Goal: Transaction & Acquisition: Purchase product/service

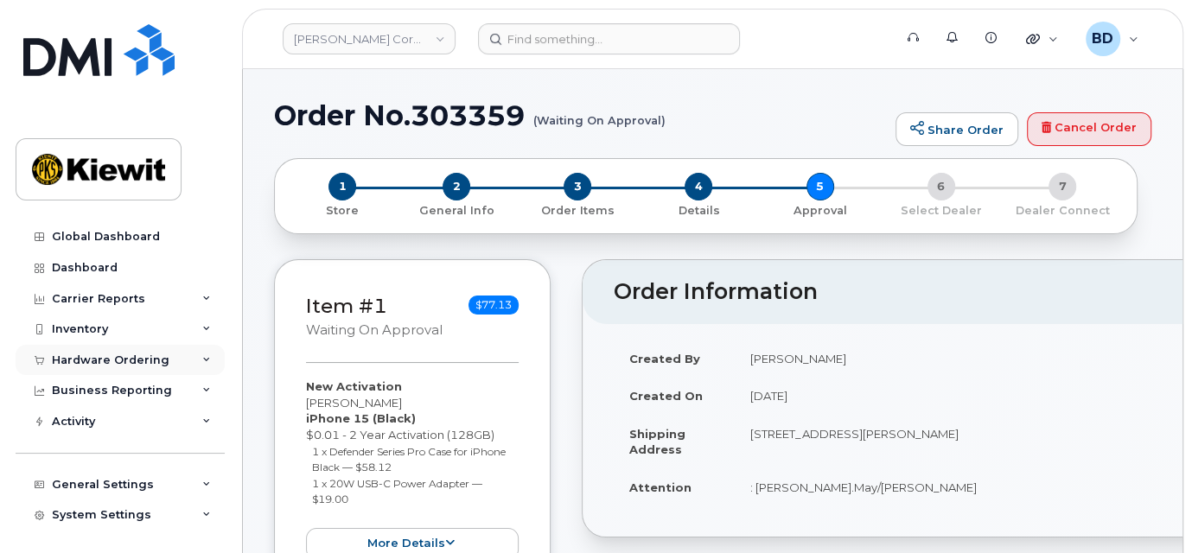
click at [202, 359] on icon at bounding box center [206, 360] width 9 height 9
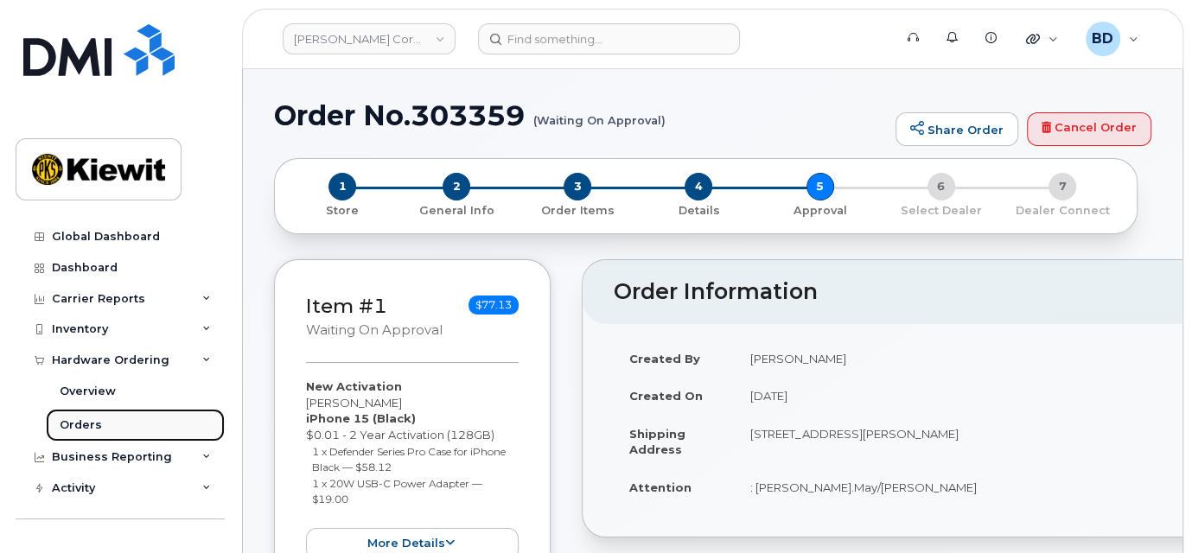
click at [206, 430] on link "Orders" at bounding box center [135, 425] width 179 height 33
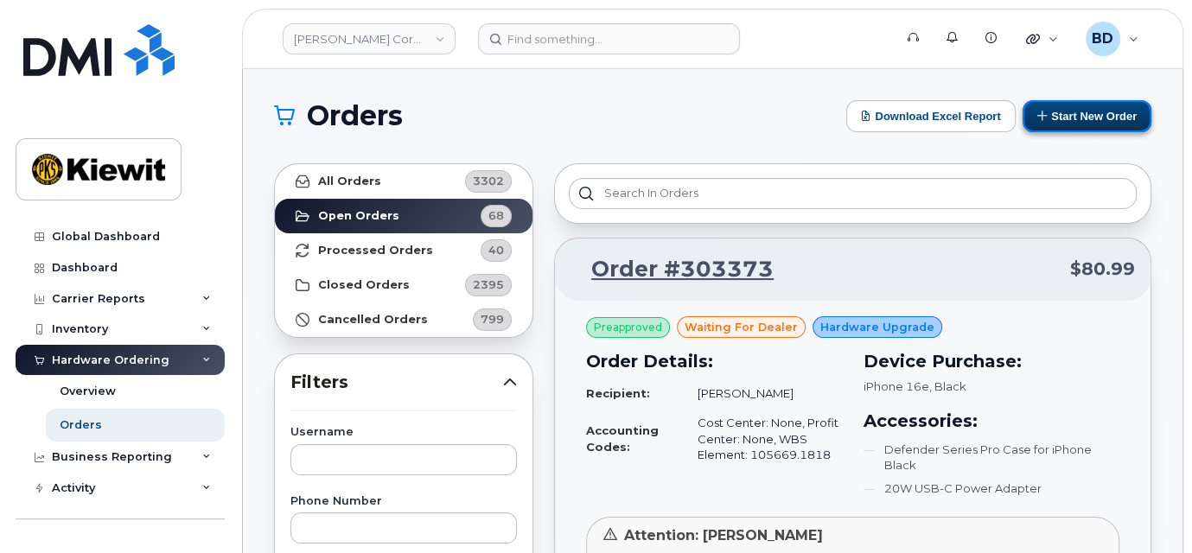
click at [1124, 115] on button "Start New Order" at bounding box center [1086, 116] width 129 height 32
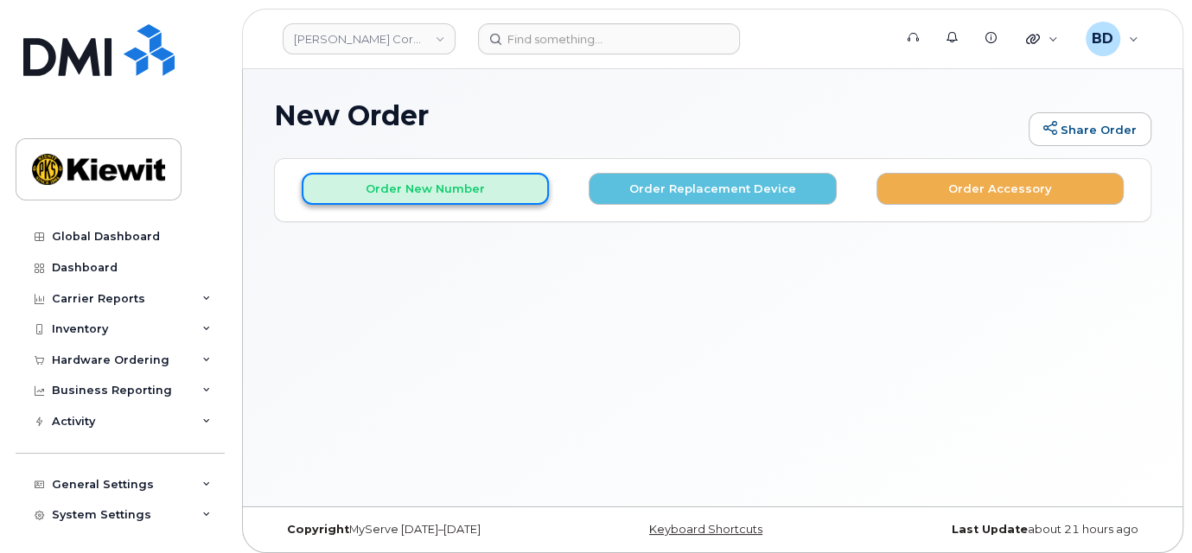
click at [372, 194] on button "Order New Number" at bounding box center [425, 189] width 247 height 32
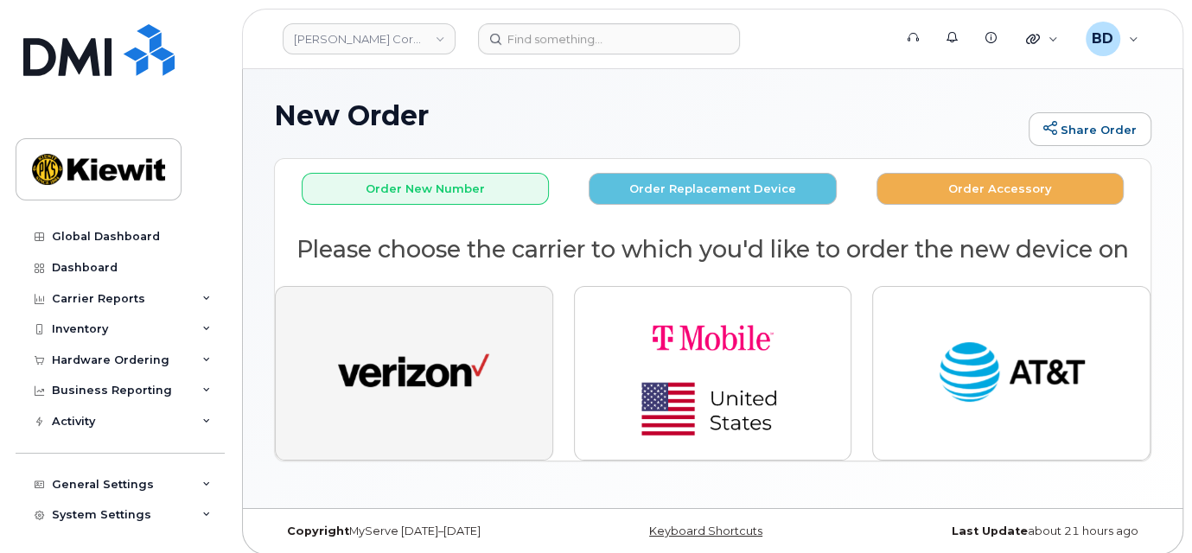
click at [414, 345] on img "button" at bounding box center [413, 373] width 151 height 78
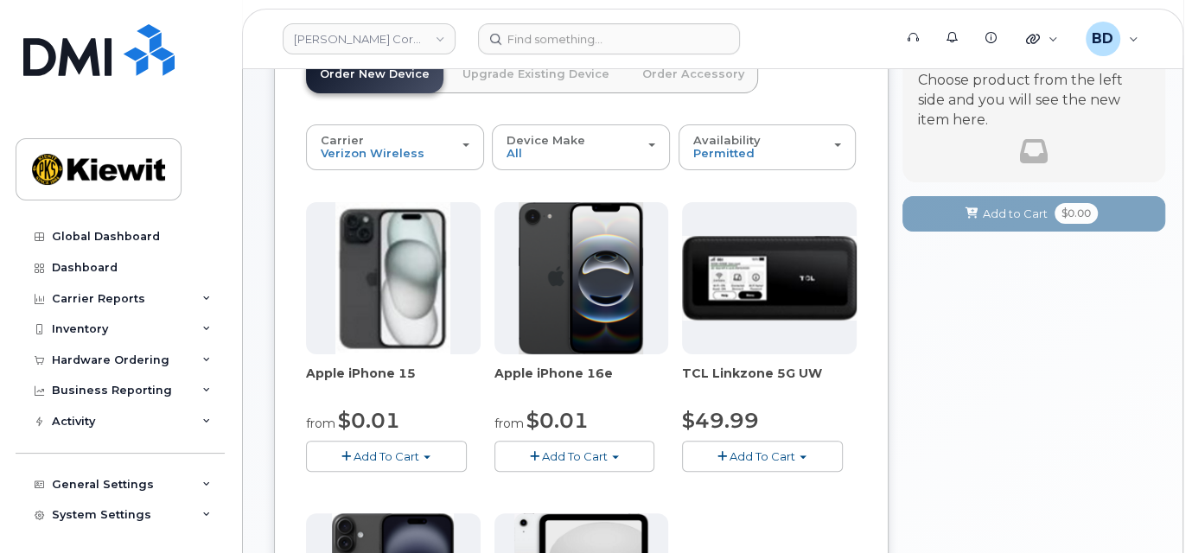
scroll to position [115, 0]
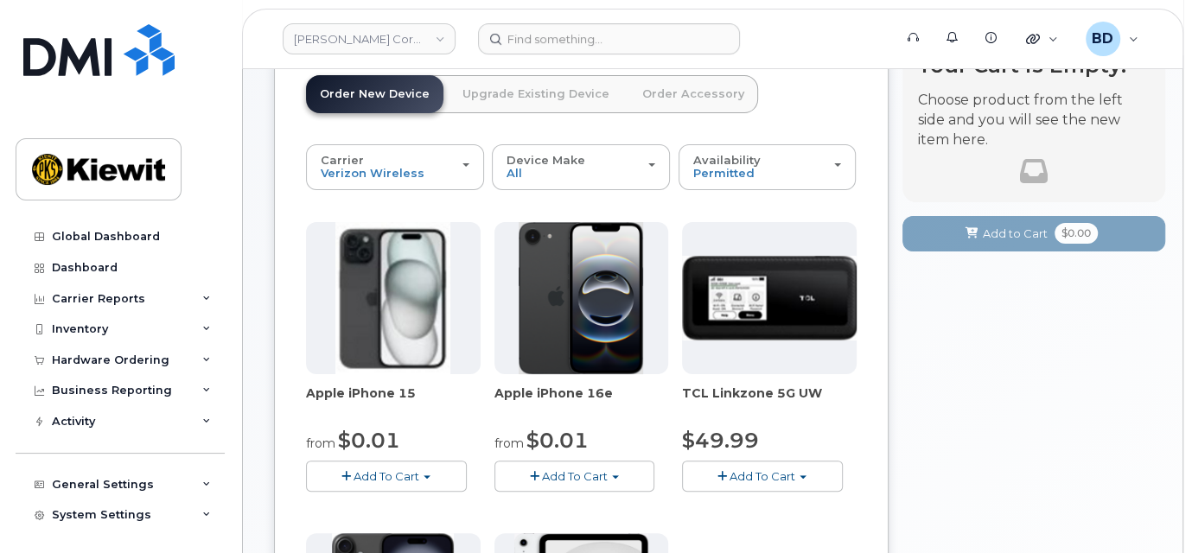
click at [417, 473] on span "Add To Cart" at bounding box center [386, 476] width 66 height 14
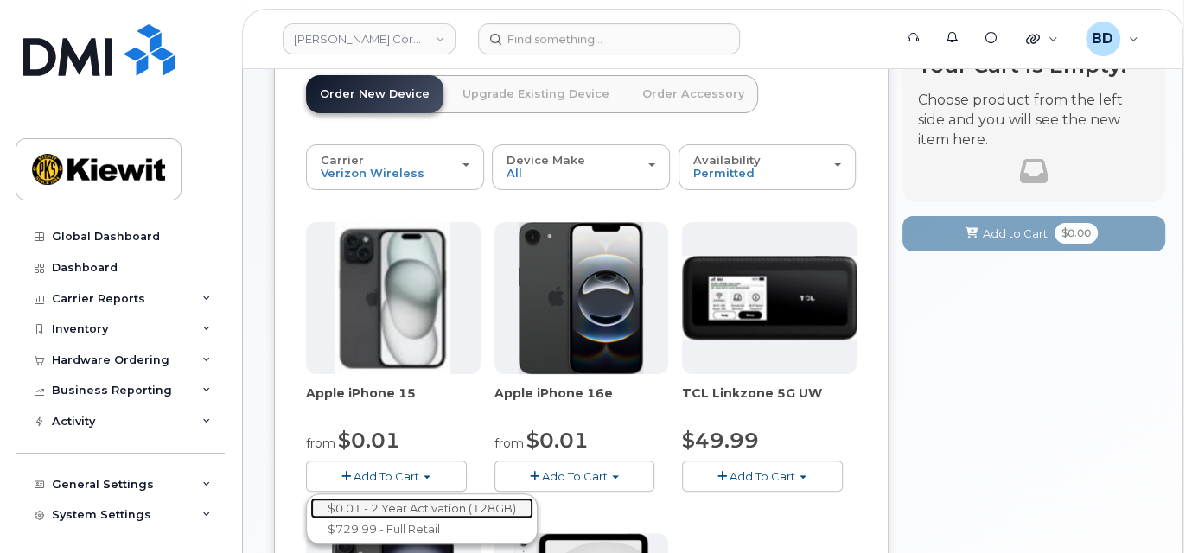
click at [443, 503] on link "$0.01 - 2 Year Activation (128GB)" at bounding box center [421, 509] width 223 height 22
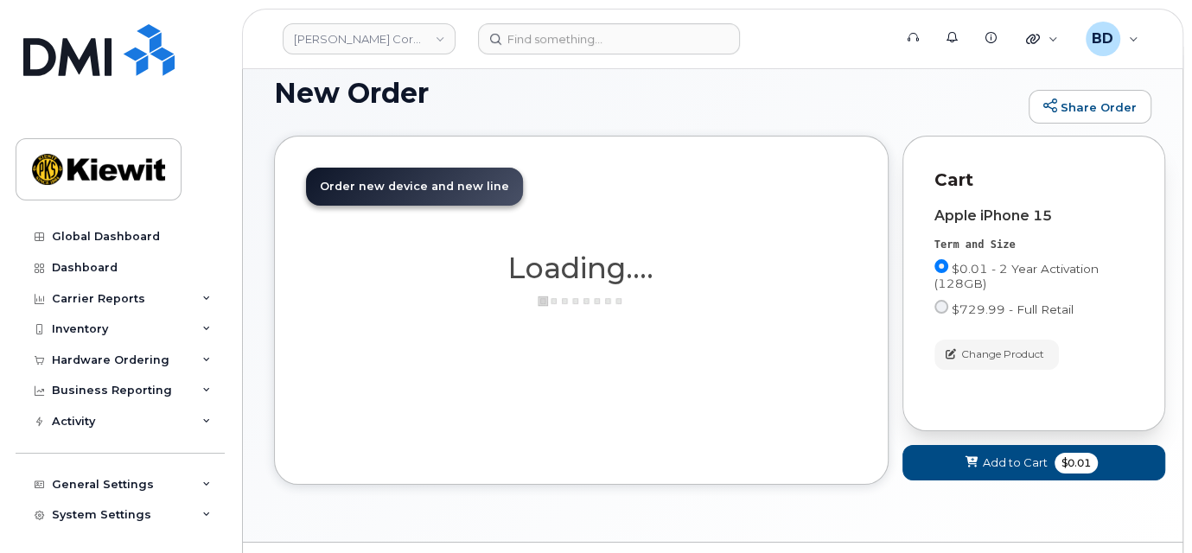
scroll to position [0, 0]
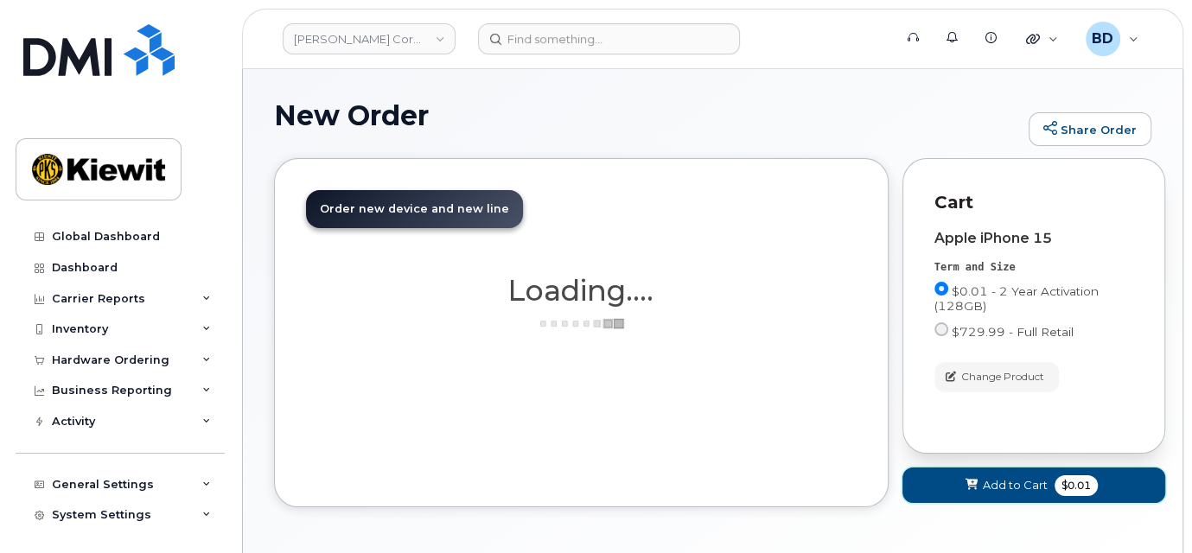
click at [978, 480] on span at bounding box center [971, 485] width 16 height 16
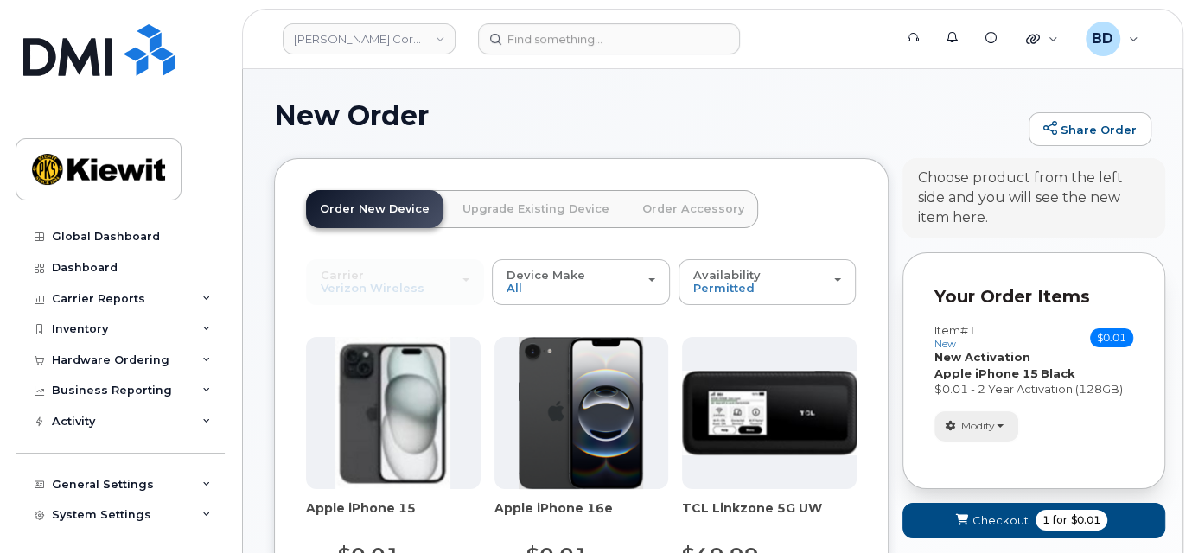
click at [998, 424] on span "button" at bounding box center [999, 425] width 7 height 3
click at [980, 510] on link "Remove" at bounding box center [1017, 503] width 164 height 21
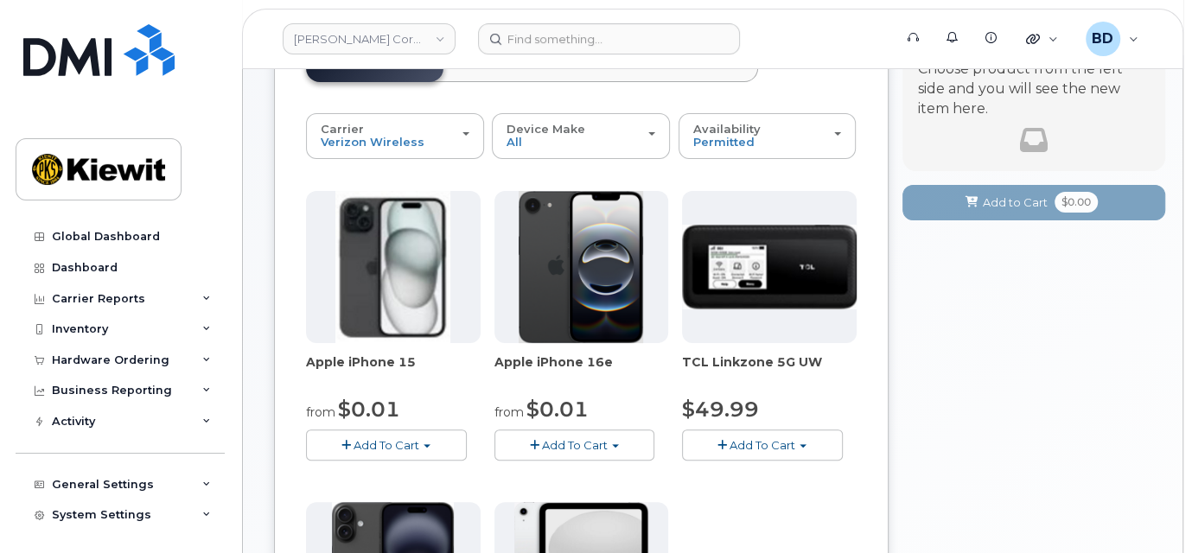
scroll to position [230, 0]
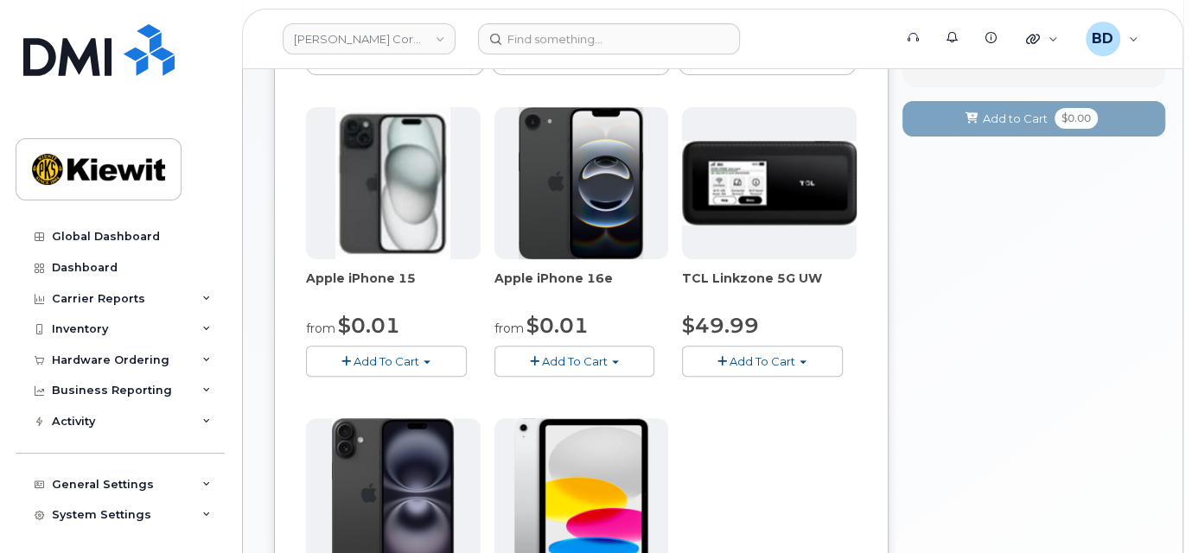
click at [397, 360] on span "Add To Cart" at bounding box center [386, 361] width 66 height 14
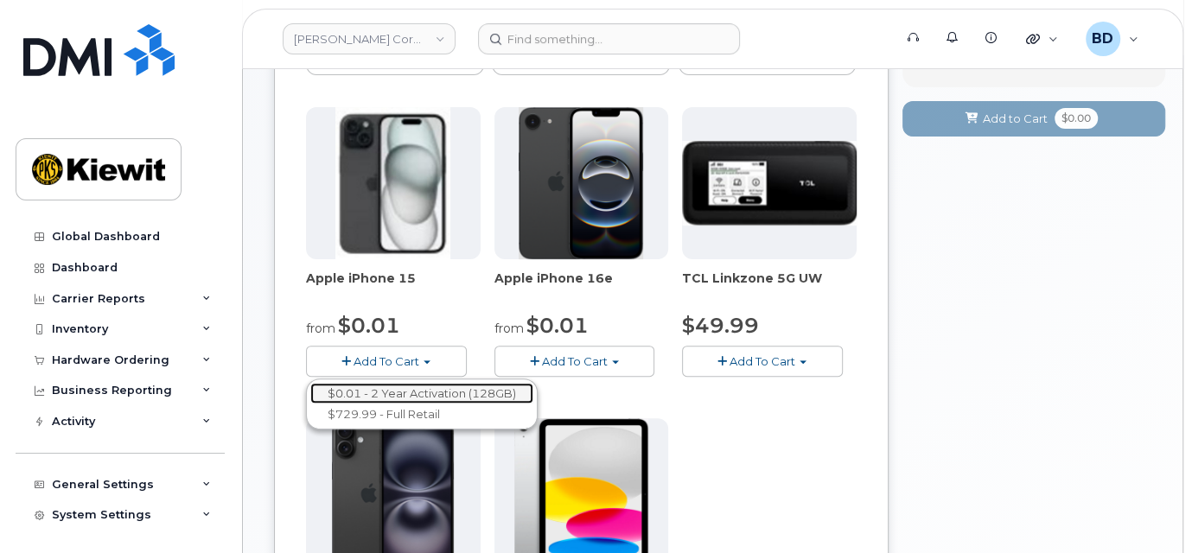
click at [403, 395] on link "$0.01 - 2 Year Activation (128GB)" at bounding box center [421, 394] width 223 height 22
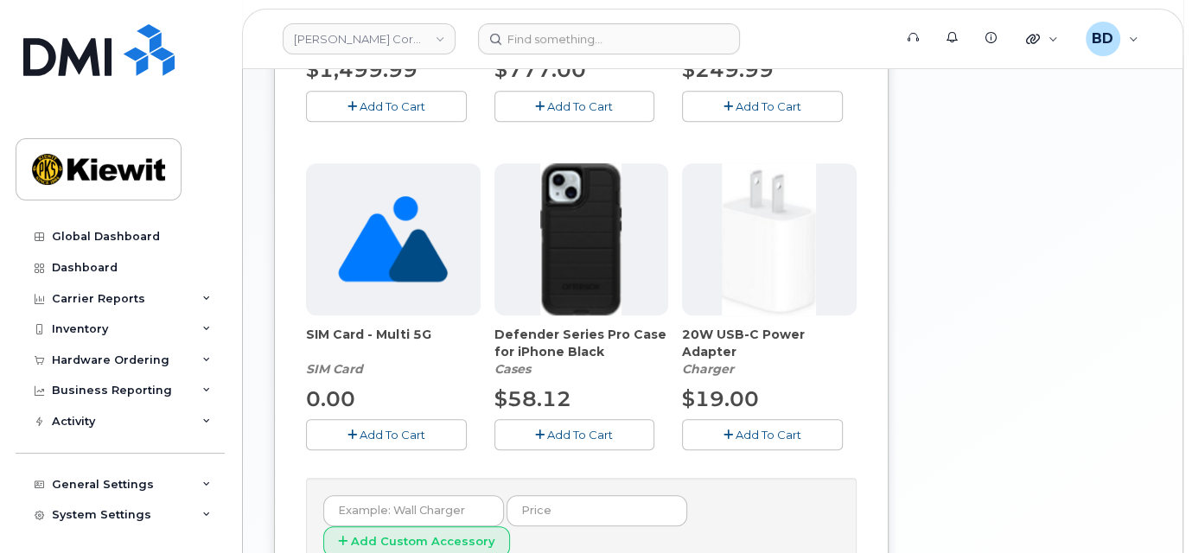
scroll to position [576, 0]
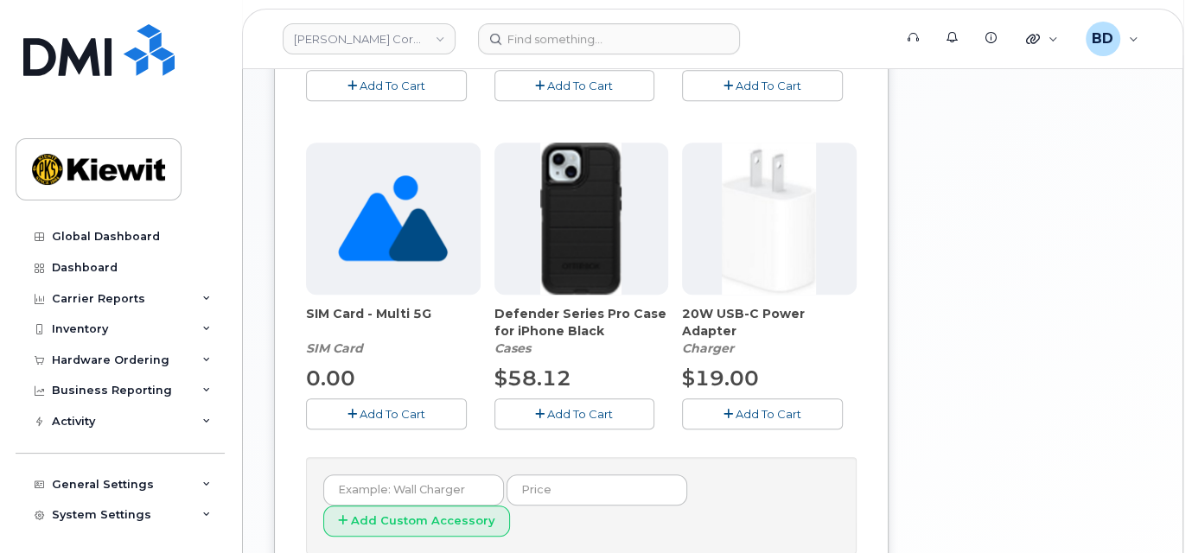
drag, startPoint x: 570, startPoint y: 411, endPoint x: 654, endPoint y: 406, distance: 84.9
click at [570, 411] on span "Add To Cart" at bounding box center [580, 414] width 66 height 14
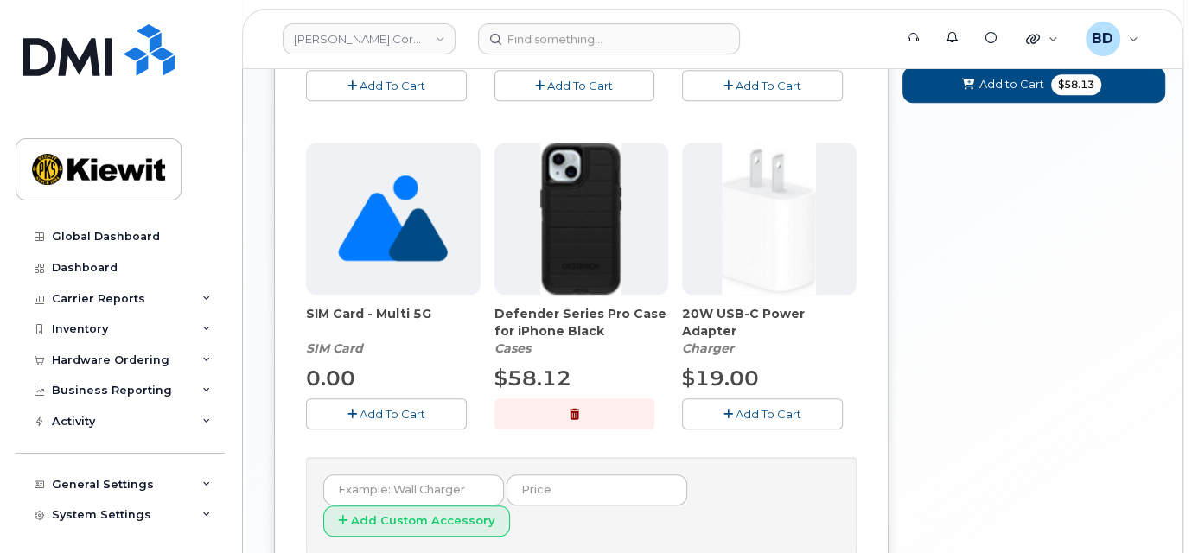
click at [760, 410] on span "Add To Cart" at bounding box center [768, 414] width 66 height 14
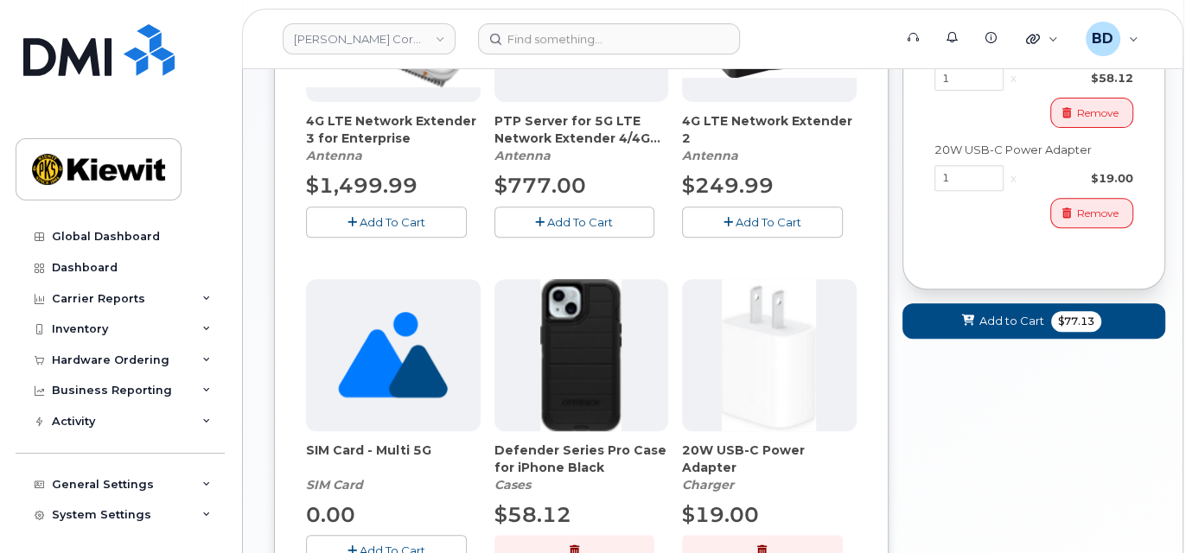
scroll to position [230, 0]
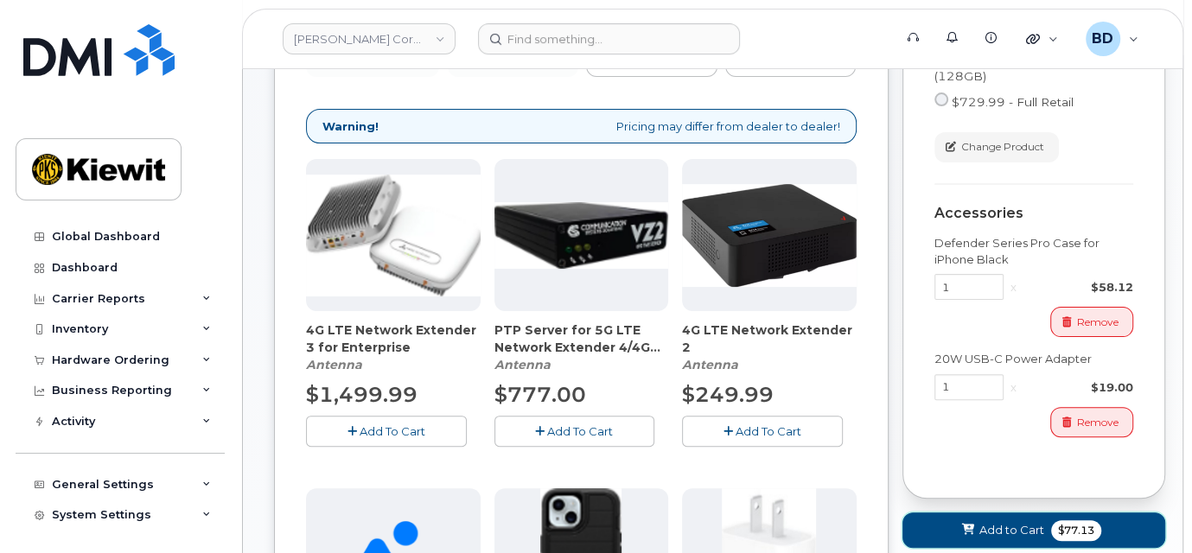
click at [977, 529] on button "Add to Cart $77.13" at bounding box center [1034, 529] width 264 height 35
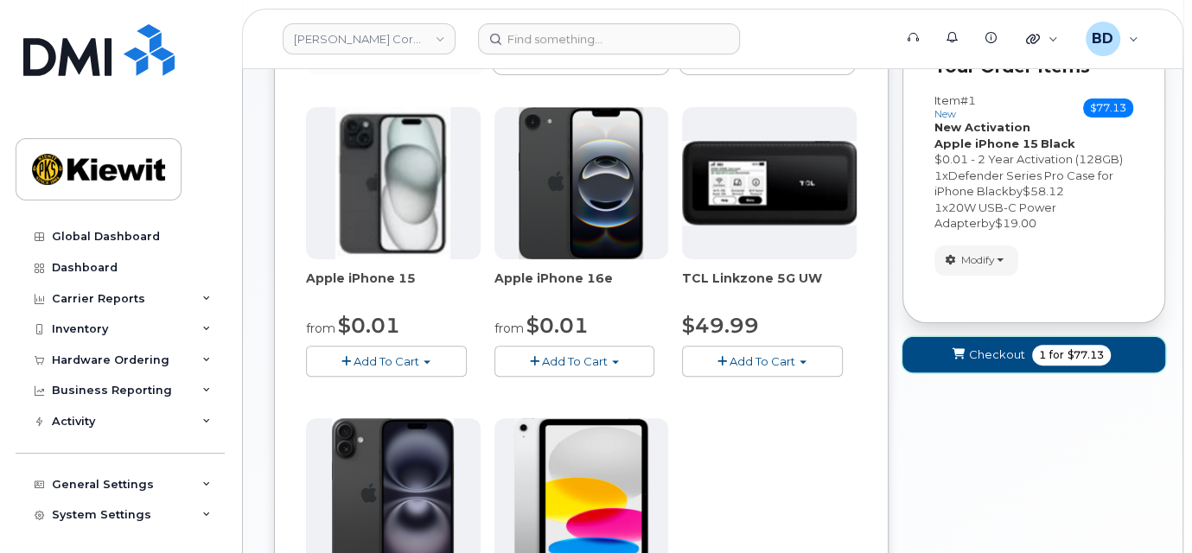
click at [999, 357] on span "Checkout" at bounding box center [997, 355] width 56 height 16
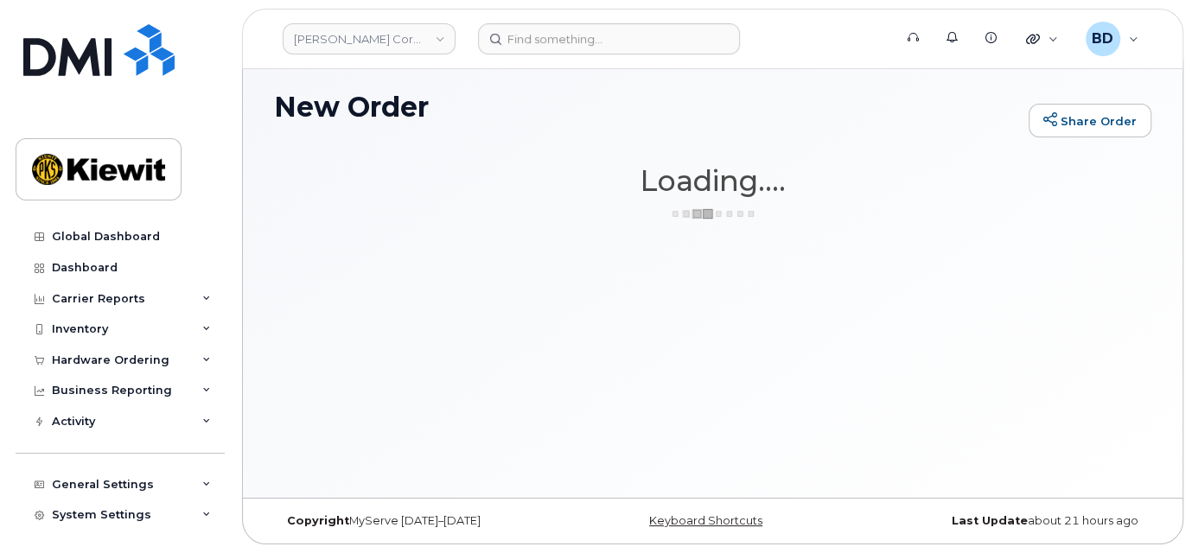
scroll to position [8, 0]
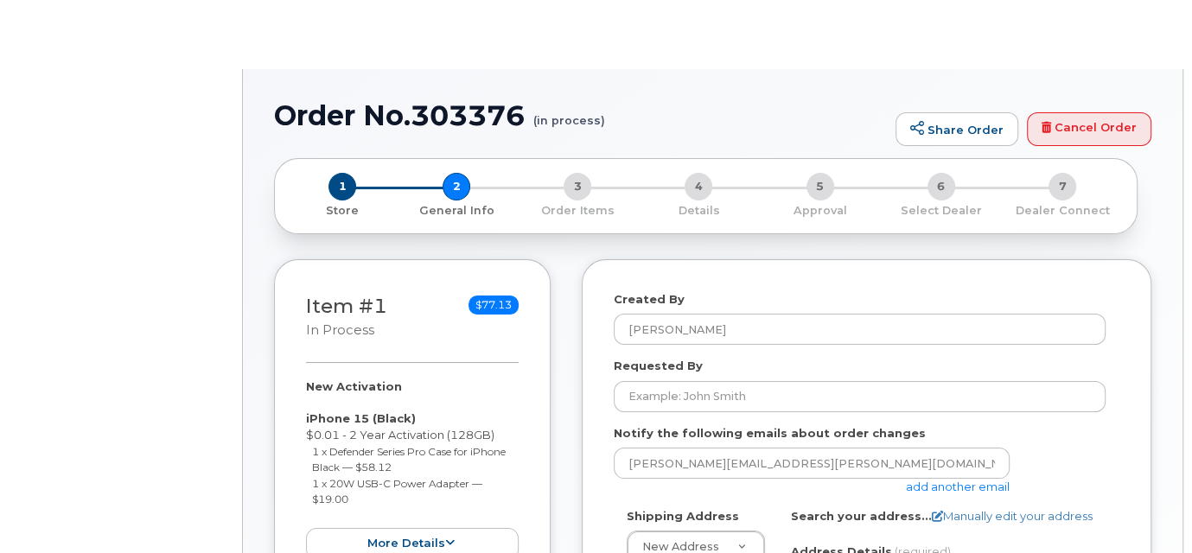
select select
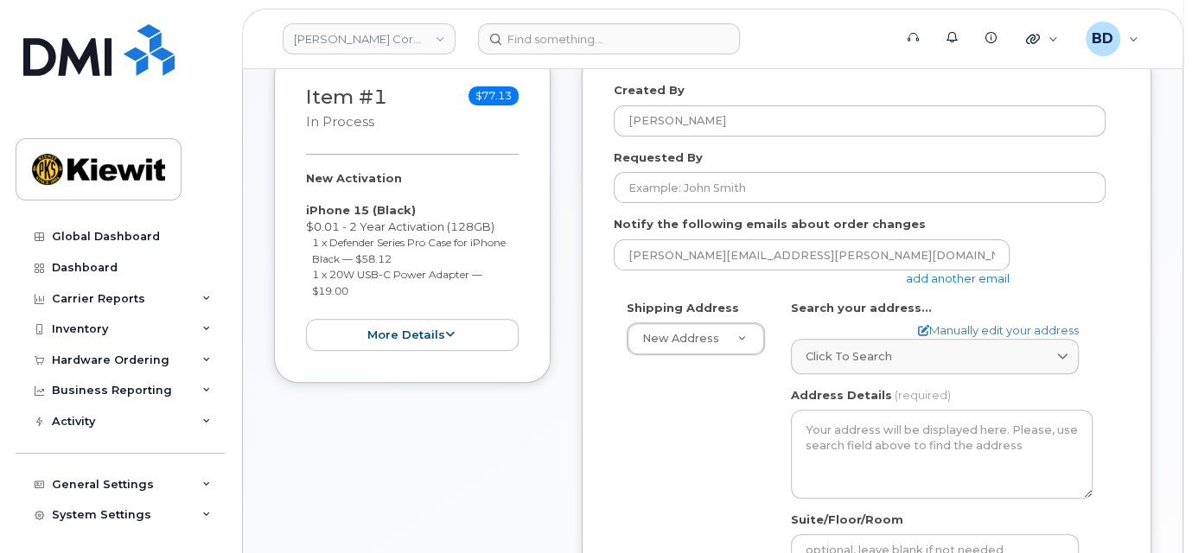
scroll to position [346, 0]
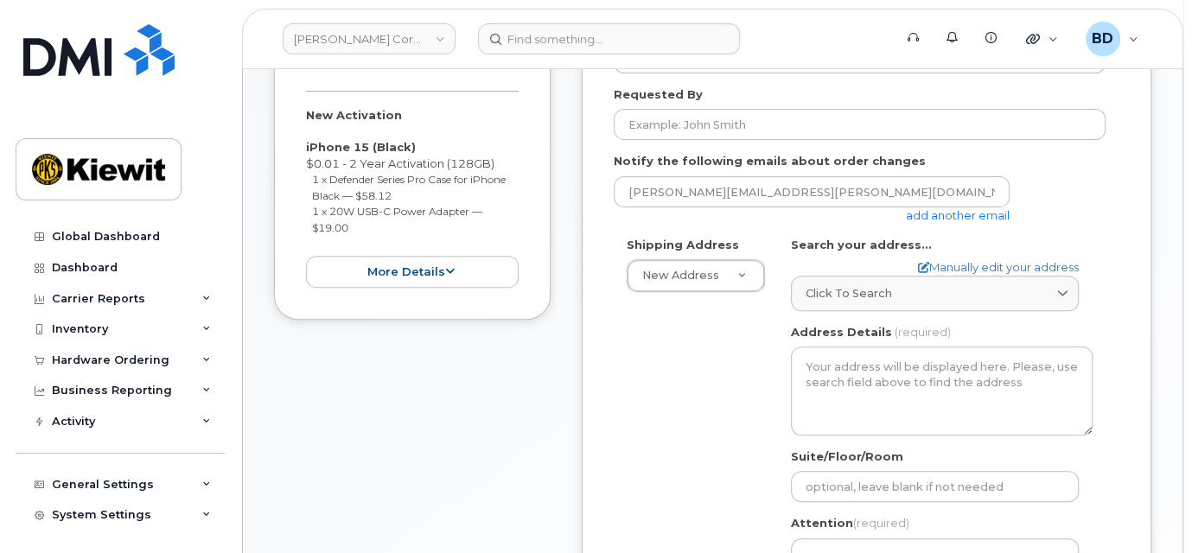
click at [942, 209] on link "add another email" at bounding box center [958, 215] width 104 height 14
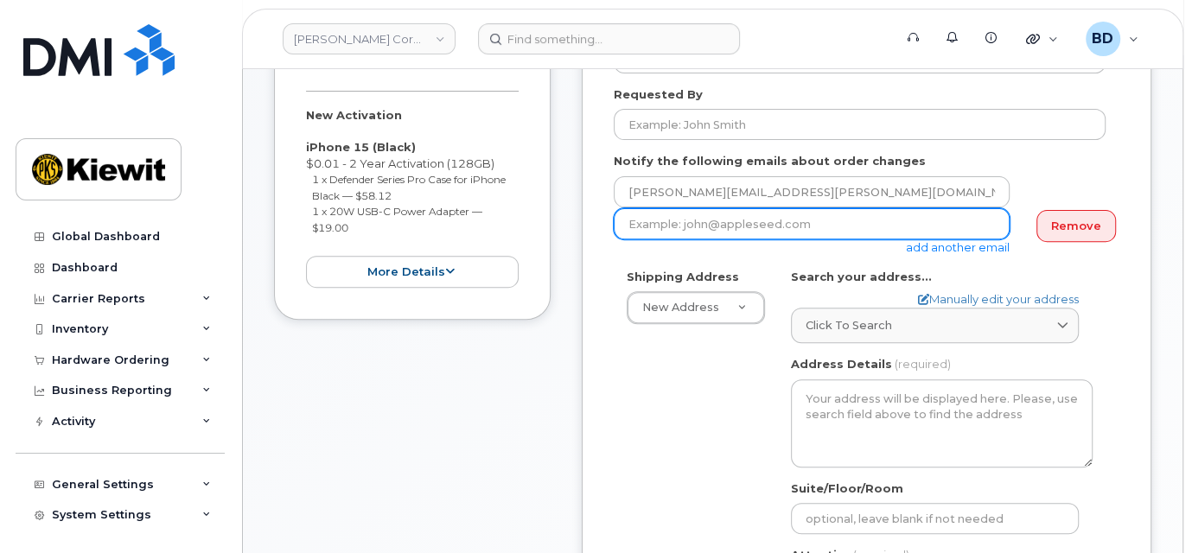
click at [802, 214] on input "email" at bounding box center [812, 223] width 396 height 31
paste input "[EMAIL_ADDRESS][PERSON_NAME][PERSON_NAME][DOMAIN_NAME]"
type input "[EMAIL_ADDRESS][PERSON_NAME][PERSON_NAME][DOMAIN_NAME]"
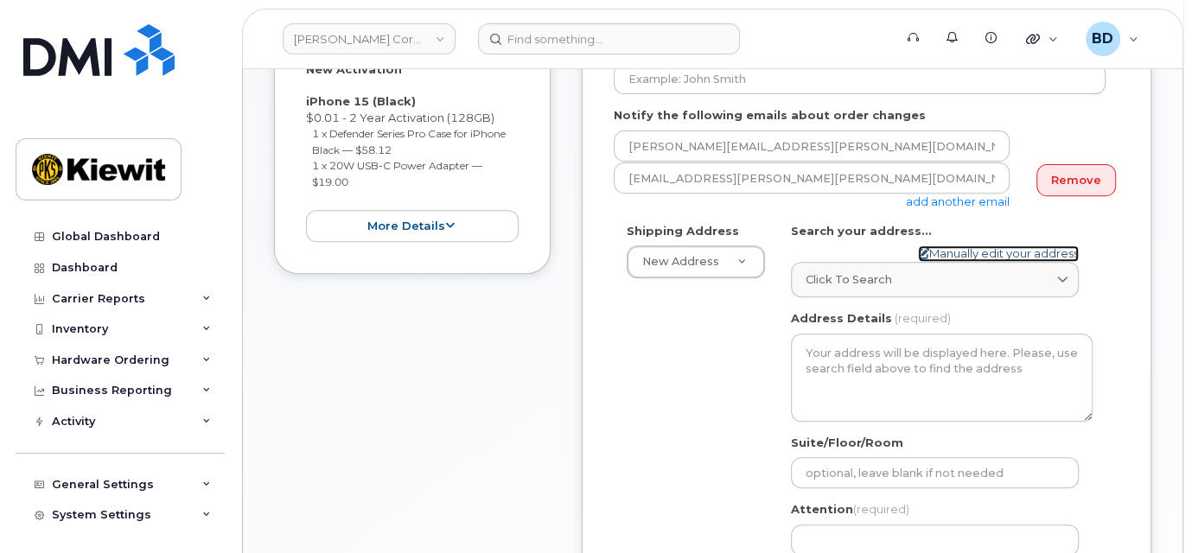
click at [942, 250] on link "Manually edit your address" at bounding box center [998, 253] width 161 height 16
select select
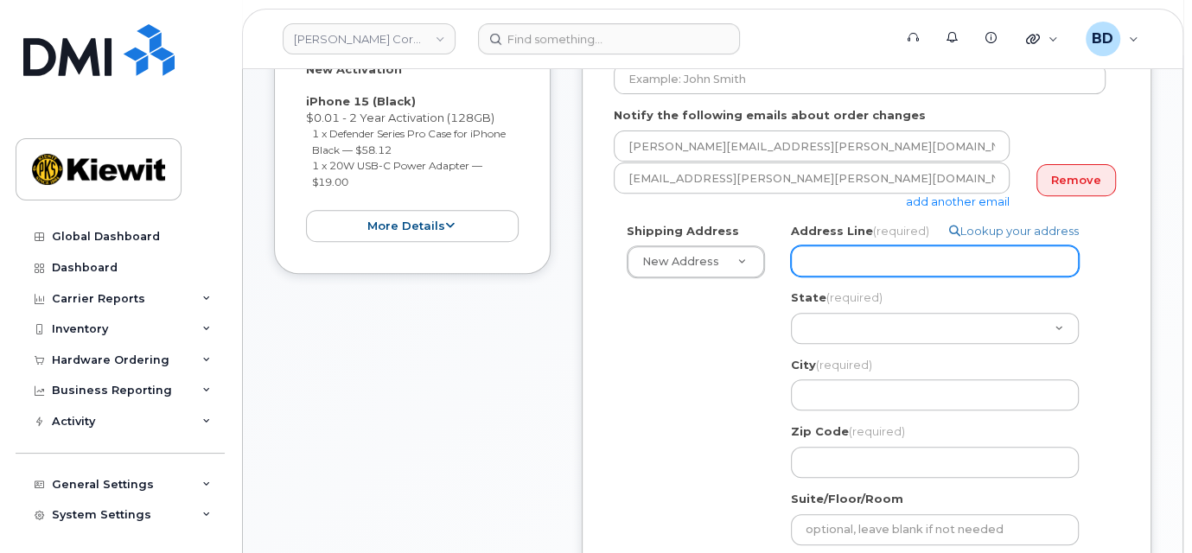
click at [830, 260] on input "Address Line (required)" at bounding box center [935, 260] width 288 height 31
paste input "3888 E. Broadway Road"
type input "3888 E. Broadway Road"
select select
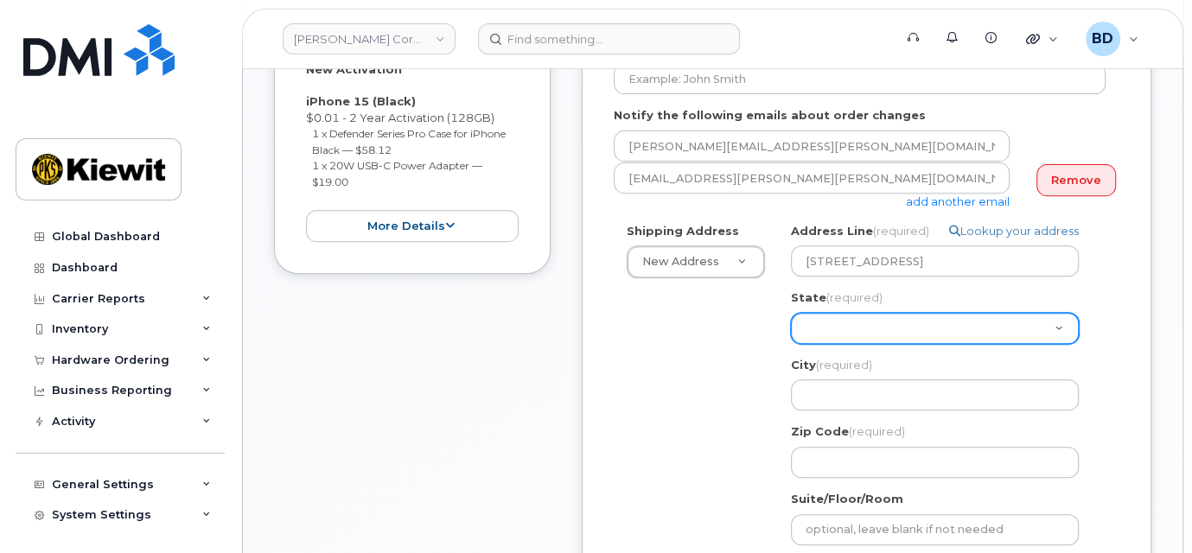
click at [823, 328] on select "Alabama Alaska American Samoa Arizona Arkansas California Colorado Connecticut …" at bounding box center [935, 328] width 288 height 31
select select "AZ"
click at [818, 321] on select "Alabama Alaska American Samoa Arizona Arkansas California Colorado Connecticut …" at bounding box center [935, 328] width 288 height 31
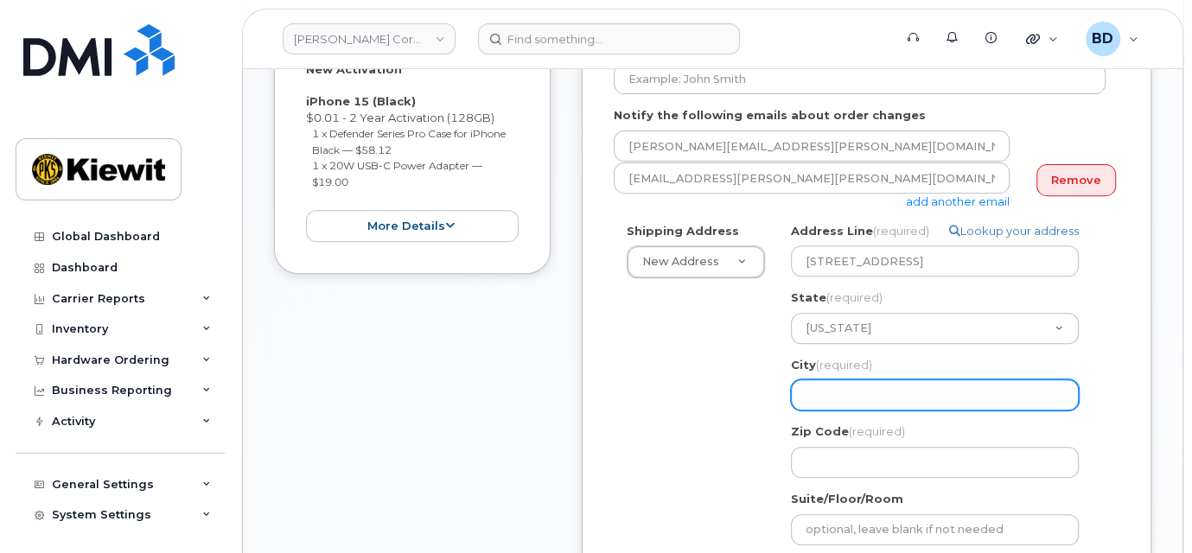
click at [830, 393] on input "City (required)" at bounding box center [935, 394] width 288 height 31
select select
type input "P"
select select
type input "Ph"
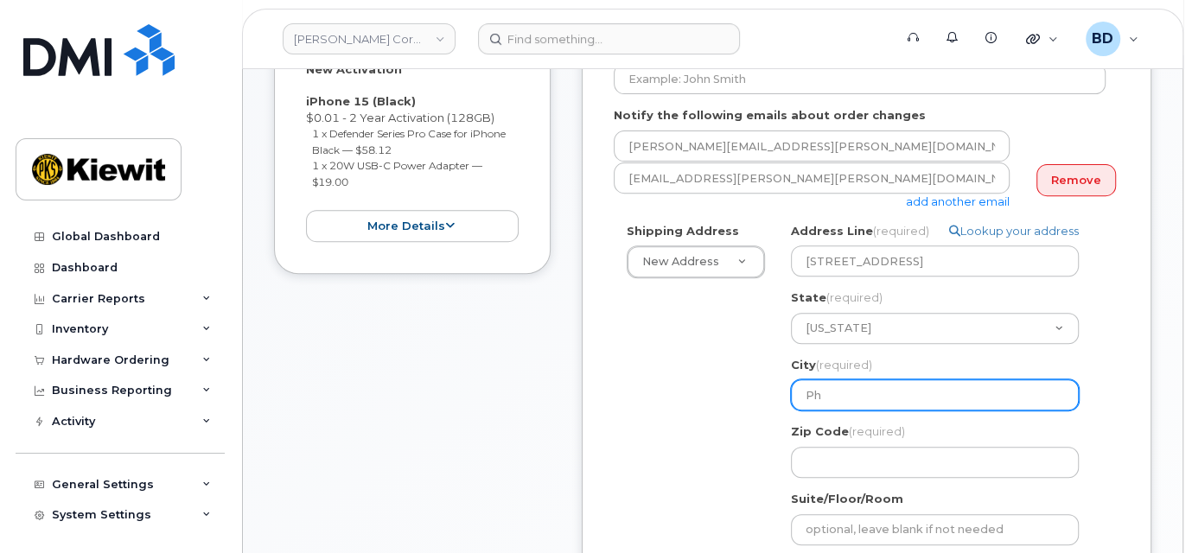
select select
type input "Pho"
select select
type input "Phoe"
select select
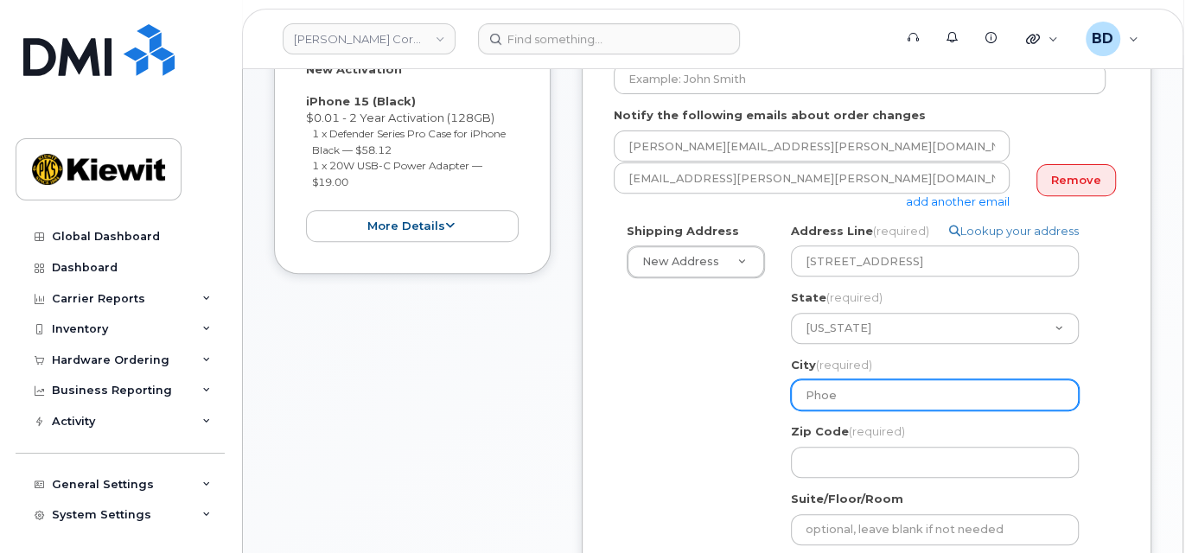
type input "Phoen"
select select
type input "Phoeni"
select select
type input "Phoeniz"
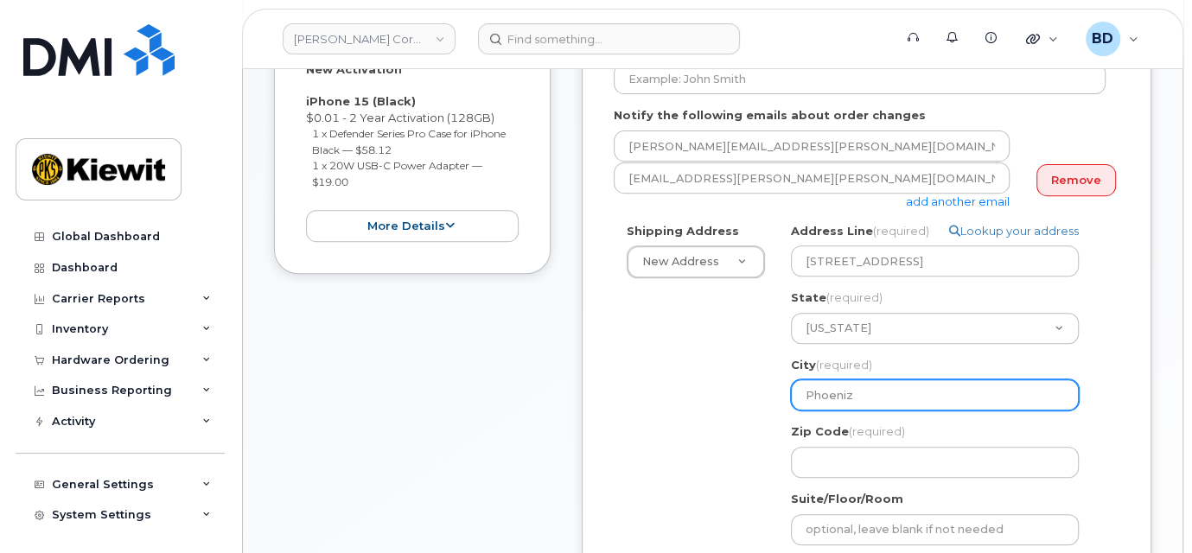
select select
type input "Phoeni"
select select
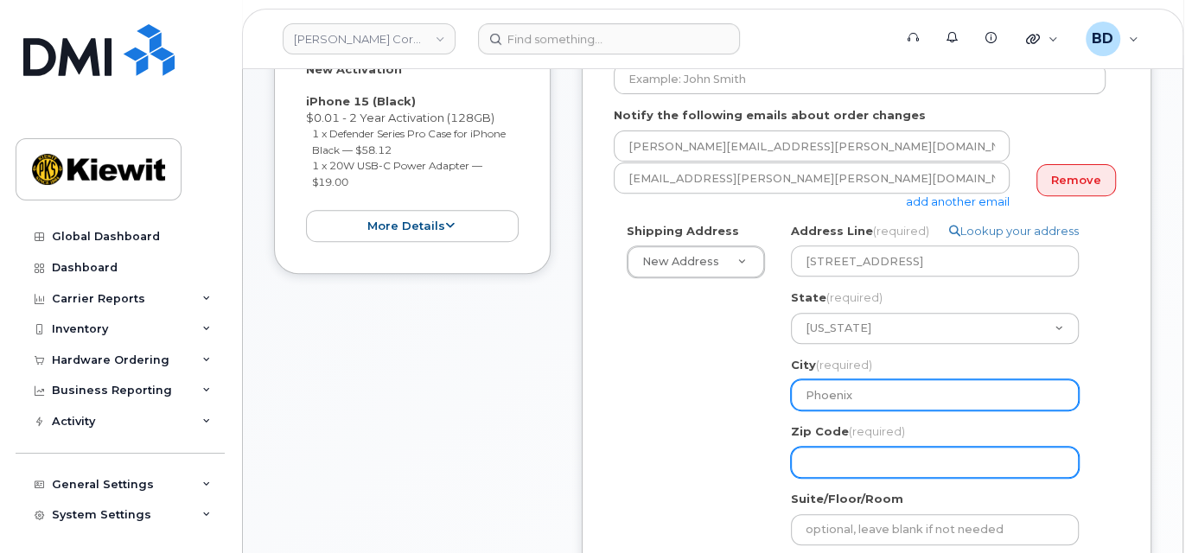
type input "Phoenix"
click at [838, 465] on input "Zip Code (required)" at bounding box center [935, 462] width 288 height 31
select select
type input "8"
select select
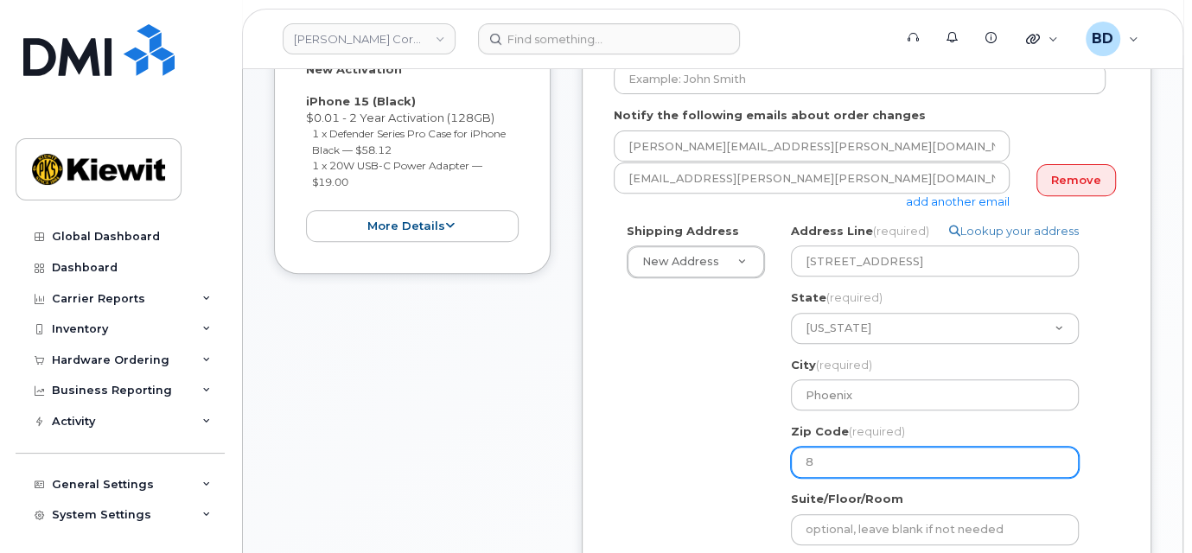
type input "85"
select select
type input "850"
select select
type input "8504"
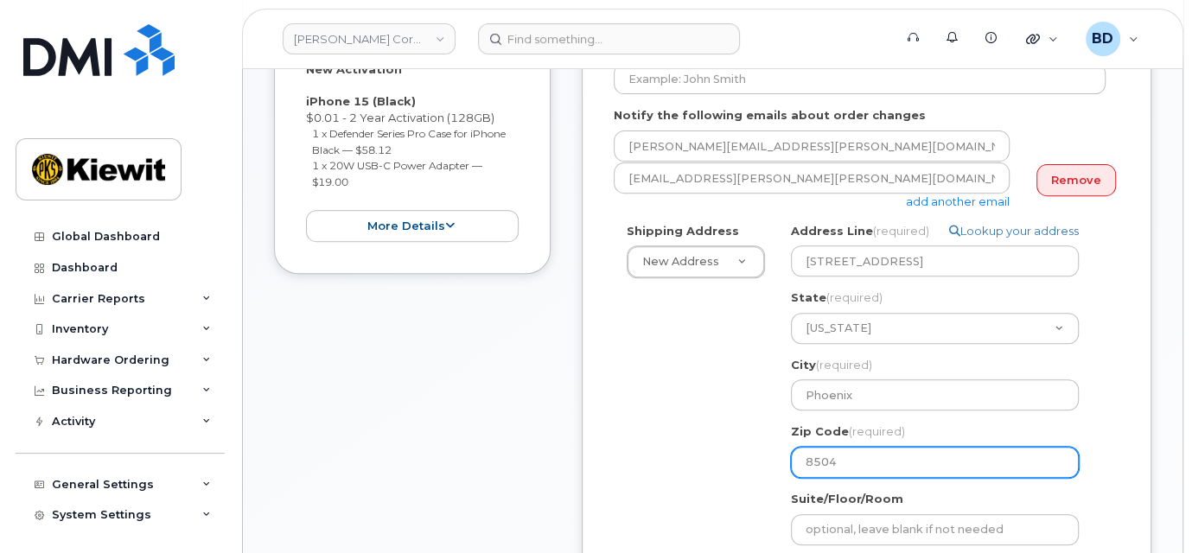
select select
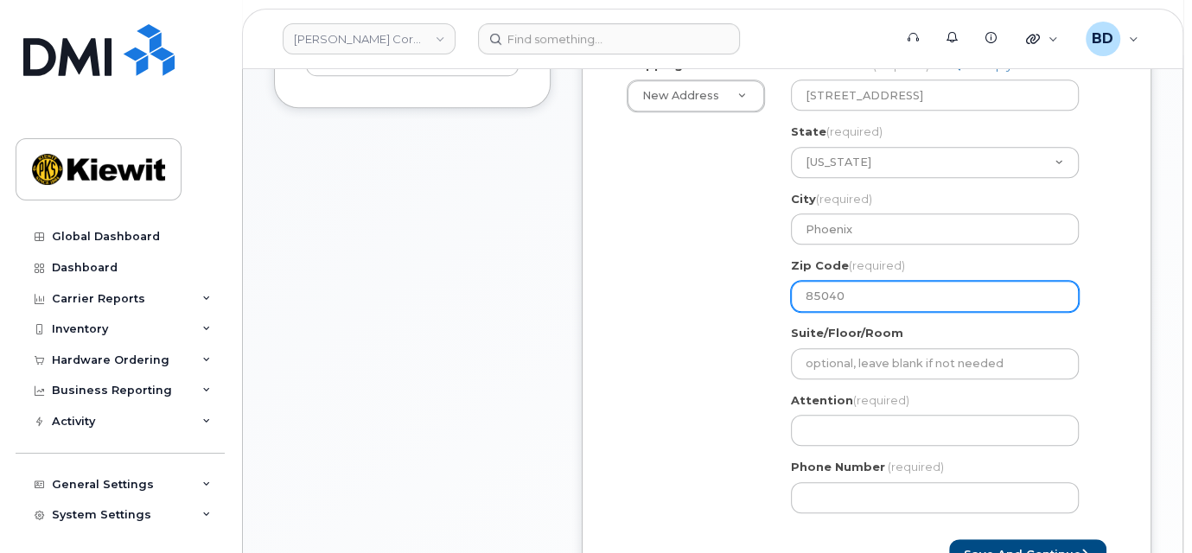
scroll to position [622, 0]
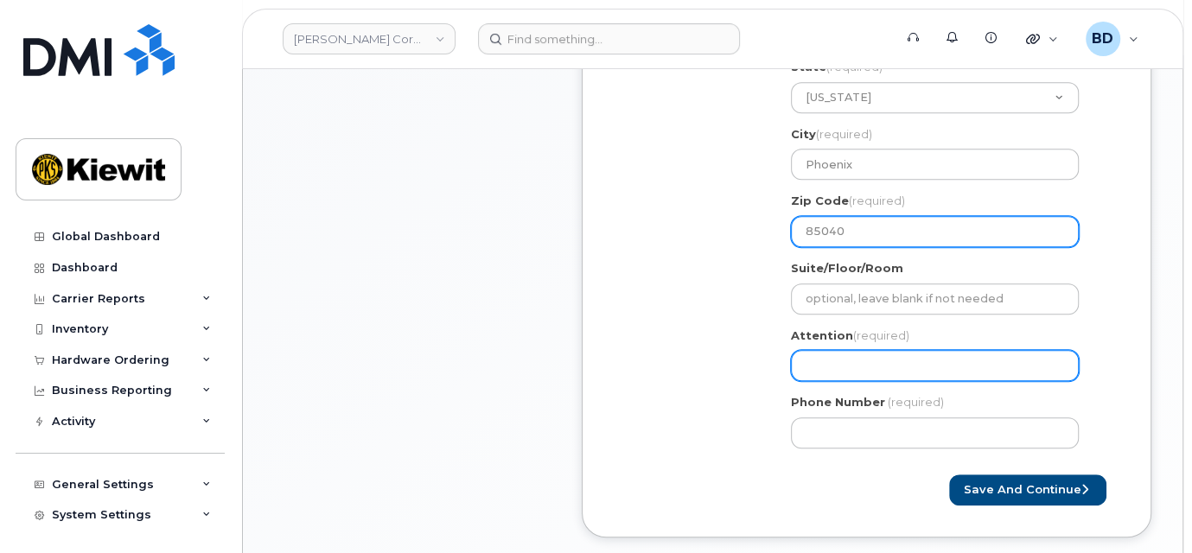
type input "85040"
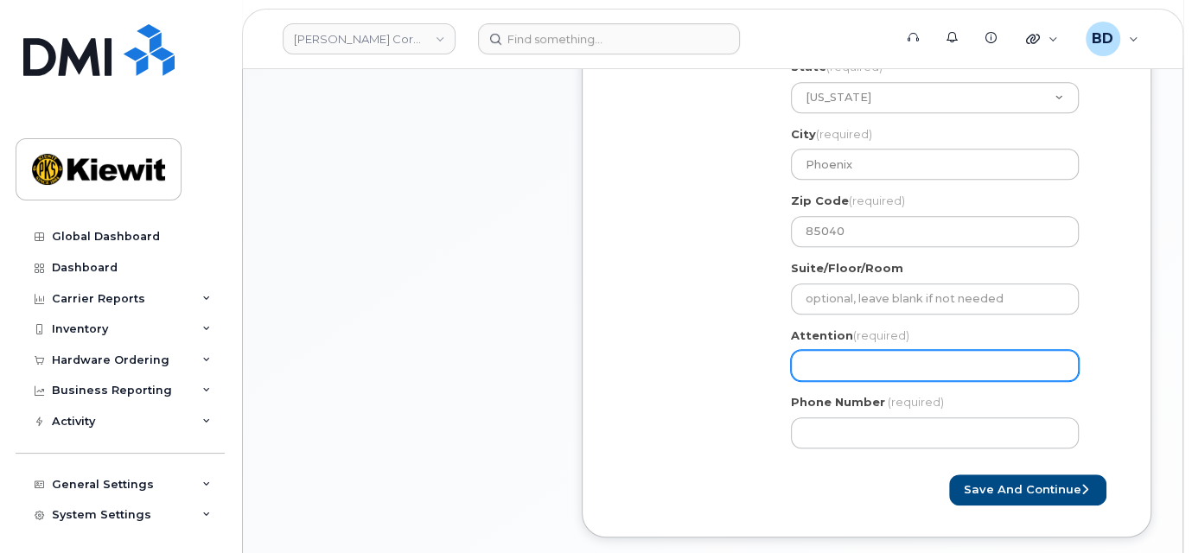
drag, startPoint x: 817, startPoint y: 361, endPoint x: 651, endPoint y: 361, distance: 165.9
click at [814, 361] on input "Attention (required)" at bounding box center [935, 365] width 288 height 31
click at [811, 372] on input "Attention (required)" at bounding box center [935, 365] width 288 height 31
paste input "Larry.Goodvin"
select select
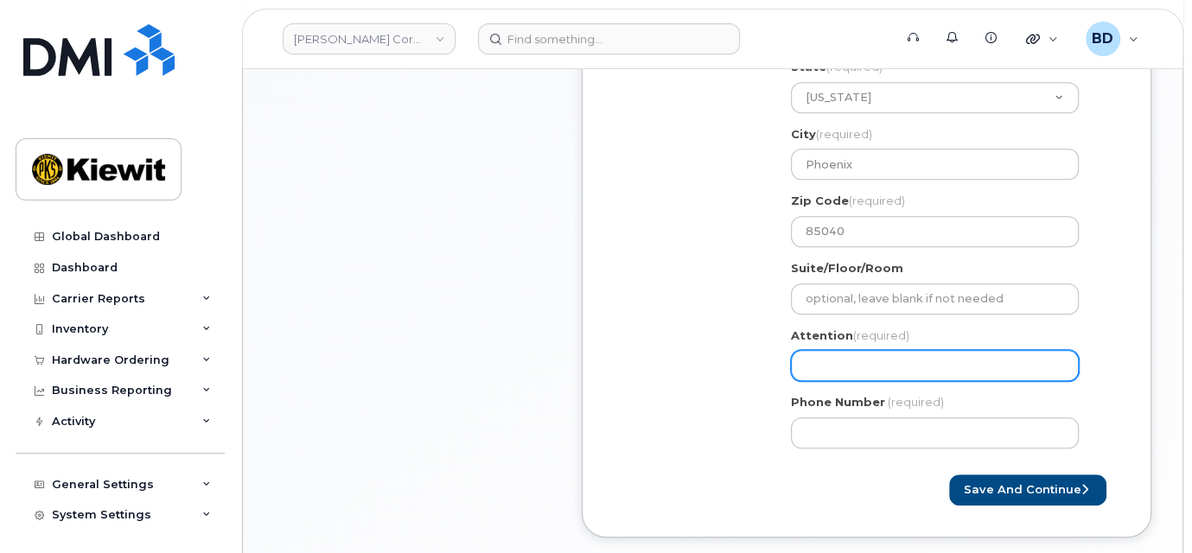
type input "Larry.Goodvin"
select select
type input "Larry.Goodvin/"
click at [909, 370] on input "Larry.Goodvin/" at bounding box center [935, 365] width 288 height 31
paste input "[PERSON_NAME].[PERSON_NAME]"
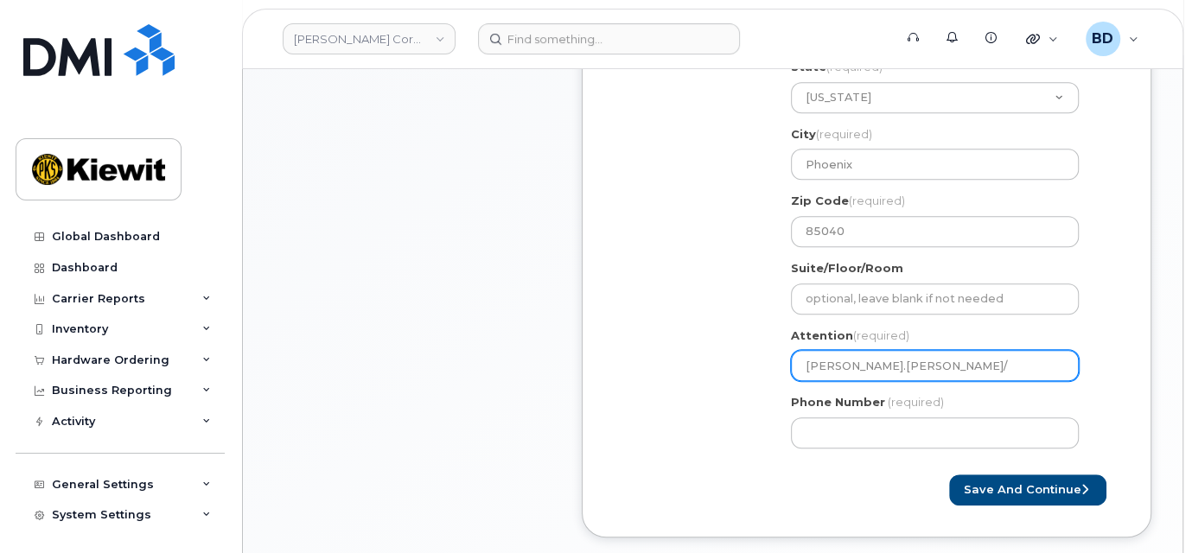
select select
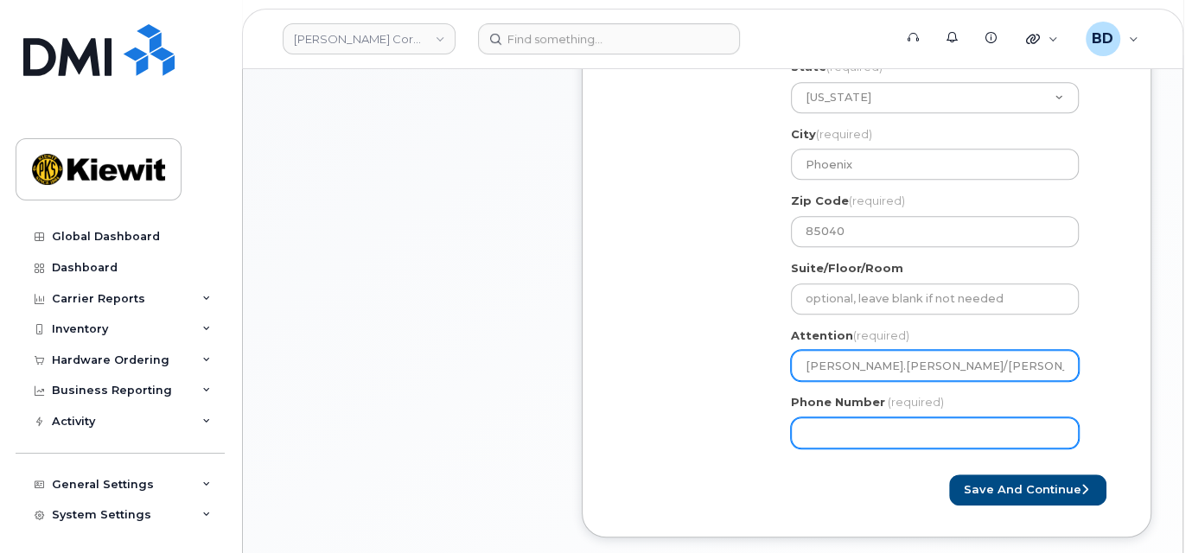
type input "[PERSON_NAME].[PERSON_NAME]/[PERSON_NAME].[PERSON_NAME]"
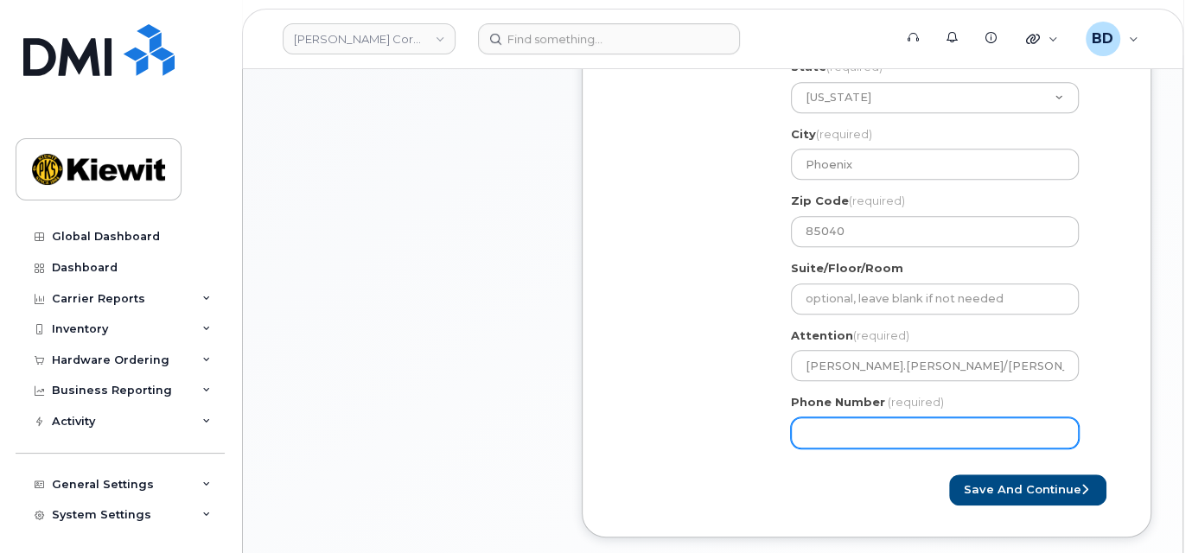
drag, startPoint x: 834, startPoint y: 426, endPoint x: 837, endPoint y: 410, distance: 15.9
click at [837, 410] on div "Phone Number (required)" at bounding box center [942, 421] width 302 height 54
type input "8777727707"
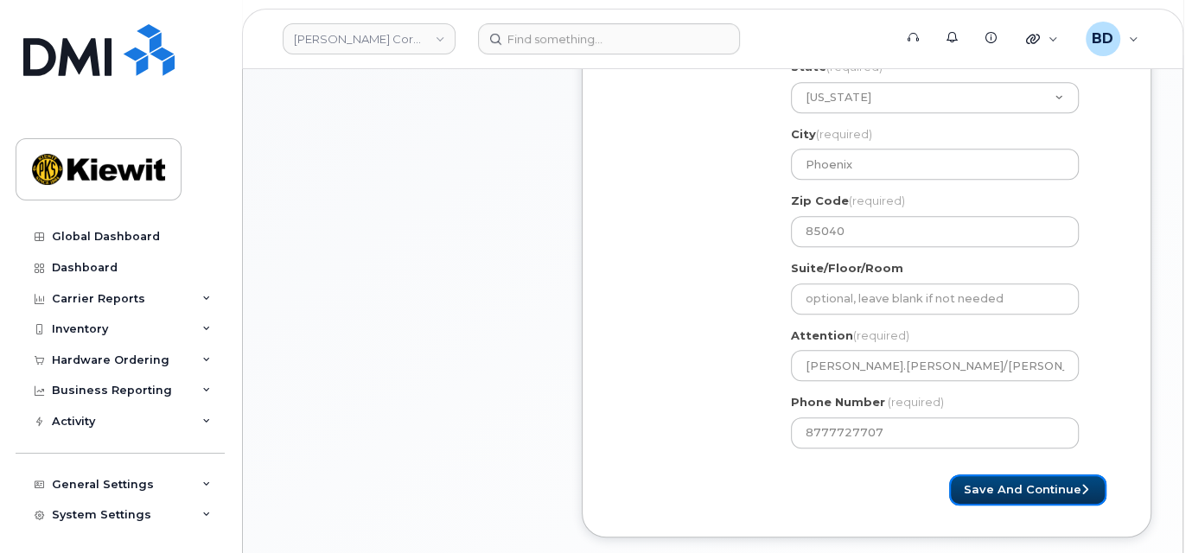
select select
click at [1022, 485] on button "Save and Continue" at bounding box center [1027, 490] width 157 height 32
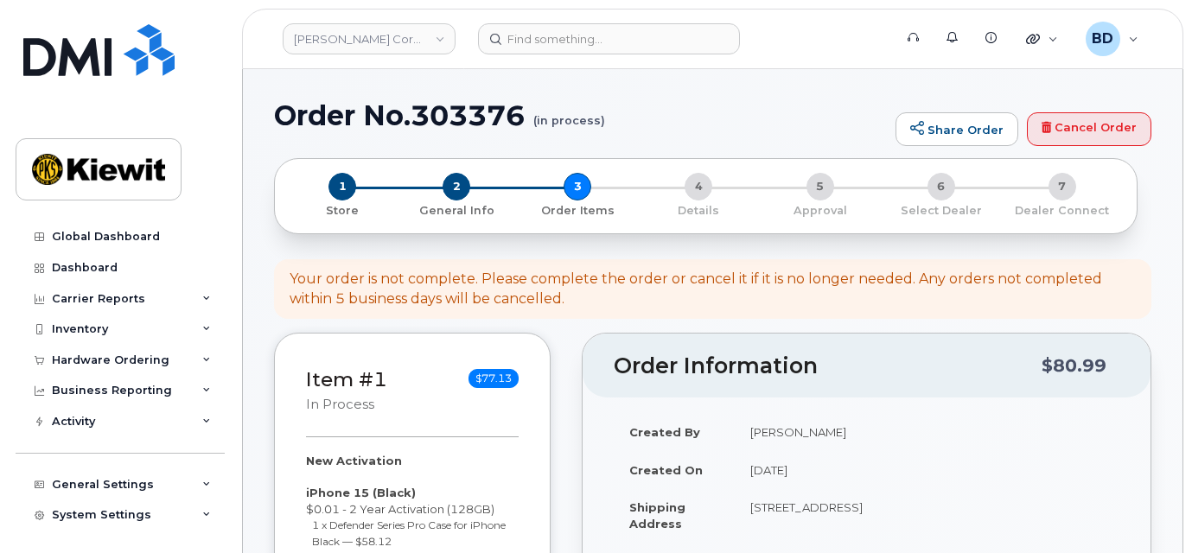
select select
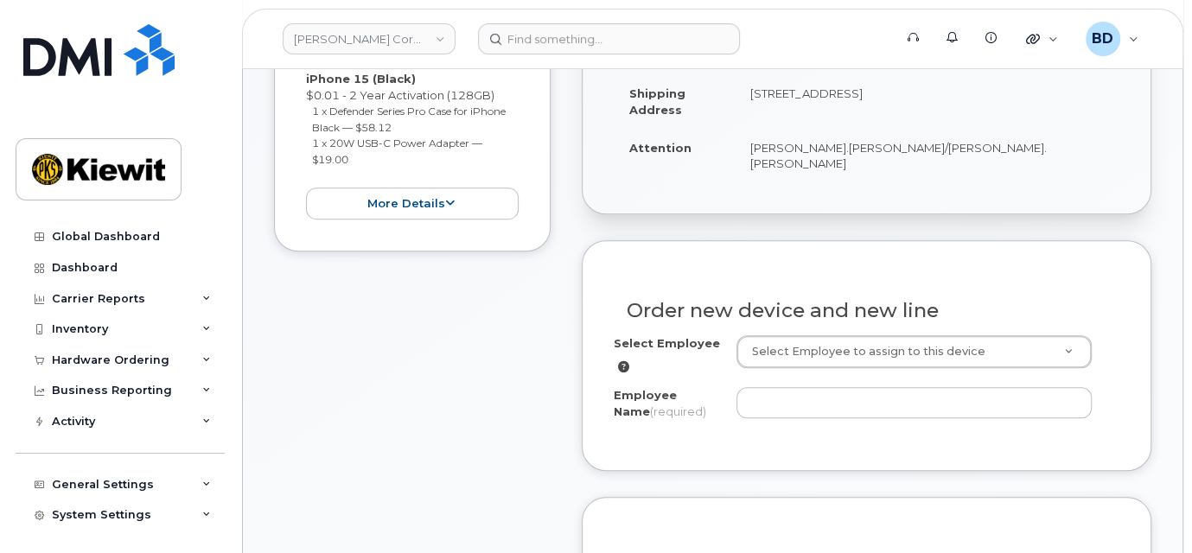
scroll to position [576, 0]
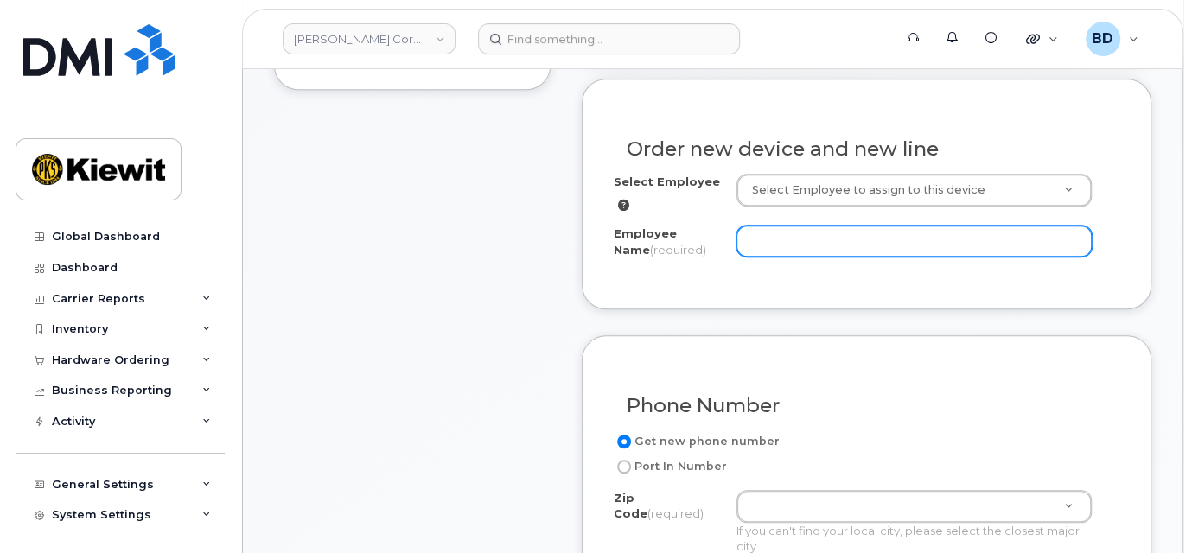
click at [792, 226] on input "Employee Name (required)" at bounding box center [913, 241] width 355 height 31
paste input "Clinton.Passey"
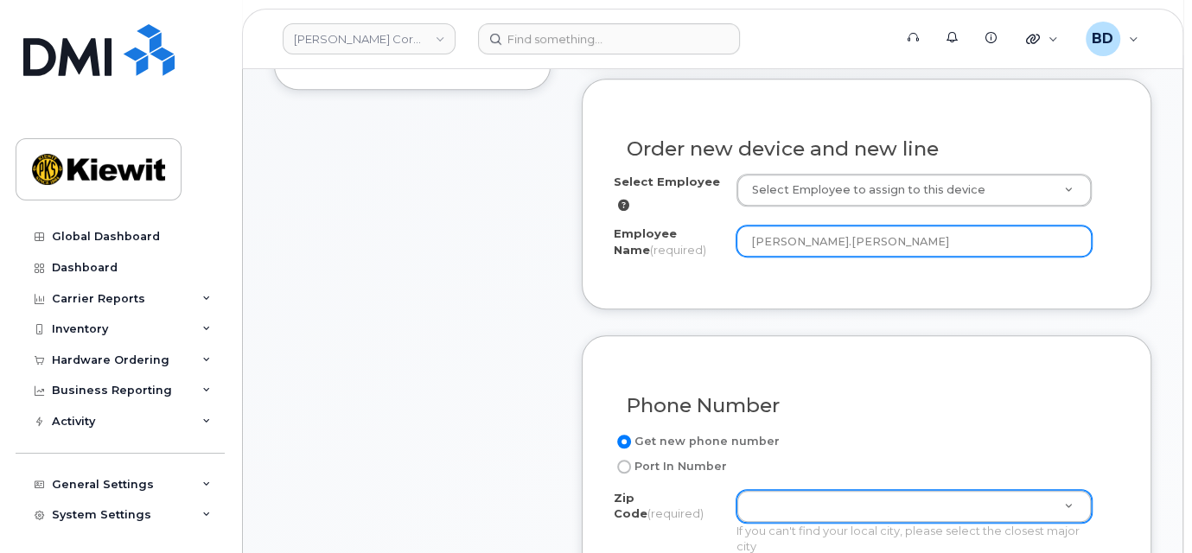
type input "Clinton.Passey"
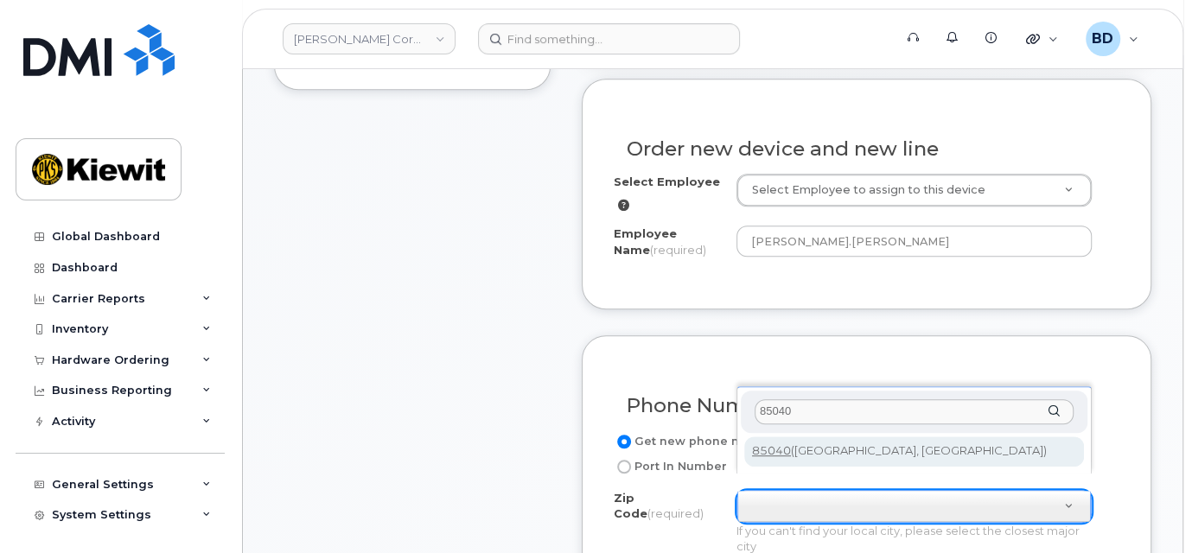
type input "85040"
type input "85040 (Phoenix, AZ)"
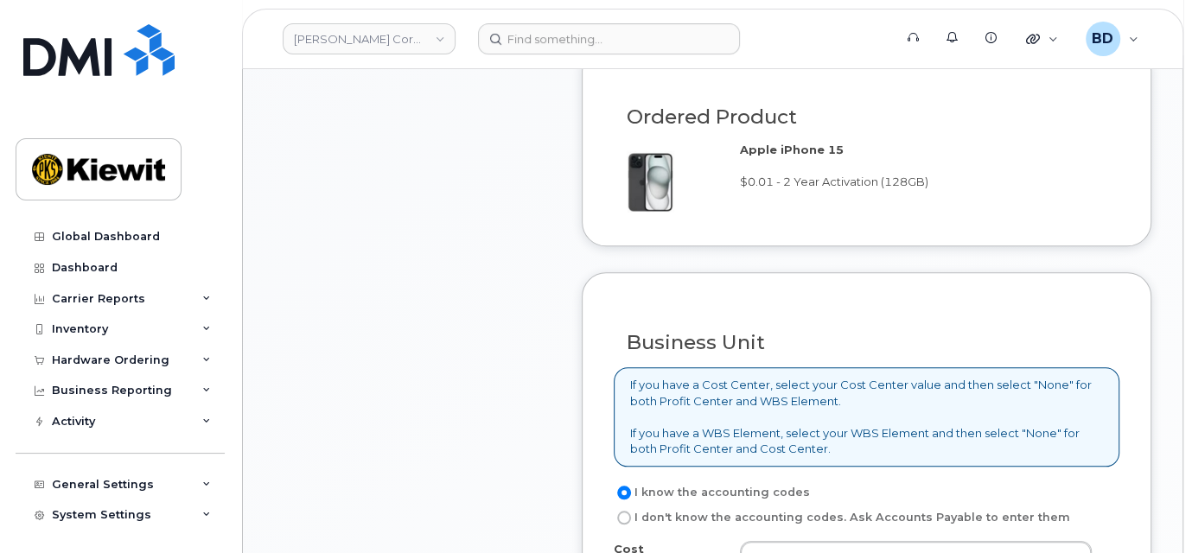
scroll to position [1383, 0]
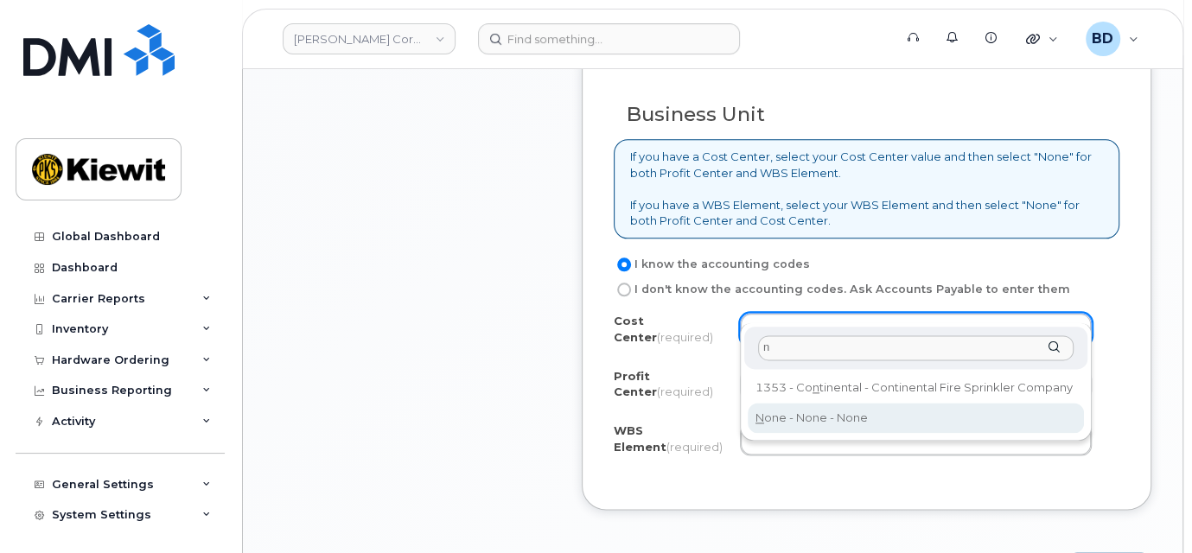
type input "n"
type input "None"
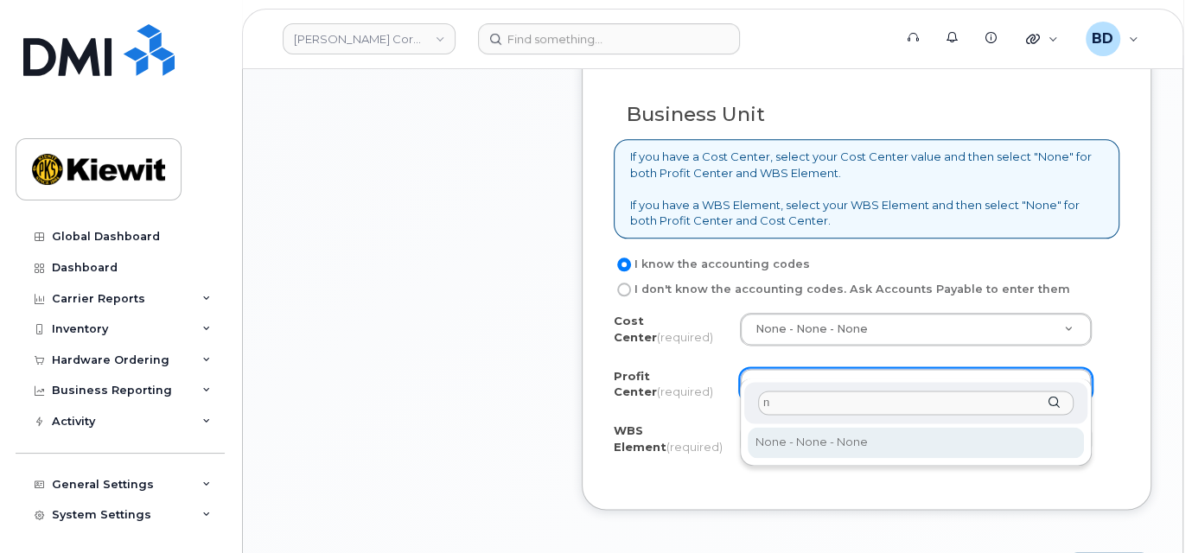
type input "n"
select select "None"
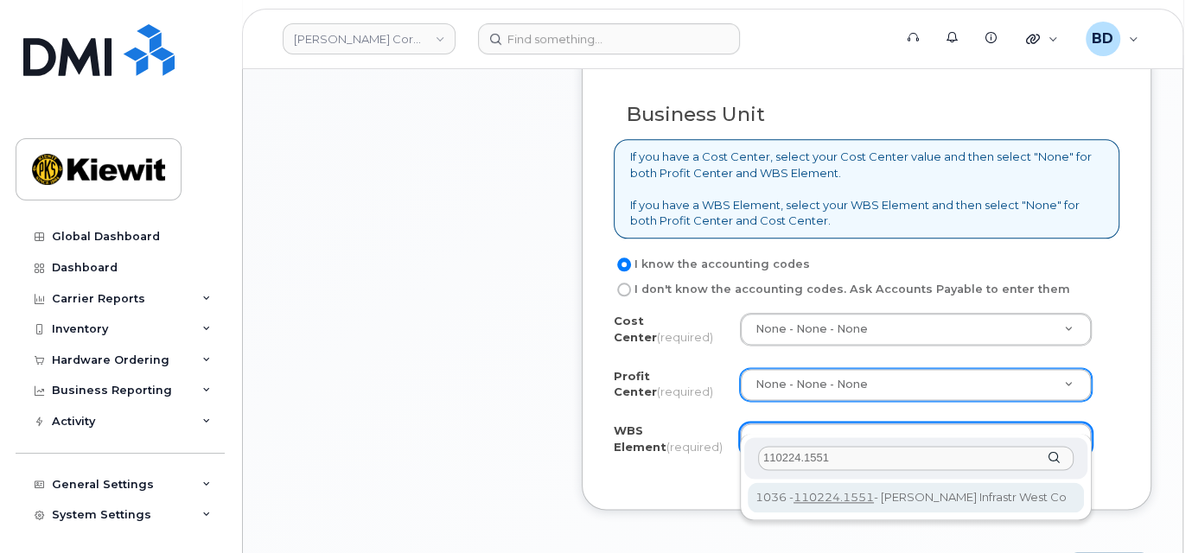
type input "110224.1551"
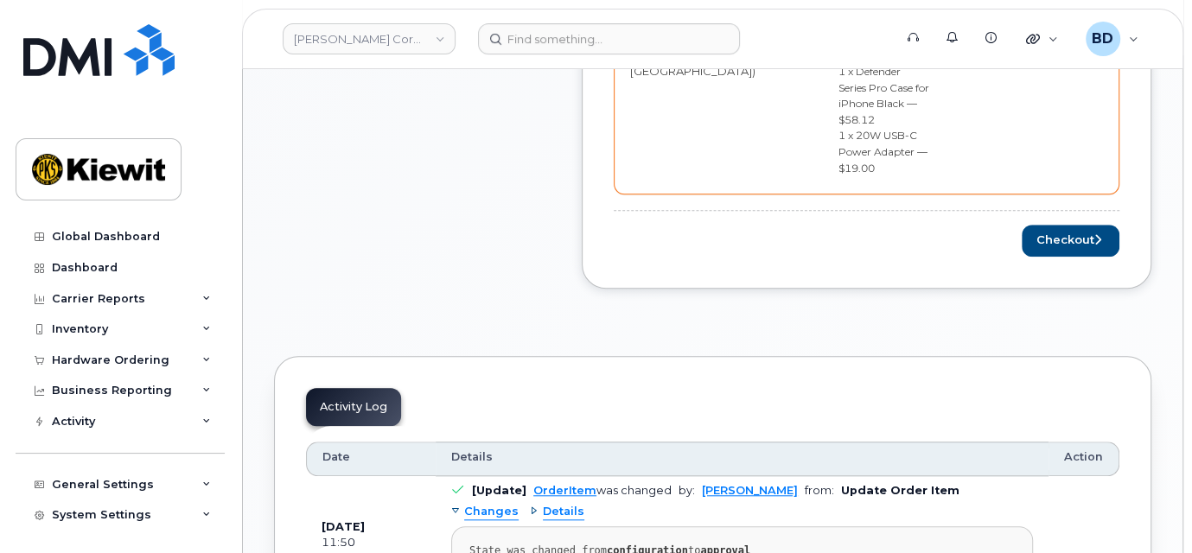
scroll to position [921, 0]
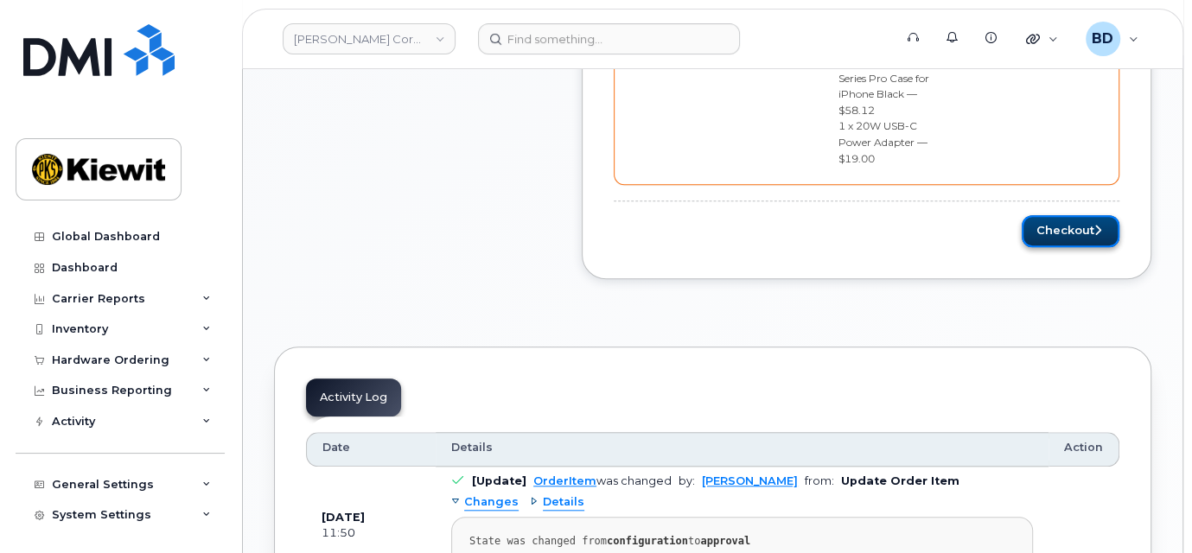
click at [1067, 215] on button "Checkout" at bounding box center [1070, 231] width 98 height 32
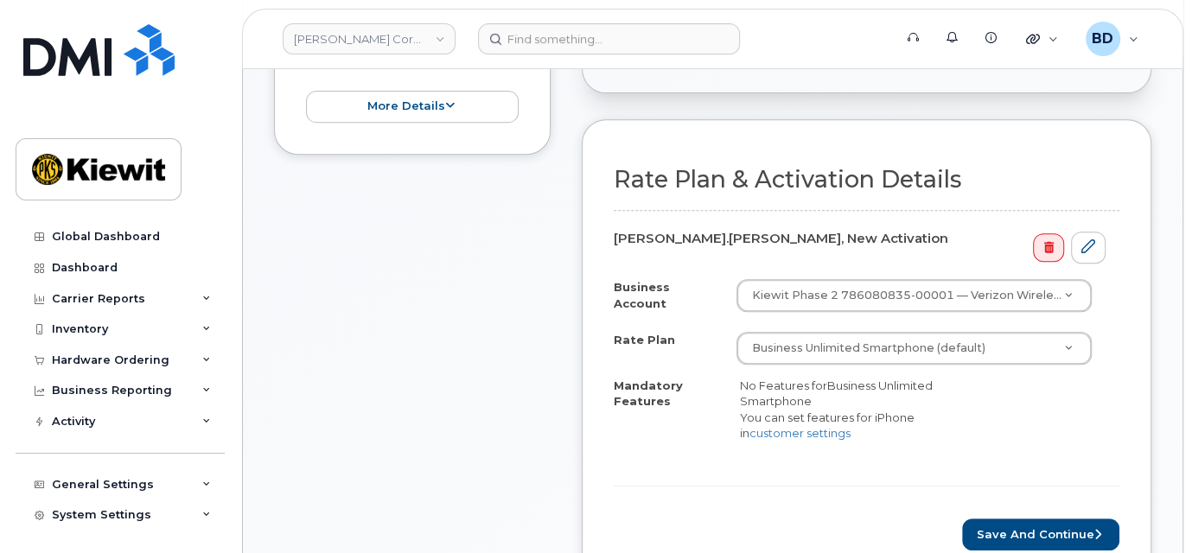
scroll to position [691, 0]
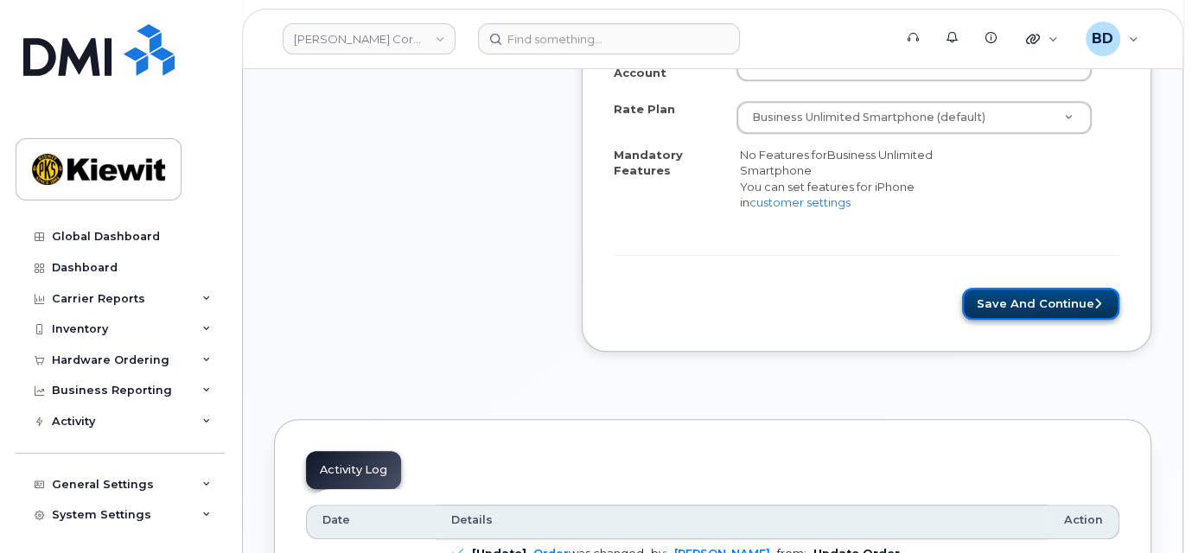
click at [1059, 288] on button "Save and Continue" at bounding box center [1040, 304] width 157 height 32
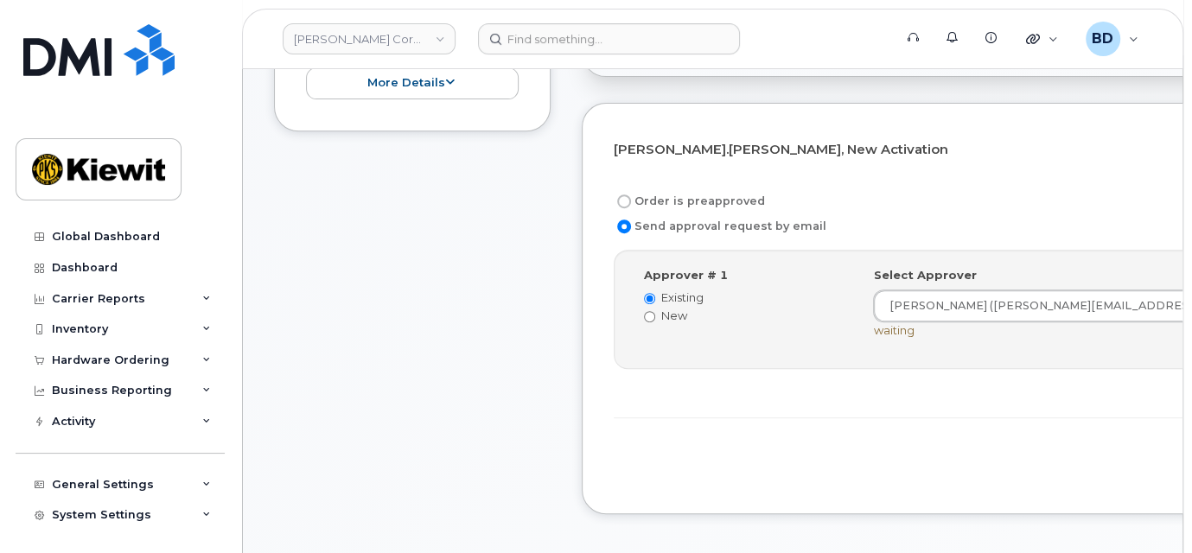
scroll to position [576, 0]
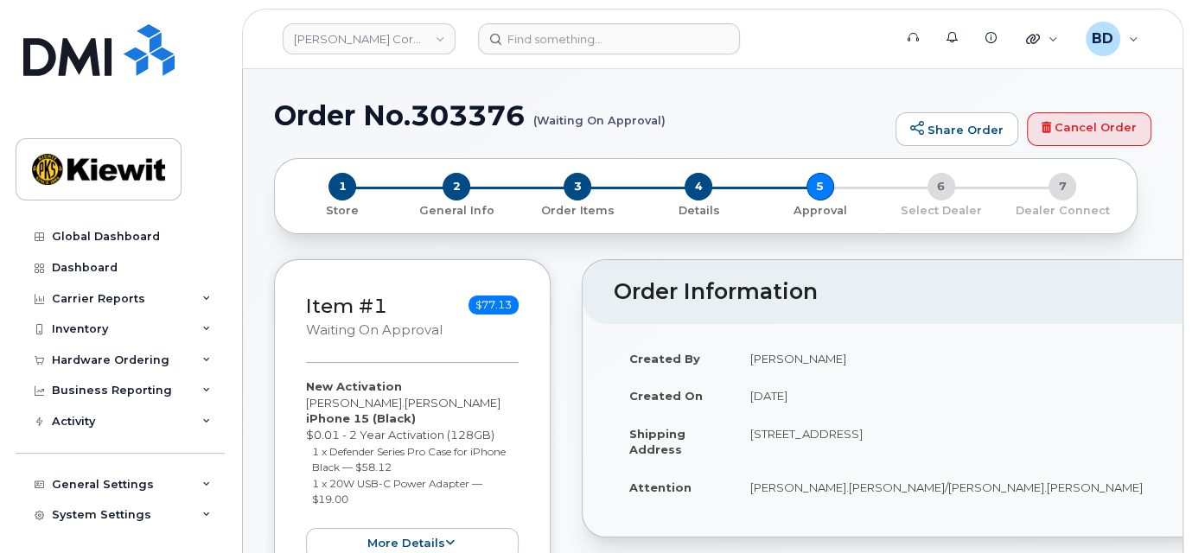
click at [448, 105] on h1 "Order No.303376 (Waiting On Approval)" at bounding box center [580, 115] width 613 height 30
copy h1 "303376"
click at [202, 359] on icon at bounding box center [206, 360] width 9 height 9
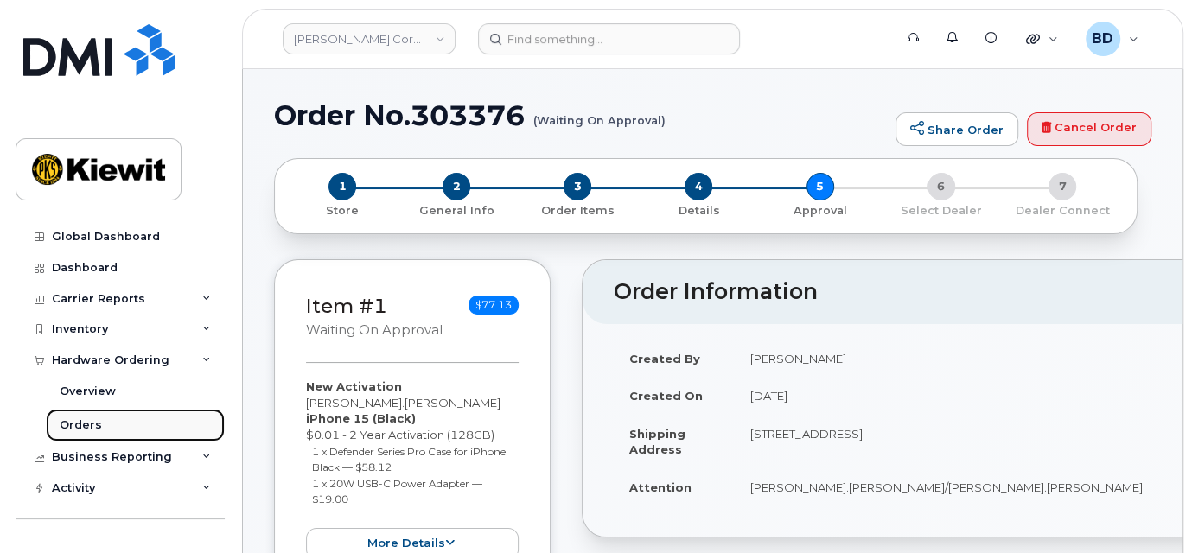
click at [149, 425] on link "Orders" at bounding box center [135, 425] width 179 height 33
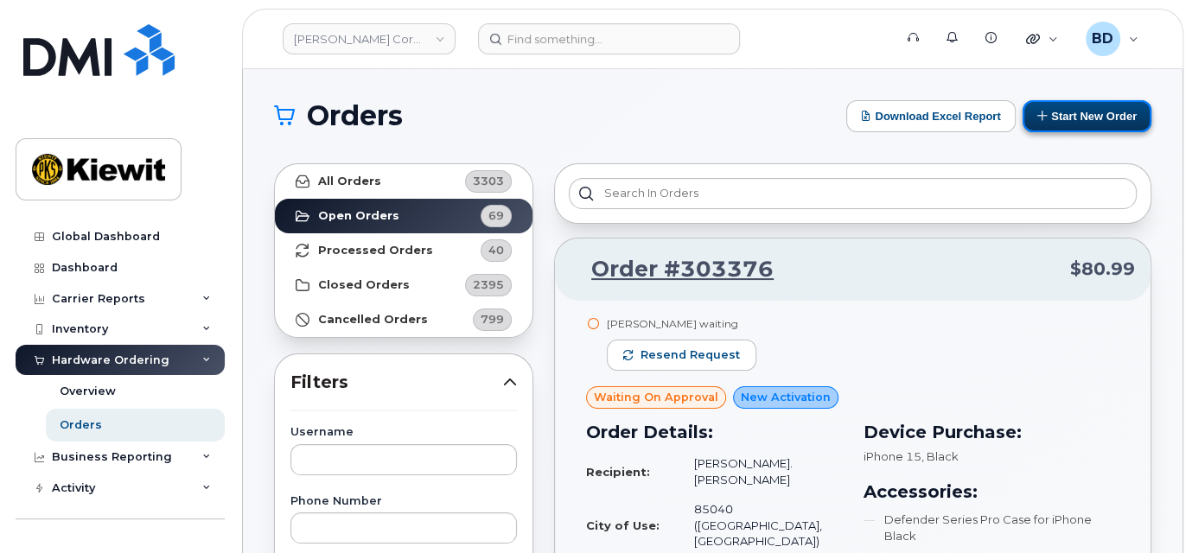
click at [1083, 113] on button "Start New Order" at bounding box center [1086, 116] width 129 height 32
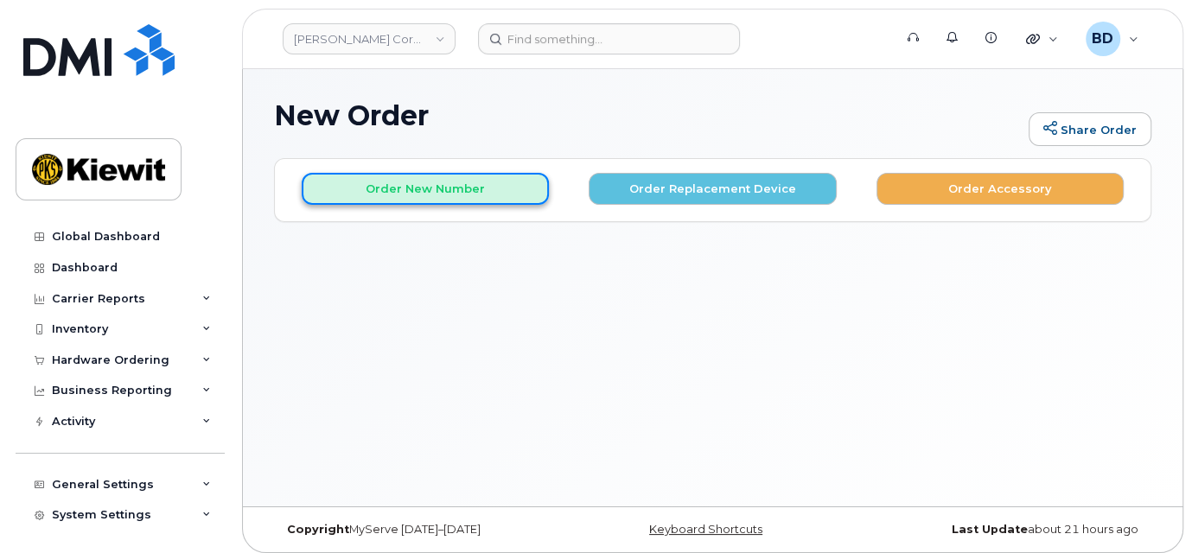
click at [406, 188] on button "Order New Number" at bounding box center [425, 189] width 247 height 32
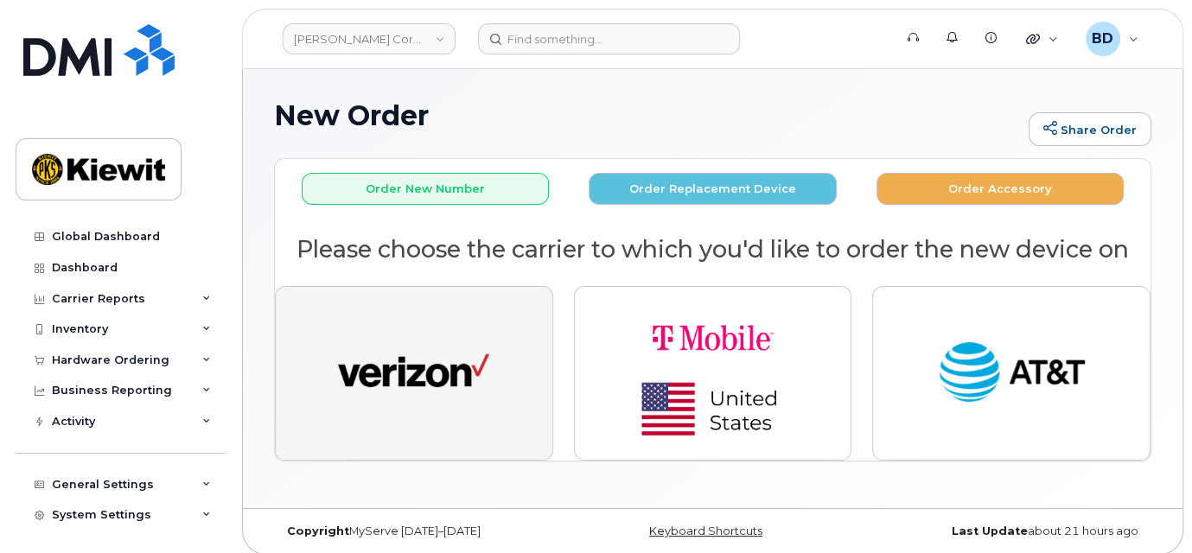
click at [431, 352] on img "button" at bounding box center [413, 373] width 151 height 78
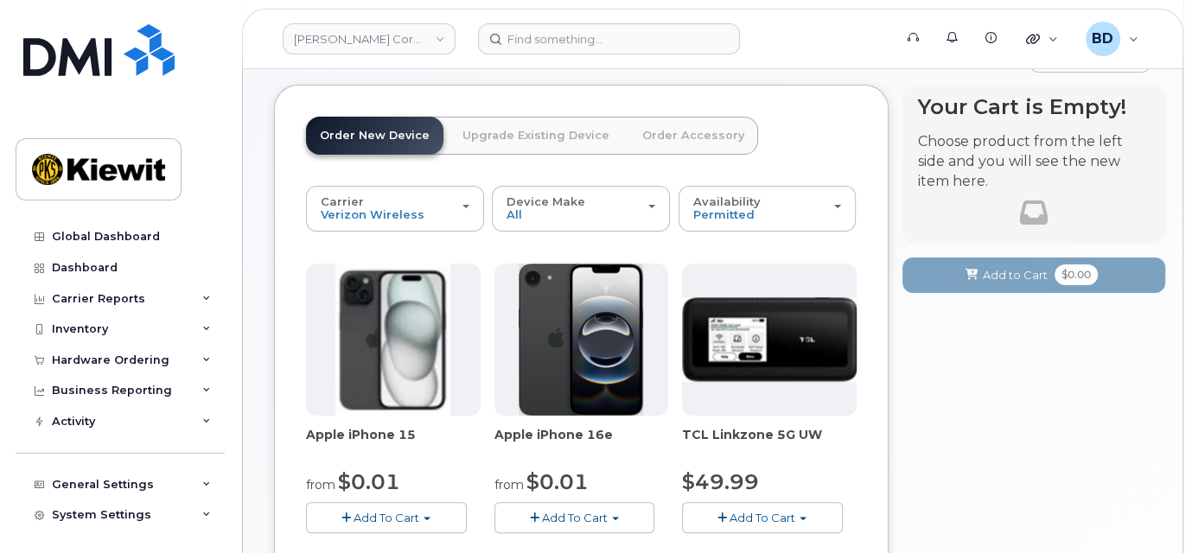
scroll to position [115, 0]
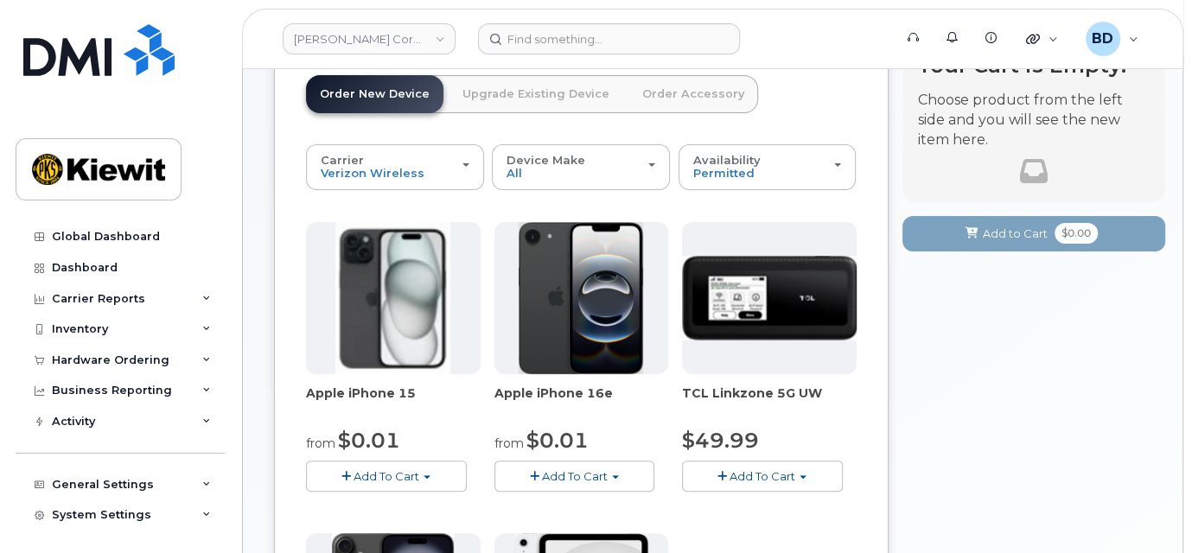
click at [387, 475] on span "Add To Cart" at bounding box center [386, 476] width 66 height 14
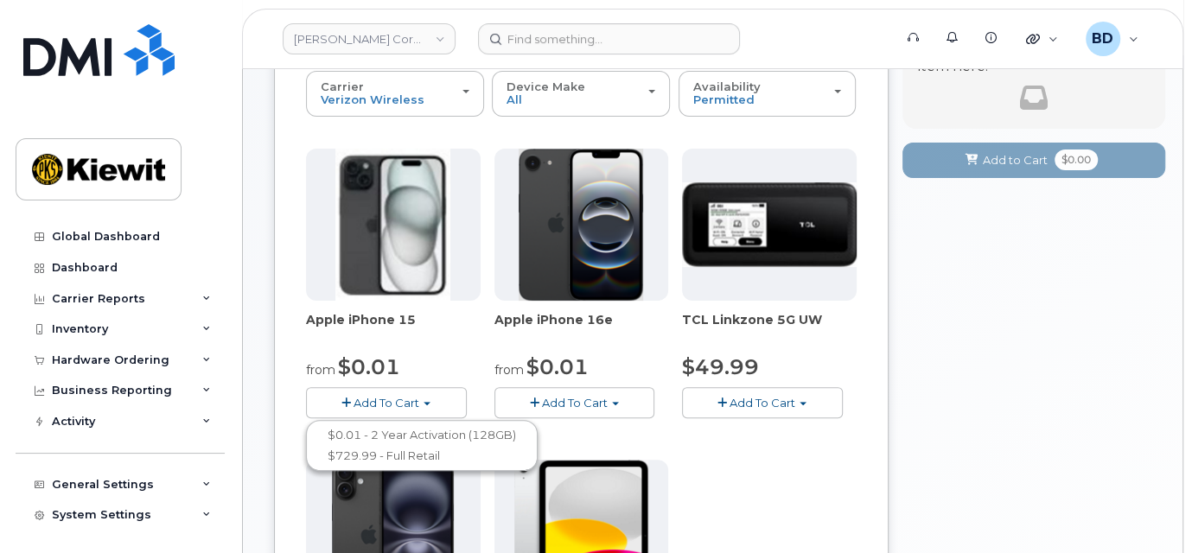
scroll to position [230, 0]
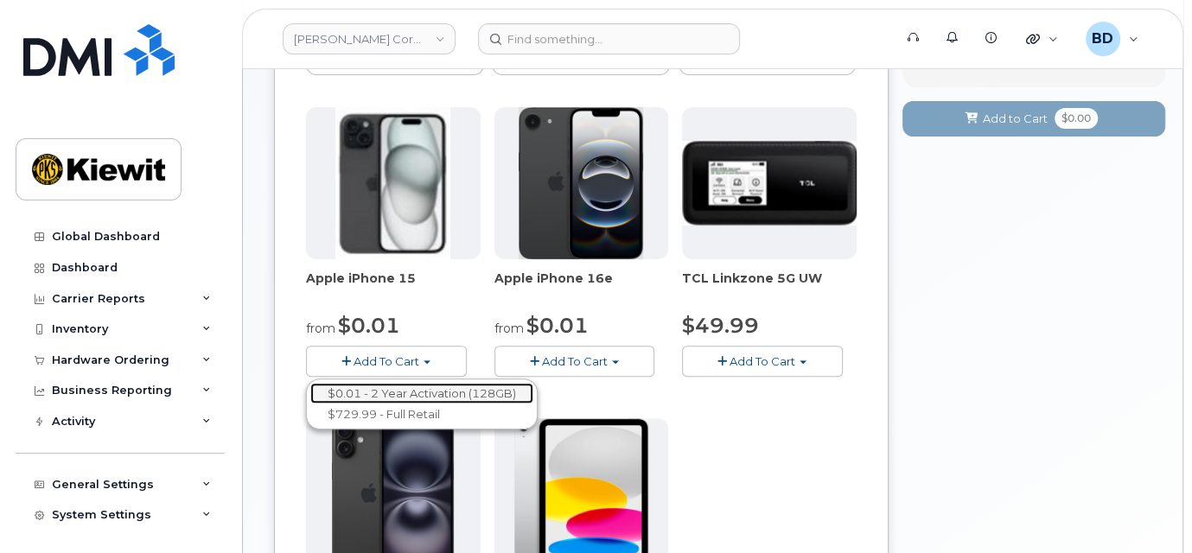
click at [400, 392] on link "$0.01 - 2 Year Activation (128GB)" at bounding box center [421, 394] width 223 height 22
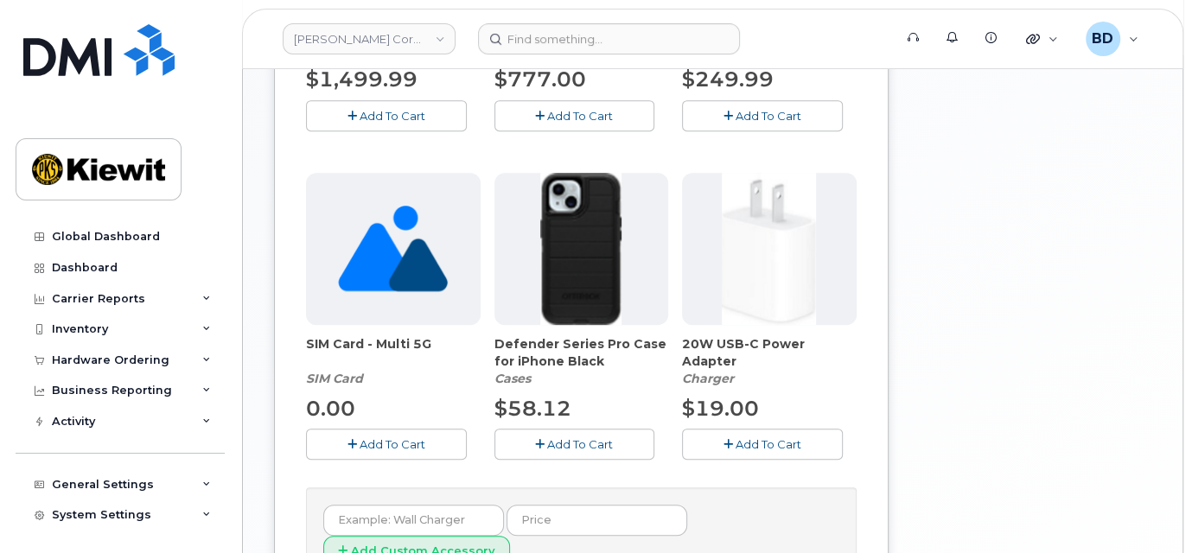
scroll to position [576, 0]
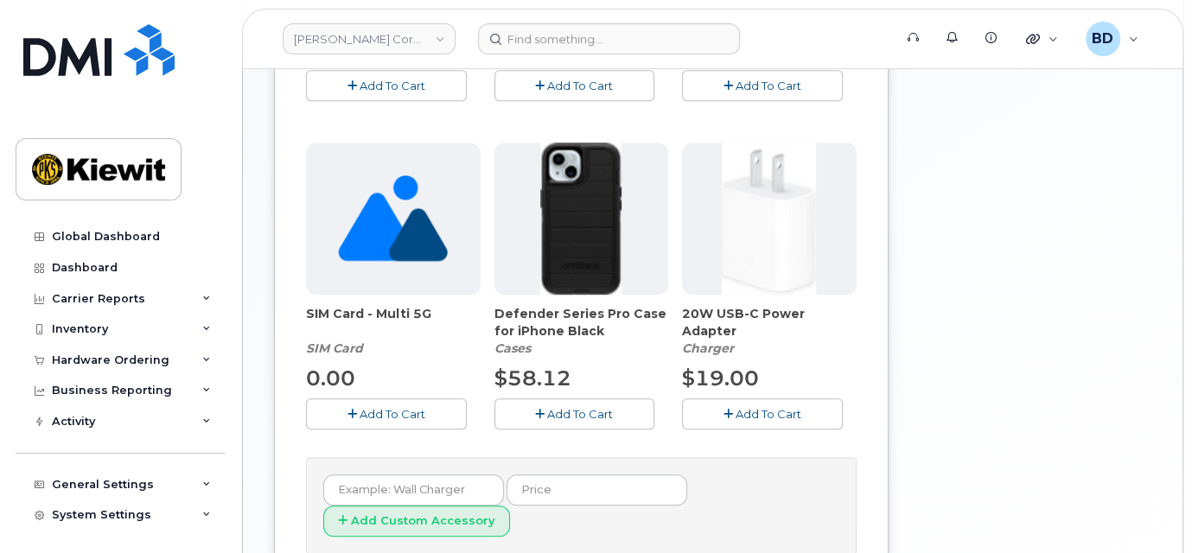
click at [586, 417] on span "Add To Cart" at bounding box center [580, 414] width 66 height 14
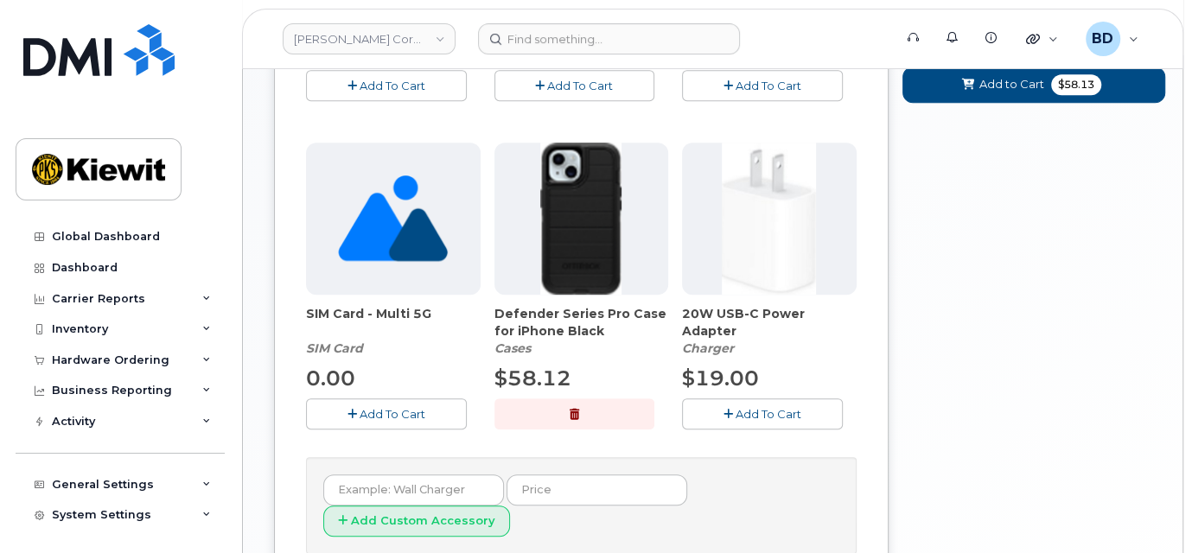
click at [799, 410] on span "Add To Cart" at bounding box center [768, 414] width 66 height 14
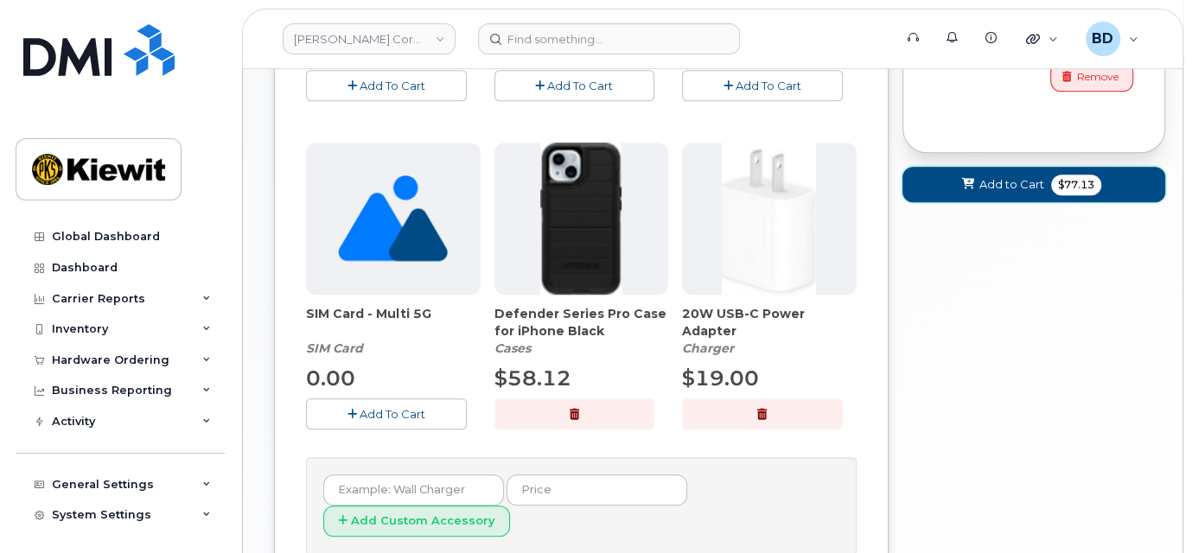
click at [966, 181] on icon at bounding box center [968, 184] width 12 height 11
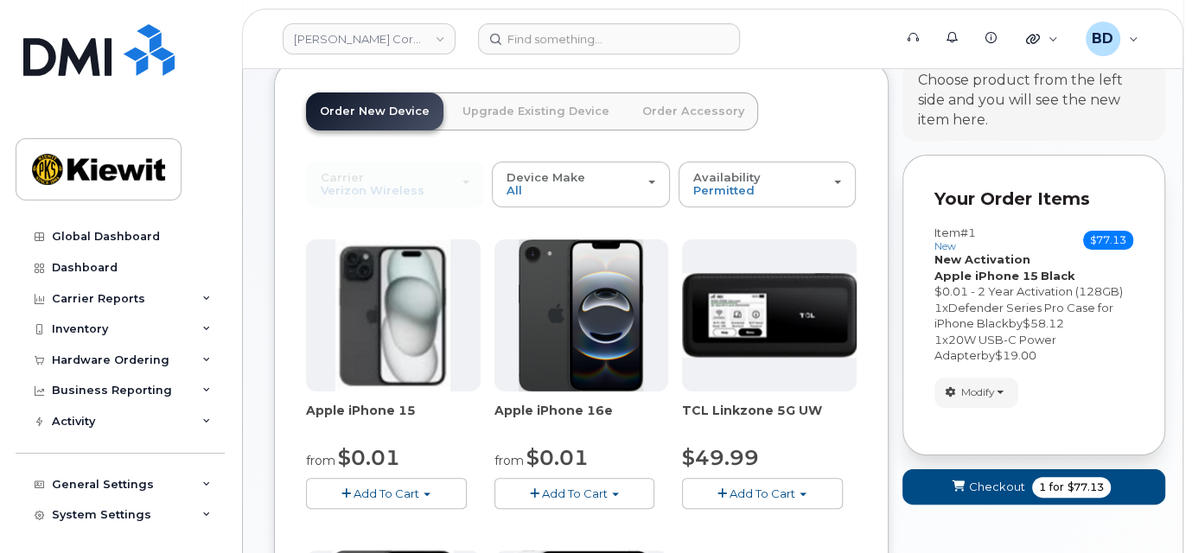
scroll to position [128, 0]
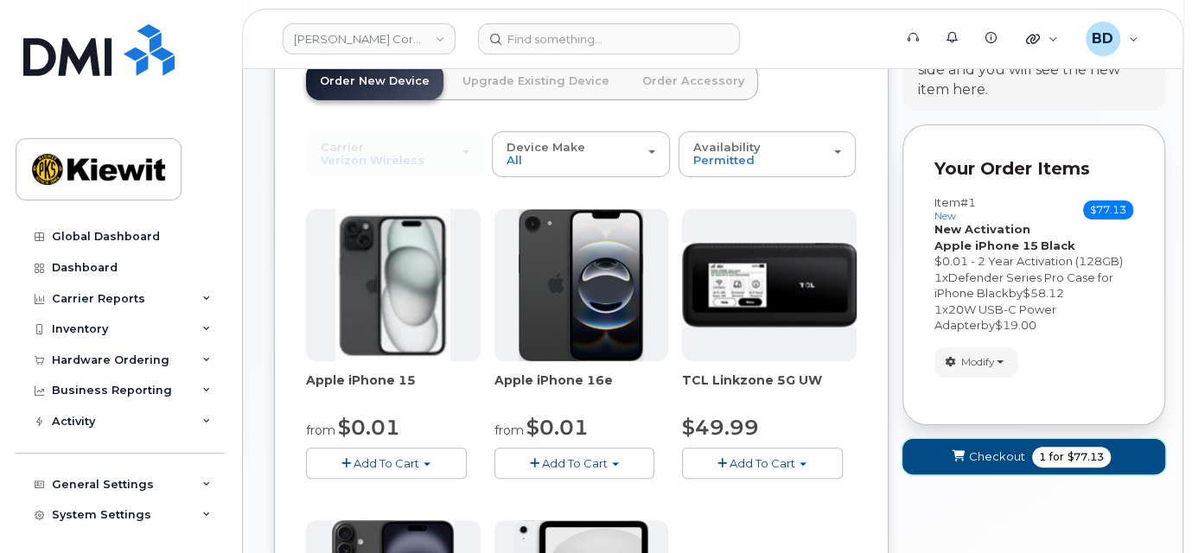
click at [973, 455] on span "Checkout" at bounding box center [997, 457] width 56 height 16
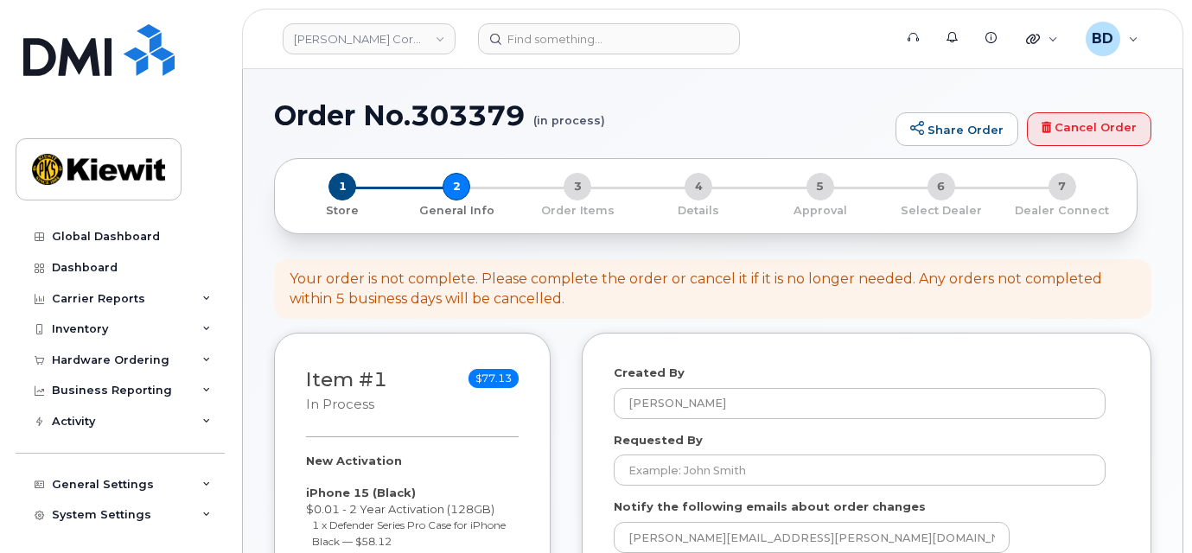
select select
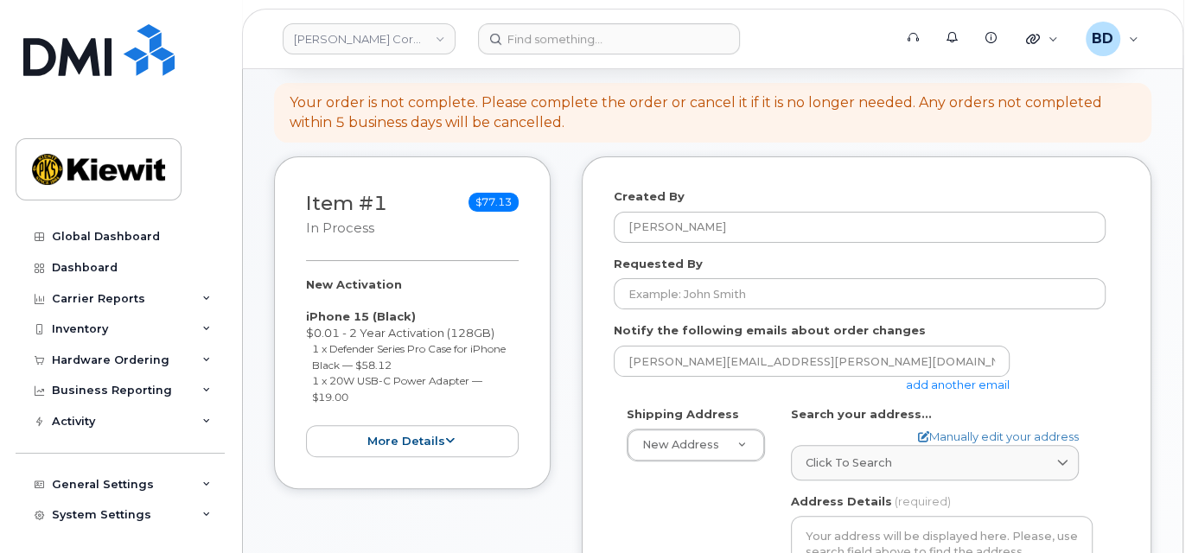
scroll to position [230, 0]
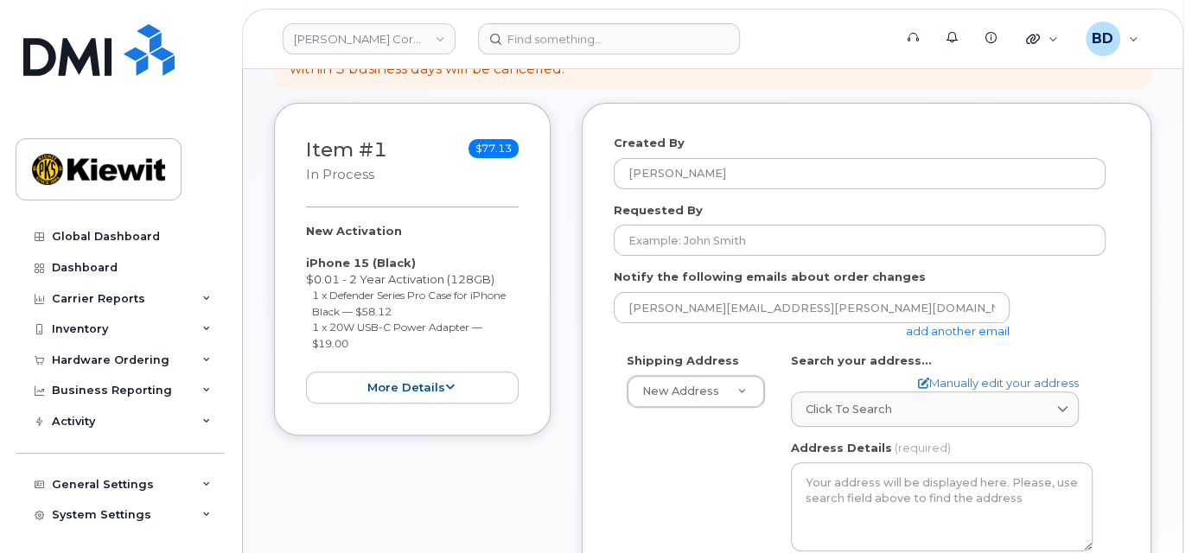
click at [930, 328] on link "add another email" at bounding box center [958, 331] width 104 height 14
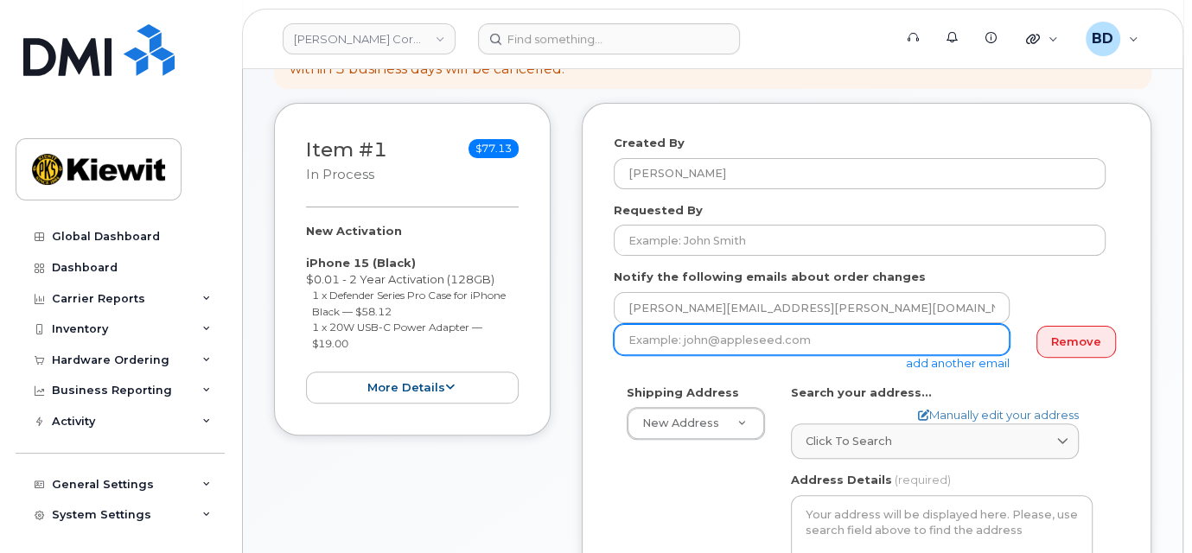
click at [722, 340] on input "email" at bounding box center [812, 339] width 396 height 31
paste input "matt.gabriel@kiewit.com"
type input "matt.gabriel@kiewit.com"
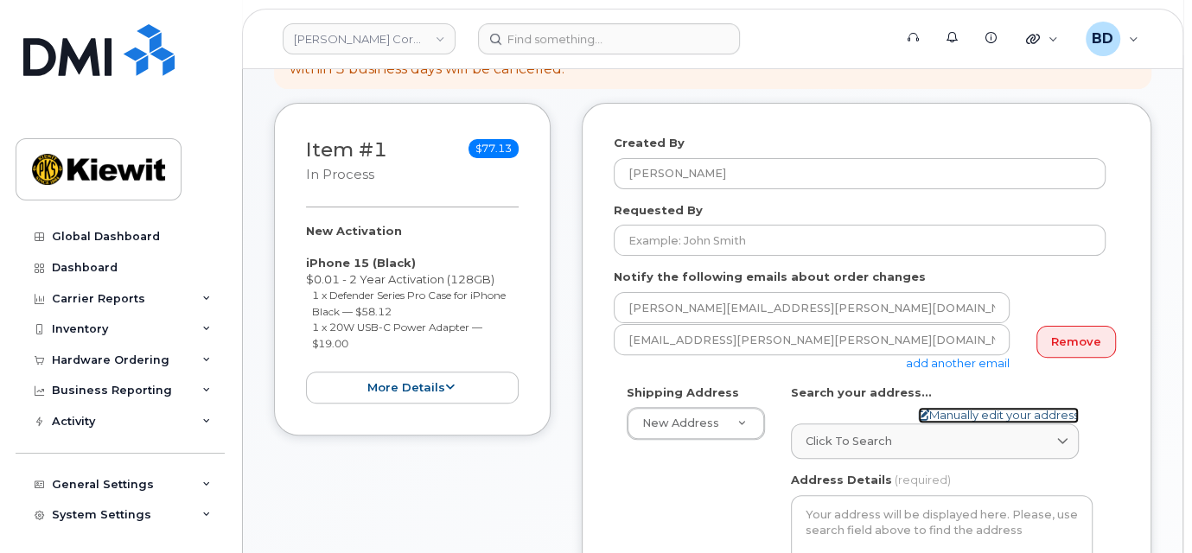
click at [953, 415] on link "Manually edit your address" at bounding box center [998, 415] width 161 height 16
select select
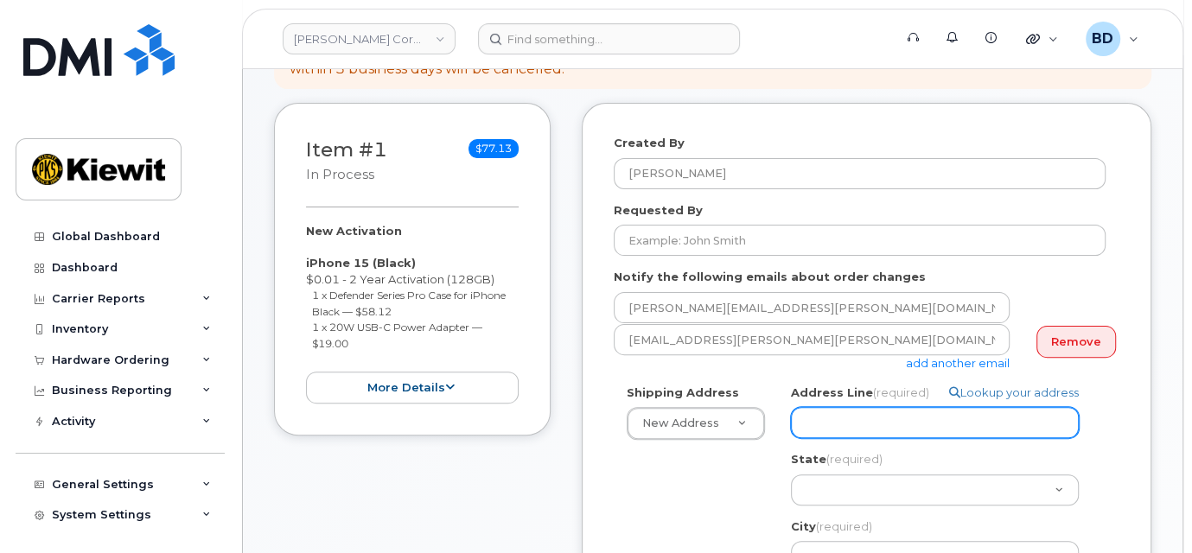
click at [849, 430] on input "Address Line (required)" at bounding box center [935, 422] width 288 height 31
paste input "118 Caddo Dr"
select select
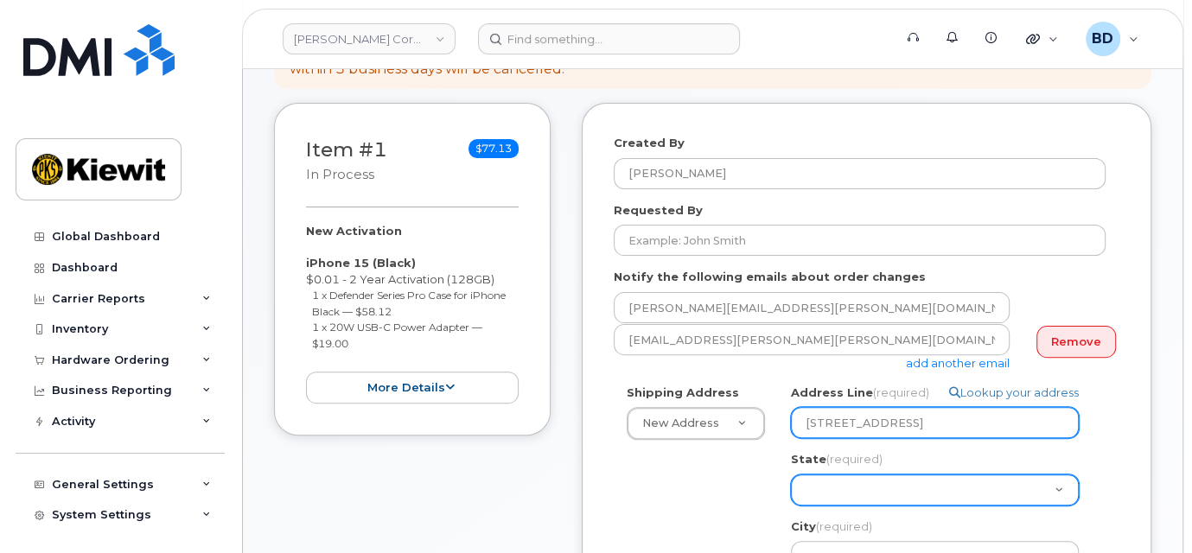
type input "118 Caddo Dr"
drag, startPoint x: 816, startPoint y: 493, endPoint x: 818, endPoint y: 485, distance: 8.8
click at [817, 493] on select "Alabama Alaska American Samoa Arizona Arkansas California Colorado Connecticut …" at bounding box center [935, 489] width 288 height 31
select select "TX"
click at [791, 474] on select "Alabama Alaska American Samoa Arizona Arkansas California Colorado Connecticut …" at bounding box center [935, 489] width 288 height 31
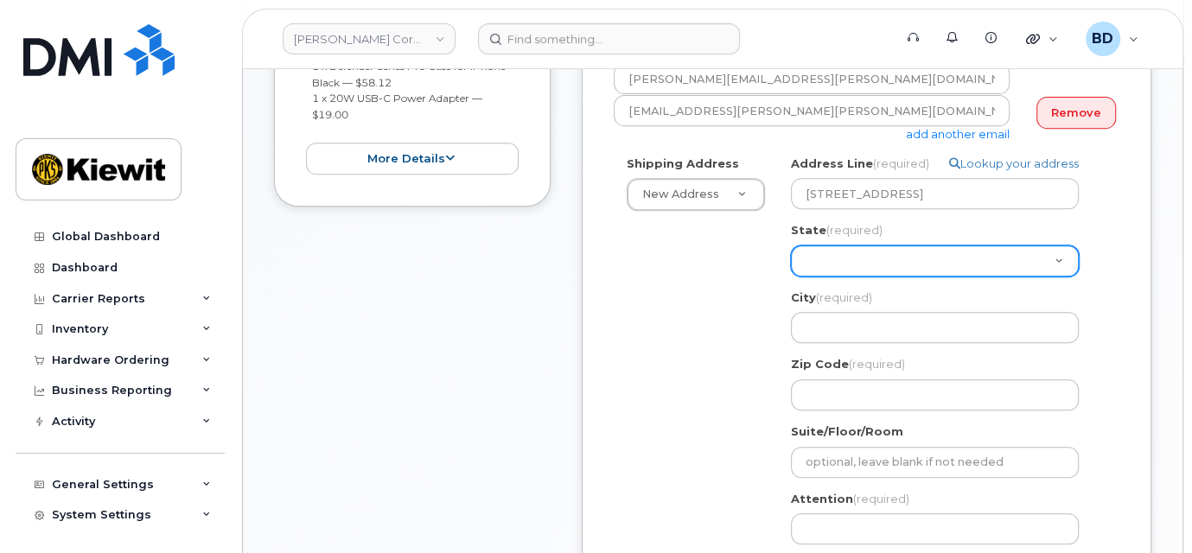
scroll to position [461, 0]
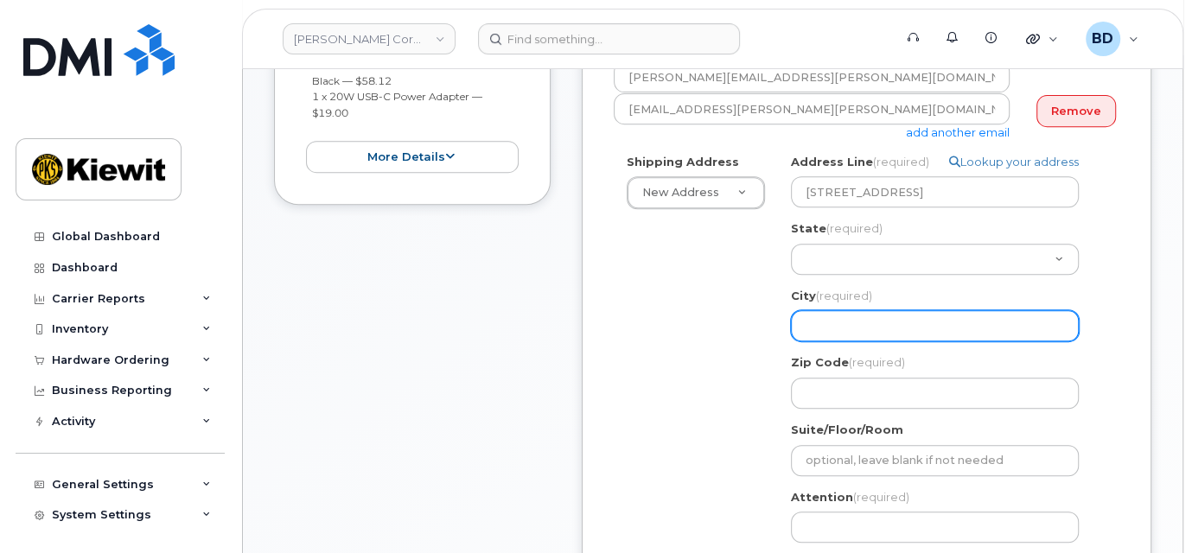
click at [813, 321] on input "City (required)" at bounding box center [935, 325] width 288 height 31
select select
type input "A"
select select
type input "Ab"
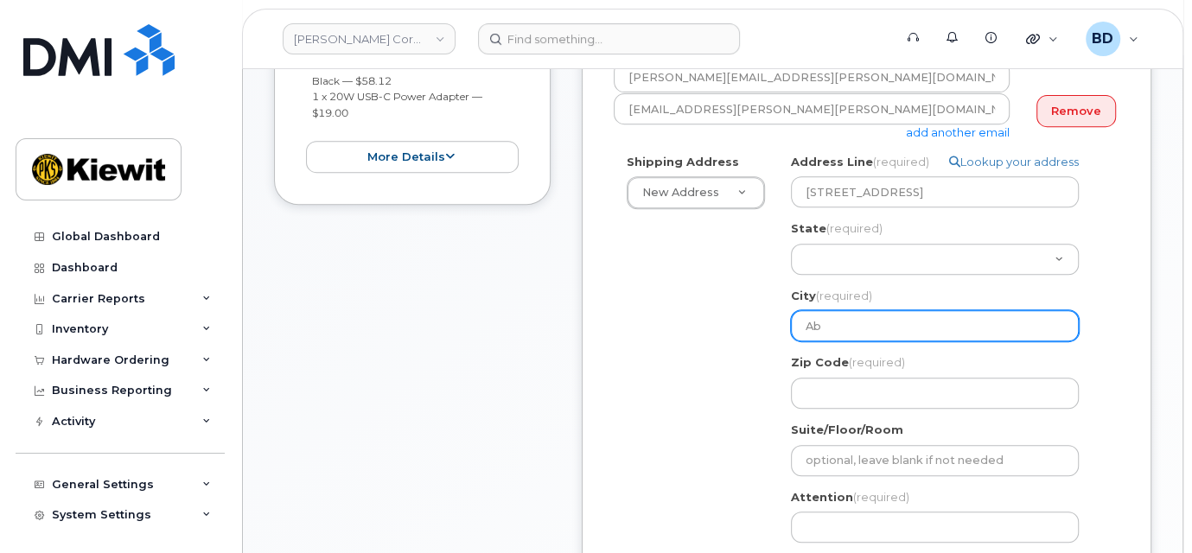
select select
type input "Abi"
select select
type input "Abil"
select select
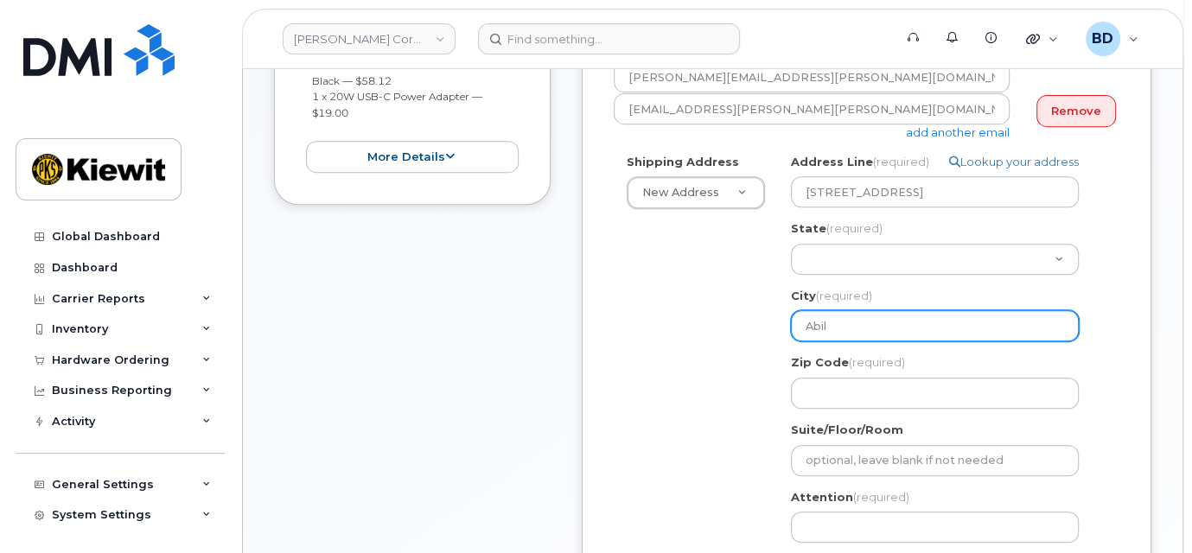
type input "Abile"
select select
type input "Abilen"
select select
type input "Abilene"
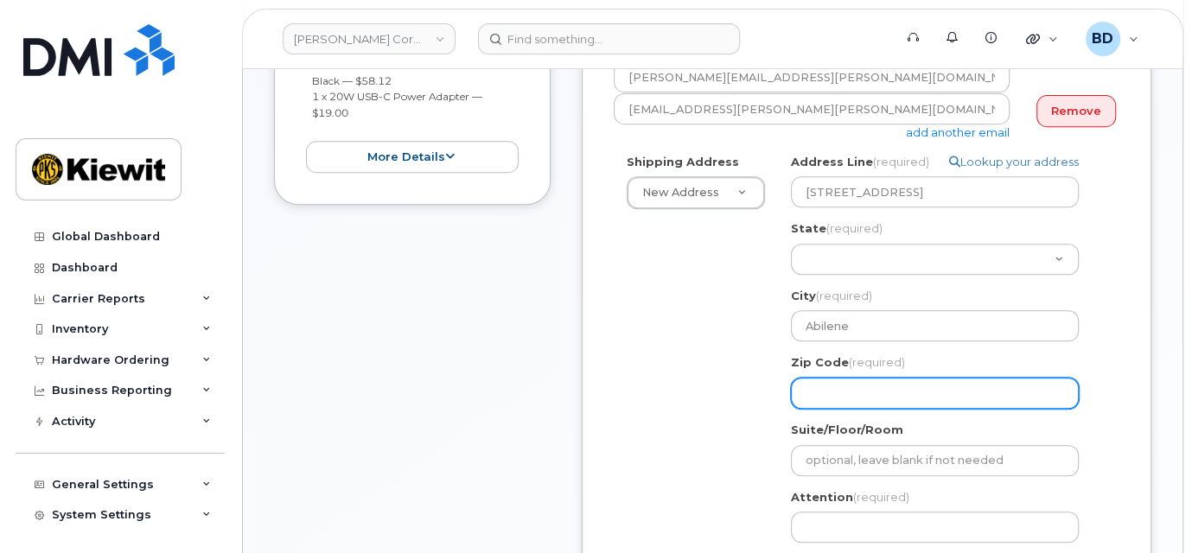
click at [805, 382] on input "Zip Code (required)" at bounding box center [935, 393] width 288 height 31
paste input "79601"
select select
type input "79601"
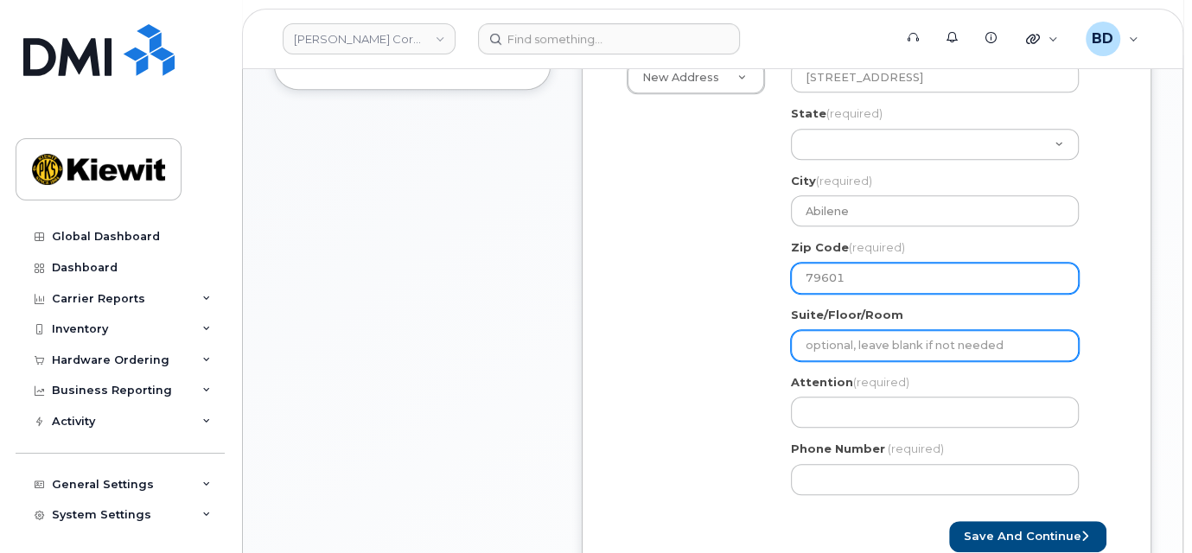
scroll to position [691, 0]
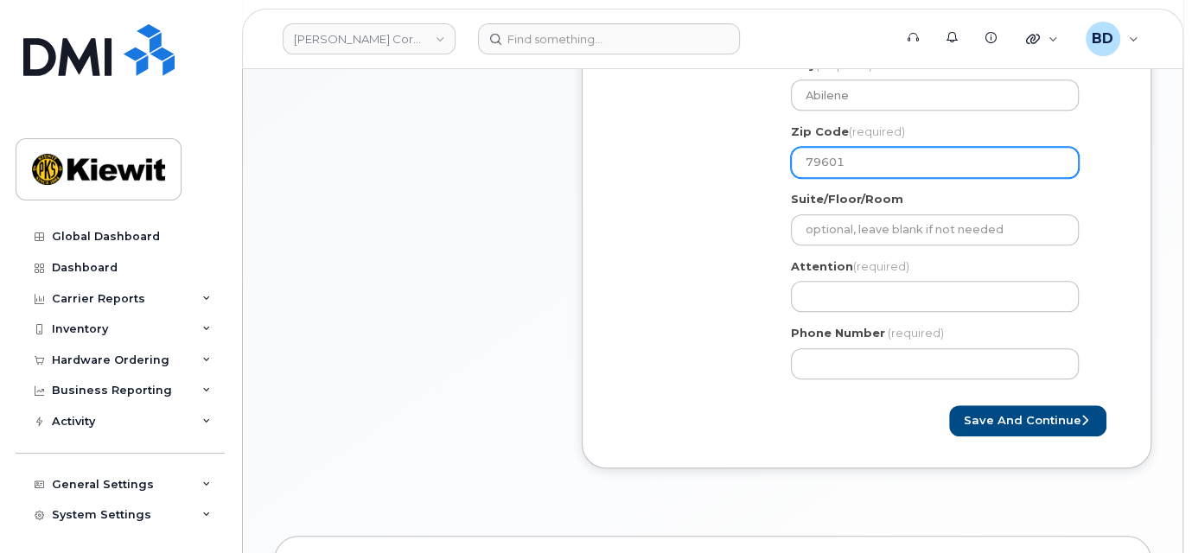
drag, startPoint x: 842, startPoint y: 158, endPoint x: 854, endPoint y: 154, distance: 12.8
click at [842, 158] on input "79601" at bounding box center [935, 162] width 288 height 31
select select
type input "7960"
select select
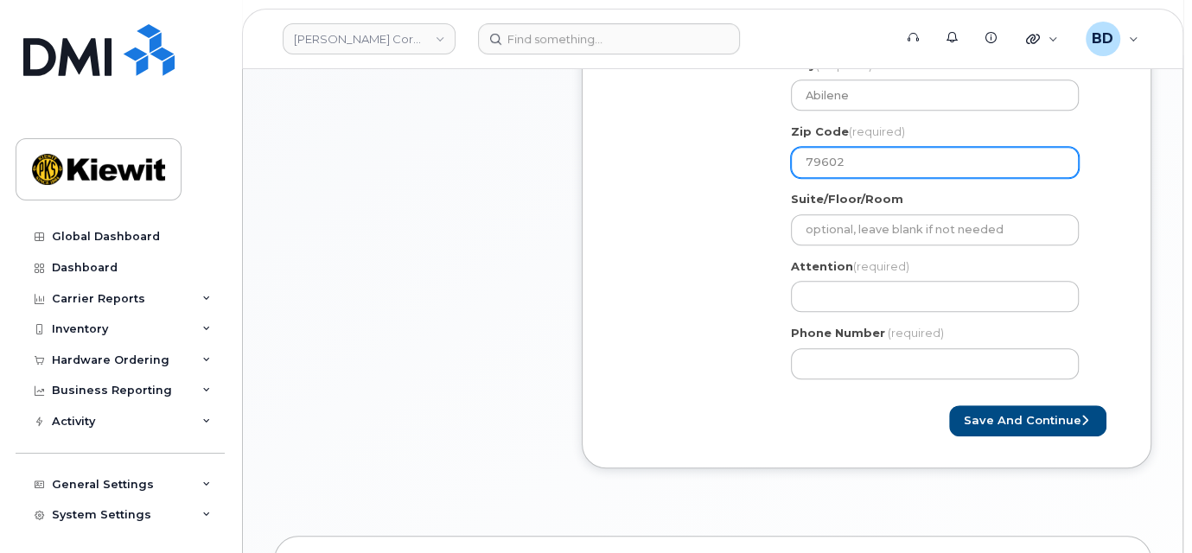
type input "79602"
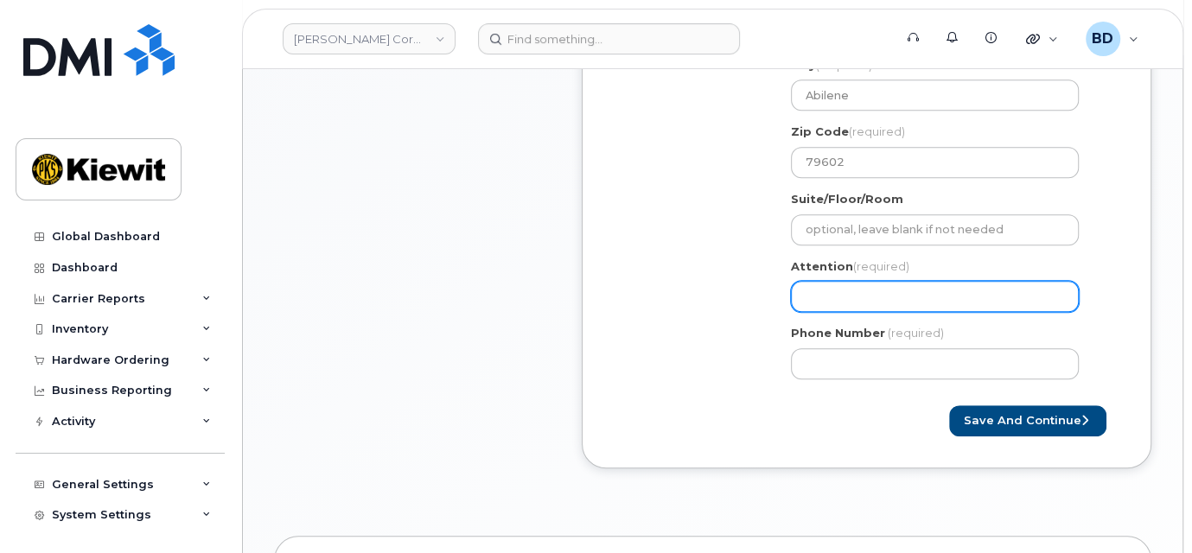
paste input "Chad.Jones"
select select
type input "Chad.Jones"
select select
type input "Chad.Jones/"
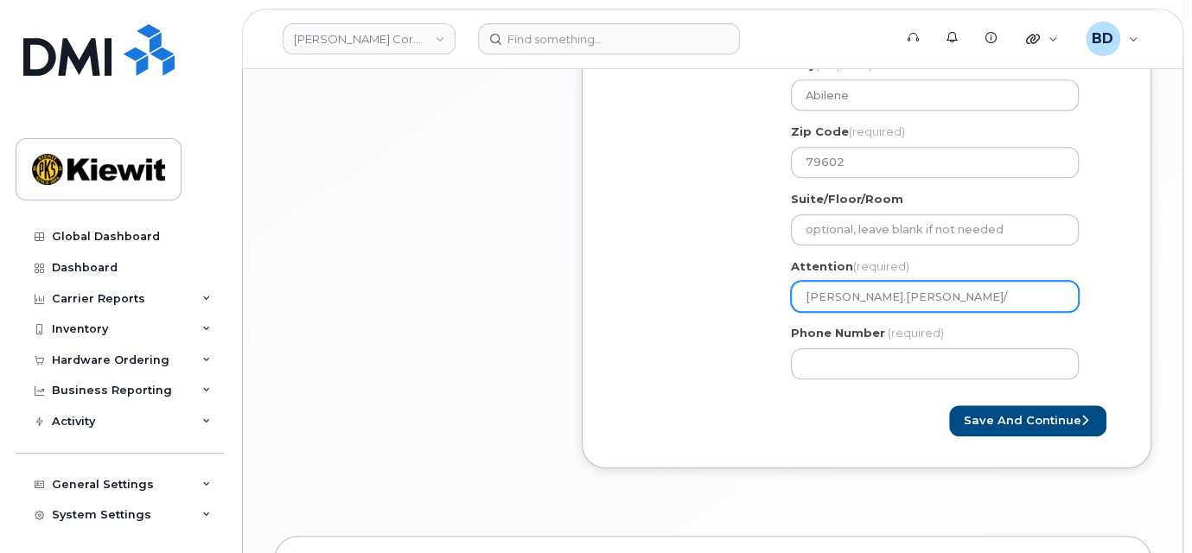
click at [904, 296] on input "Chad.Jones/" at bounding box center [935, 296] width 288 height 31
paste input "Facundo Canale"
select select
type input "Chad.Jones/Facundo Canale"
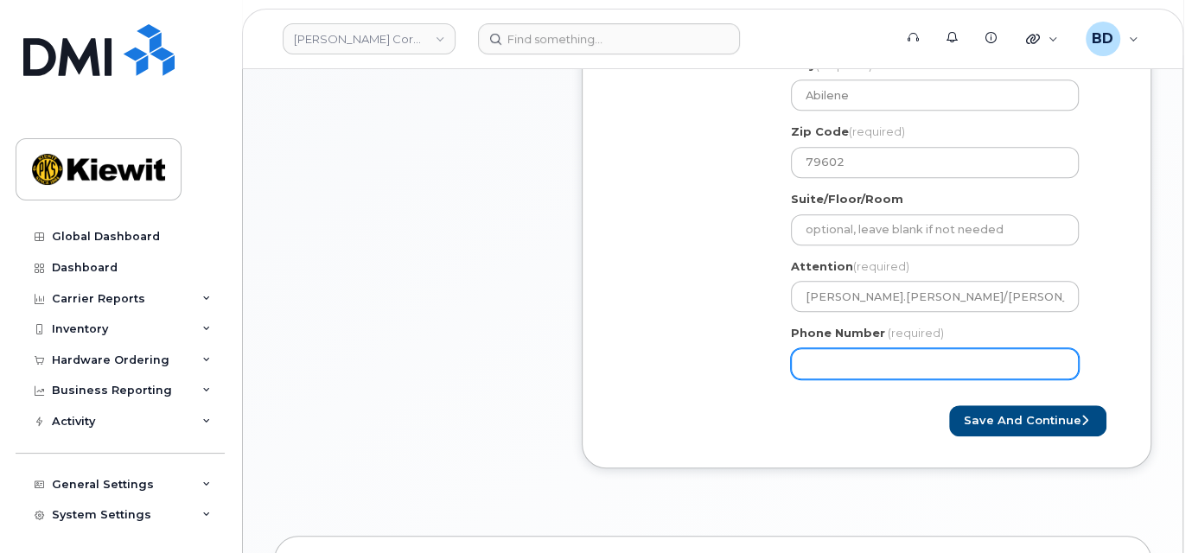
click at [845, 361] on input "Phone Number" at bounding box center [935, 363] width 288 height 31
type input "8777727707"
select select
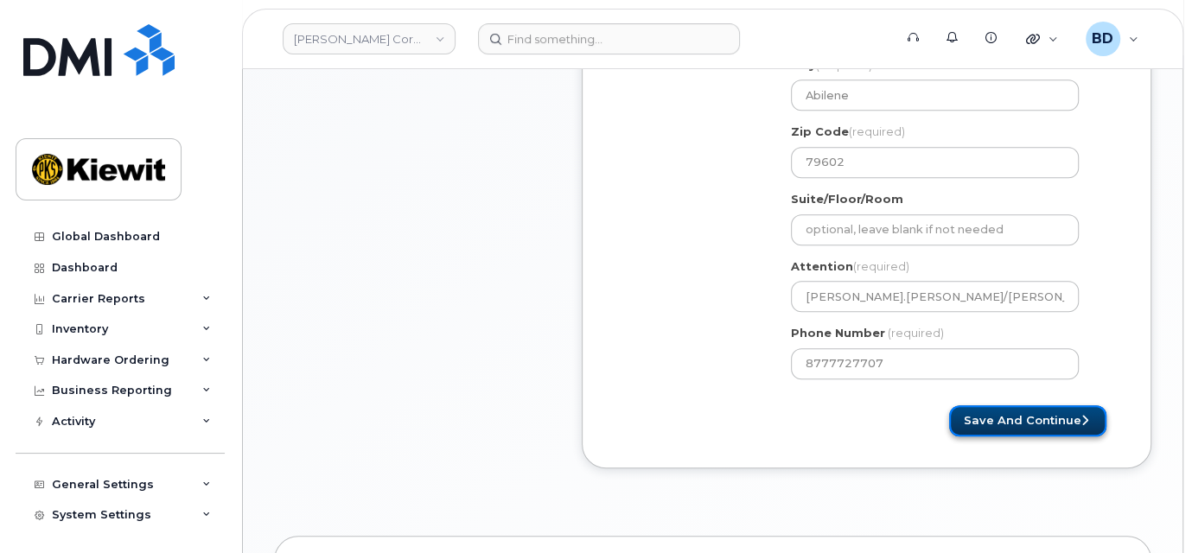
click at [1011, 418] on button "Save and Continue" at bounding box center [1027, 421] width 157 height 32
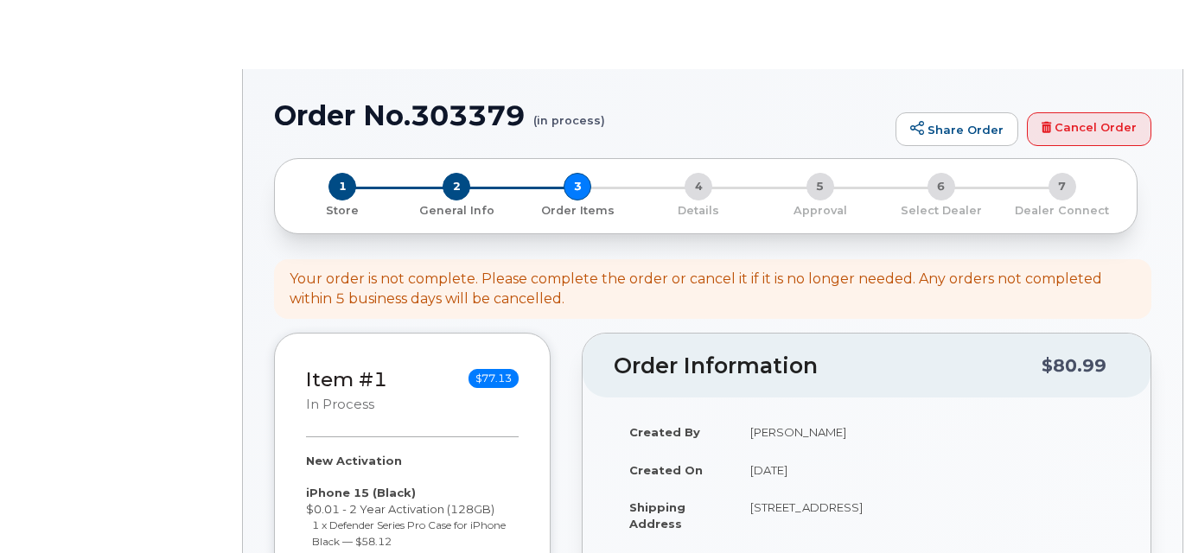
select select
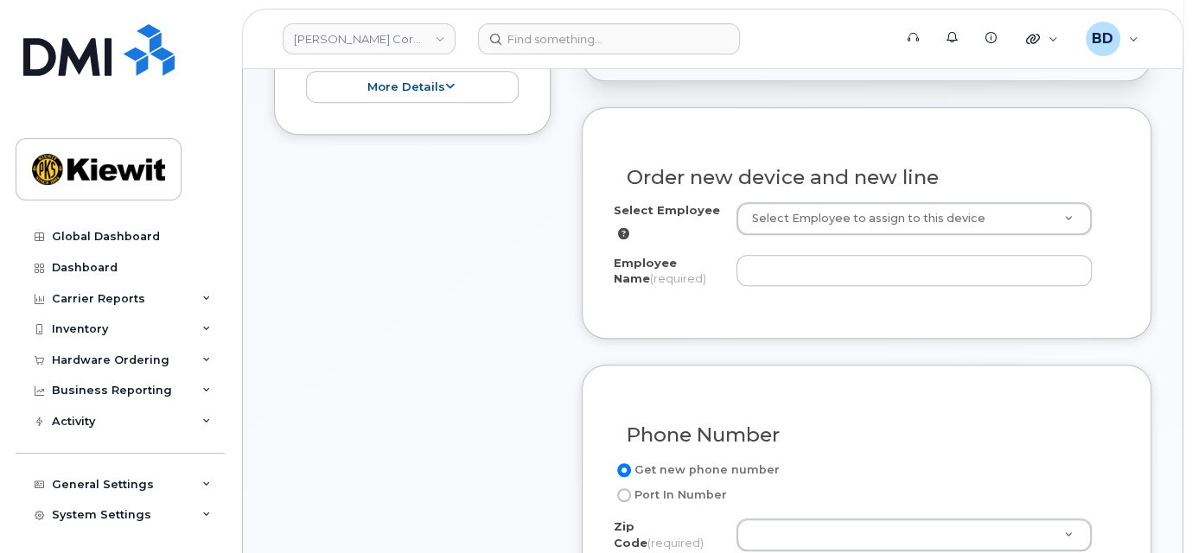
scroll to position [576, 0]
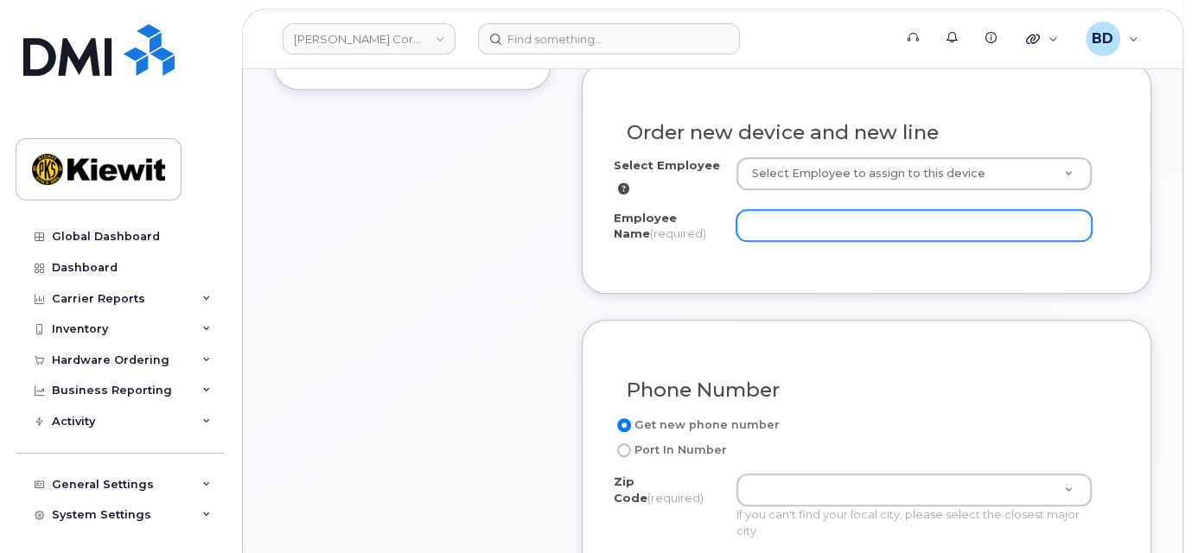
click at [757, 222] on input "Employee Name (required)" at bounding box center [913, 225] width 355 height 31
paste input "[PERSON_NAME]"
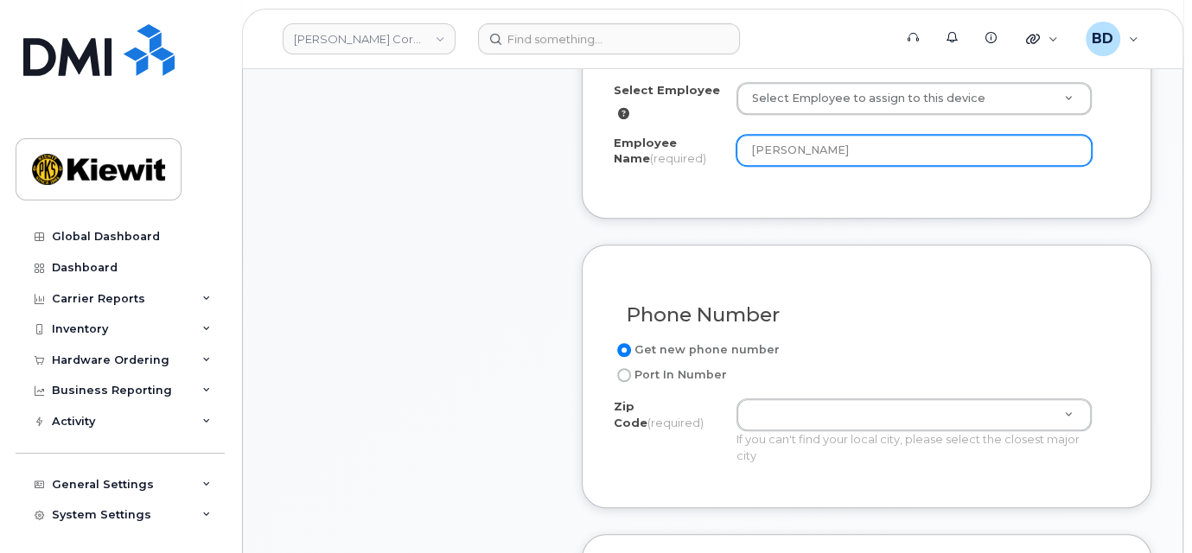
scroll to position [691, 0]
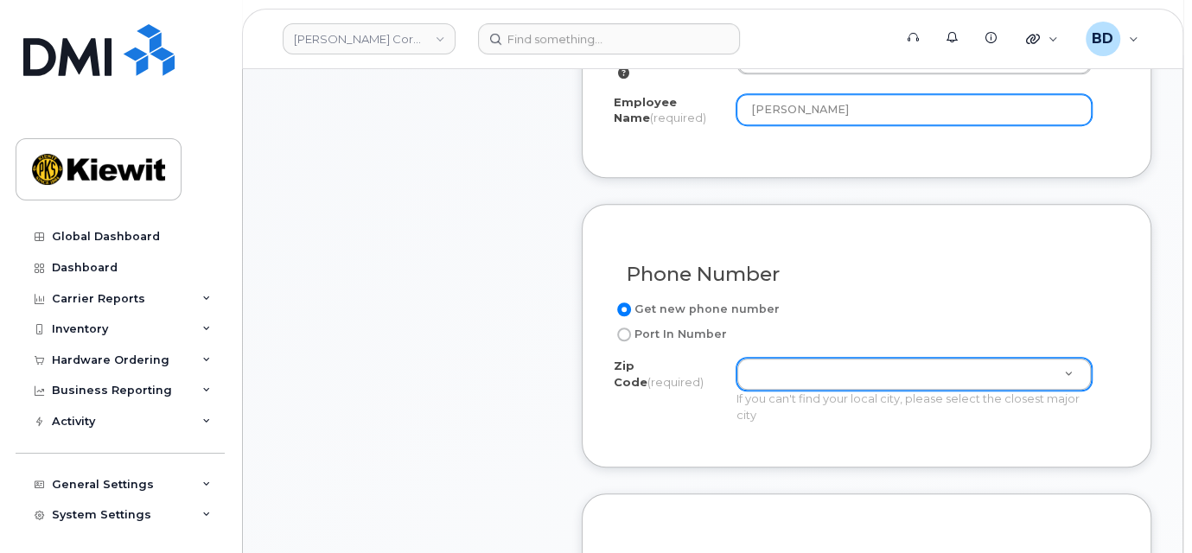
type input "[PERSON_NAME]"
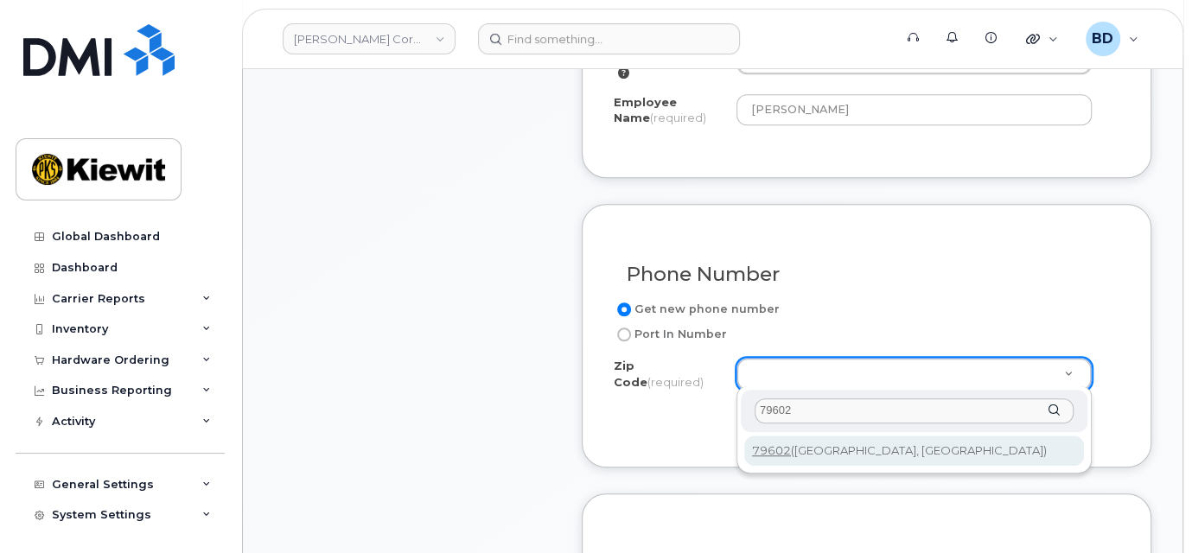
type input "79602"
type input "79602 (Abilene, TX)"
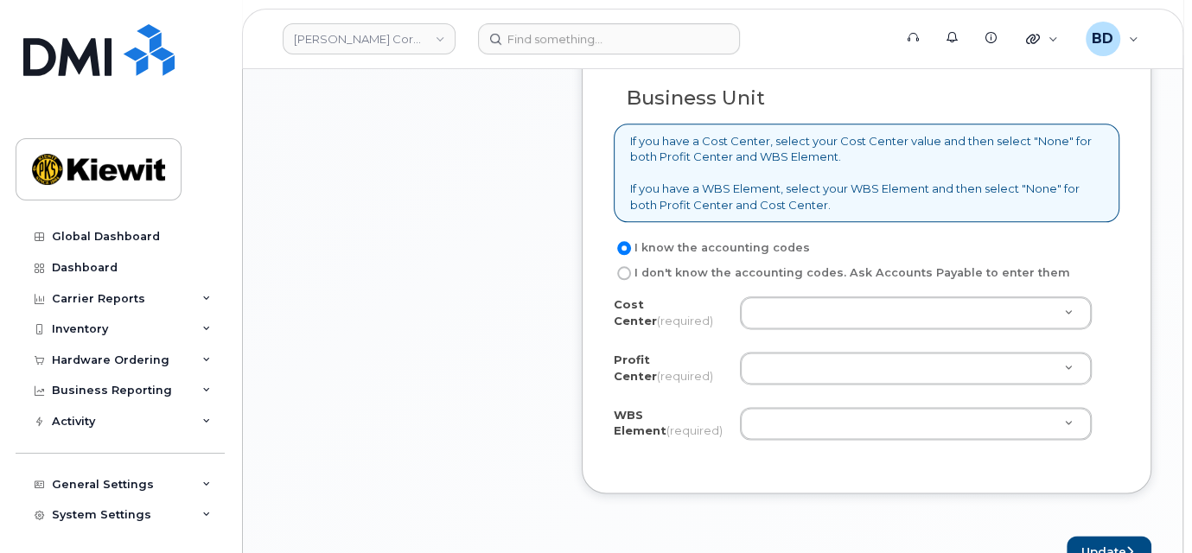
scroll to position [1498, 0]
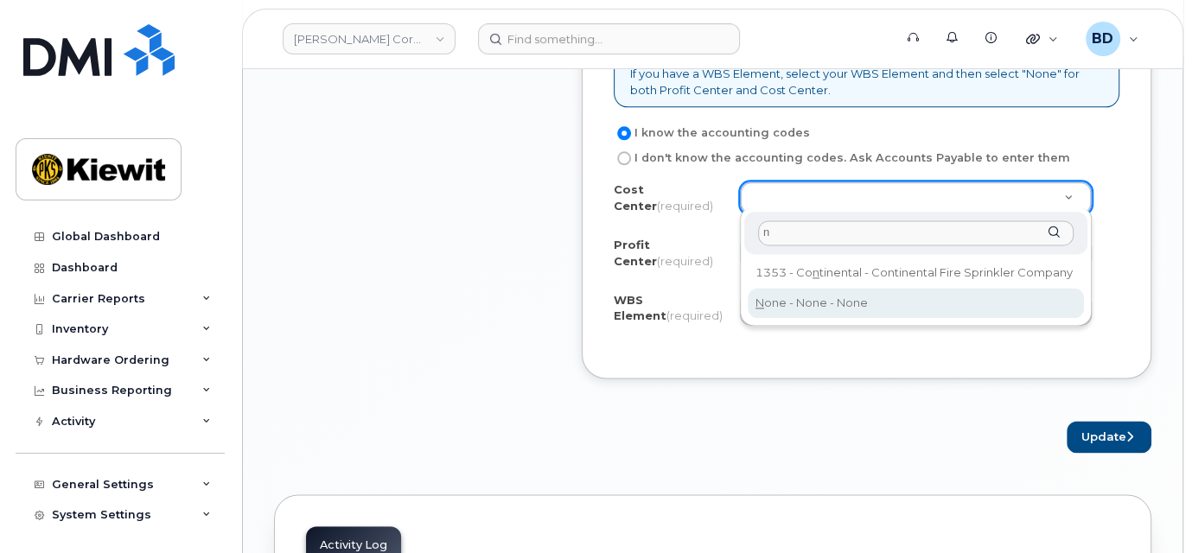
type input "n"
type input "None"
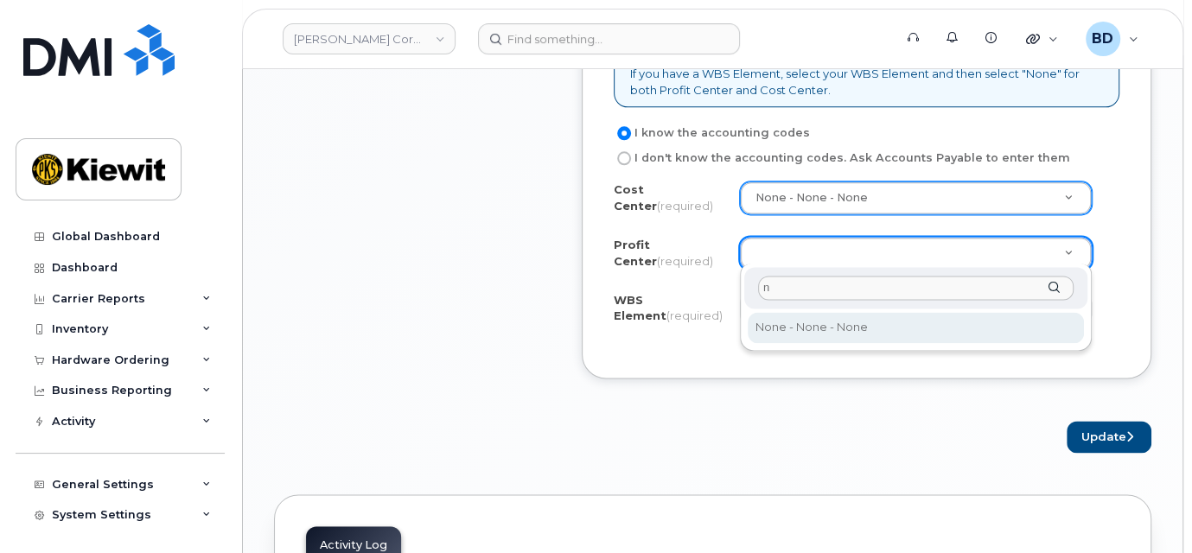
type input "n"
select select "None"
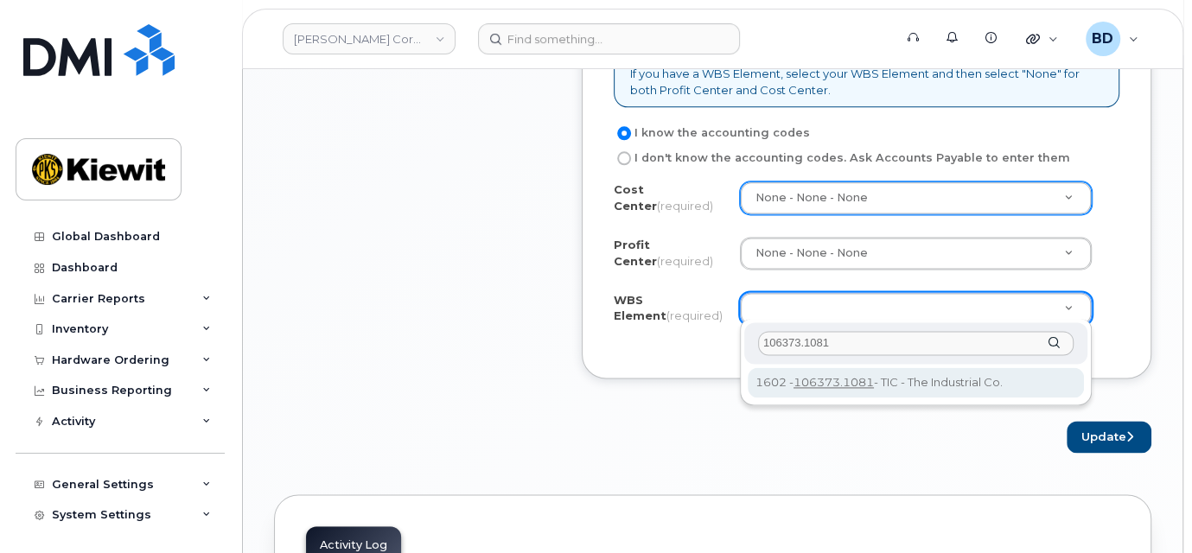
type input "106373.1081"
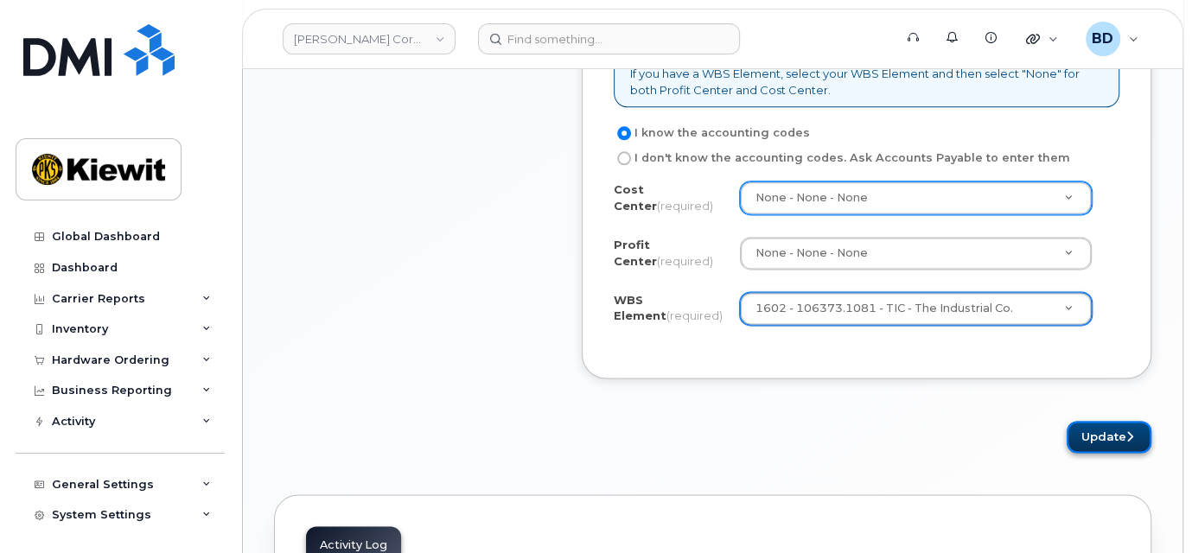
click at [1119, 428] on button "Update" at bounding box center [1108, 437] width 85 height 32
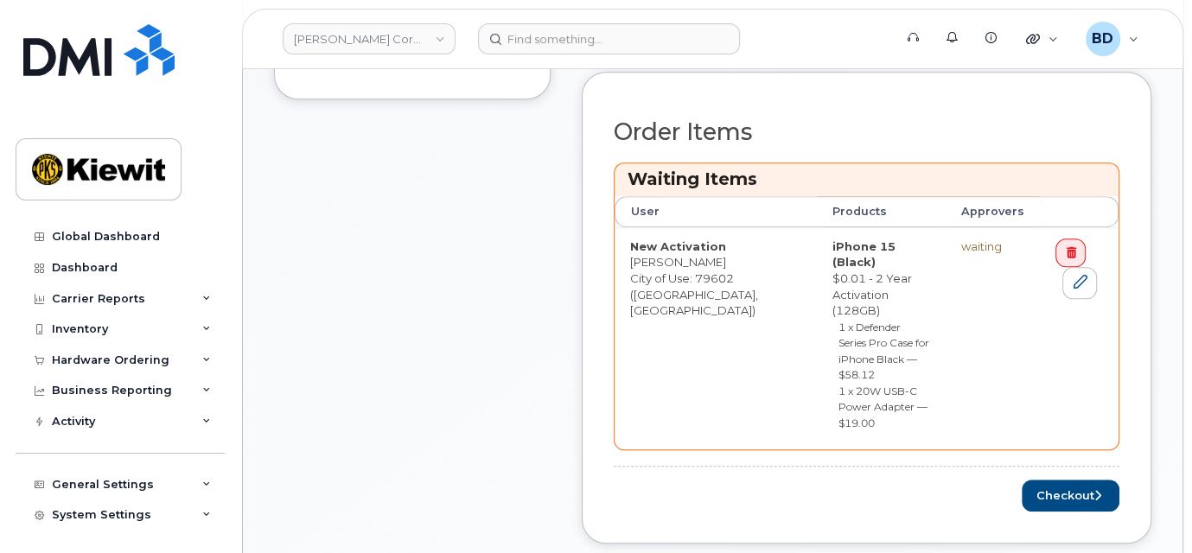
scroll to position [691, 0]
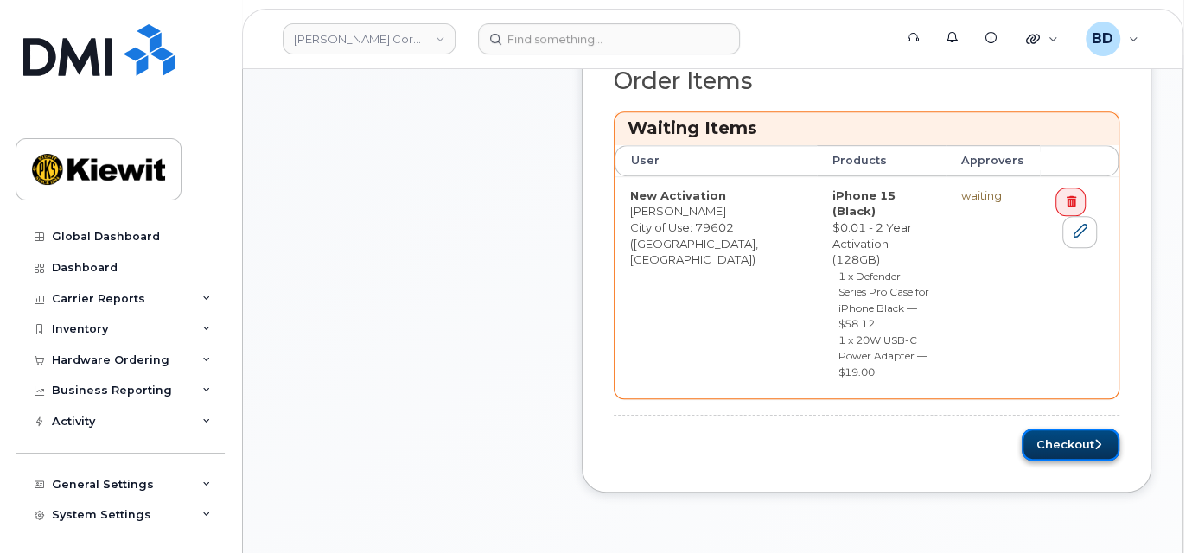
click at [1085, 429] on button "Checkout" at bounding box center [1070, 445] width 98 height 32
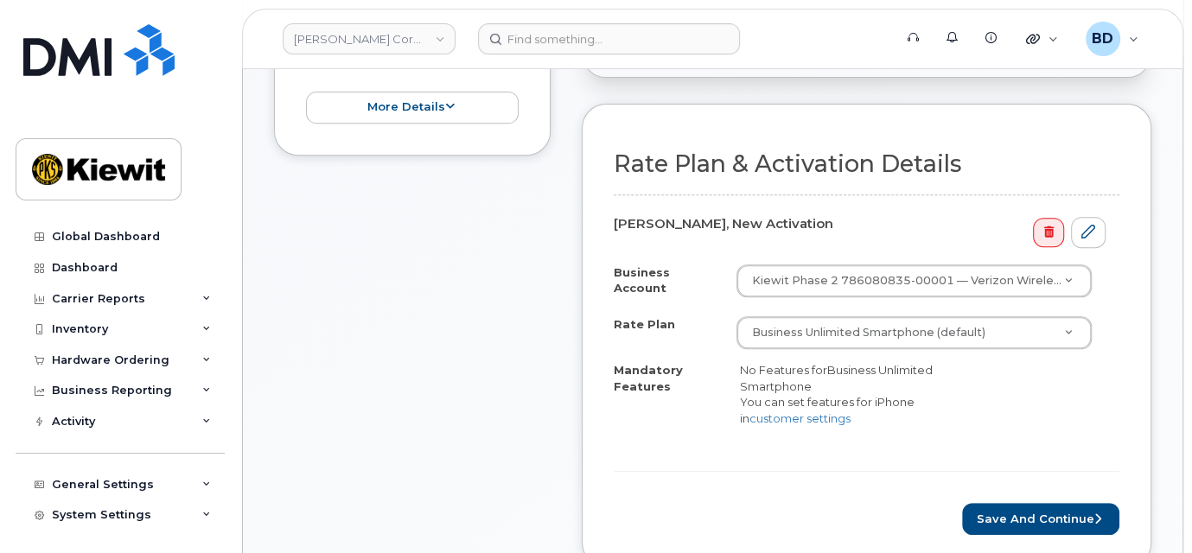
scroll to position [461, 0]
click at [1010, 502] on button "Save and Continue" at bounding box center [1040, 518] width 157 height 32
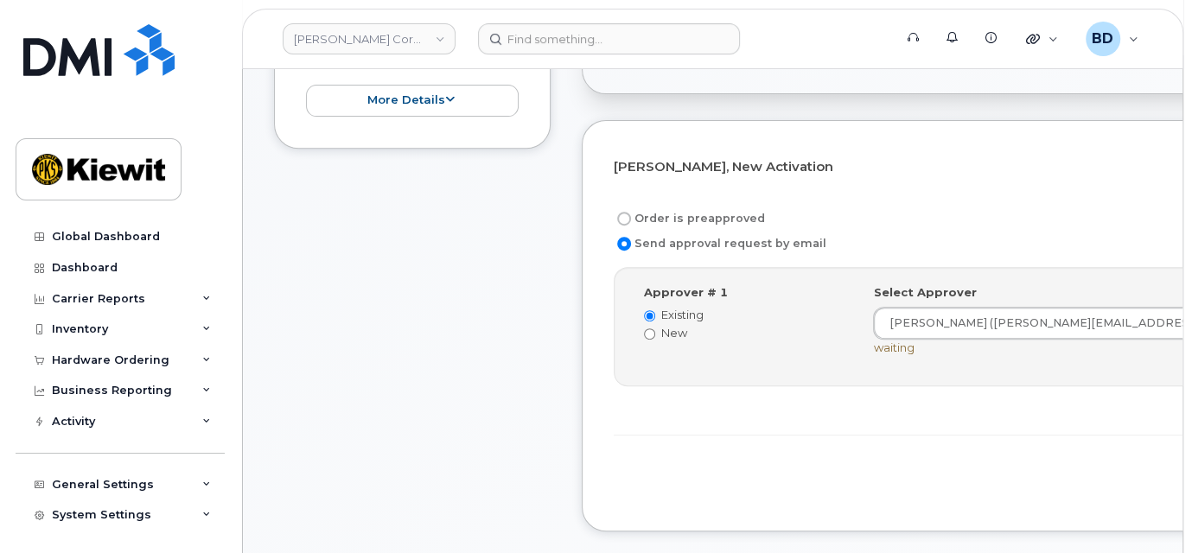
scroll to position [461, 0]
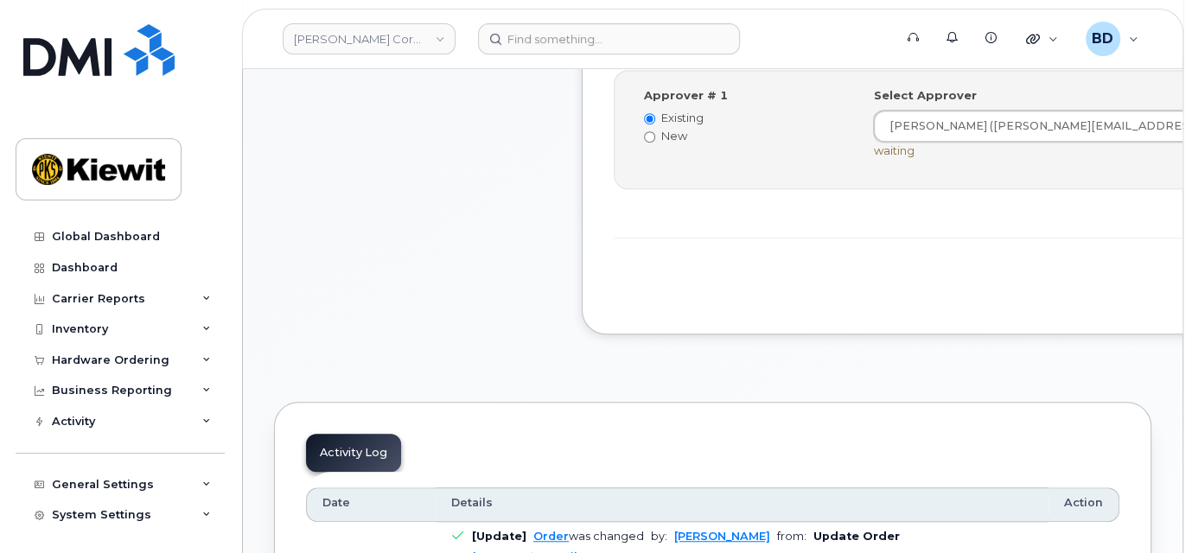
scroll to position [691, 0]
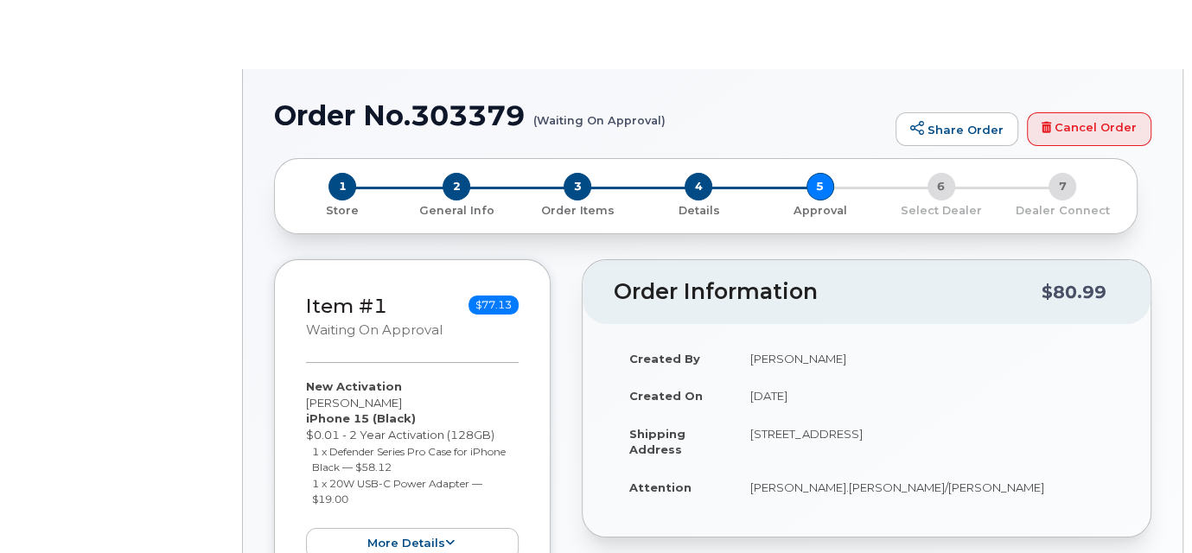
radio input "true"
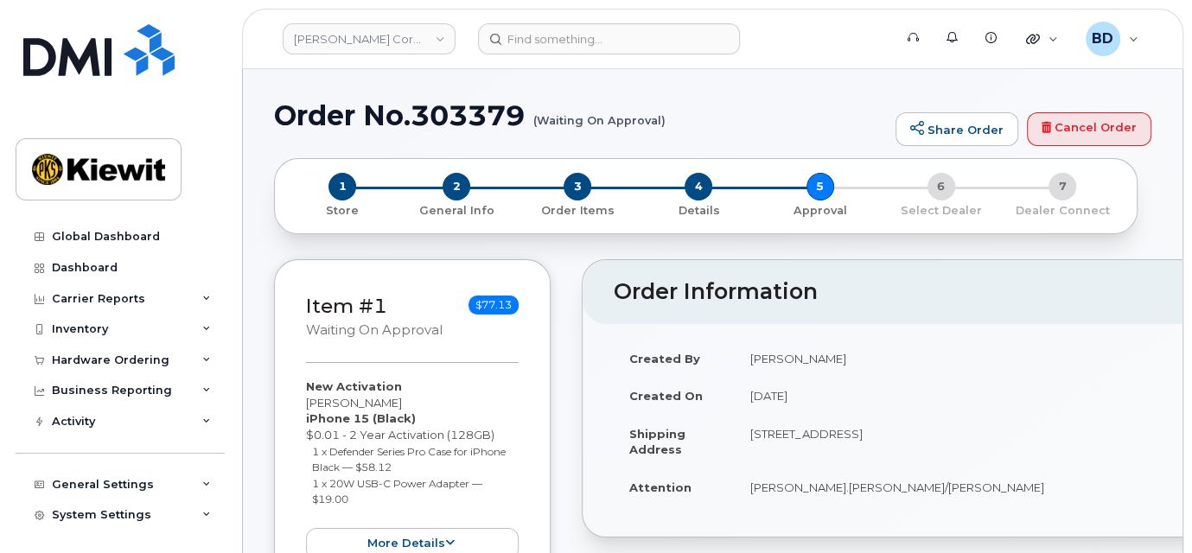
click at [456, 111] on h1 "Order No.303379 (Waiting On Approval)" at bounding box center [580, 115] width 613 height 30
click at [456, 112] on h1 "Order No.303379 (Waiting On Approval)" at bounding box center [580, 115] width 613 height 30
copy h1 "303379"
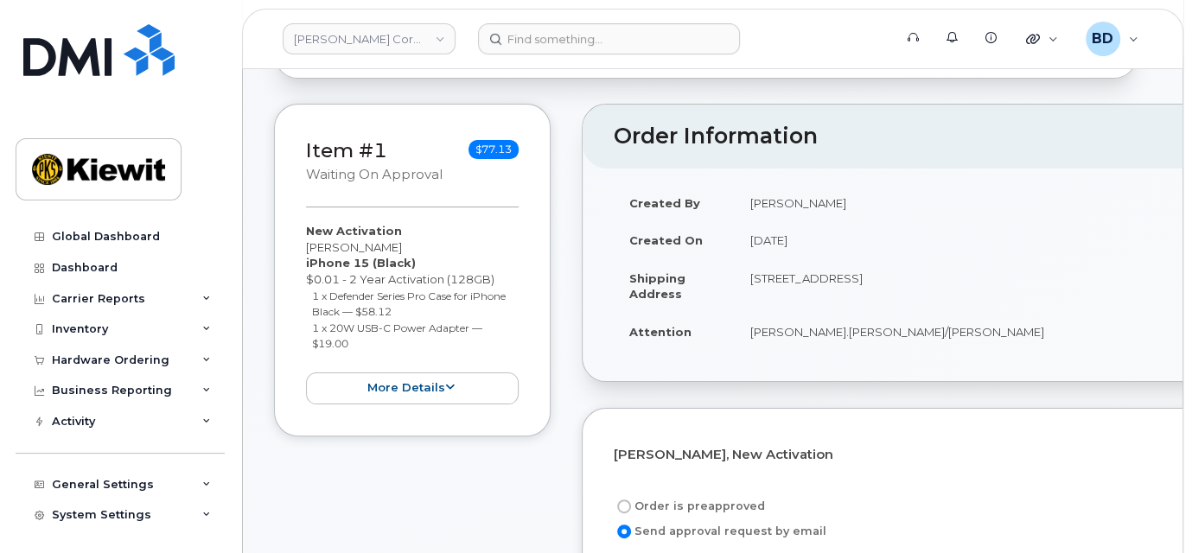
scroll to position [115, 0]
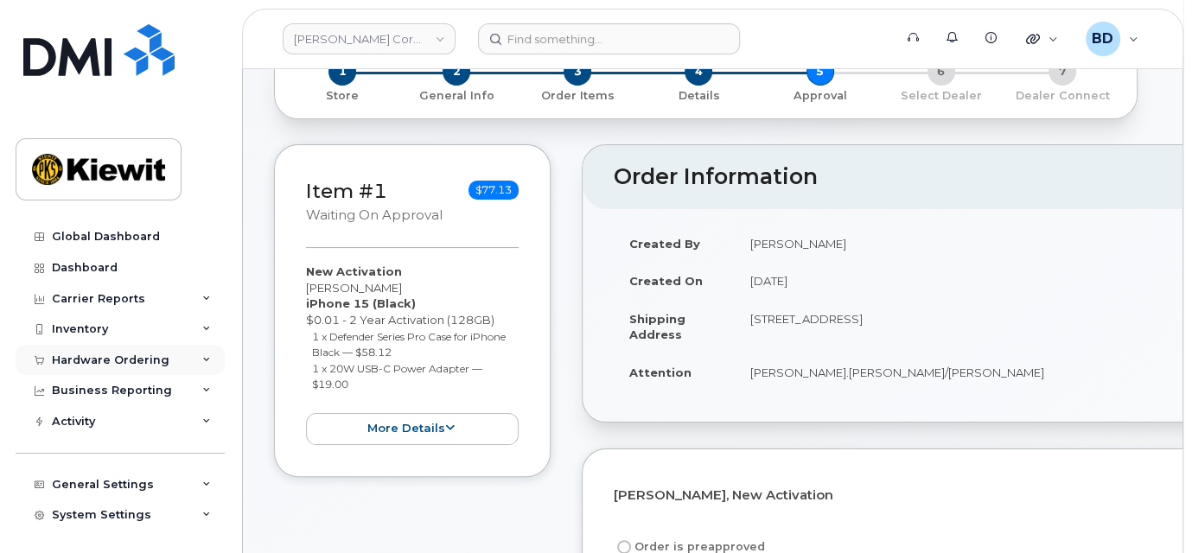
click at [202, 359] on icon at bounding box center [206, 360] width 9 height 9
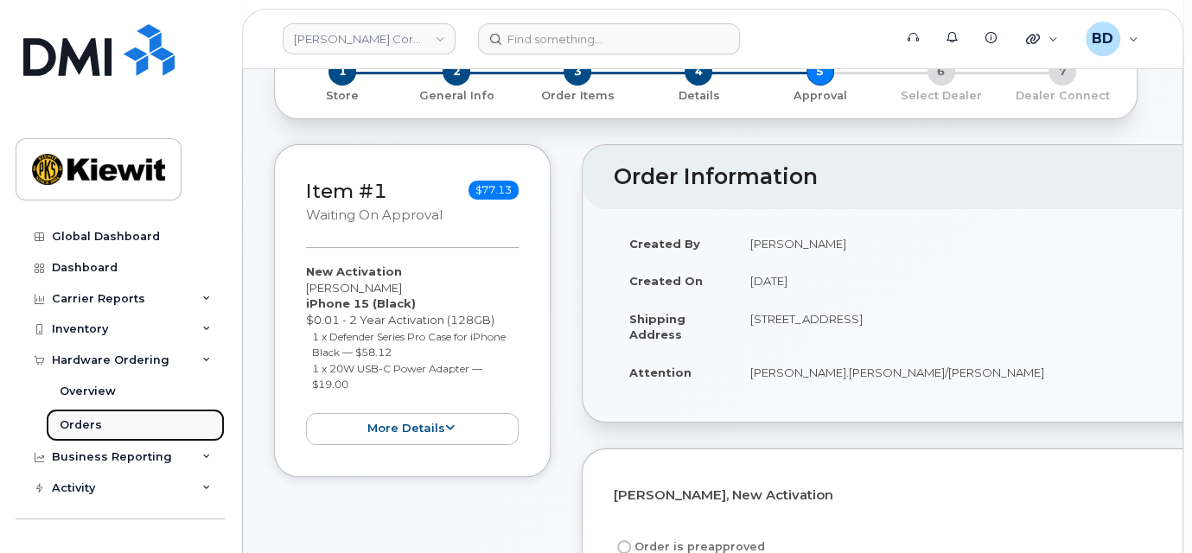
click at [99, 419] on link "Orders" at bounding box center [135, 425] width 179 height 33
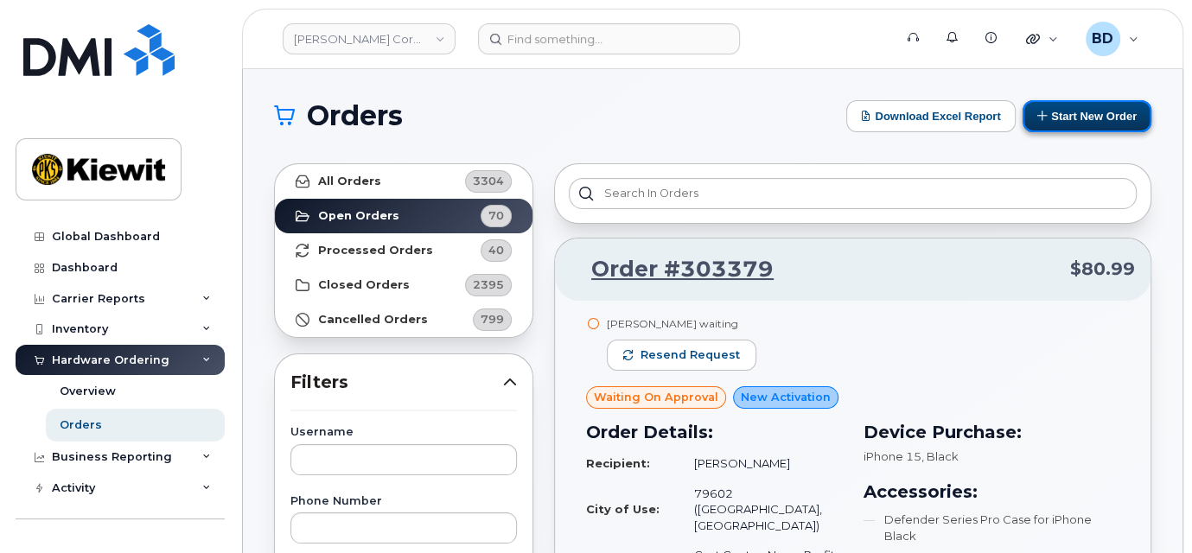
click at [1100, 115] on button "Start New Order" at bounding box center [1086, 116] width 129 height 32
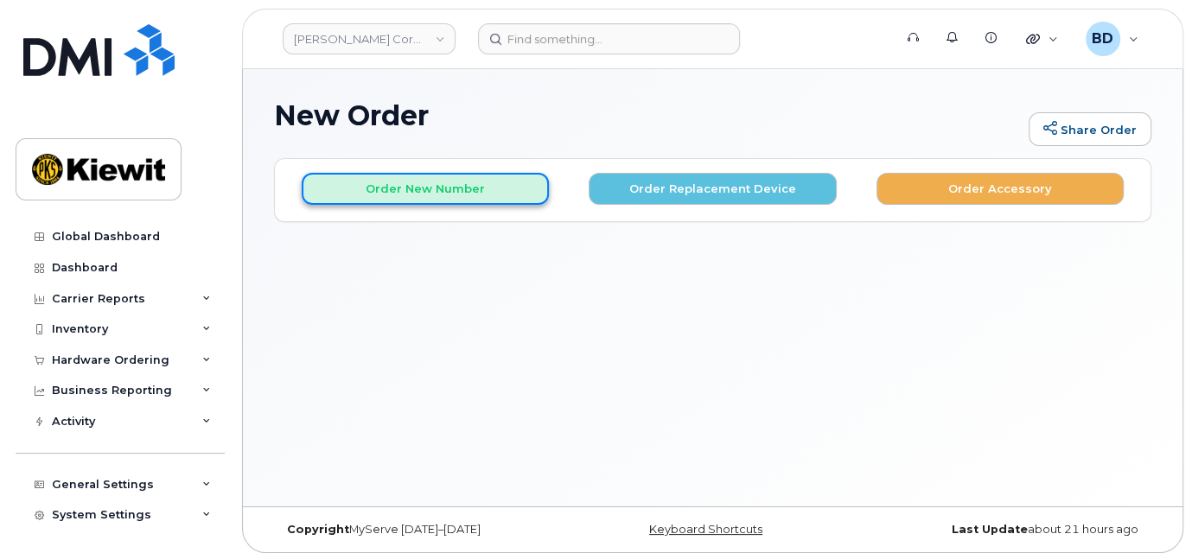
click at [393, 193] on button "Order New Number" at bounding box center [425, 189] width 247 height 32
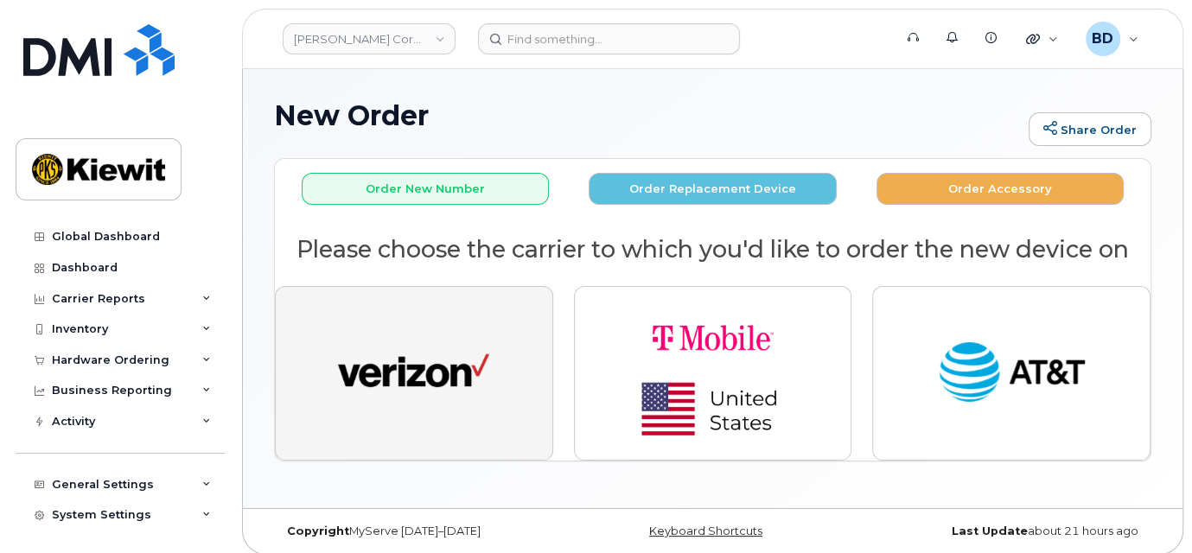
click at [415, 346] on img "button" at bounding box center [413, 373] width 151 height 78
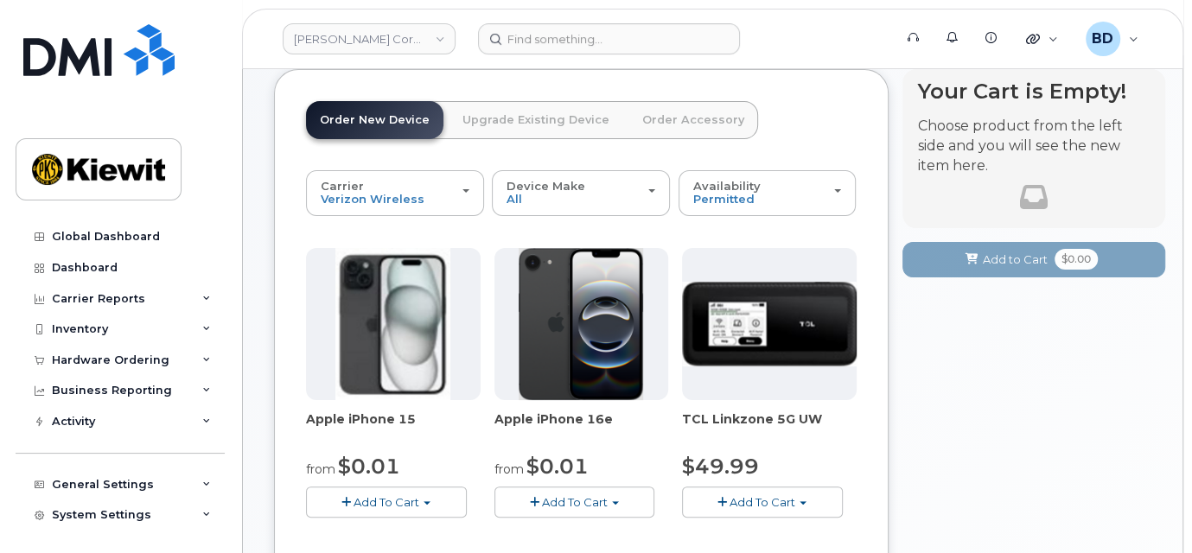
scroll to position [115, 0]
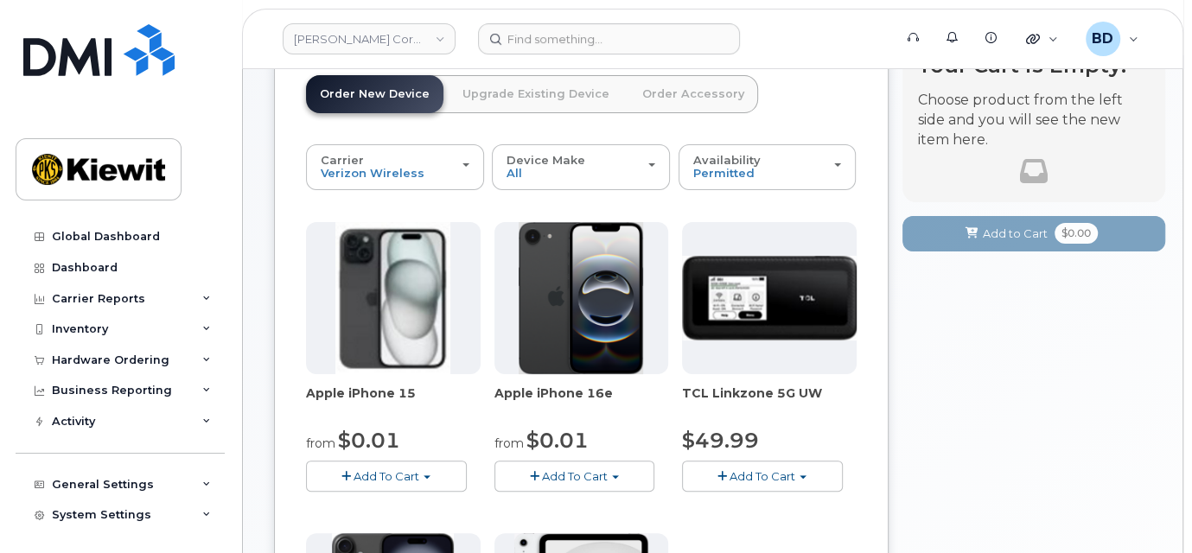
click at [416, 478] on span "Add To Cart" at bounding box center [386, 476] width 66 height 14
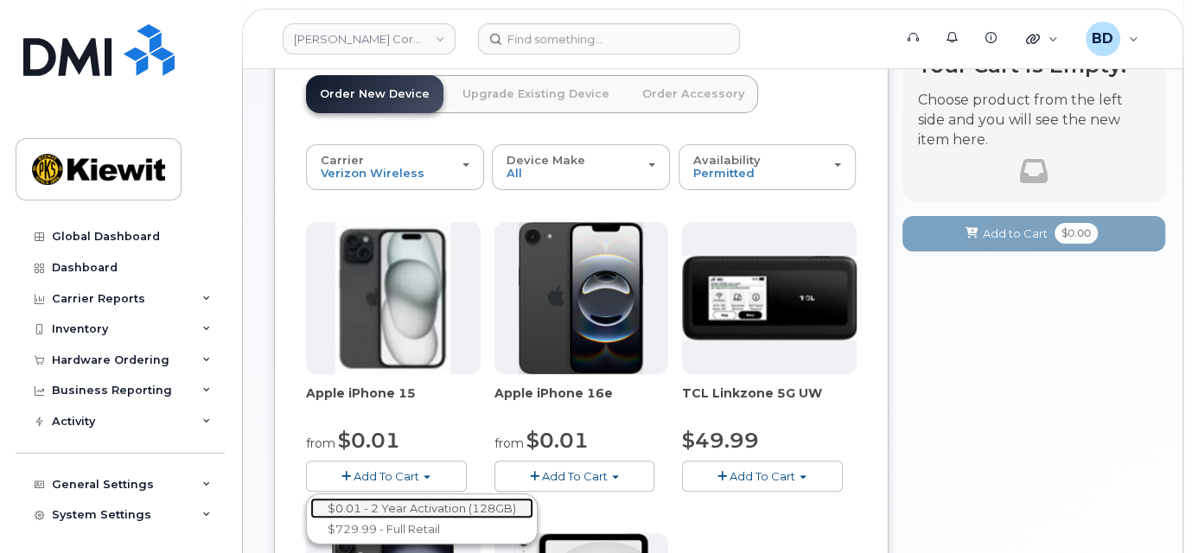
click at [404, 498] on link "$0.01 - 2 Year Activation (128GB)" at bounding box center [421, 509] width 223 height 22
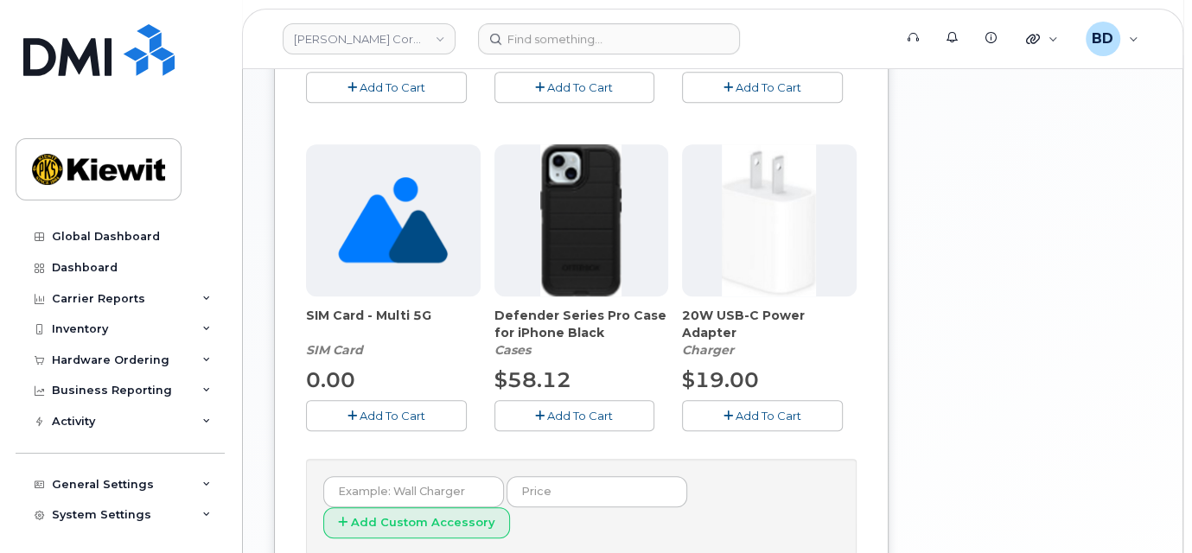
scroll to position [576, 0]
click at [574, 410] on span "Add To Cart" at bounding box center [580, 414] width 66 height 14
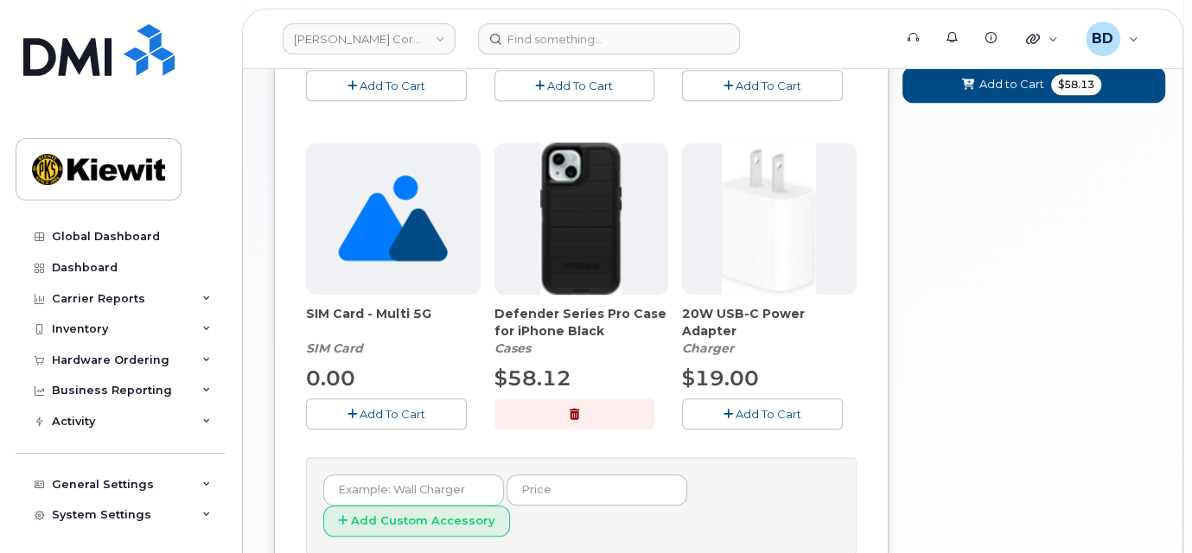
click at [757, 417] on button "Add To Cart" at bounding box center [762, 413] width 161 height 30
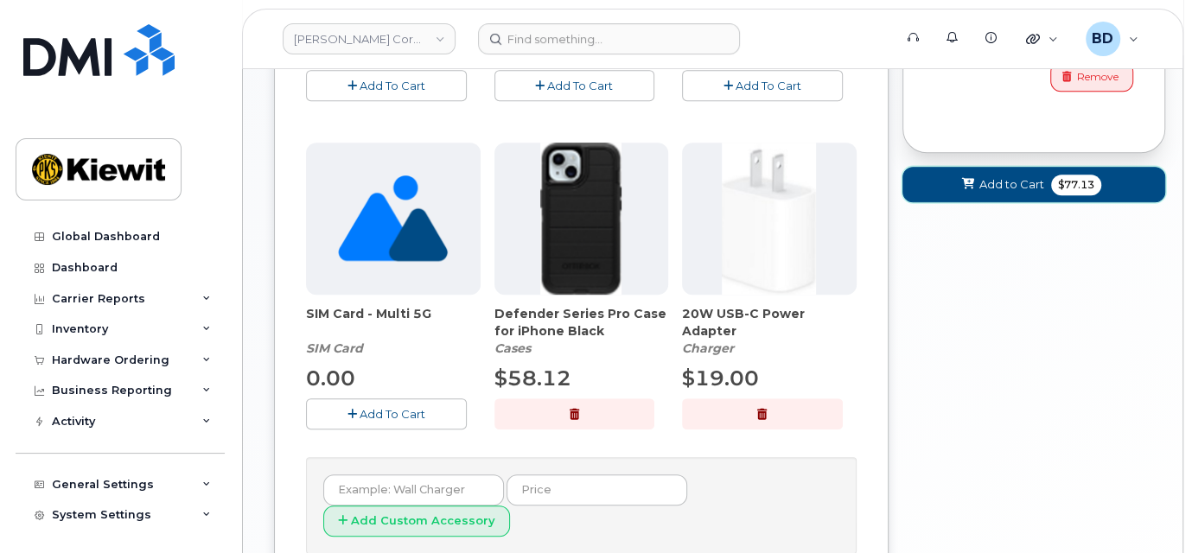
click at [998, 181] on span "Add to Cart" at bounding box center [1011, 184] width 65 height 16
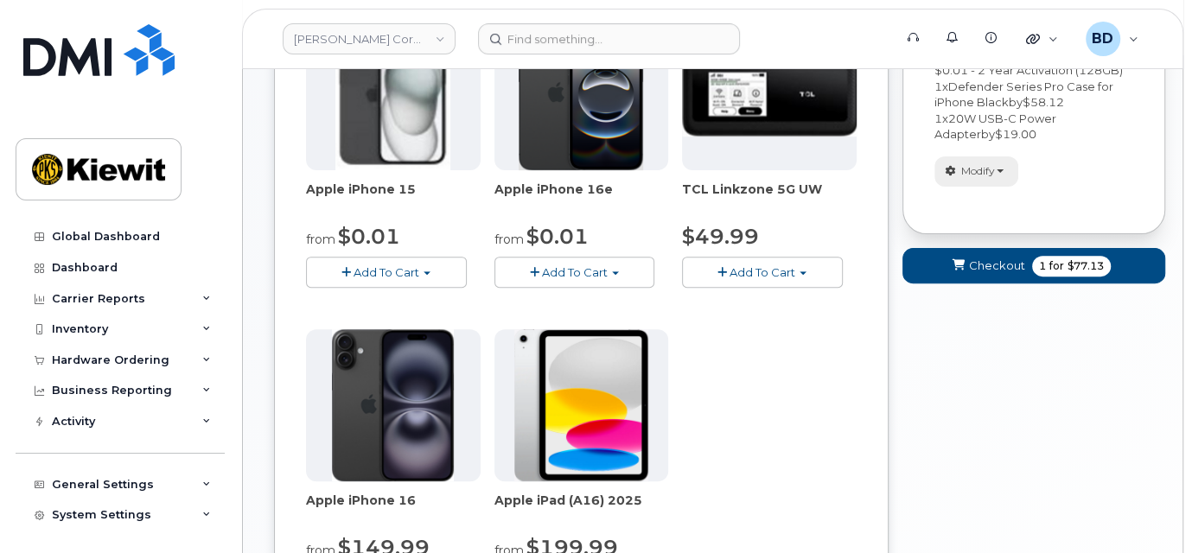
scroll to position [243, 0]
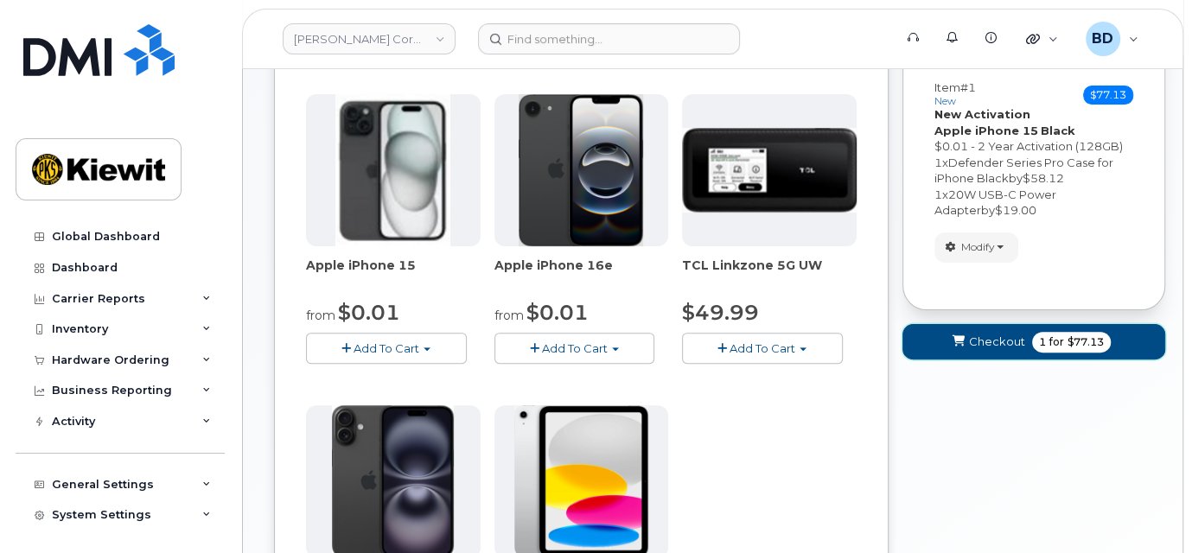
click at [996, 334] on span "Checkout" at bounding box center [997, 342] width 56 height 16
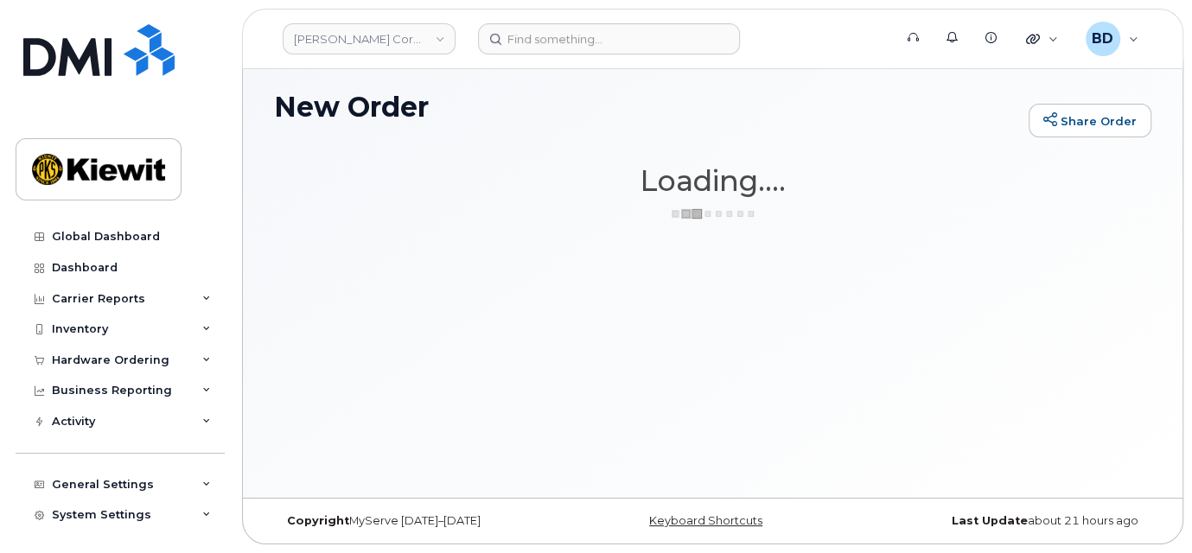
scroll to position [8, 0]
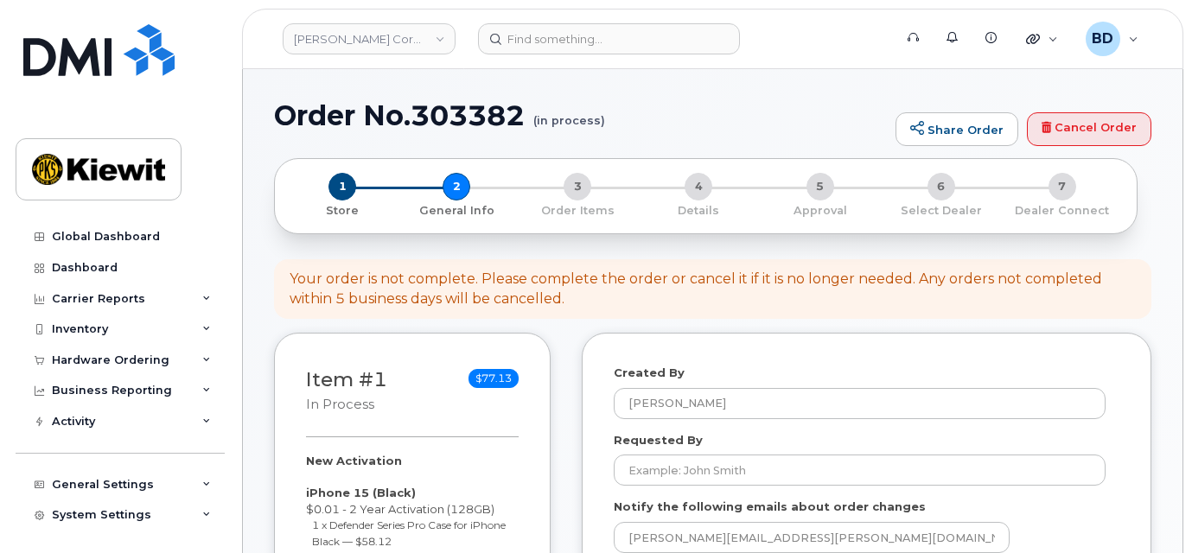
select select
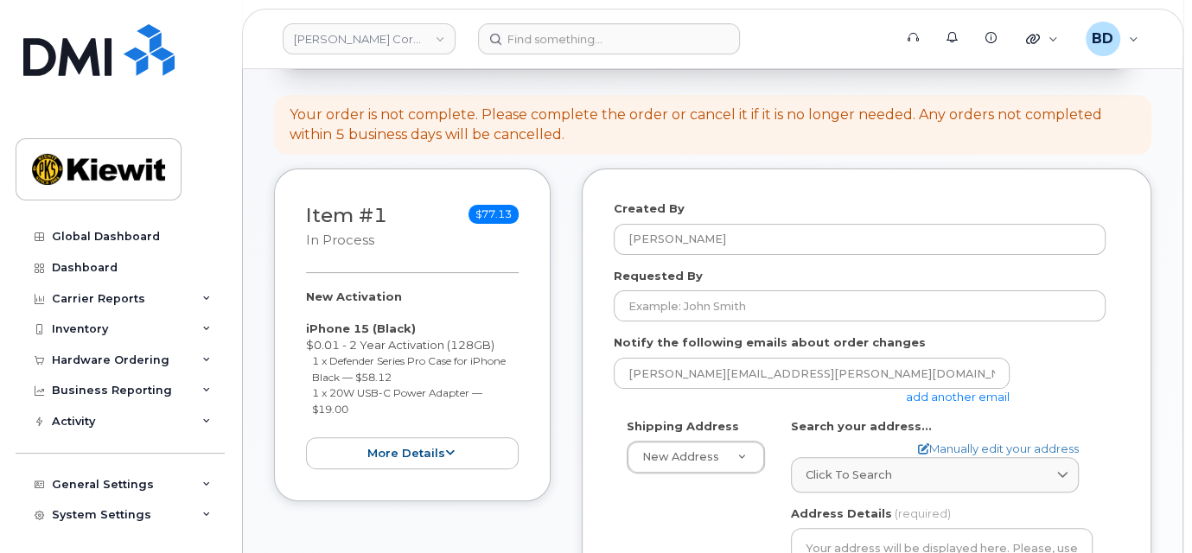
scroll to position [230, 0]
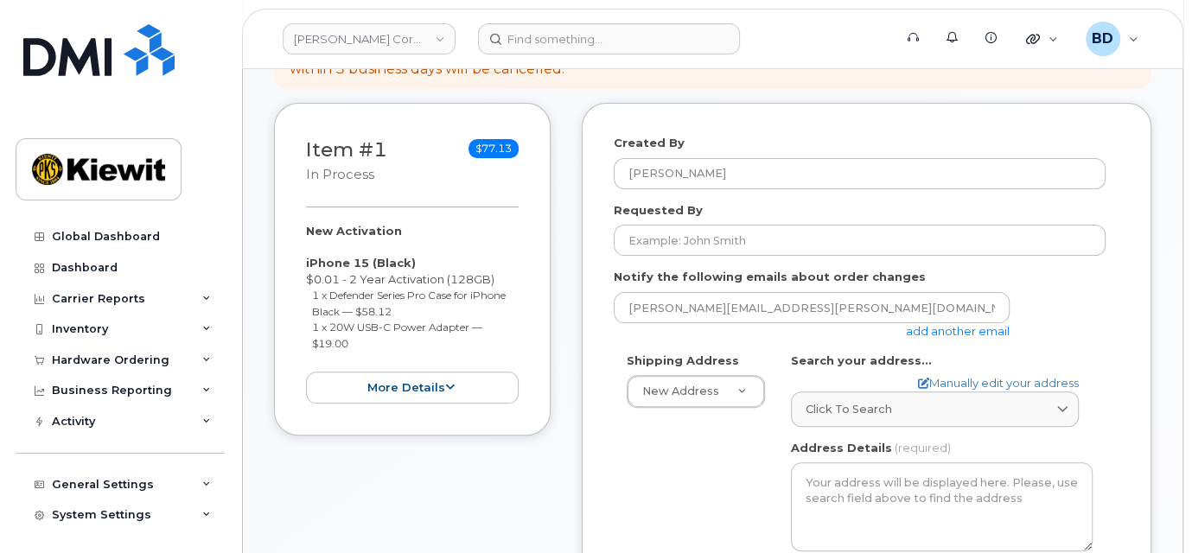
click at [969, 328] on link "add another email" at bounding box center [958, 331] width 104 height 14
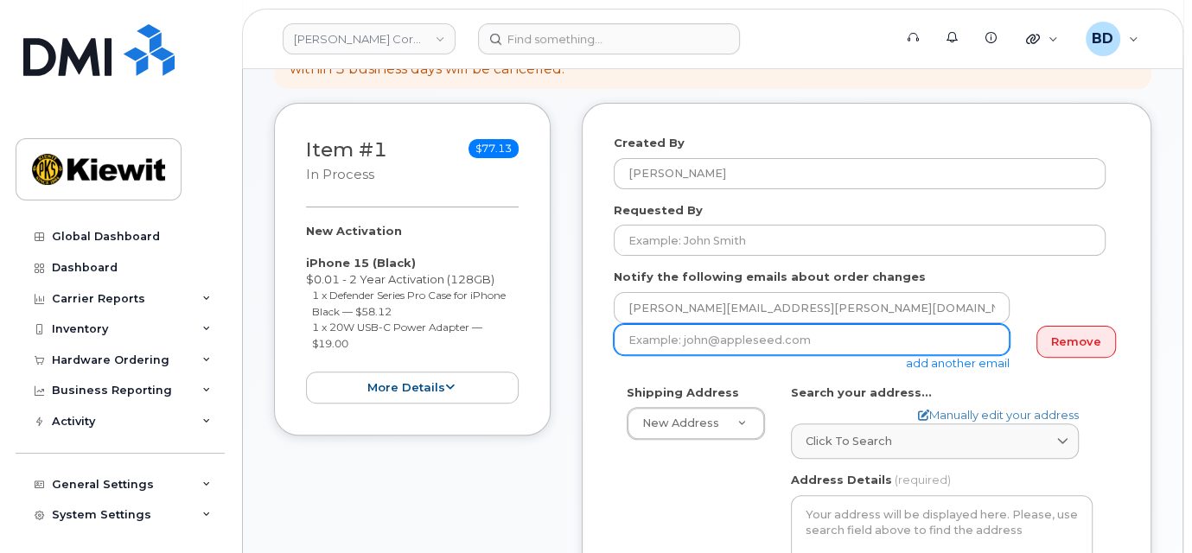
click at [666, 346] on input "email" at bounding box center [812, 339] width 396 height 31
paste input "mary.stein@kiewit.com"
type input "mary.stein@kiewit.com"
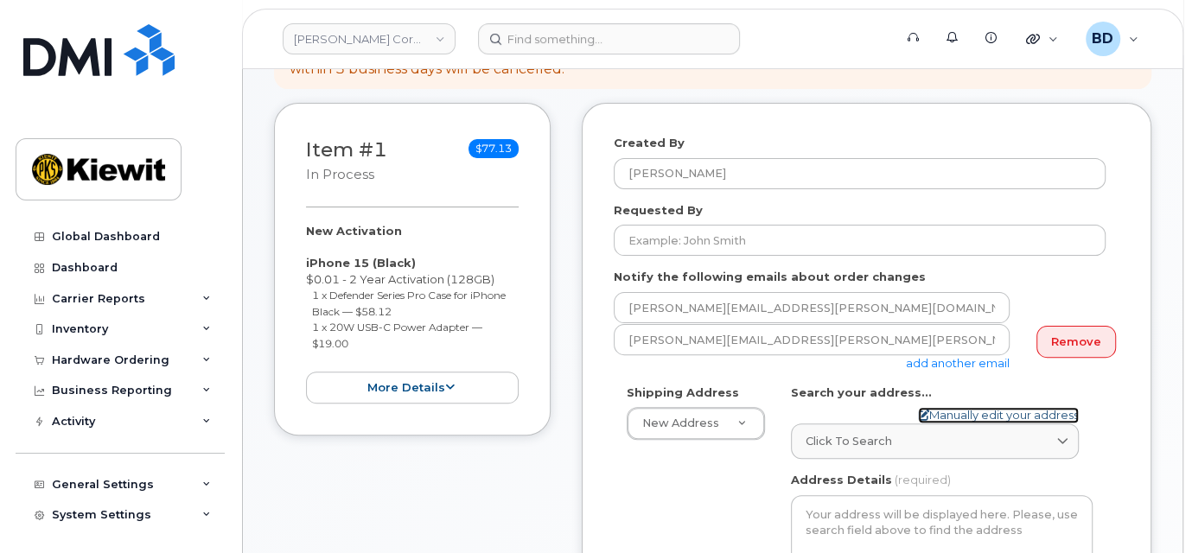
click at [958, 409] on link "Manually edit your address" at bounding box center [998, 415] width 161 height 16
select select
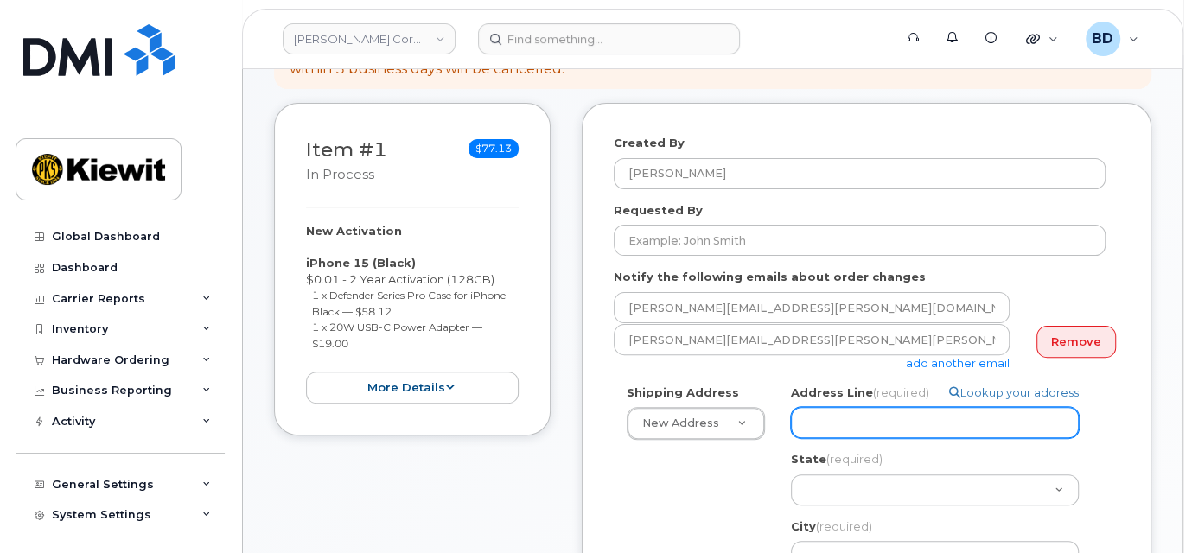
click at [850, 428] on input "Address Line (required)" at bounding box center [935, 422] width 288 height 31
paste input "7100 Bi-national Ave"
select select
type input "7100 Bi-national Ave"
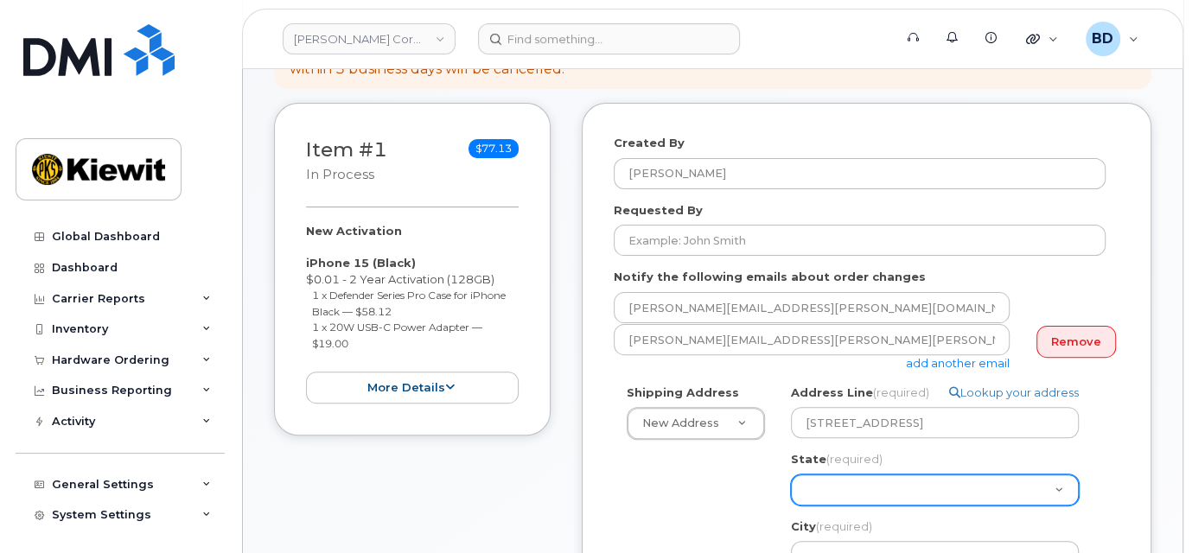
click at [808, 488] on select "Alabama Alaska American Samoa Arizona Arkansas California Colorado Connecticut …" at bounding box center [935, 489] width 288 height 31
click at [830, 490] on select "Alabama Alaska American Samoa Arizona Arkansas California Colorado Connecticut …" at bounding box center [935, 489] width 288 height 31
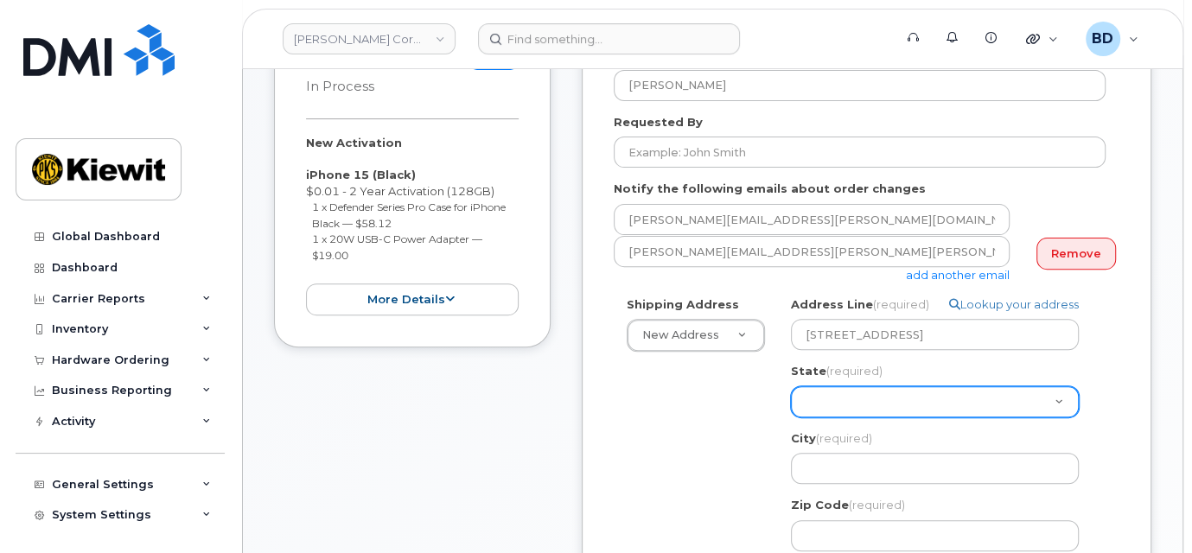
scroll to position [346, 0]
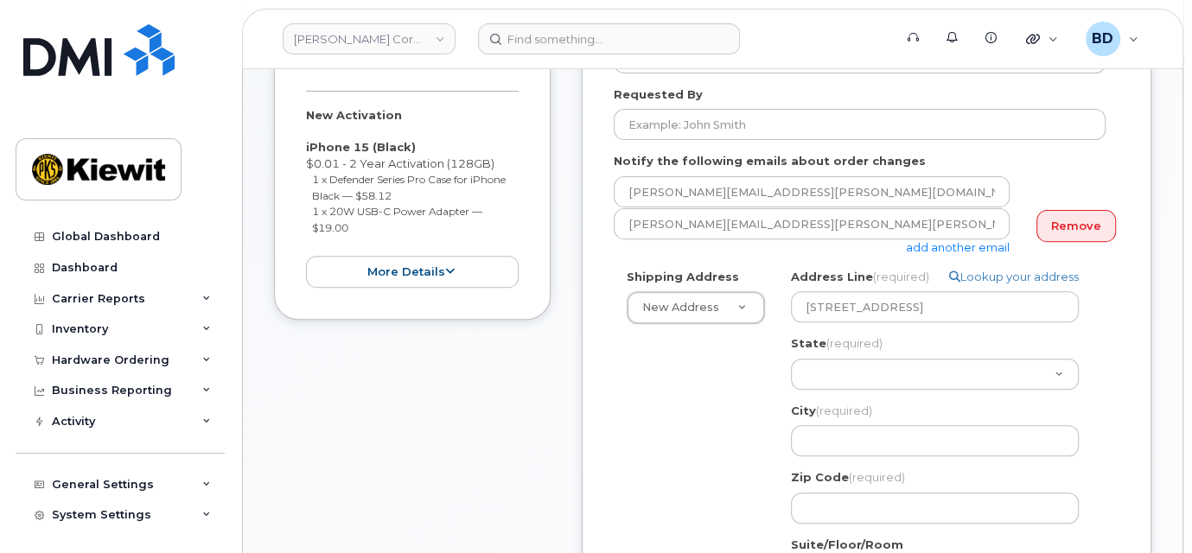
click at [830, 422] on div "City (required) 7100 Bi-national Ave, USA" at bounding box center [942, 430] width 302 height 54
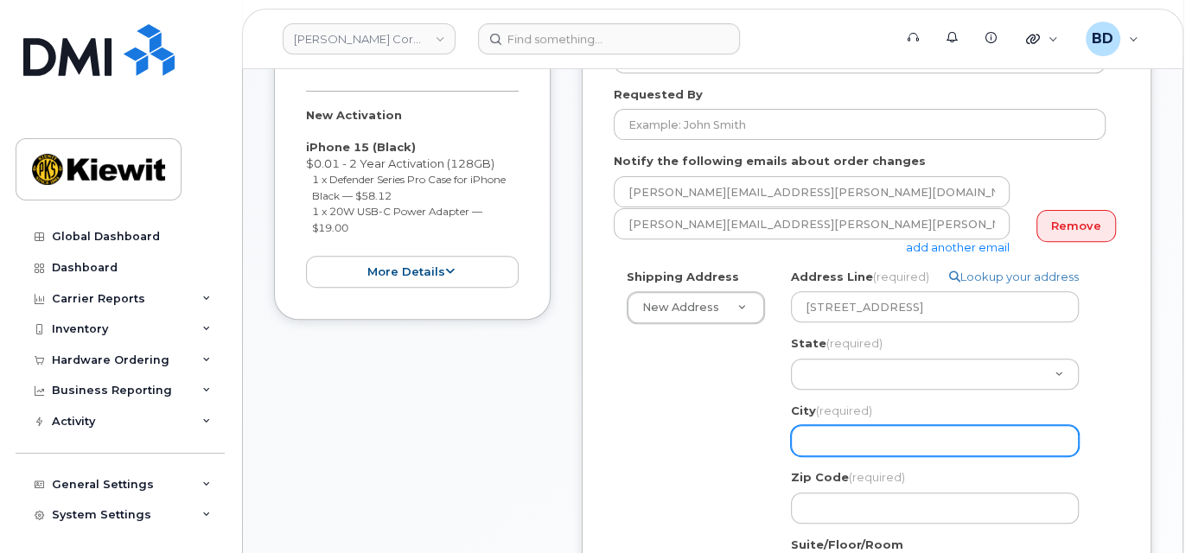
click at [826, 439] on input "City (required)" at bounding box center [935, 440] width 288 height 31
paste input "Santa Teresa"
select select
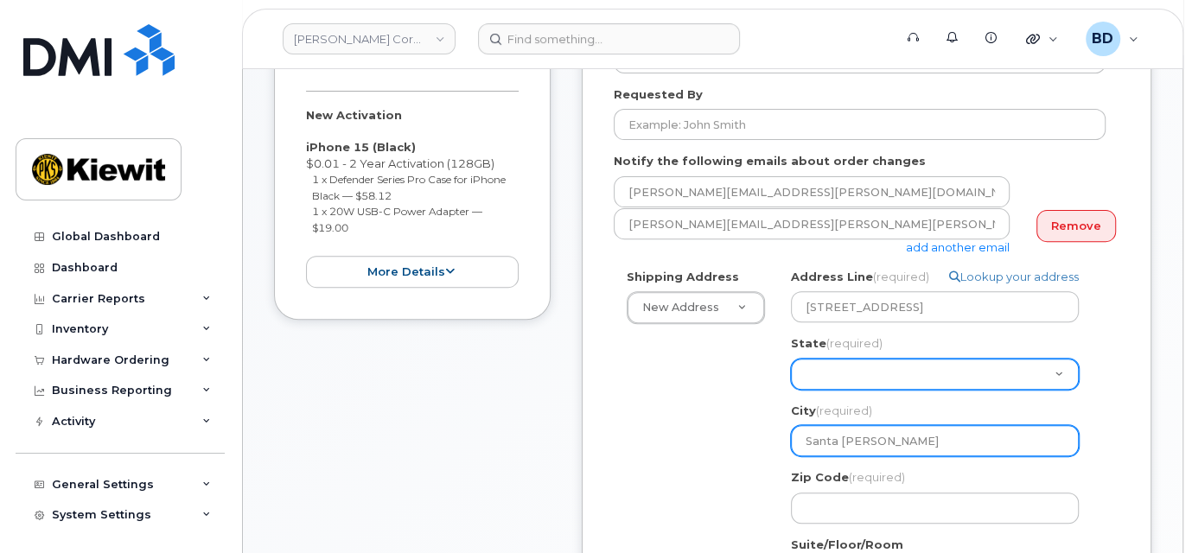
type input "Santa Teresa"
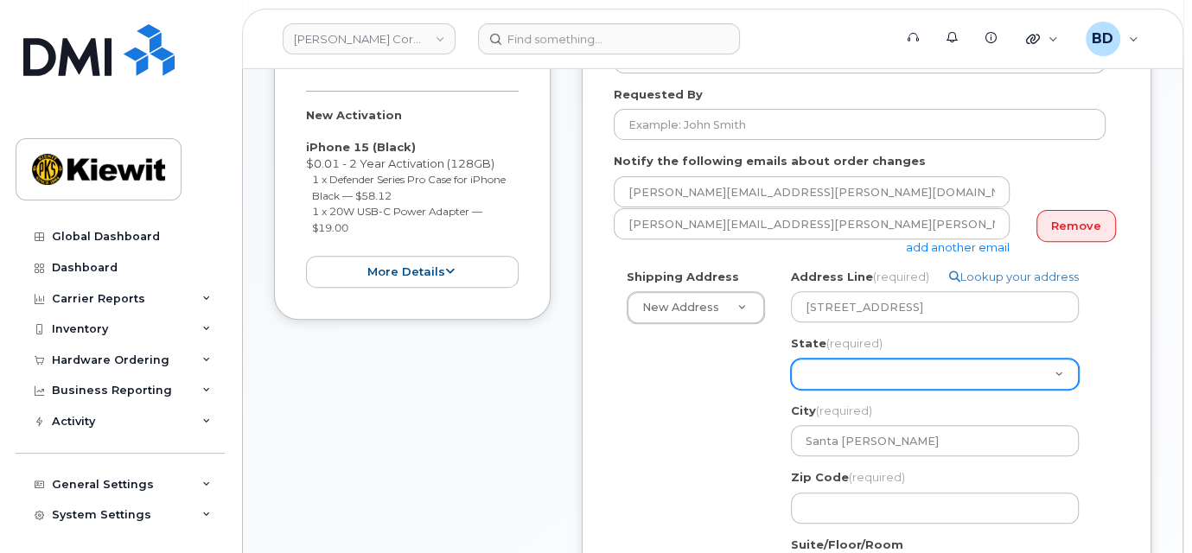
click at [811, 366] on select "Alabama Alaska American Samoa Arizona Arkansas California Colorado Connecticut …" at bounding box center [935, 374] width 288 height 31
select select "NH"
select select
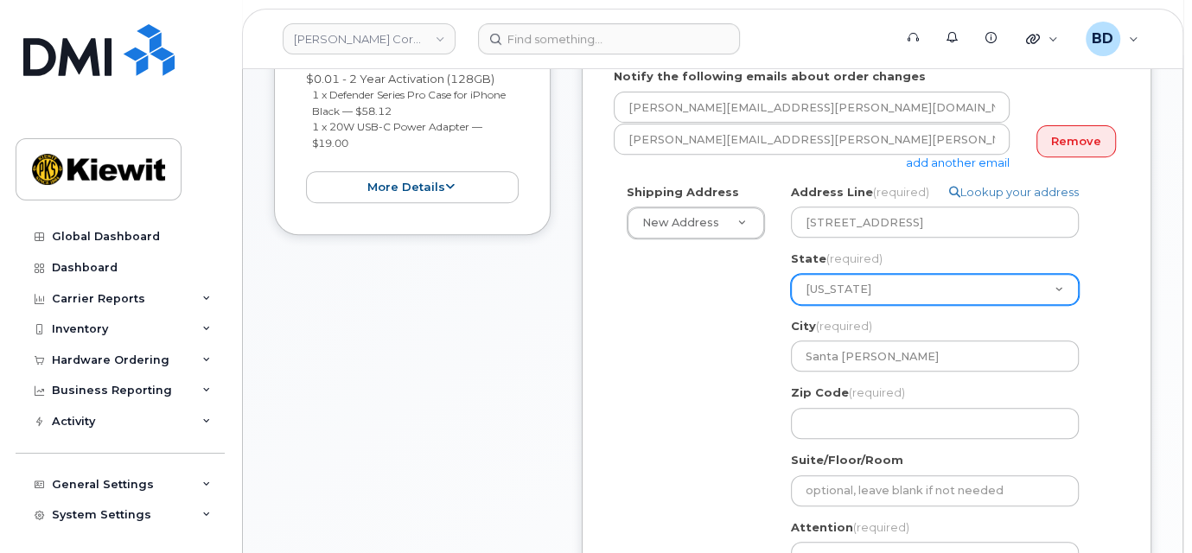
scroll to position [461, 0]
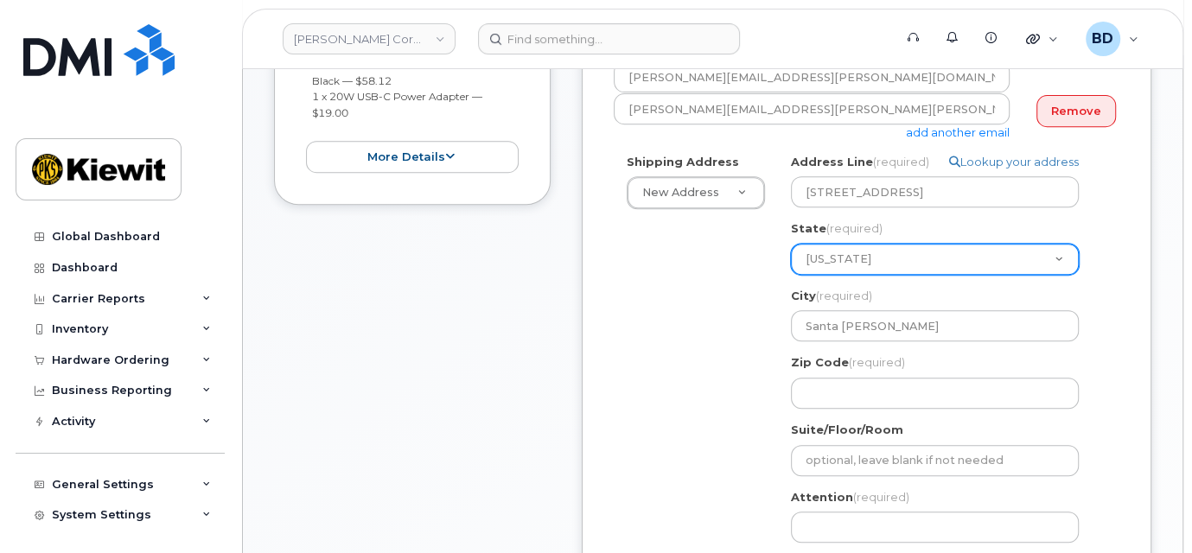
click at [888, 252] on select "Alabama Alaska American Samoa Arizona Arkansas California Colorado Connecticut …" at bounding box center [935, 259] width 288 height 31
select select "NM"
click at [791, 244] on select "Alabama Alaska American Samoa Arizona Arkansas California Colorado Connecticut …" at bounding box center [935, 259] width 288 height 31
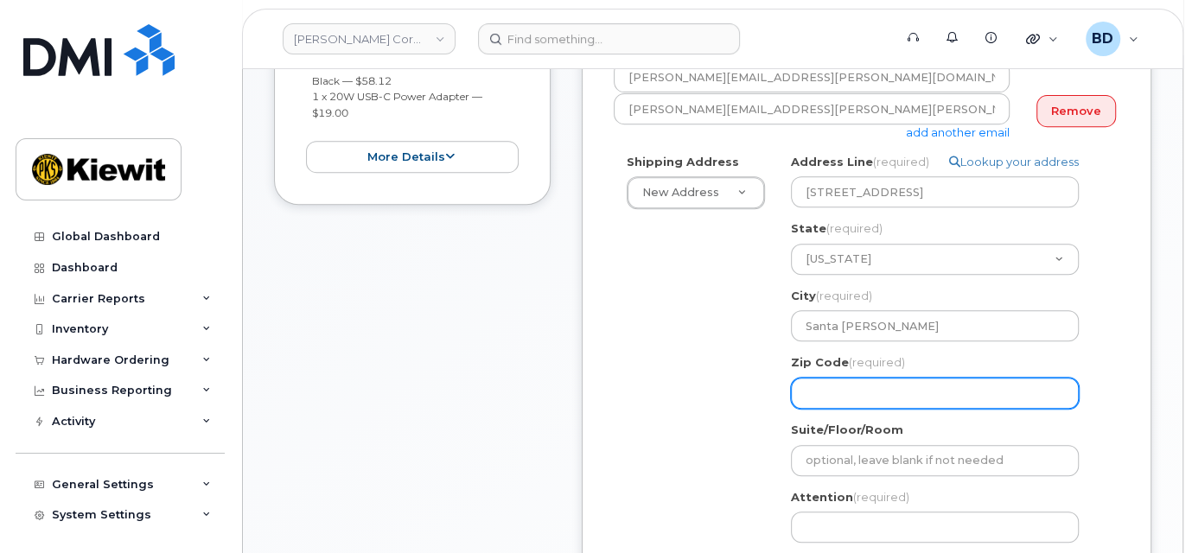
click at [842, 388] on input "Zip Code (required)" at bounding box center [935, 393] width 288 height 31
click at [870, 383] on input "Zip Code (required)" at bounding box center [935, 393] width 288 height 31
paste input "88008"
select select
type input "88008"
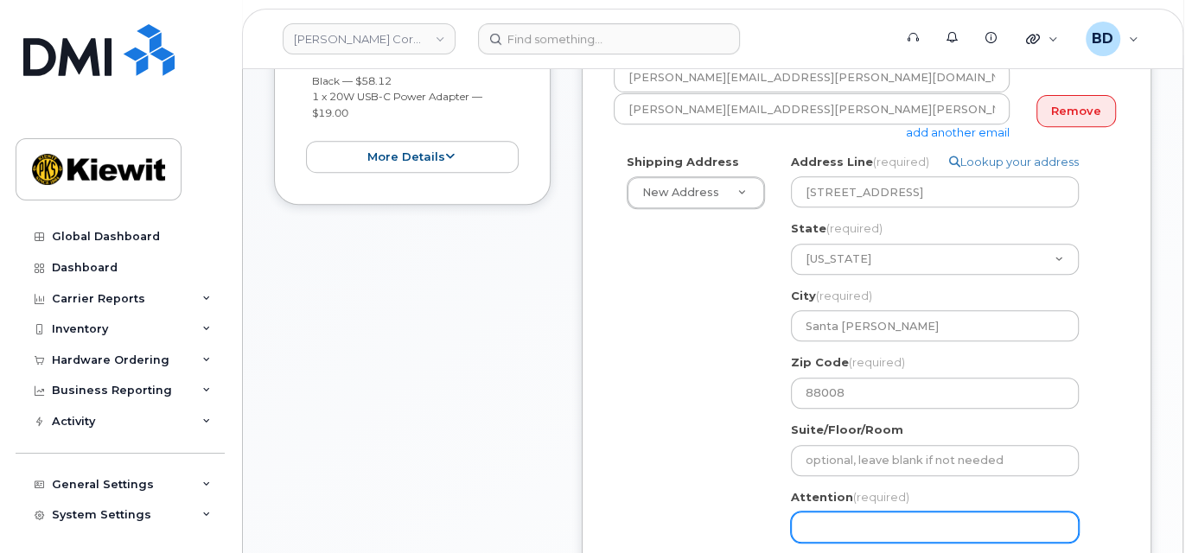
click at [867, 525] on input "Attention (required)" at bounding box center [935, 527] width 288 height 31
paste input "Christopher.Bryce"
type input "Christopher.Bryce"
select select
type input "Christopher.Bryce/"
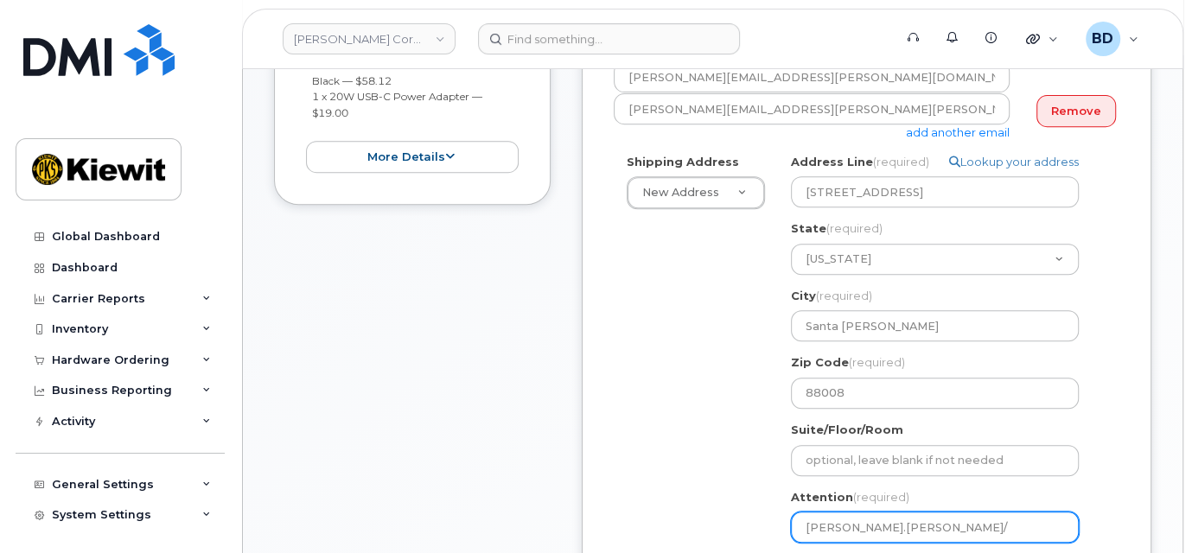
paste input "Jerry Burke"
select select
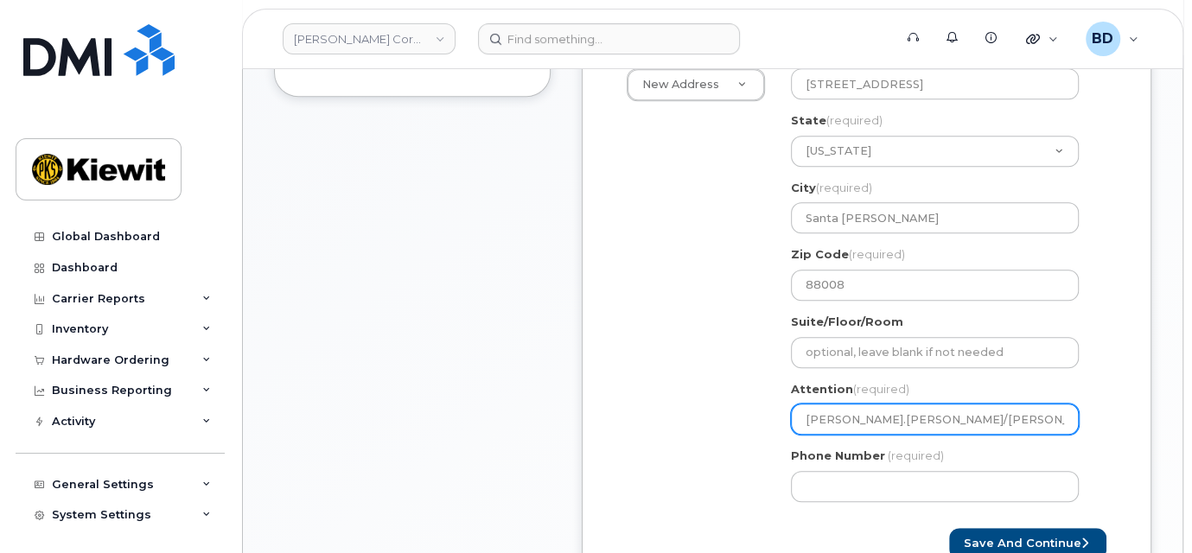
scroll to position [691, 0]
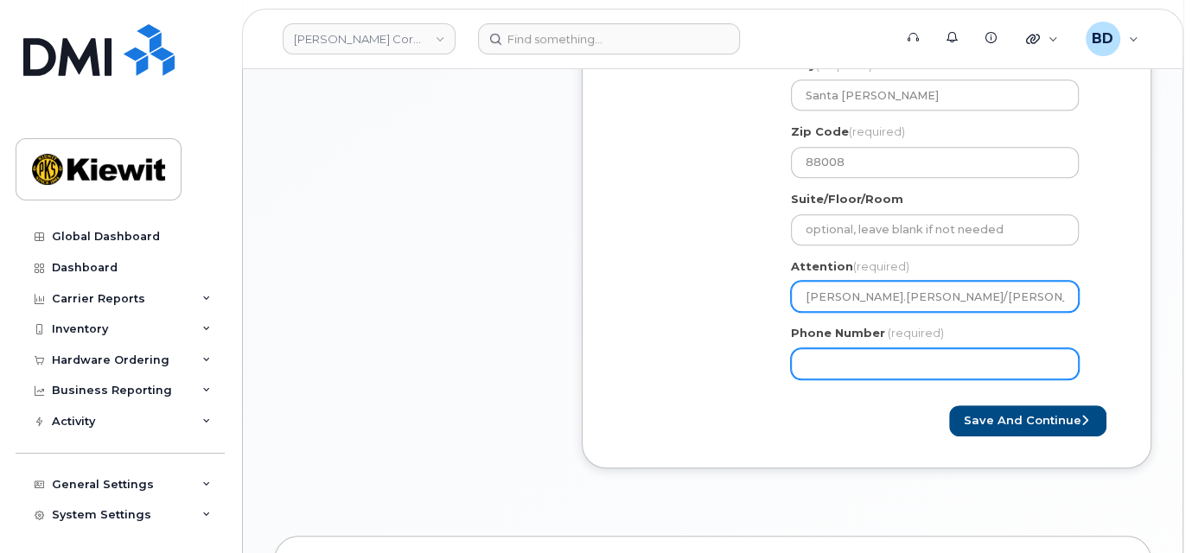
type input "Christopher.Bryce/Jerry Burke"
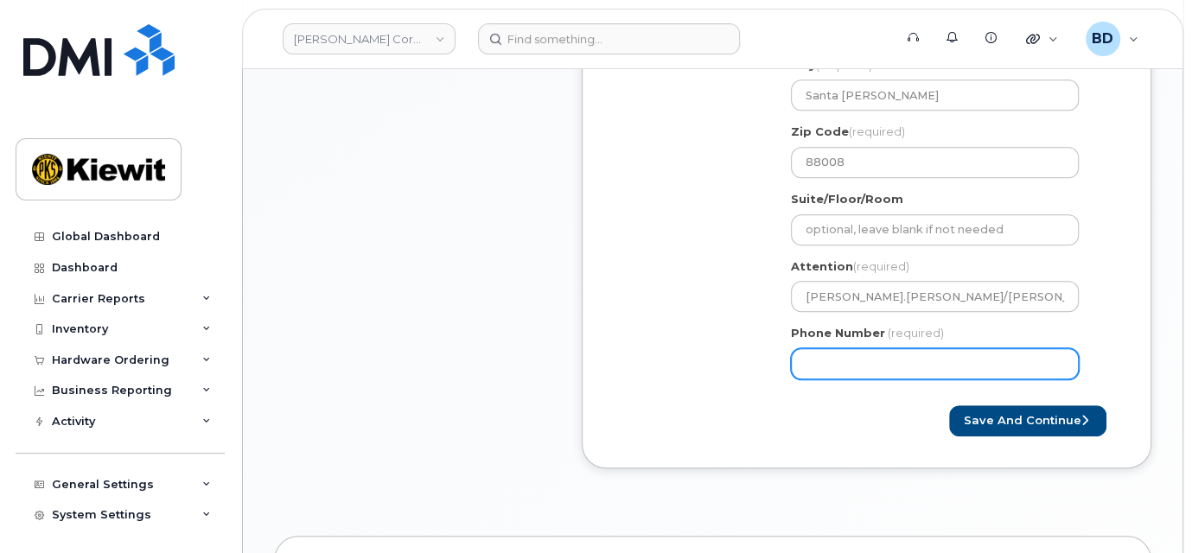
click at [875, 363] on input "Phone Number" at bounding box center [935, 363] width 288 height 31
type input "8777727707"
select select
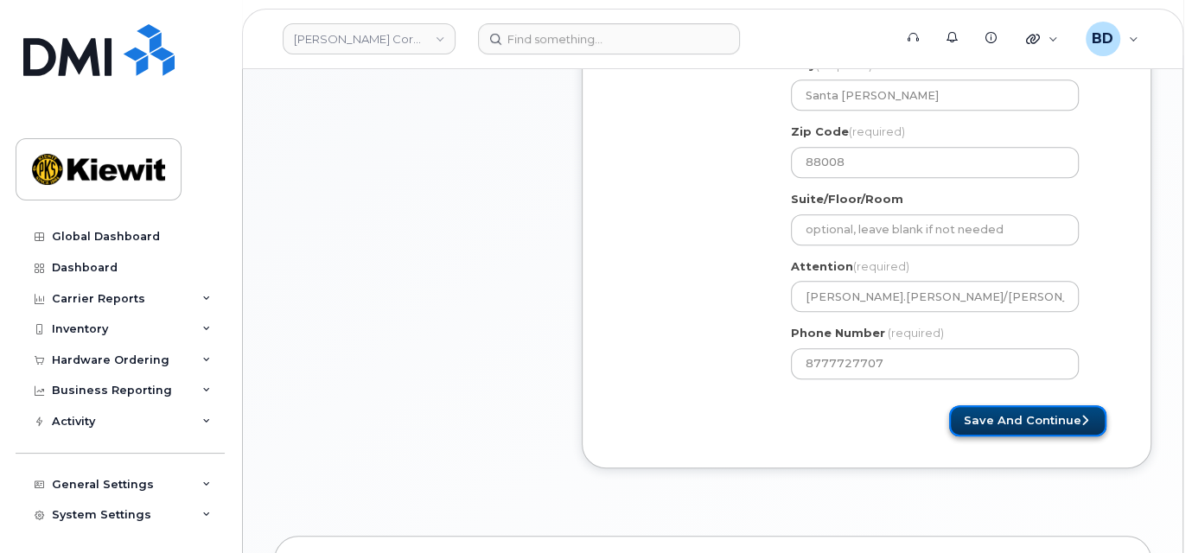
click at [1007, 414] on button "Save and Continue" at bounding box center [1027, 421] width 157 height 32
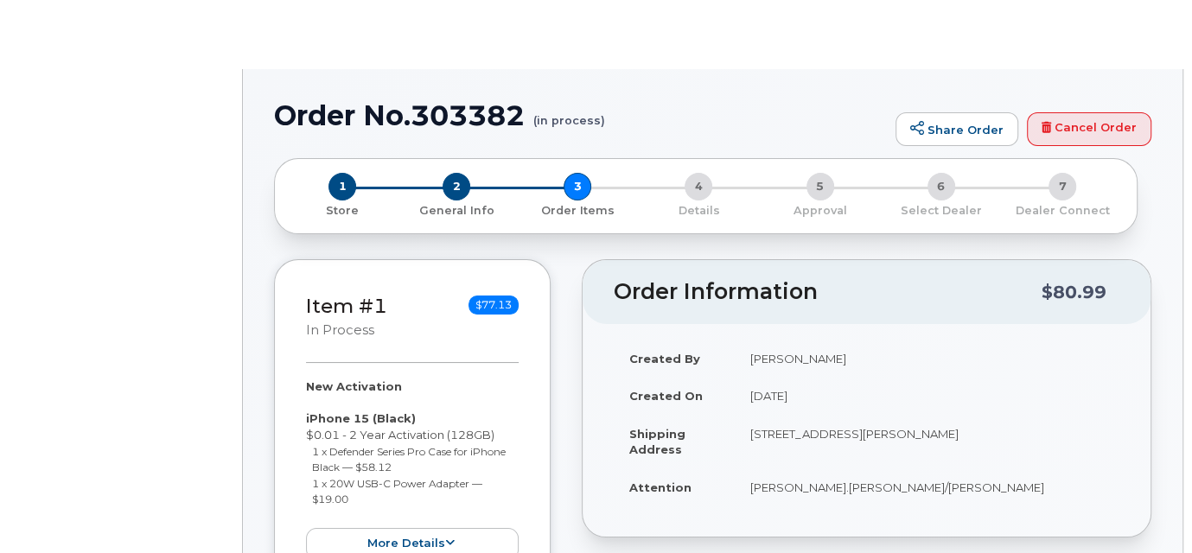
radio input "true"
select select
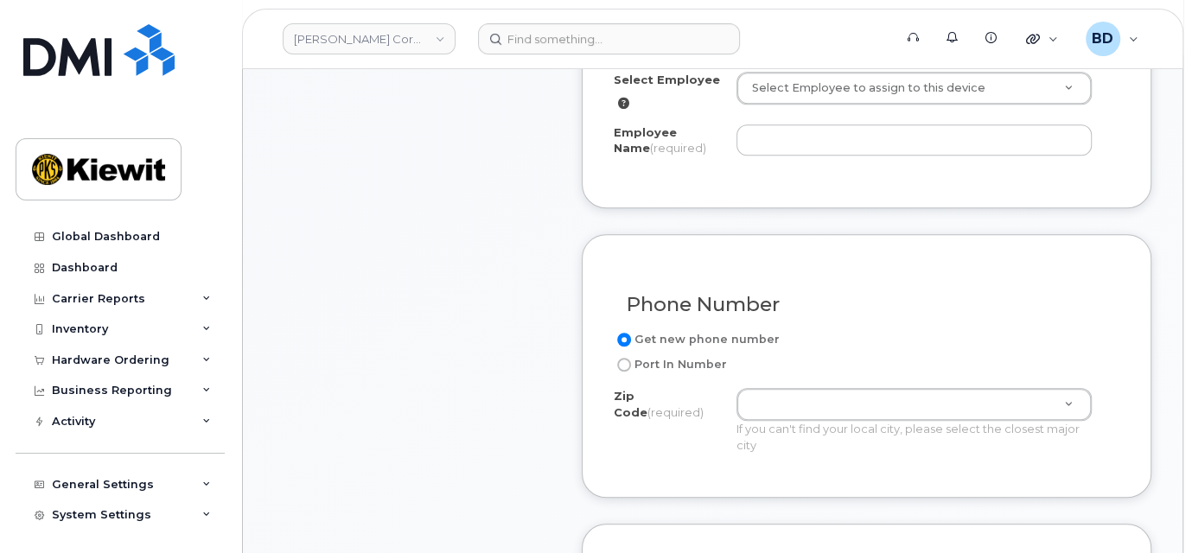
scroll to position [691, 0]
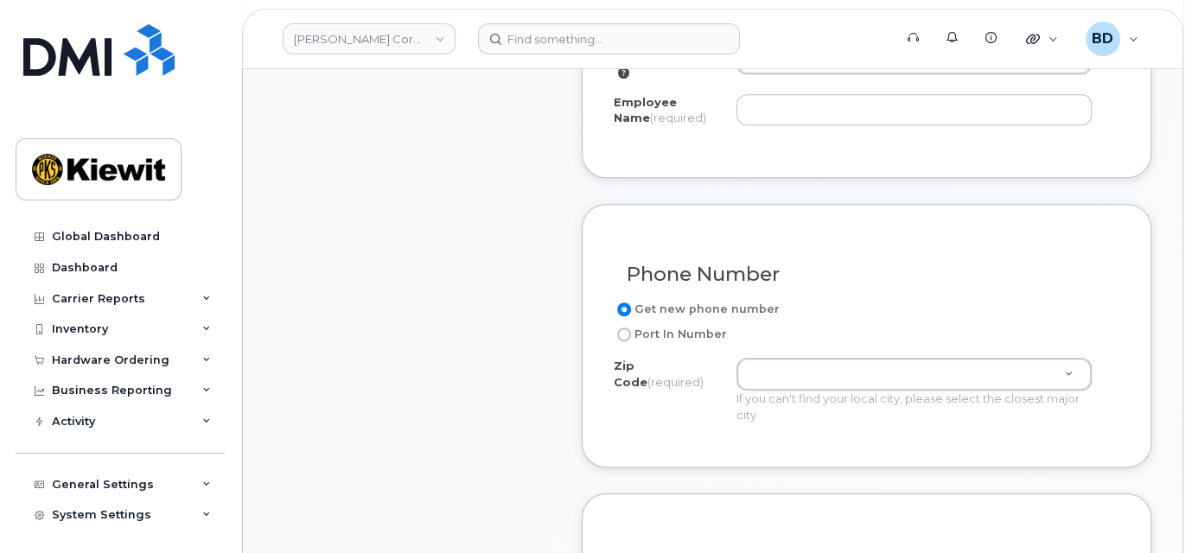
click at [791, 79] on div "Select Employee Select Employee to assign to this device Employee Name (require…" at bounding box center [867, 86] width 506 height 91
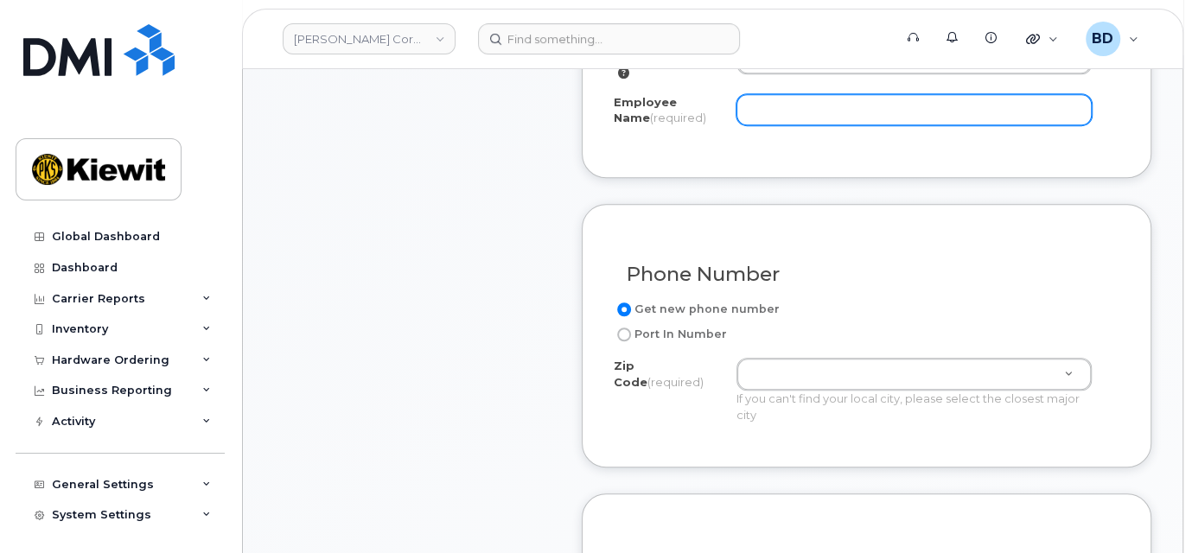
click at [792, 104] on input "Employee Name (required)" at bounding box center [913, 109] width 355 height 31
paste input "[PERSON_NAME]"
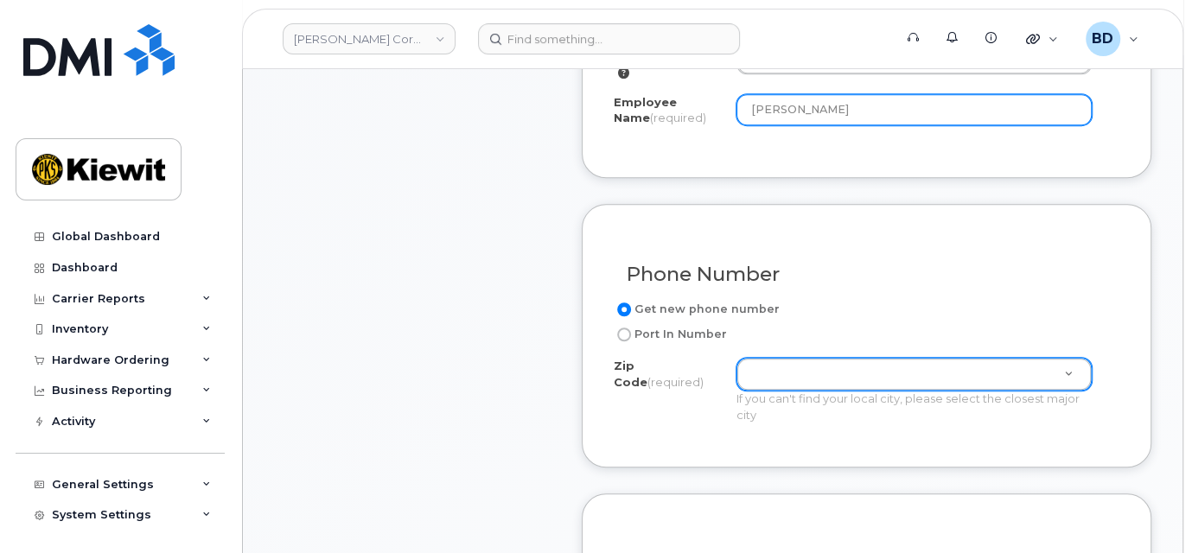
type input "[PERSON_NAME]"
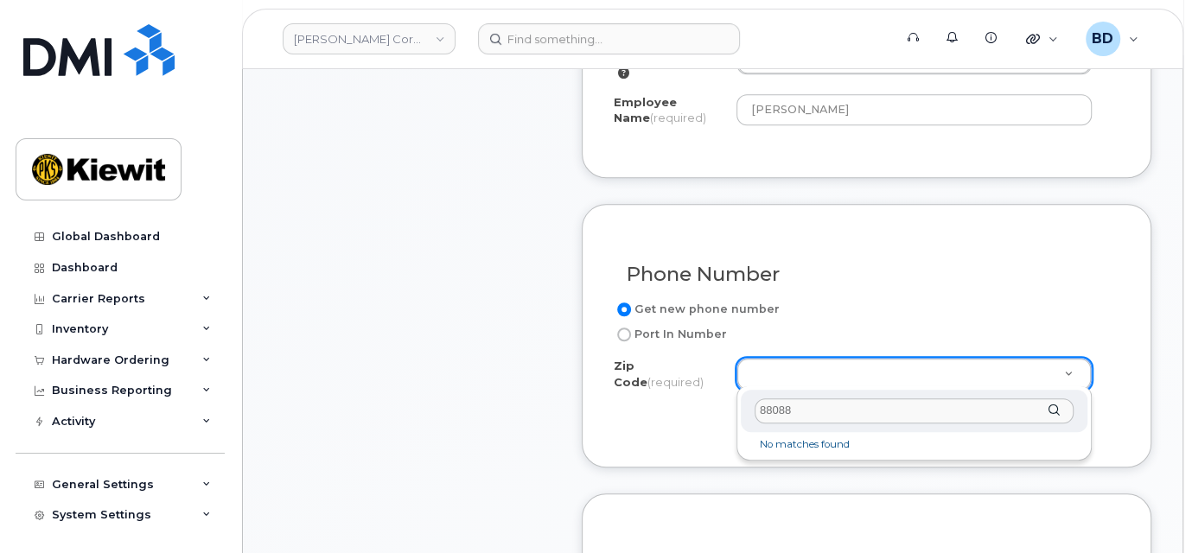
drag, startPoint x: 792, startPoint y: 412, endPoint x: 706, endPoint y: 364, distance: 98.3
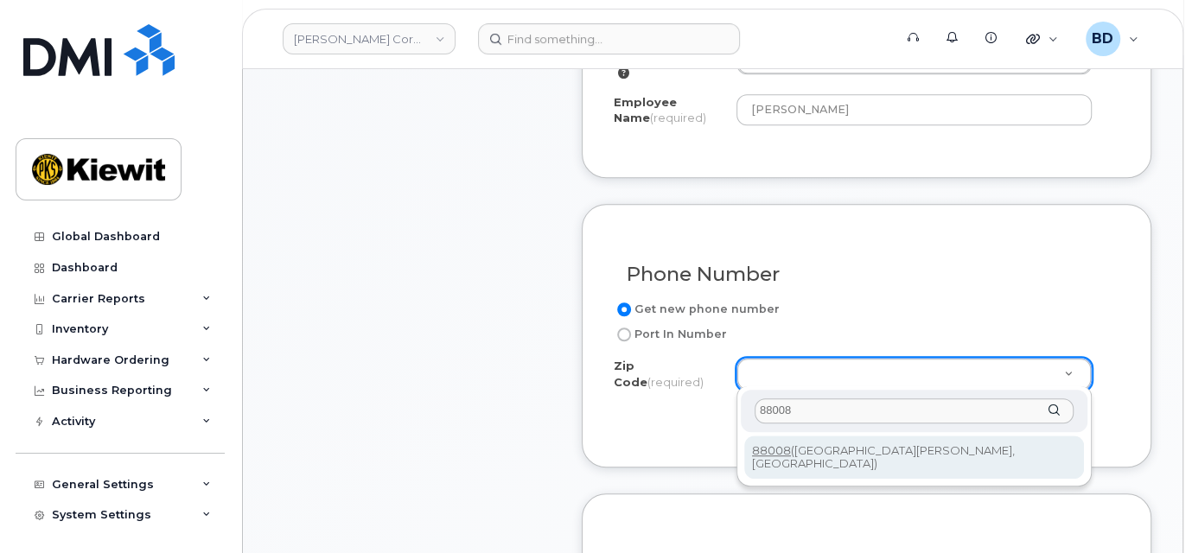
type input "88008"
type input "88008 ([GEOGRAPHIC_DATA][PERSON_NAME], [GEOGRAPHIC_DATA])"
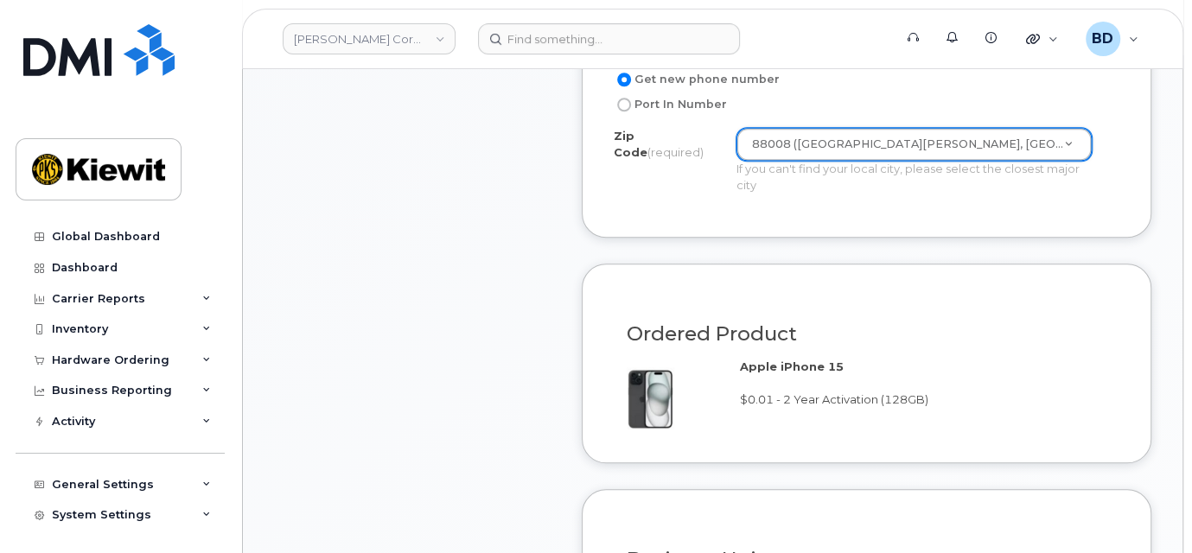
scroll to position [1383, 0]
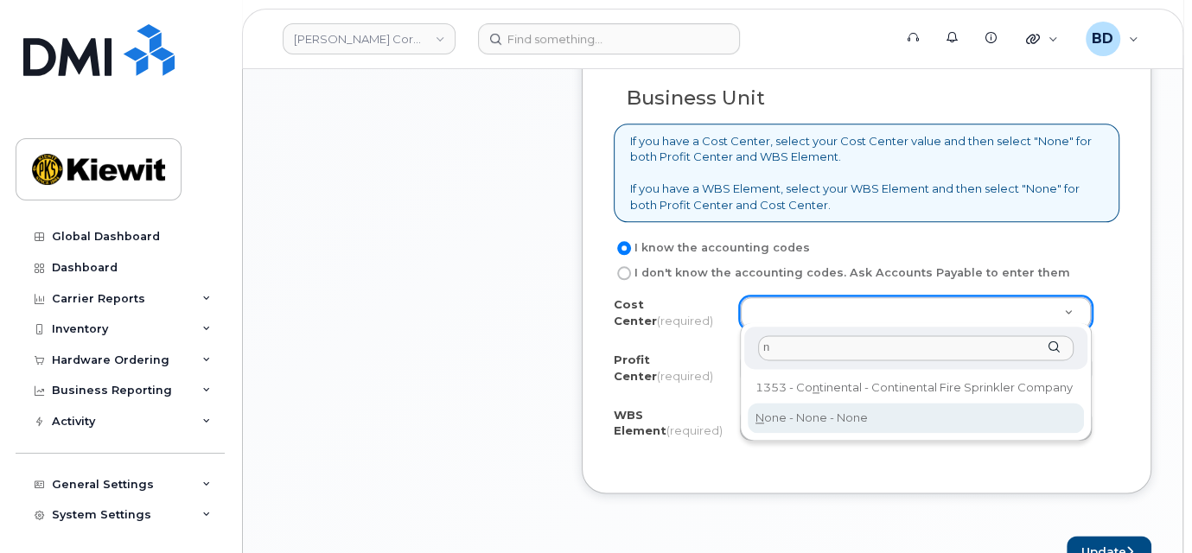
type input "n"
type input "None"
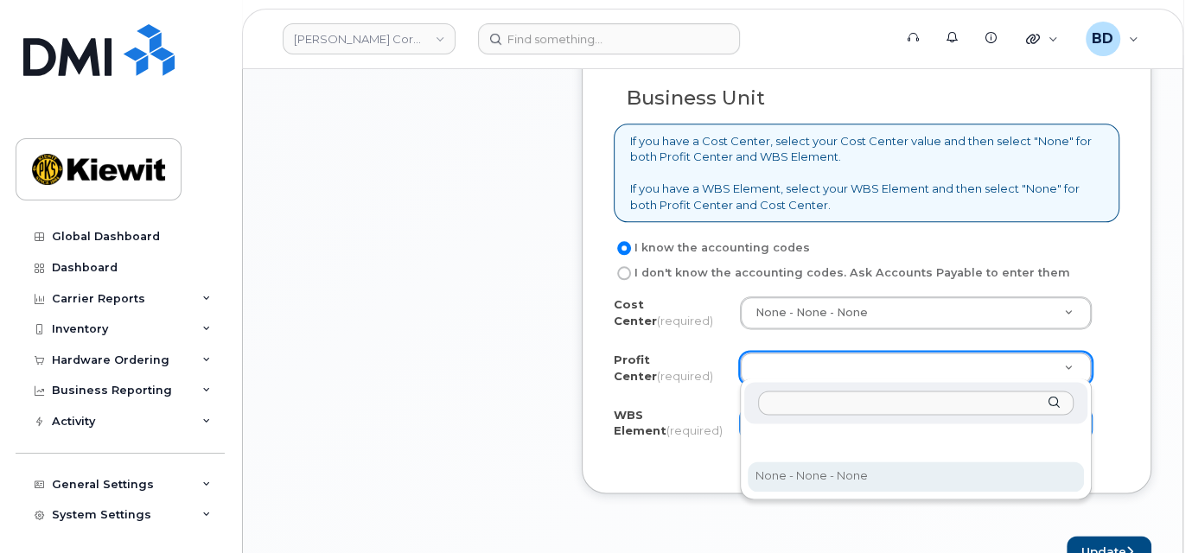
select select "None"
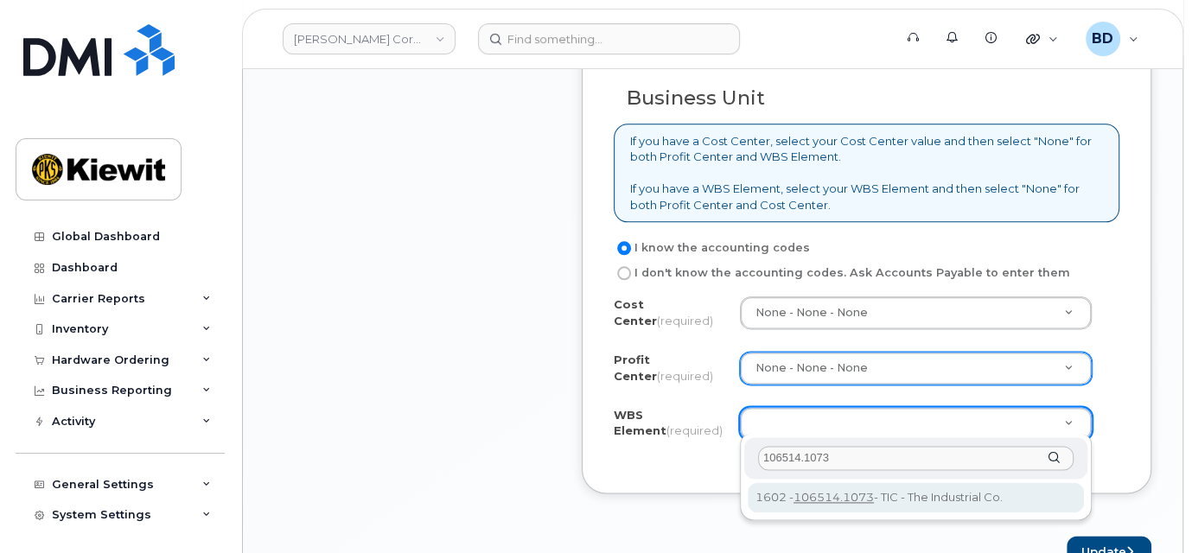
type input "106514.1073"
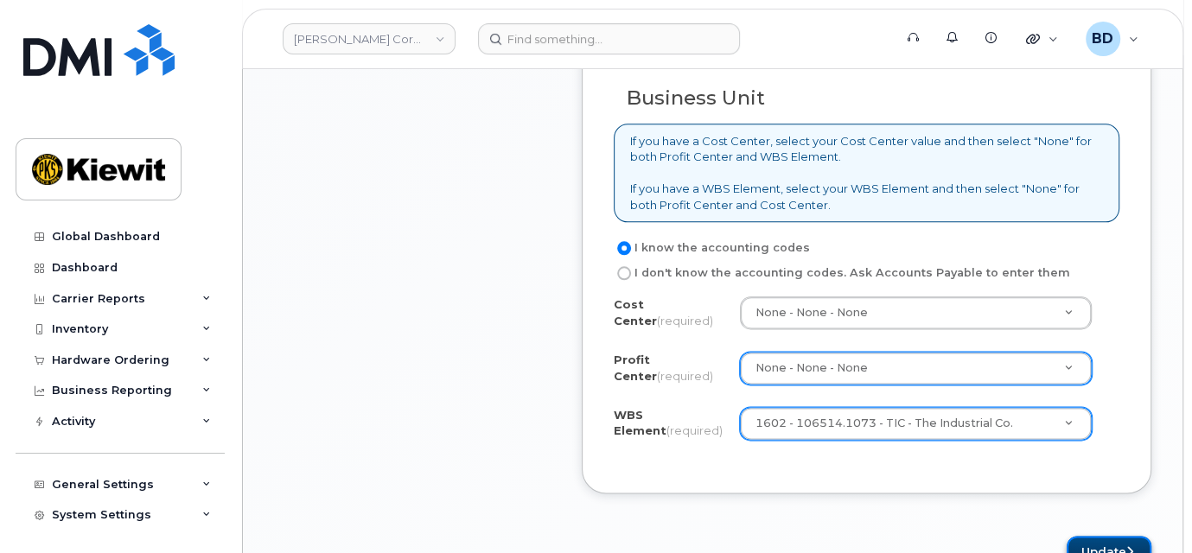
click at [1107, 544] on button "Update" at bounding box center [1108, 552] width 85 height 32
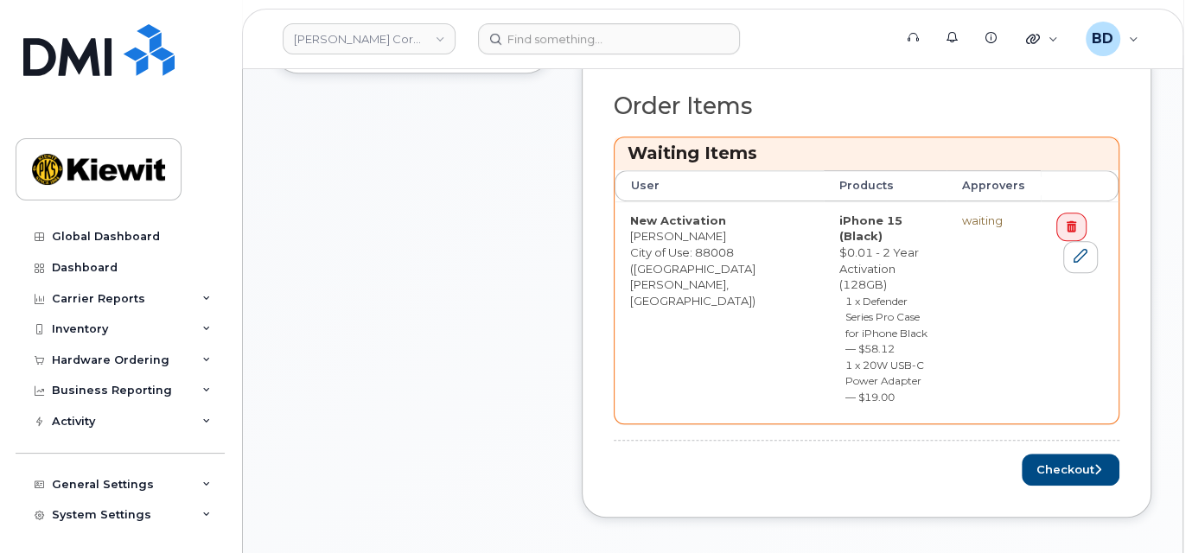
scroll to position [691, 0]
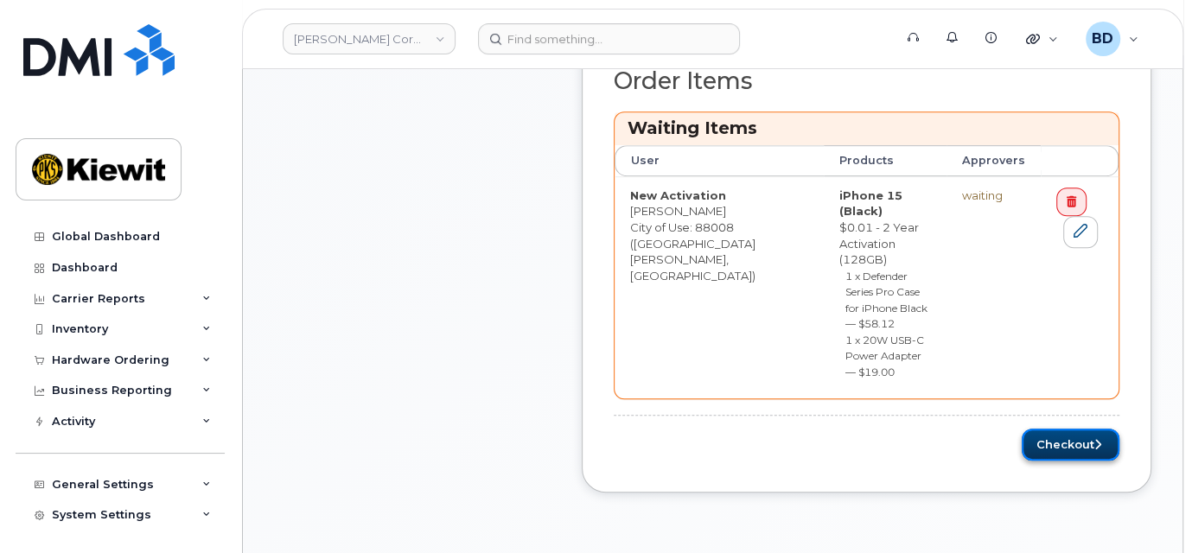
click at [1048, 429] on button "Checkout" at bounding box center [1070, 445] width 98 height 32
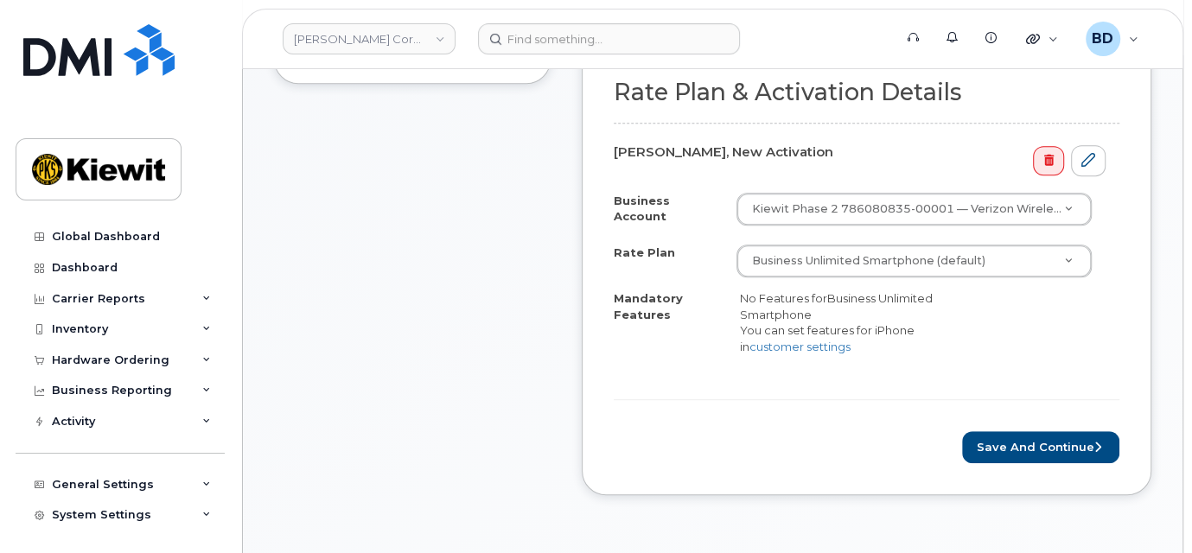
scroll to position [576, 0]
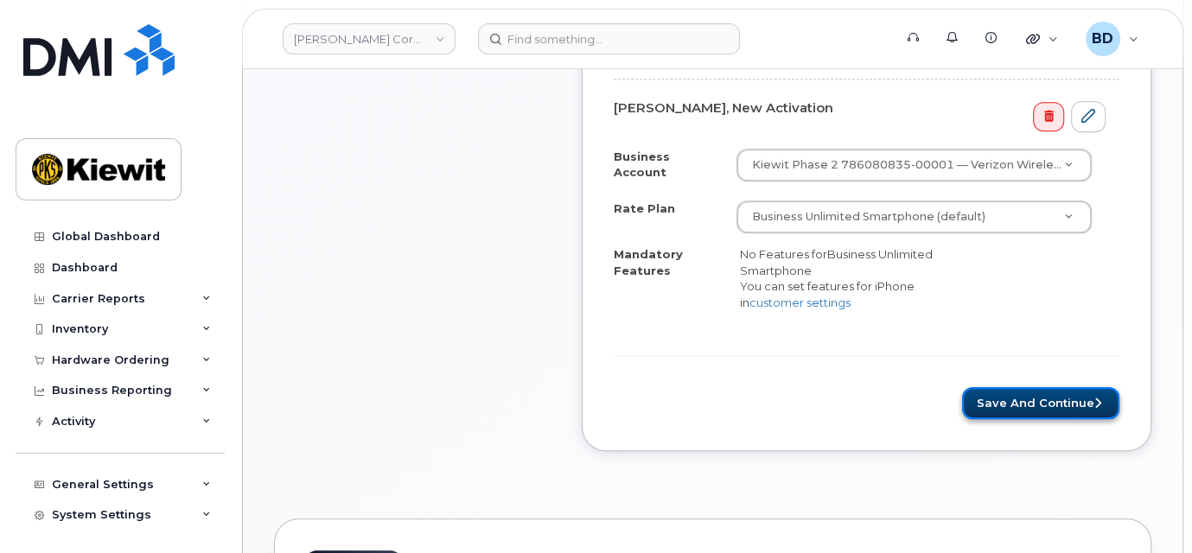
click at [1025, 390] on button "Save and Continue" at bounding box center [1040, 403] width 157 height 32
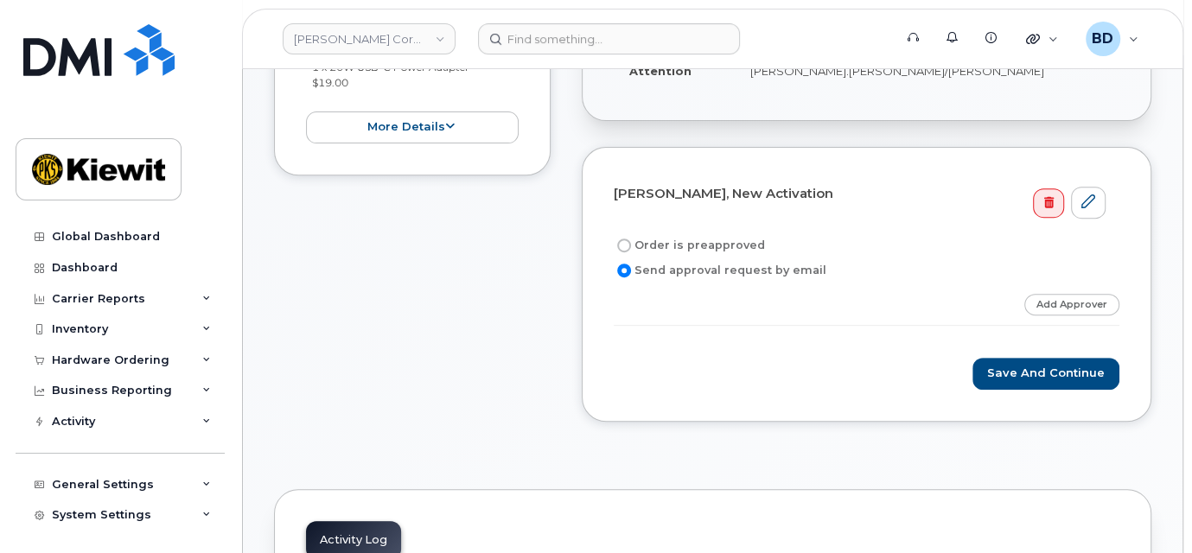
scroll to position [461, 0]
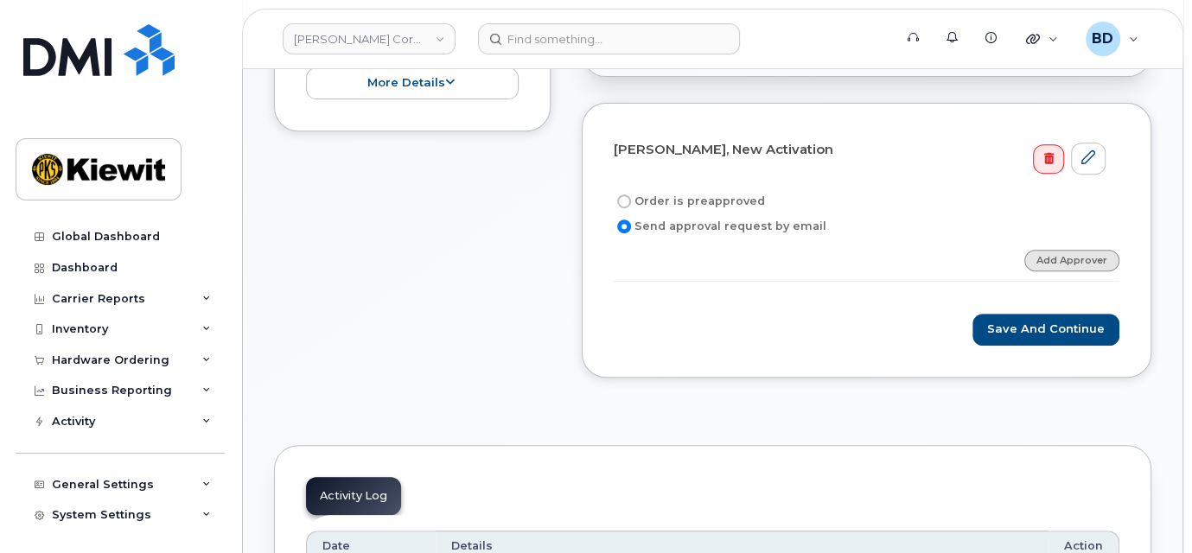
click at [1069, 258] on link "Add Approver" at bounding box center [1071, 261] width 95 height 22
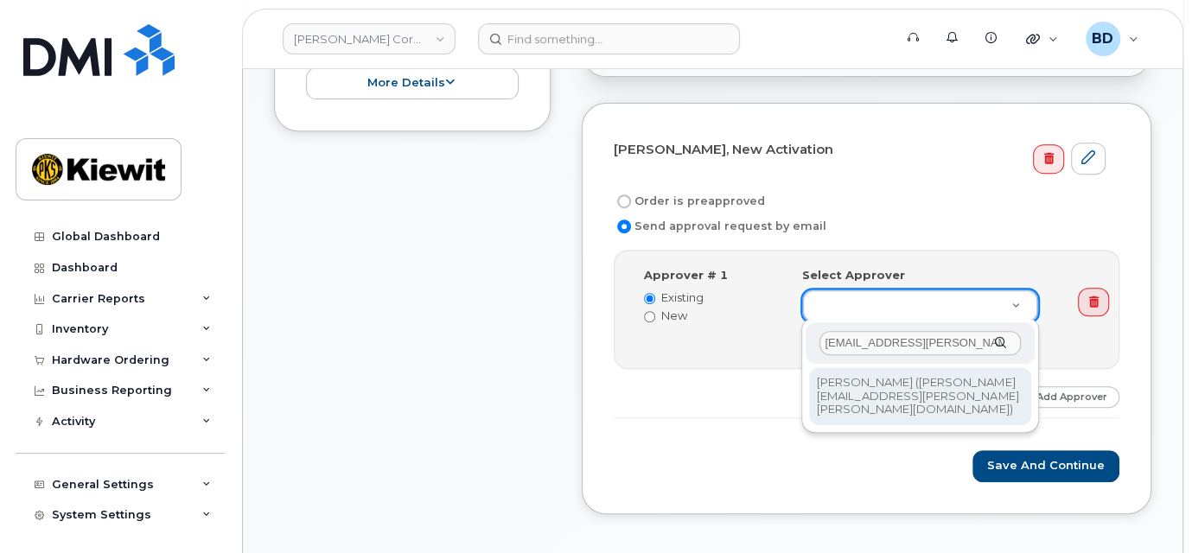
type input "paule.andrews@kiewit.com"
type input "2146672"
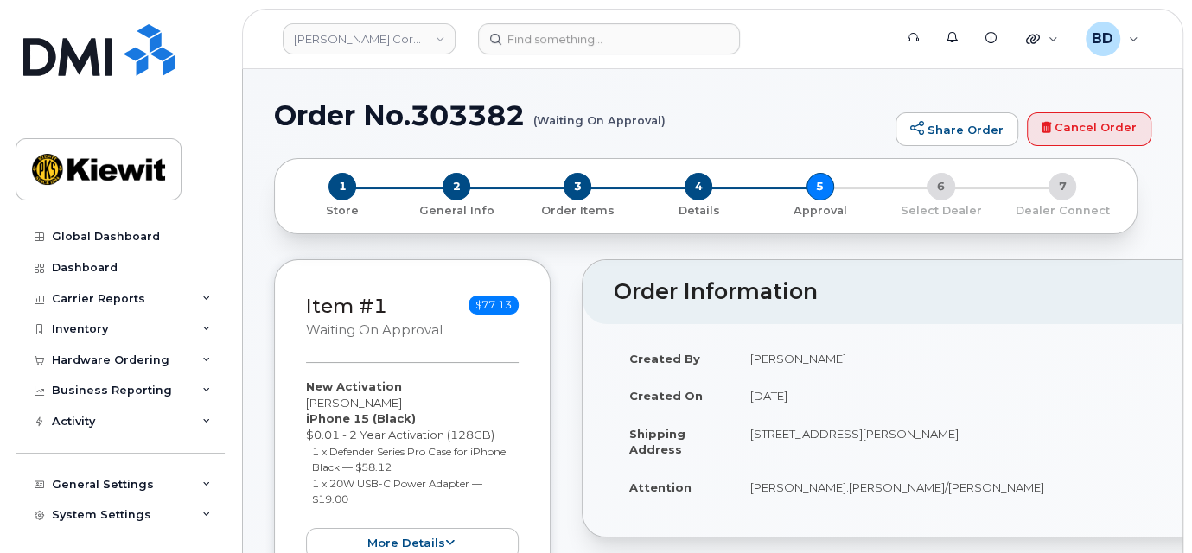
click at [469, 116] on h1 "Order No.303382 (Waiting On Approval)" at bounding box center [580, 115] width 613 height 30
click at [469, 113] on h1 "Order No.303382 (Waiting On Approval)" at bounding box center [580, 115] width 613 height 30
click at [470, 113] on h1 "Order No.303382 (Waiting On Approval)" at bounding box center [580, 115] width 613 height 30
copy h1 "303382"
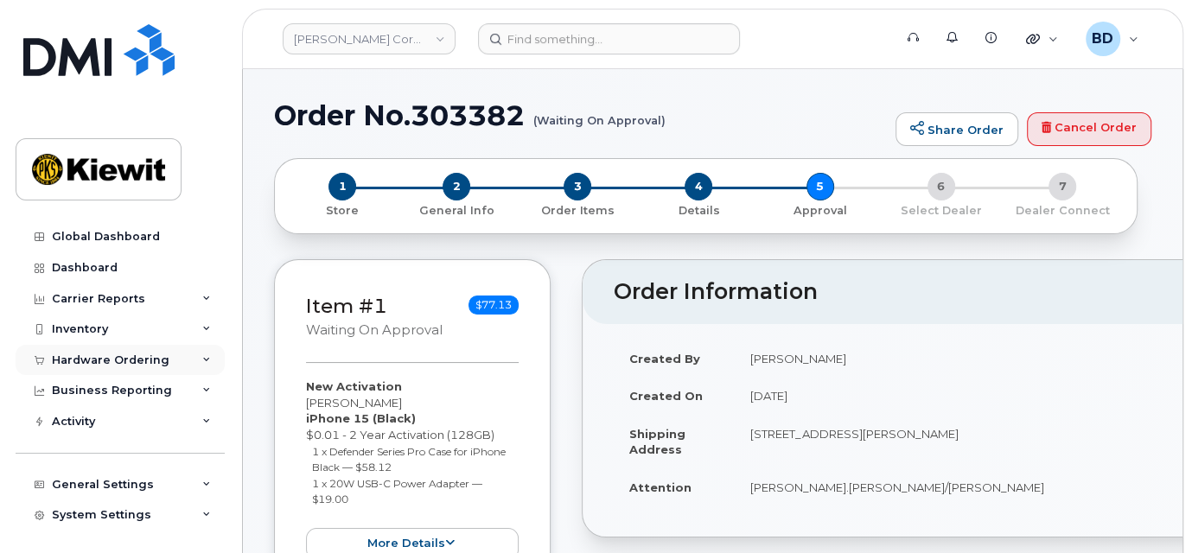
click at [207, 358] on div "Hardware Ordering" at bounding box center [120, 360] width 209 height 31
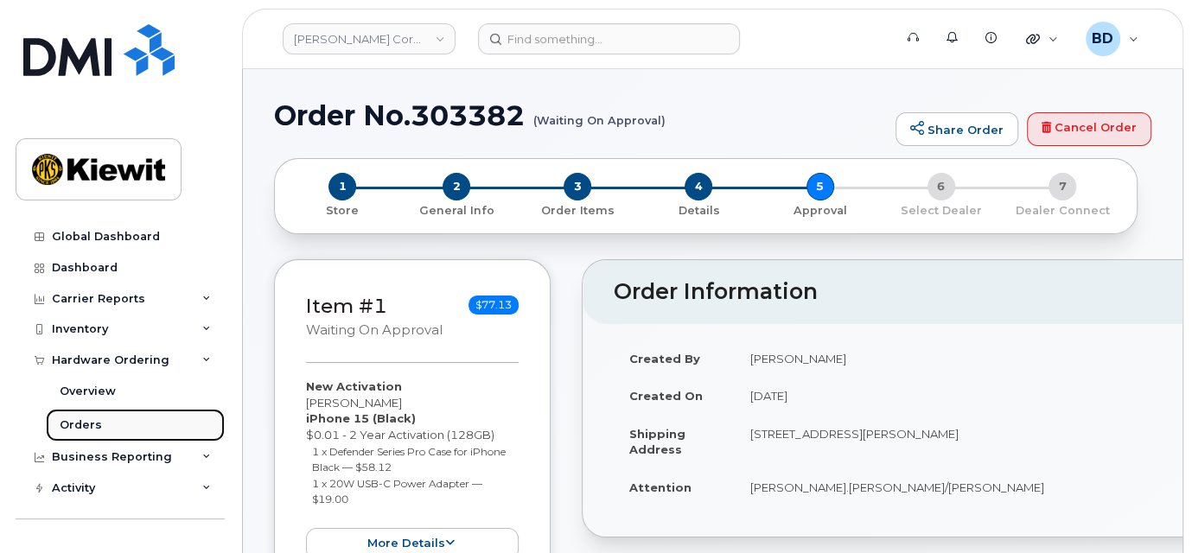
click at [114, 422] on link "Orders" at bounding box center [135, 425] width 179 height 33
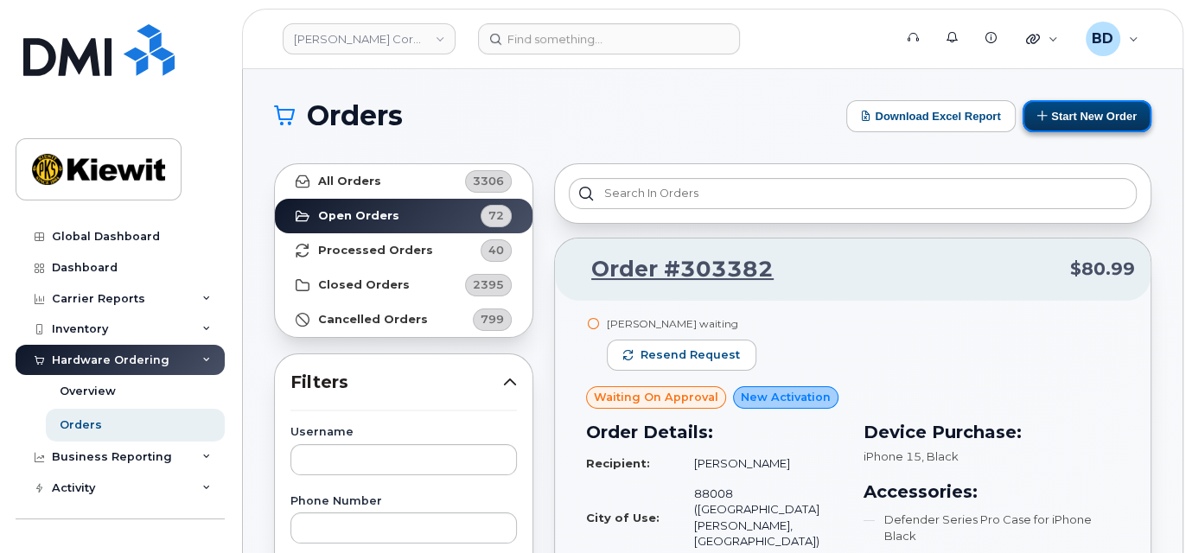
click at [1040, 118] on icon at bounding box center [1042, 115] width 11 height 11
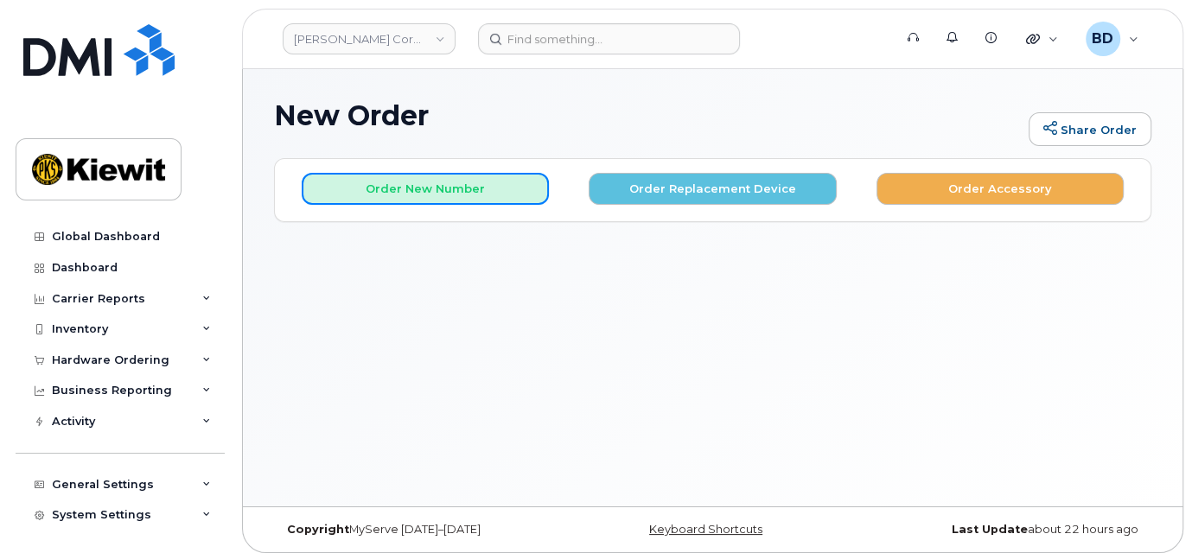
drag, startPoint x: 404, startPoint y: 193, endPoint x: 413, endPoint y: 219, distance: 27.3
click at [413, 218] on div "Order New Number Order Replacement Device Order Accessory Please choose the car…" at bounding box center [712, 189] width 875 height 61
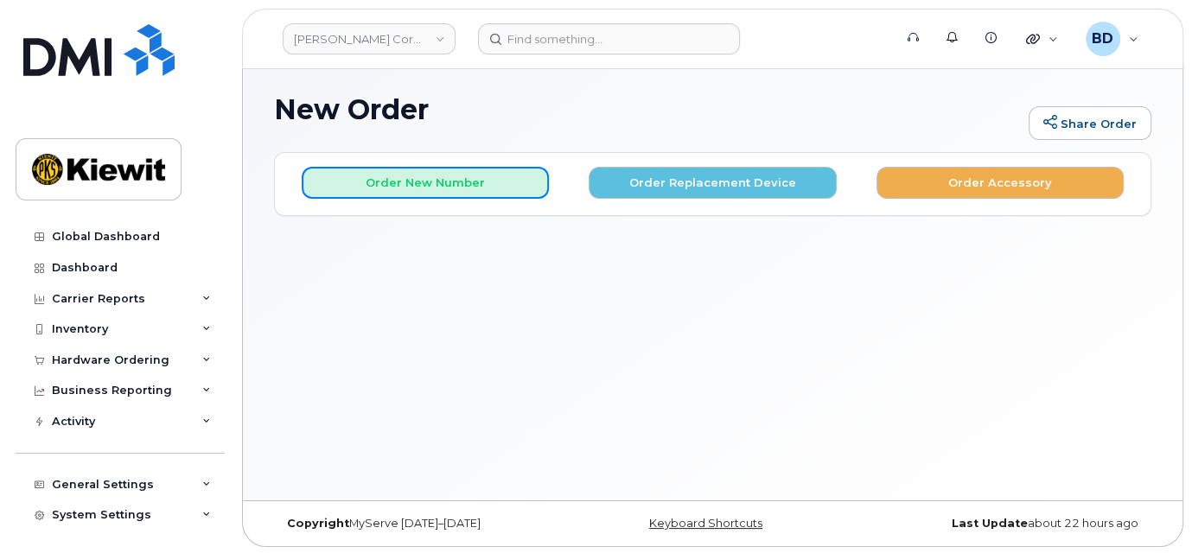
scroll to position [8, 0]
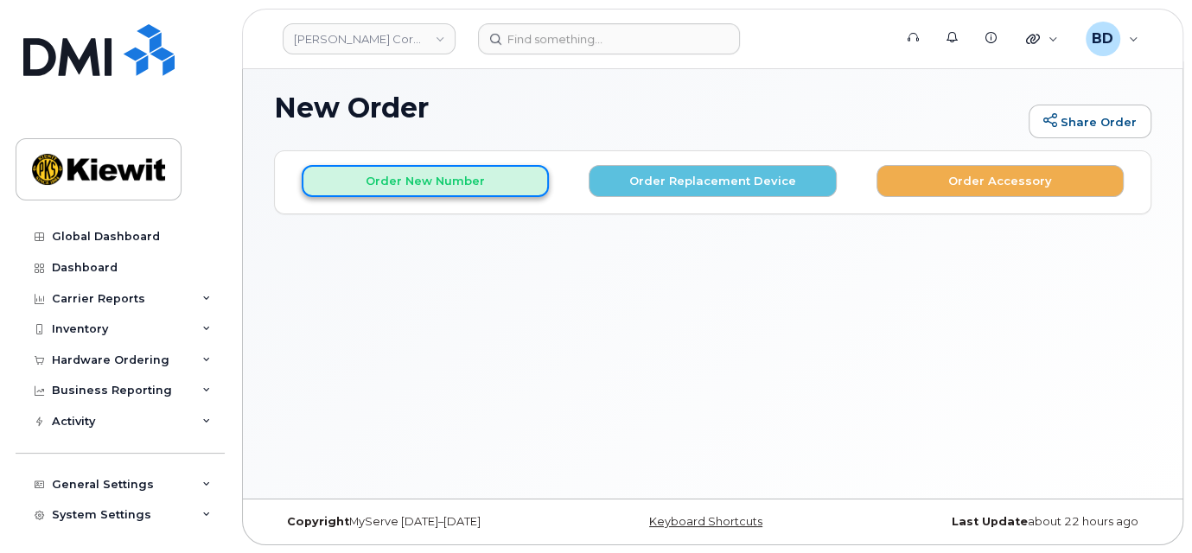
click at [442, 181] on button "Order New Number" at bounding box center [425, 181] width 247 height 32
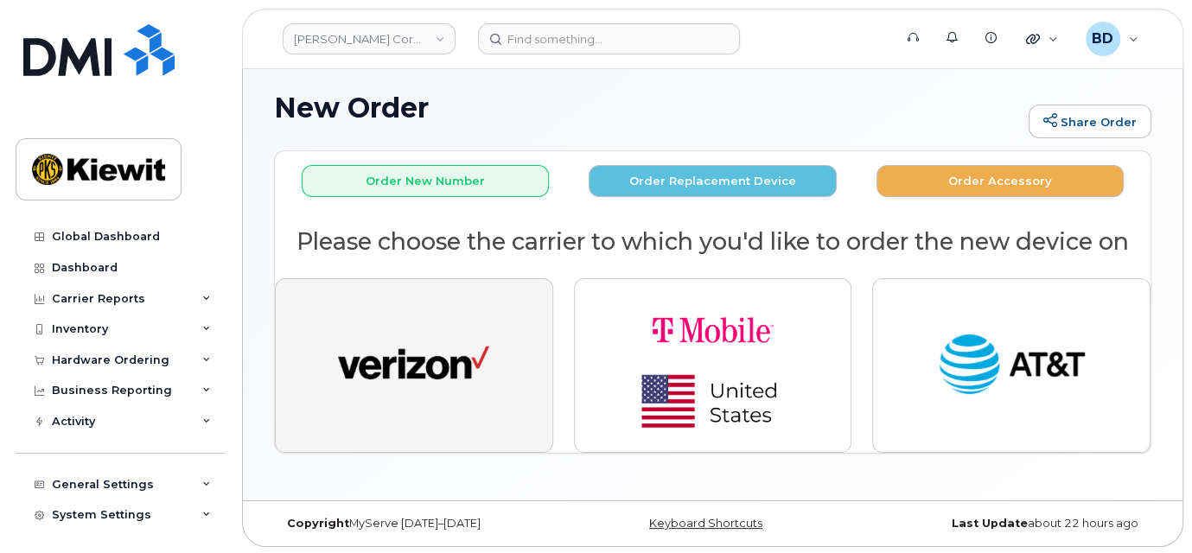
click at [442, 341] on img "button" at bounding box center [413, 366] width 151 height 78
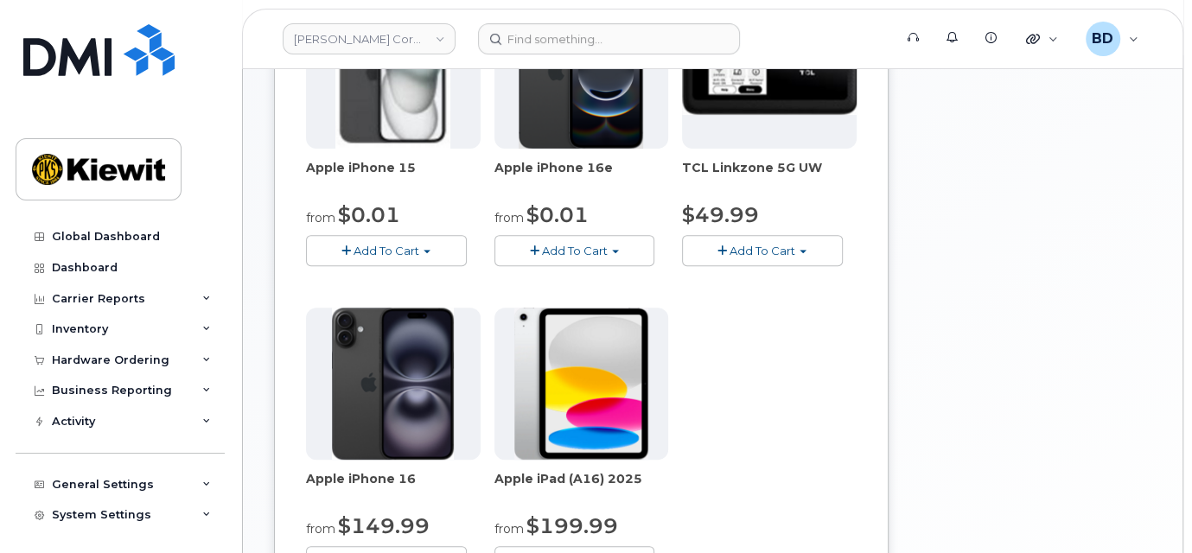
scroll to position [353, 0]
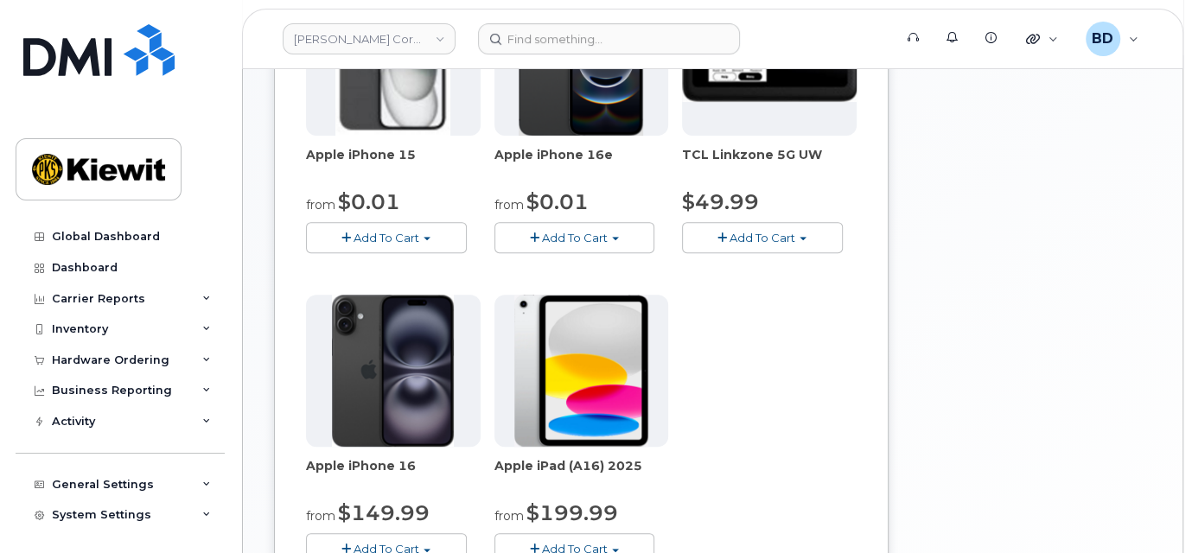
click at [403, 233] on span "Add To Cart" at bounding box center [386, 238] width 66 height 14
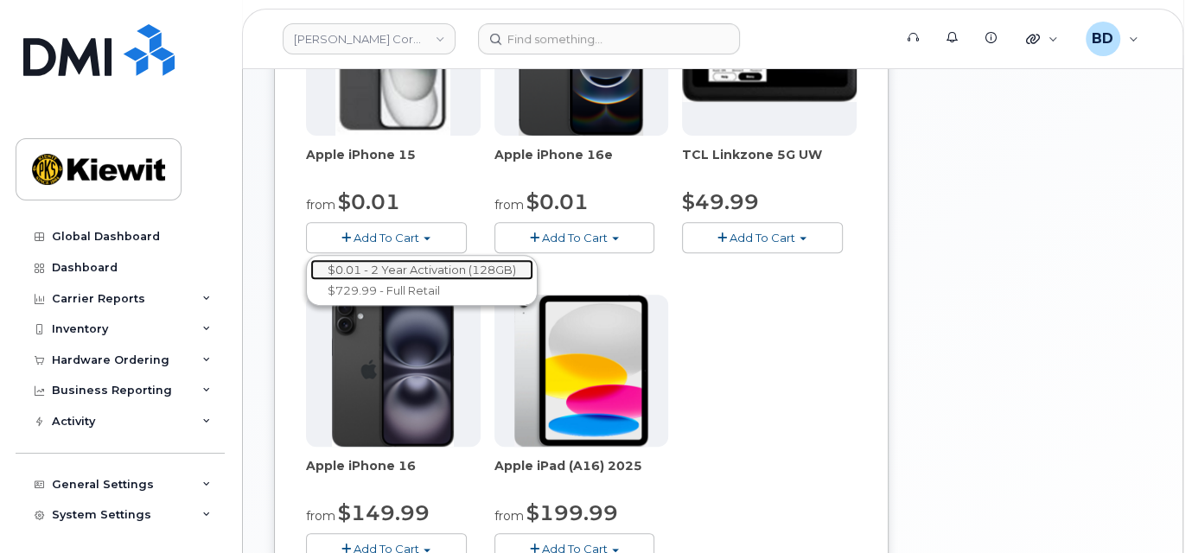
click at [484, 265] on link "$0.01 - 2 Year Activation (128GB)" at bounding box center [421, 270] width 223 height 22
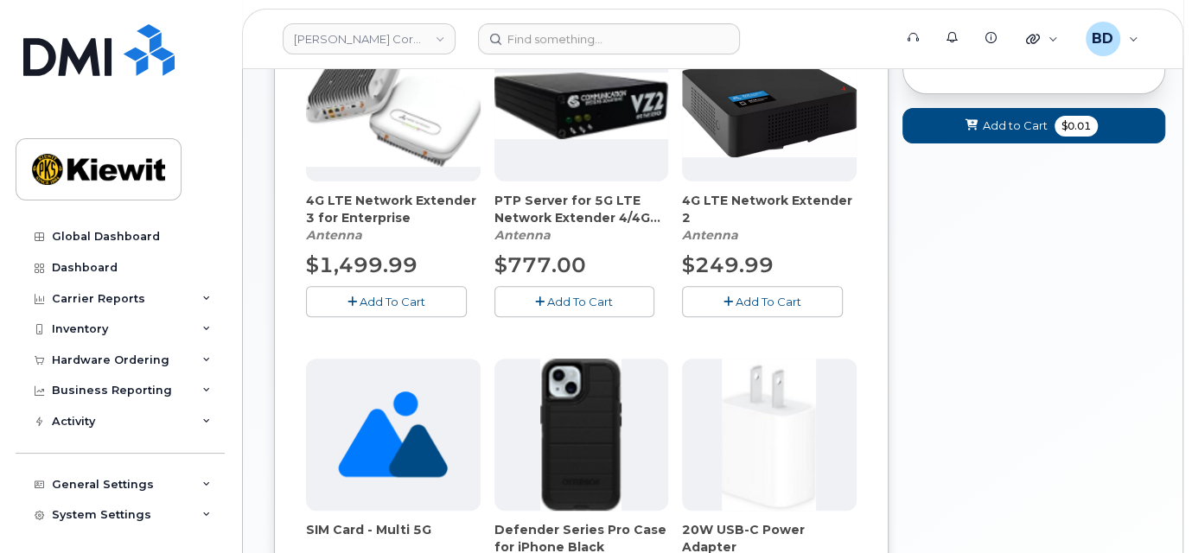
scroll to position [490, 0]
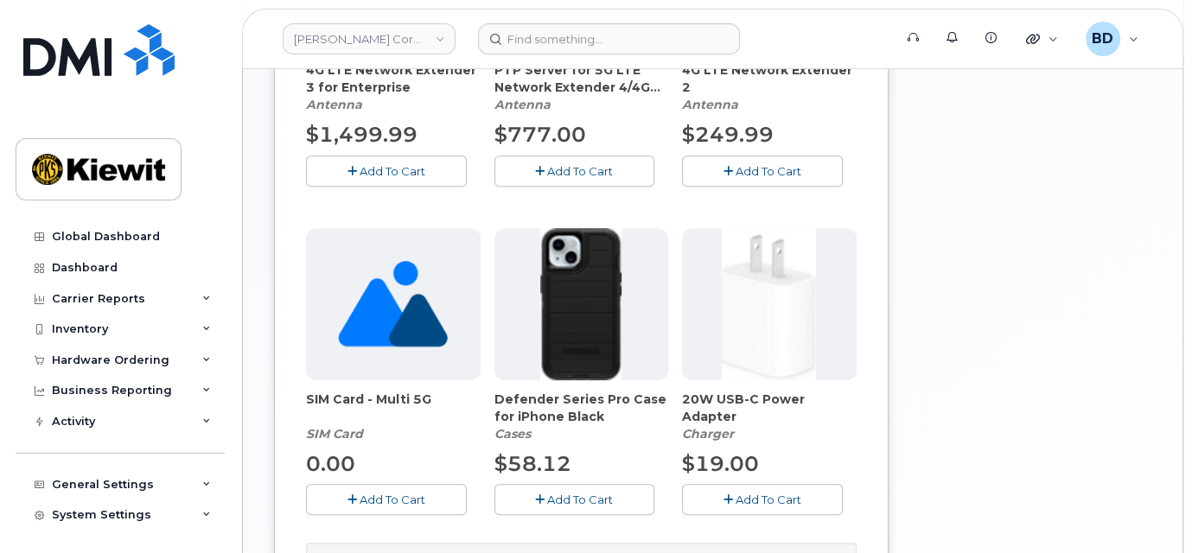
drag, startPoint x: 575, startPoint y: 500, endPoint x: 620, endPoint y: 499, distance: 45.8
click at [576, 499] on span "Add To Cart" at bounding box center [580, 500] width 66 height 14
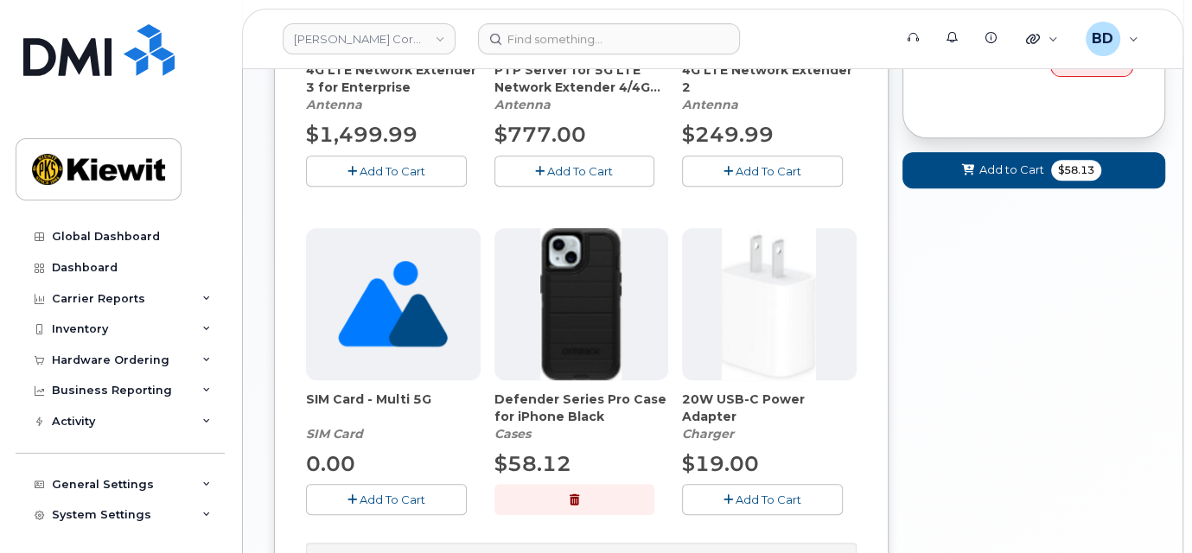
drag, startPoint x: 751, startPoint y: 506, endPoint x: 759, endPoint y: 487, distance: 21.3
click at [754, 500] on button "Add To Cart" at bounding box center [762, 499] width 161 height 30
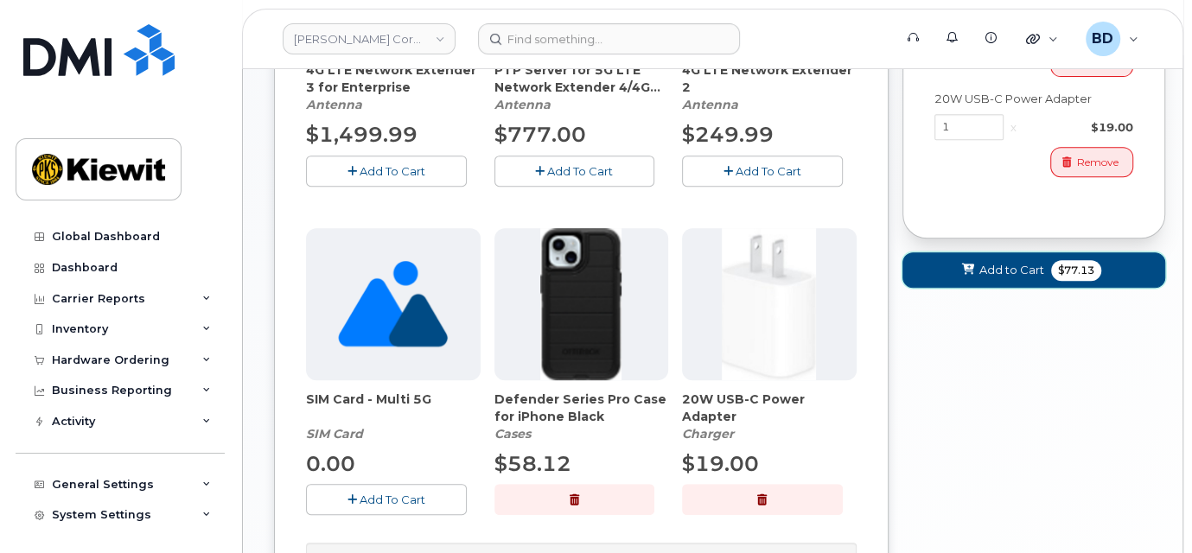
click at [1000, 277] on button "Add to Cart $77.13" at bounding box center [1034, 269] width 264 height 35
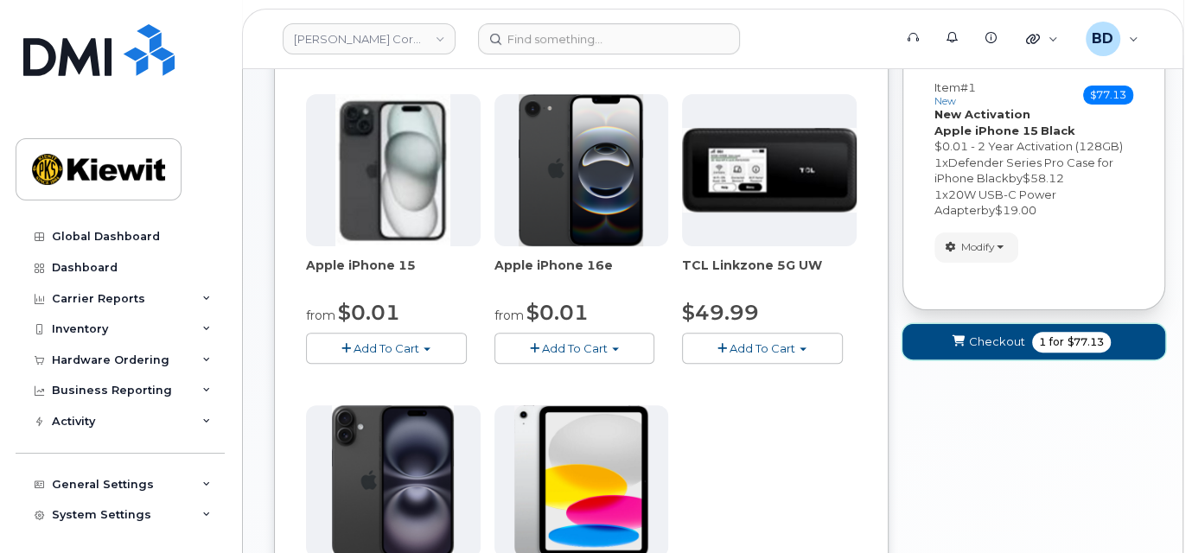
click at [959, 341] on icon "submit" at bounding box center [957, 341] width 12 height 11
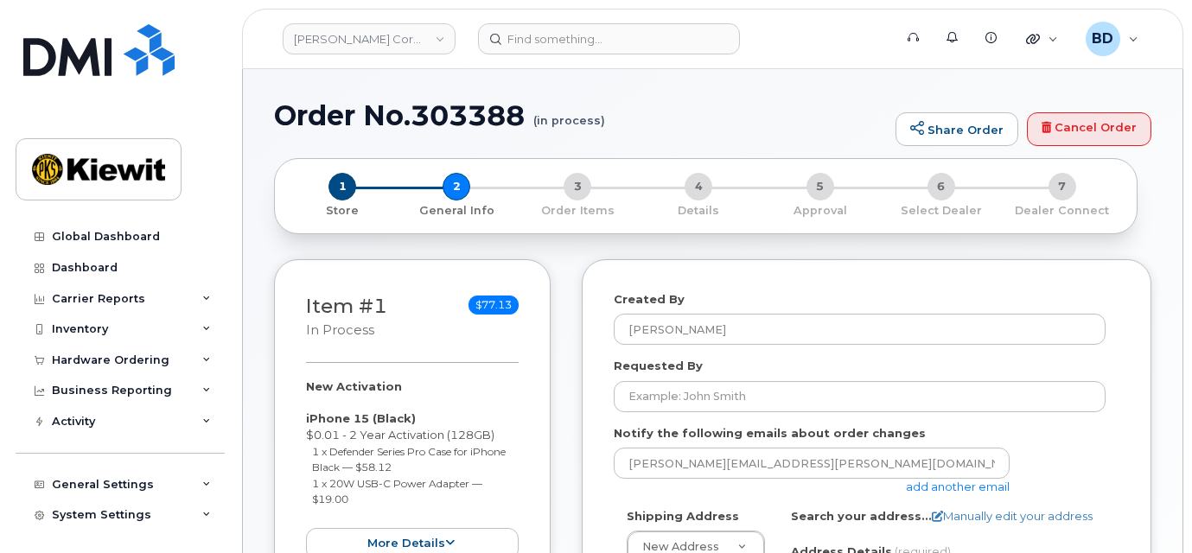
select select
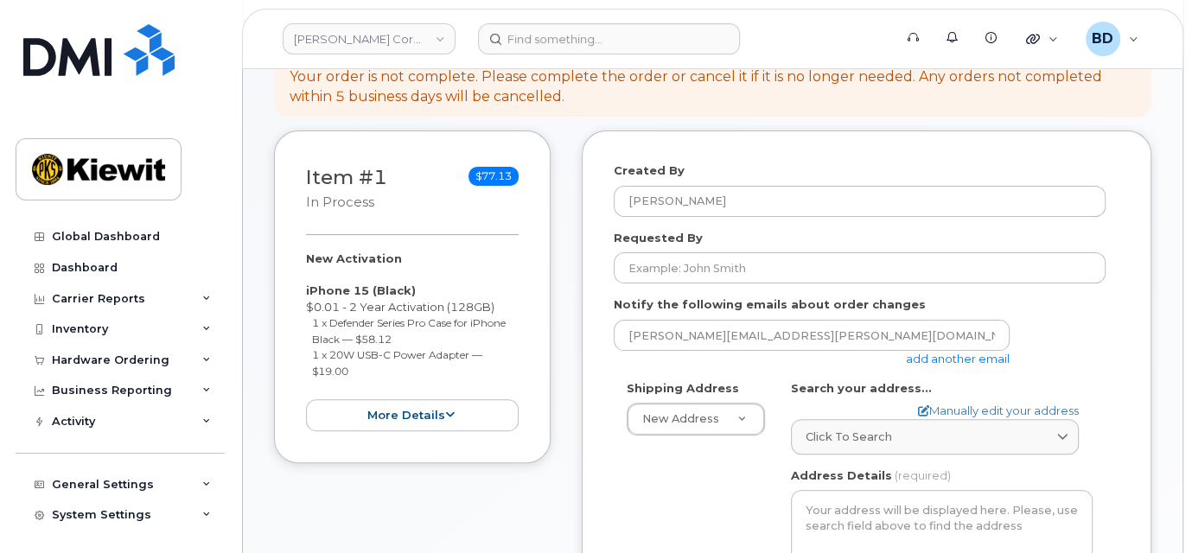
scroll to position [346, 0]
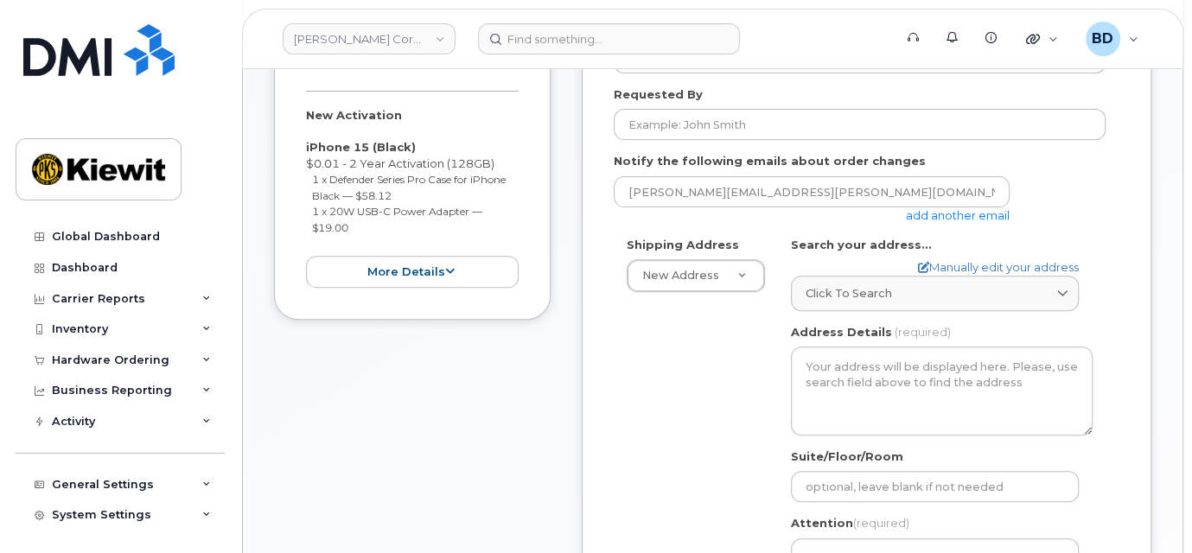
click at [970, 214] on link "add another email" at bounding box center [958, 215] width 104 height 14
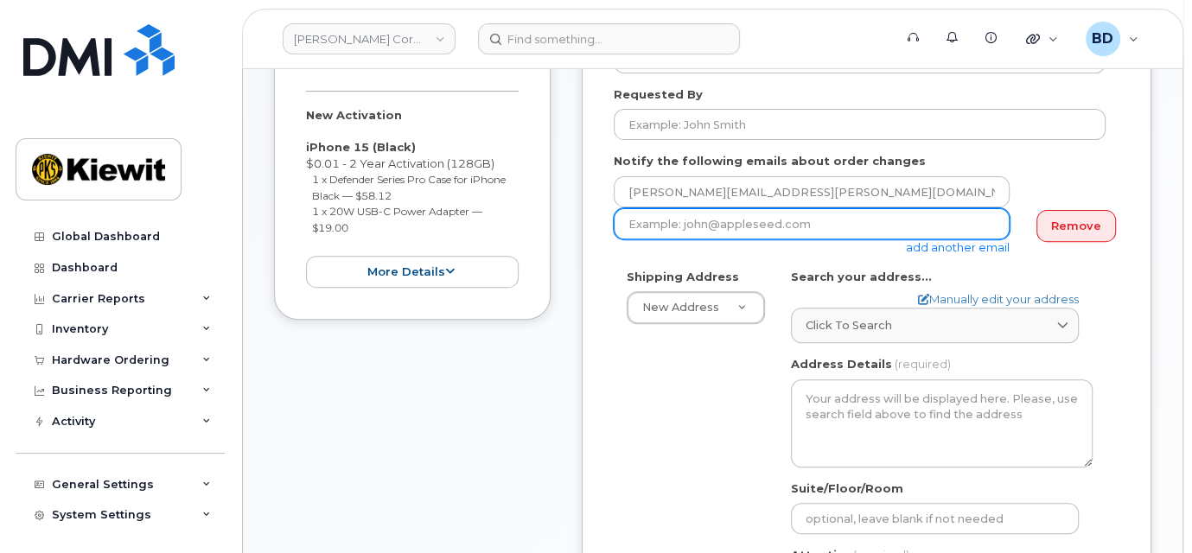
click at [726, 230] on input "email" at bounding box center [812, 223] width 396 height 31
paste input "david.gutierrez@kiewit.com"
type input "david.gutierrez@kiewit.com"
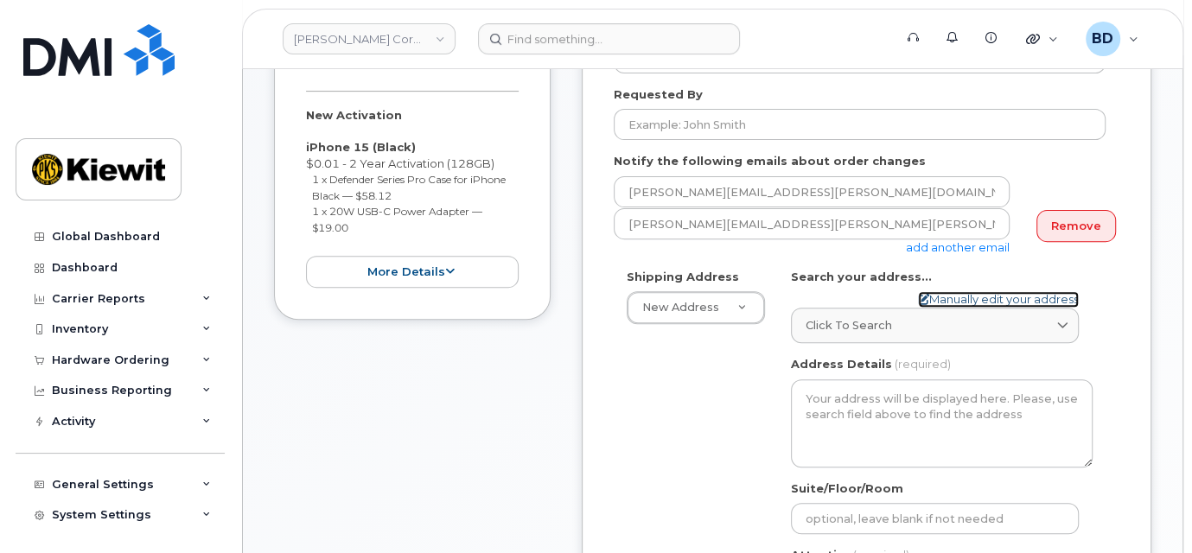
click at [939, 291] on link "Manually edit your address" at bounding box center [998, 299] width 161 height 16
select select
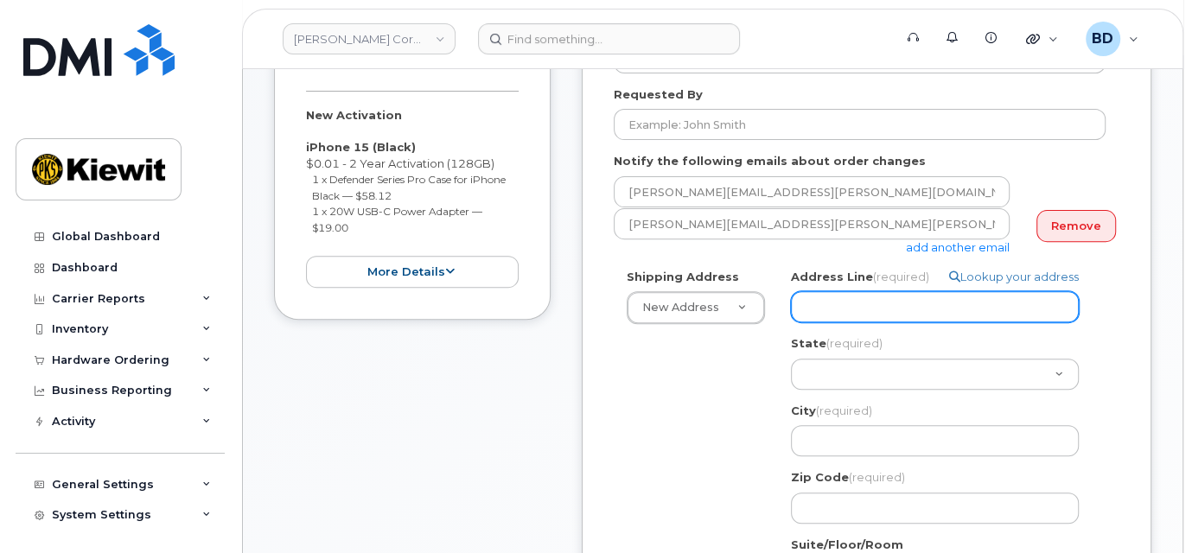
click at [828, 301] on input "Address Line (required)" at bounding box center [935, 306] width 288 height 31
paste input "400 Warren Ave"
select select
type input "400 Warren Ave"
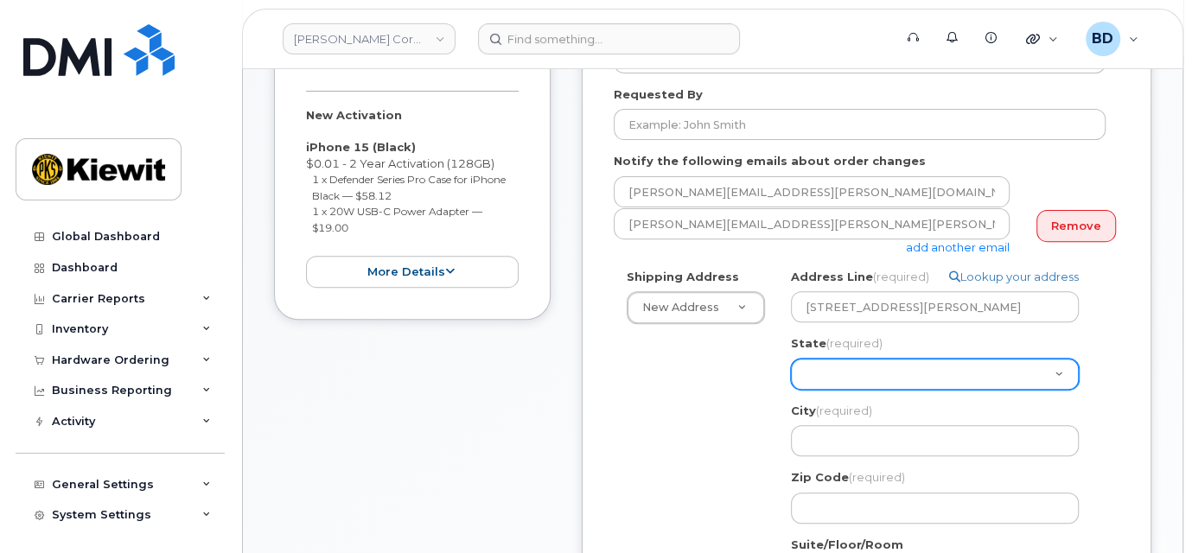
click at [830, 378] on select "Alabama Alaska American Samoa Arizona Arkansas California Colorado Connecticut …" at bounding box center [935, 374] width 288 height 31
select select "WA"
click at [811, 375] on select "Alabama Alaska American Samoa Arizona Arkansas California Colorado Connecticut …" at bounding box center [935, 374] width 288 height 31
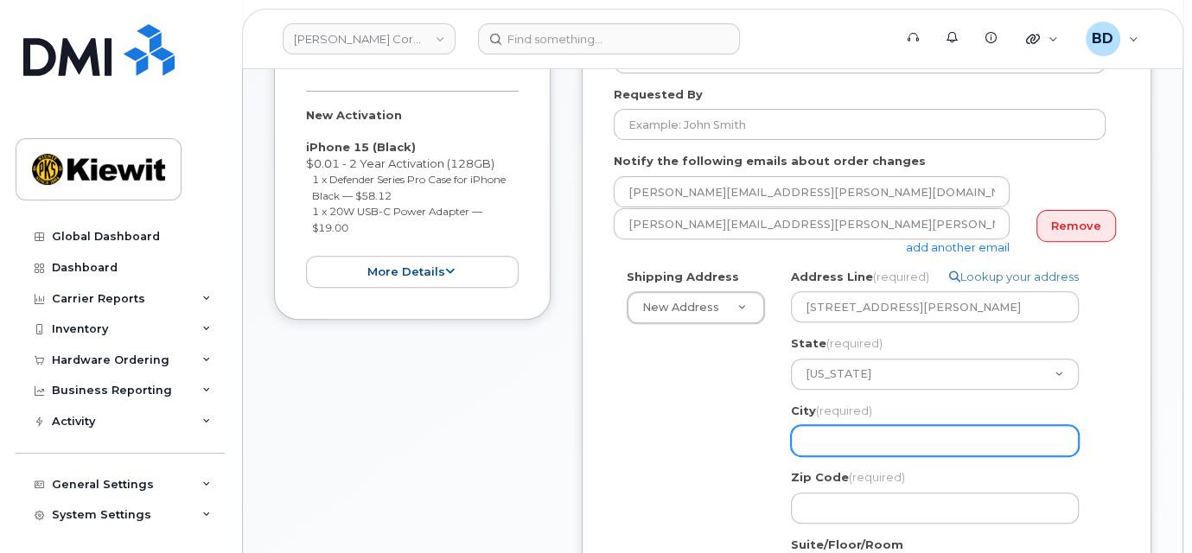
click at [822, 442] on input "City (required)" at bounding box center [935, 440] width 288 height 31
paste input "Bremerton"
select select
type input "Bremerton"
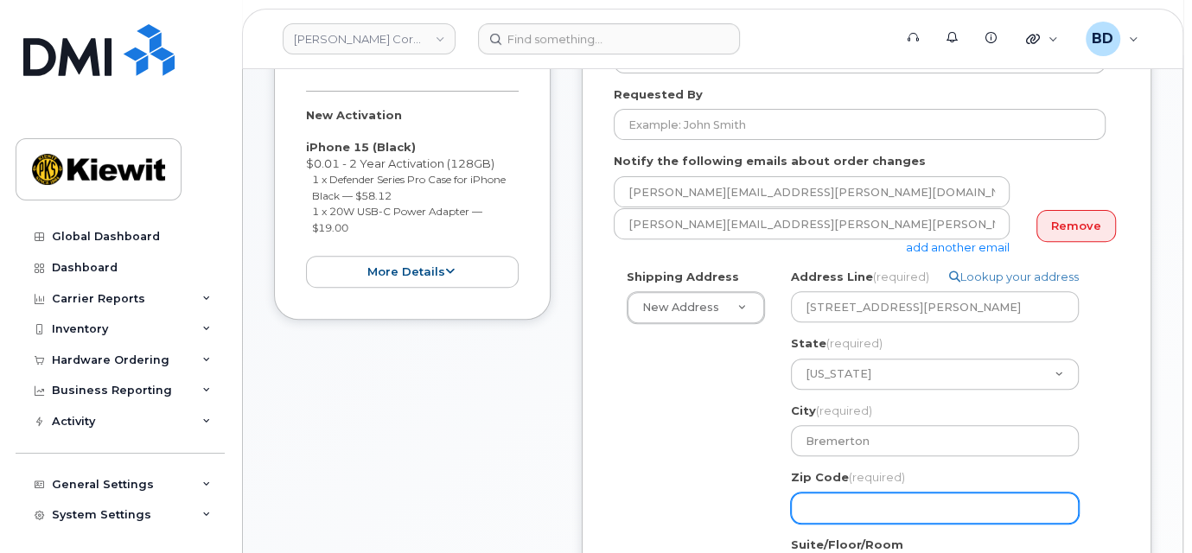
click at [795, 509] on input "Zip Code (required)" at bounding box center [935, 508] width 288 height 31
paste input "98337"
select select
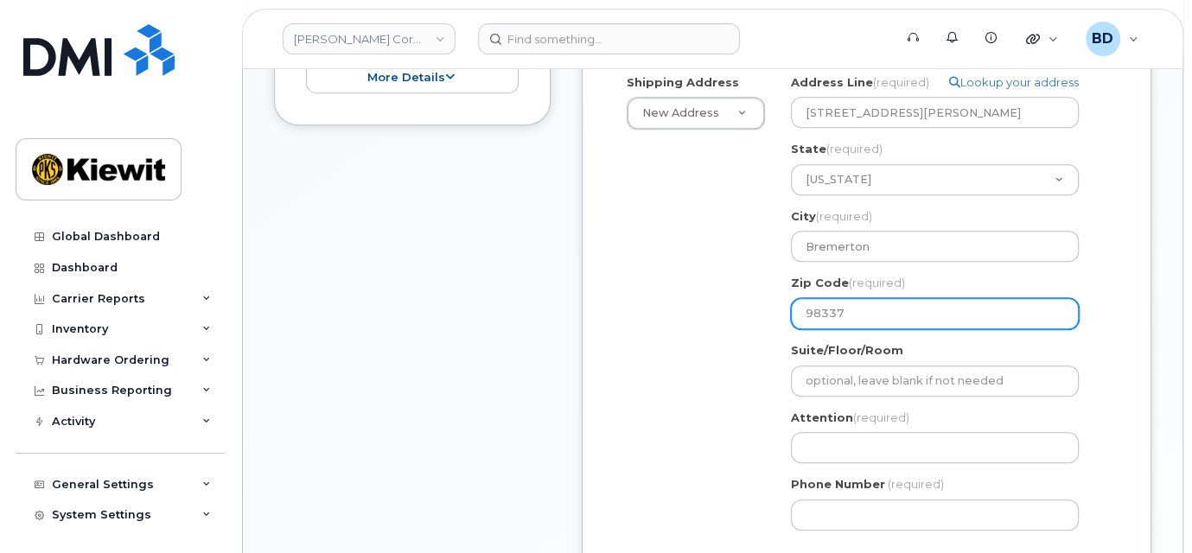
scroll to position [576, 0]
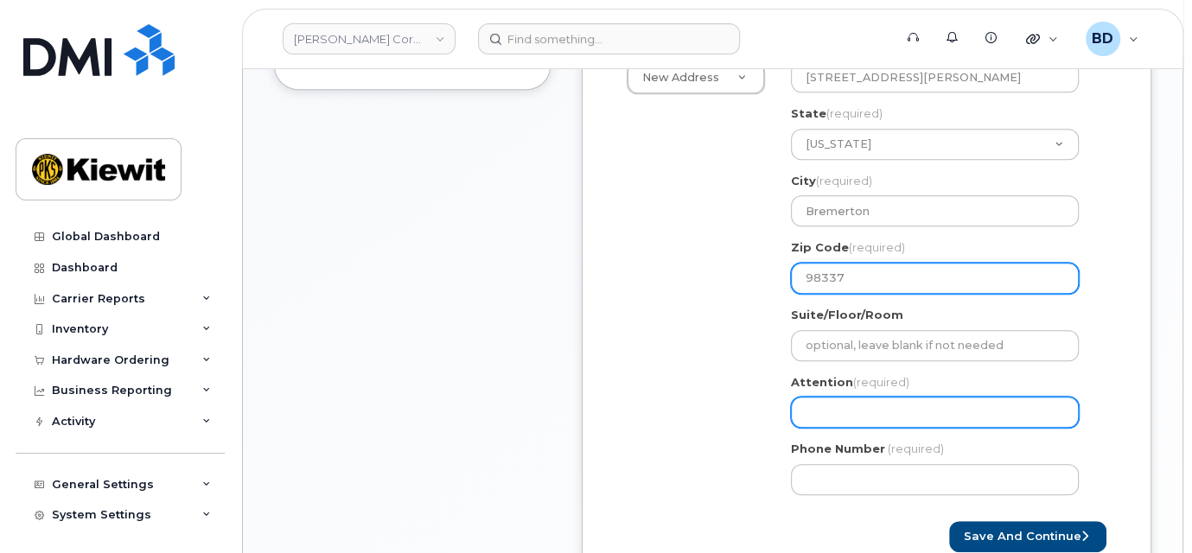
type input "98337"
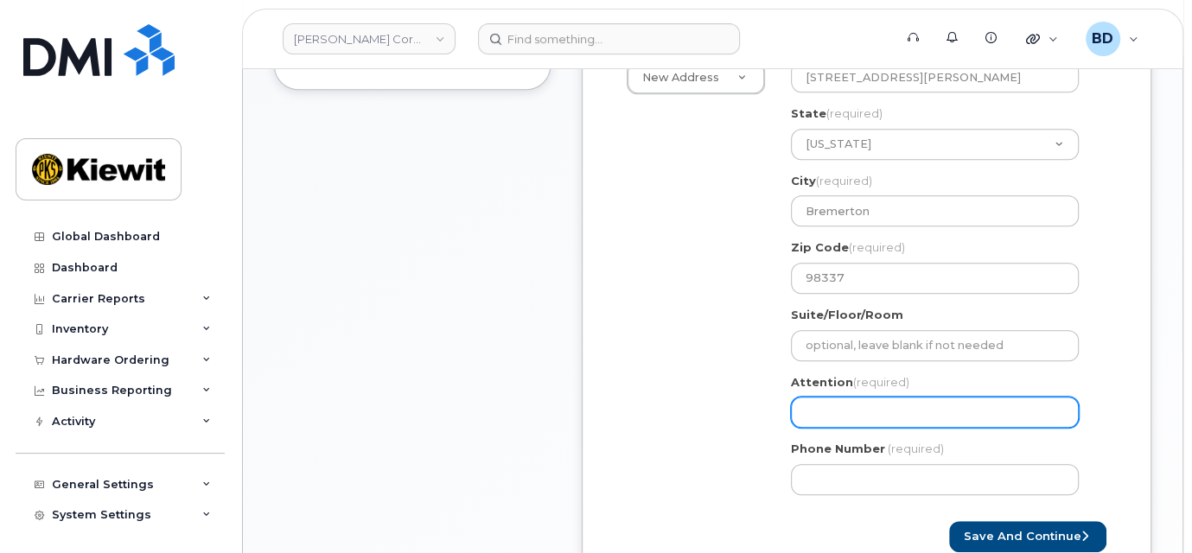
click at [823, 421] on input "Attention (required)" at bounding box center [935, 412] width 288 height 31
click at [815, 404] on input "Attention (required)" at bounding box center [935, 412] width 288 height 31
paste input "Katie.Massay"
select select
type input "Katie.Massay"
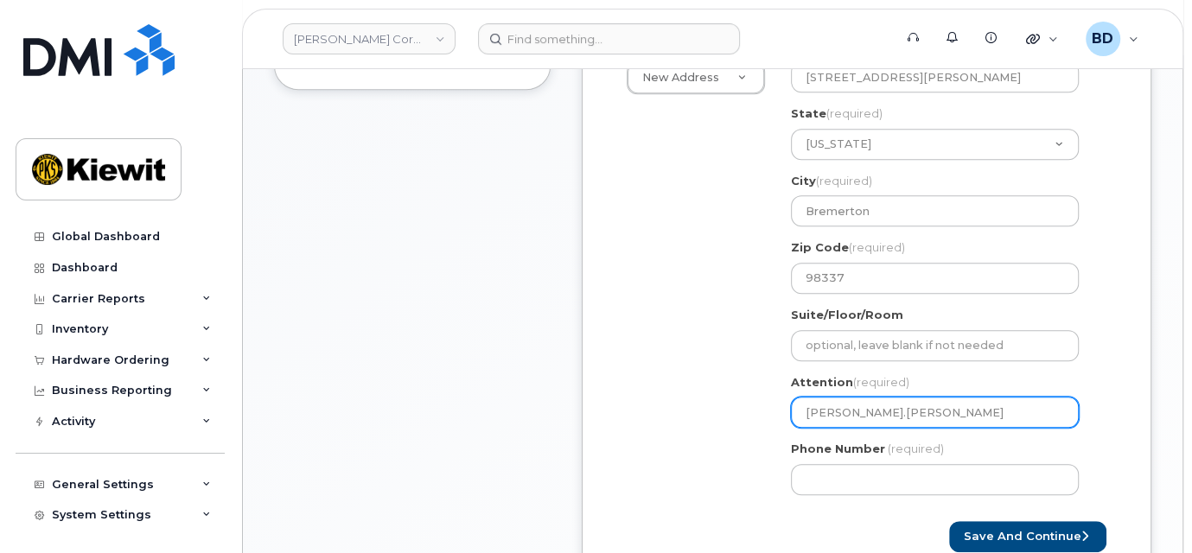
select select
type input "Katie.Massay/"
click at [915, 408] on input "Katie.Massay/" at bounding box center [935, 412] width 288 height 31
paste input "Katie.Massay"
select select
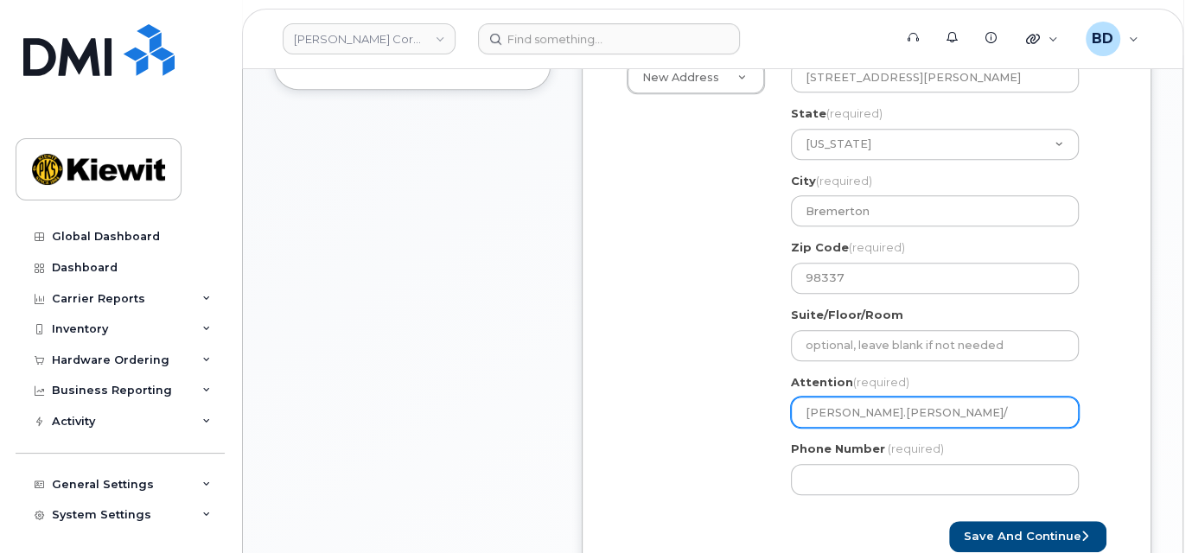
type input "Katie.Massay/ Katie.Massay"
drag, startPoint x: 887, startPoint y: 407, endPoint x: 1142, endPoint y: 417, distance: 256.0
click at [1141, 417] on div "Created By Barbara Dye Requested By Notify the following emails about order cha…" at bounding box center [867, 170] width 570 height 827
select select
type input "Katie.Massay/"
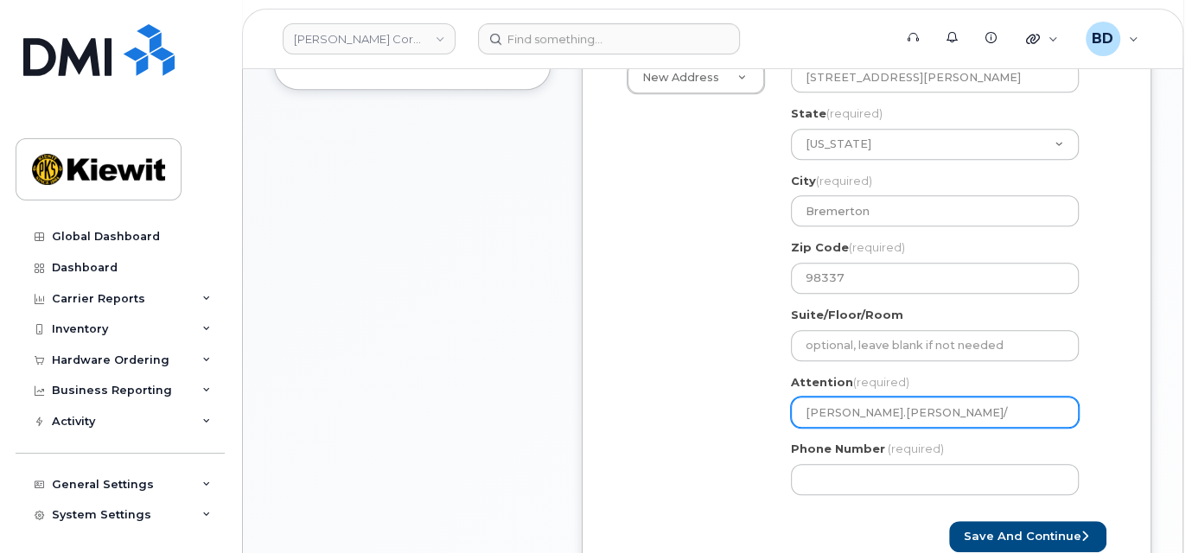
click at [890, 406] on input "Katie.Massay/" at bounding box center [935, 412] width 288 height 31
paste input "[PERSON_NAME]"
select select
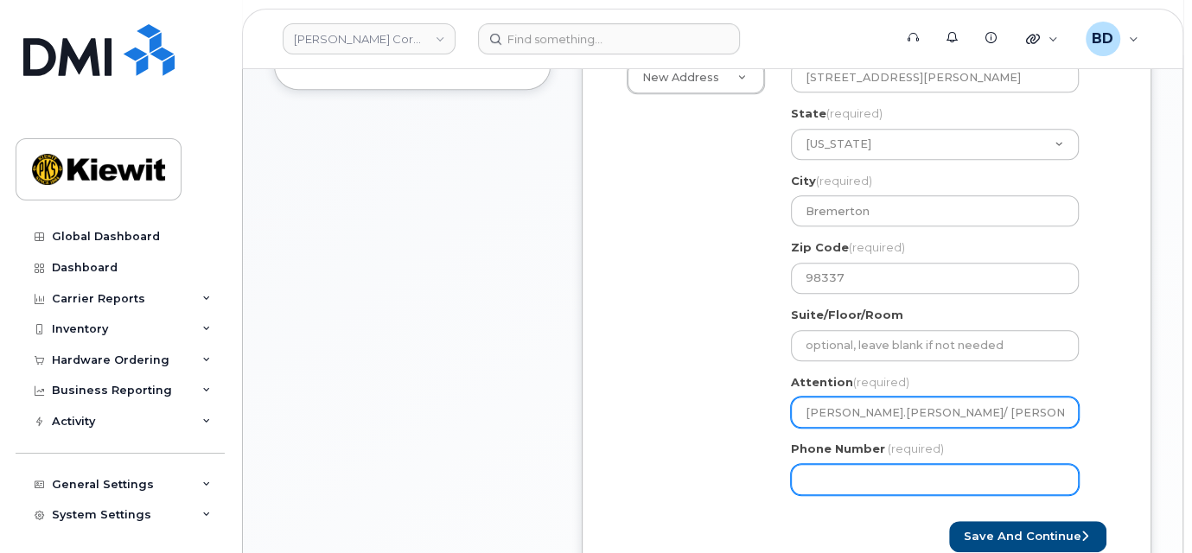
type input "[PERSON_NAME].[PERSON_NAME]/ [PERSON_NAME]"
click at [840, 479] on input "Phone Number" at bounding box center [935, 479] width 288 height 31
type input "8777727707"
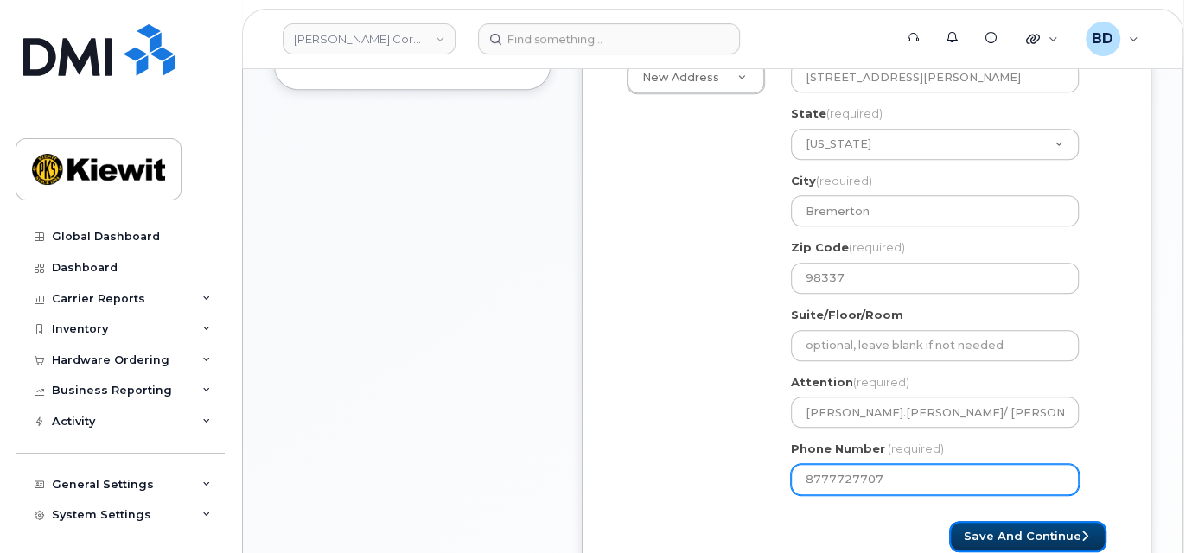
select select
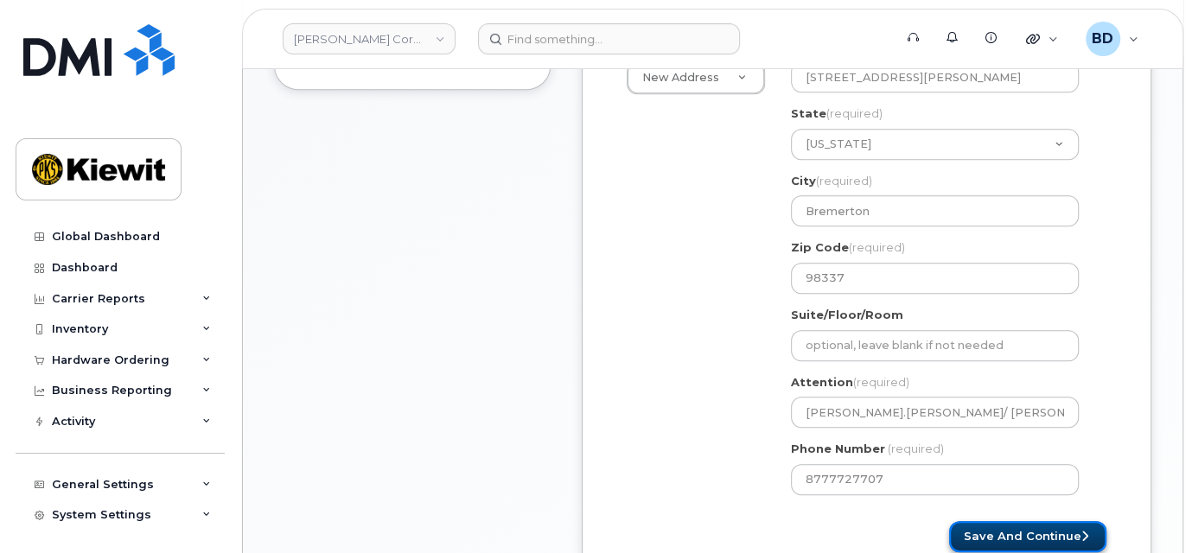
click at [1009, 536] on button "Save and Continue" at bounding box center [1027, 537] width 157 height 32
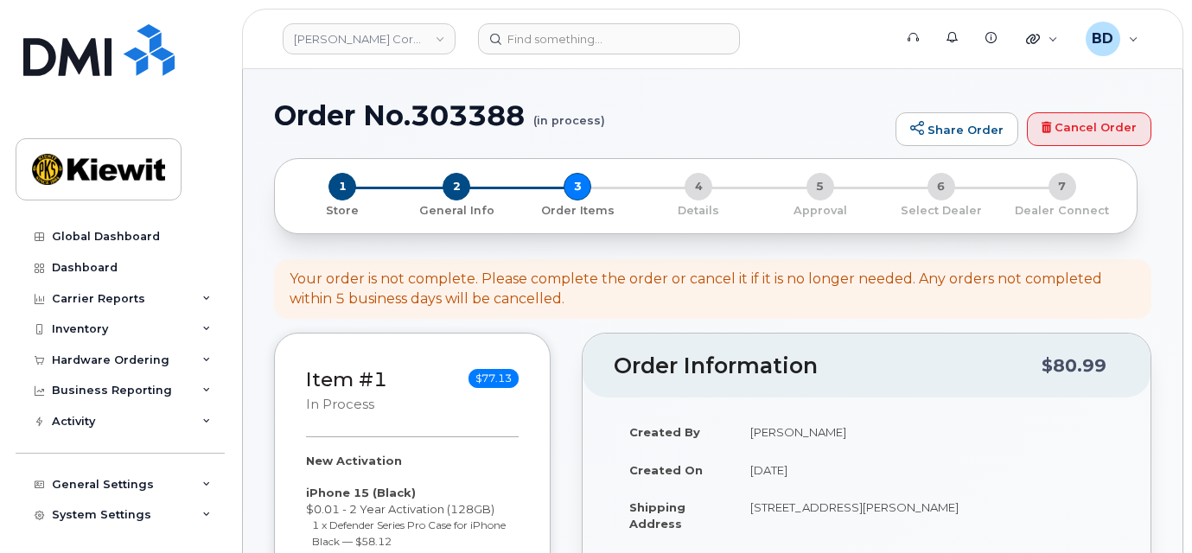
select select
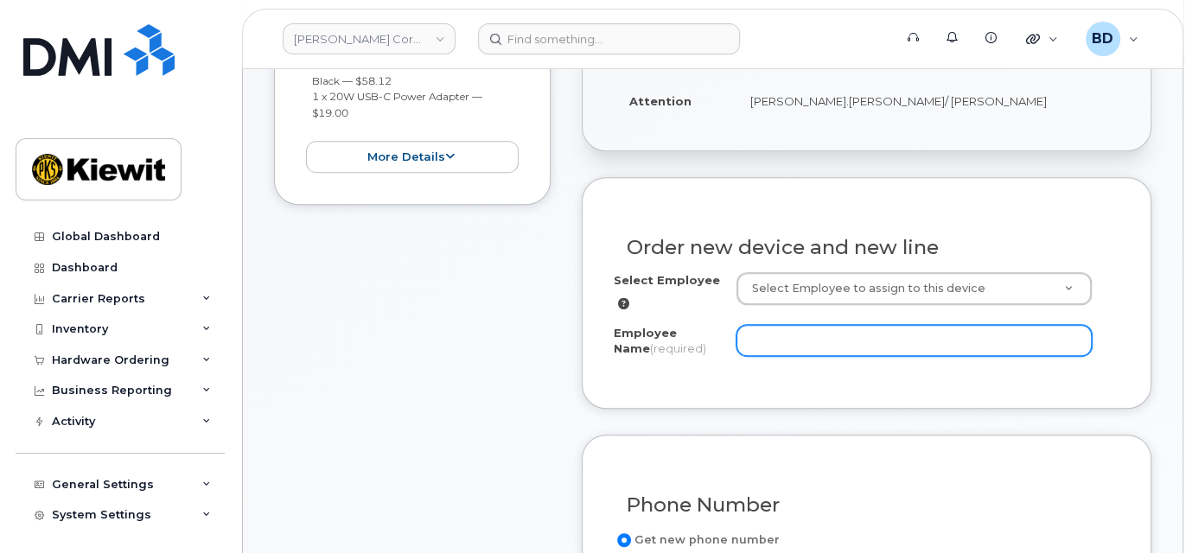
click at [767, 347] on input "Employee Name (required)" at bounding box center [913, 340] width 355 height 31
paste input "[PERSON_NAME]"
drag, startPoint x: 787, startPoint y: 340, endPoint x: 701, endPoint y: 343, distance: 86.5
click at [701, 343] on div "Employee Name (required) aaaaaaLee Briola" at bounding box center [867, 344] width 506 height 39
type input "[PERSON_NAME]"
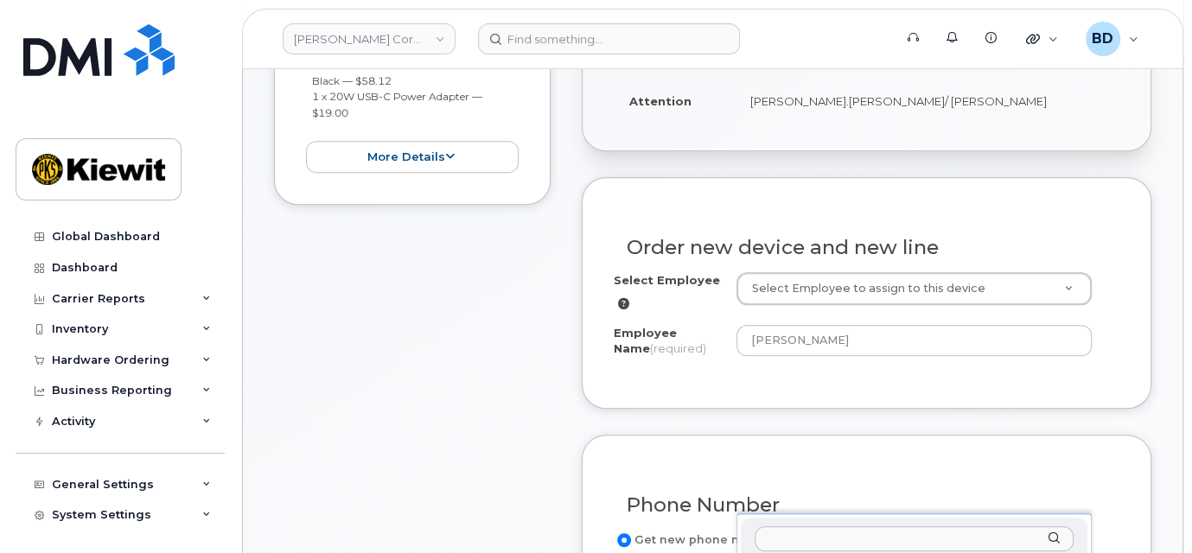
scroll to position [576, 0]
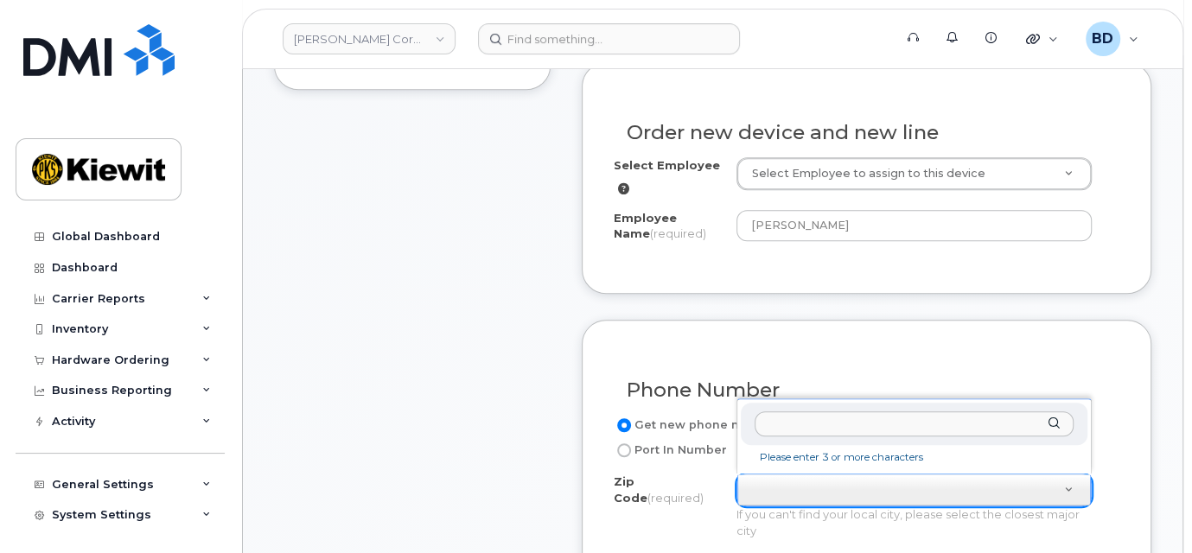
click at [773, 419] on input "Zip Code (required)" at bounding box center [913, 423] width 319 height 25
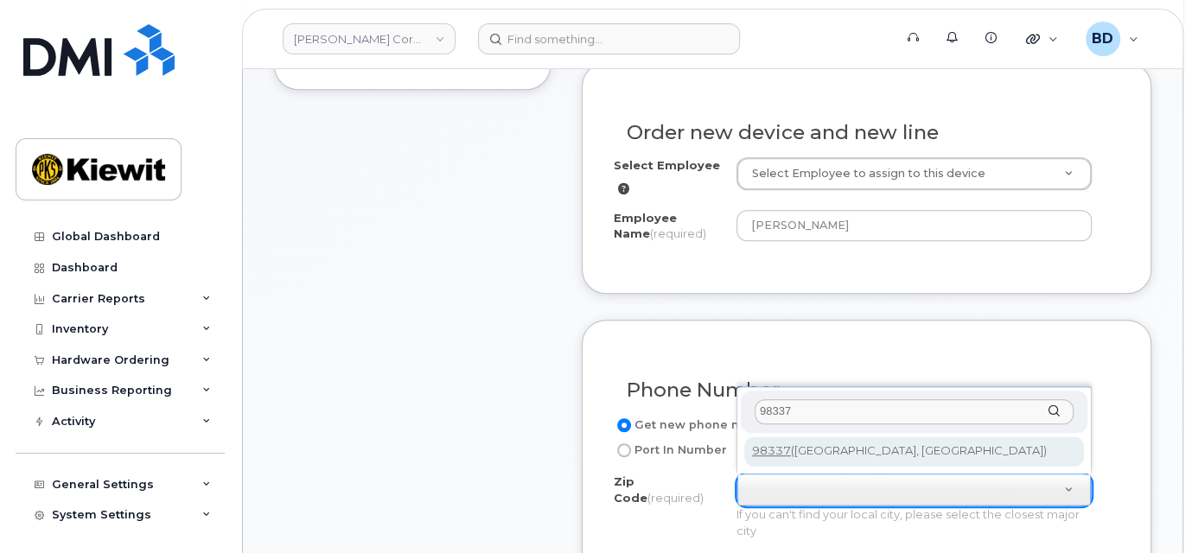
type input "98337"
type input "98337 (Bremerton, WA)"
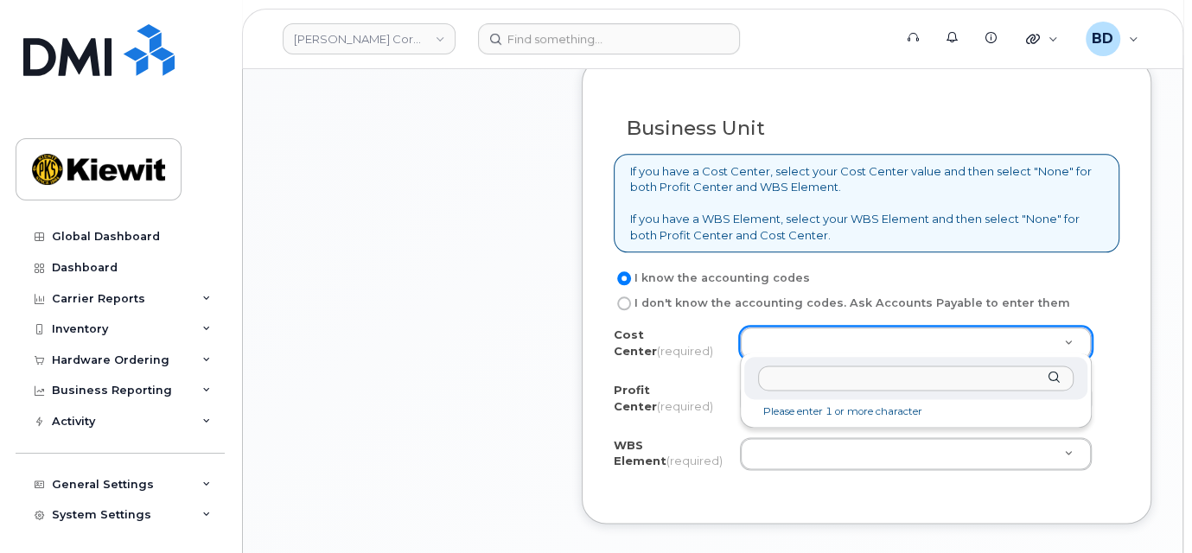
scroll to position [1383, 0]
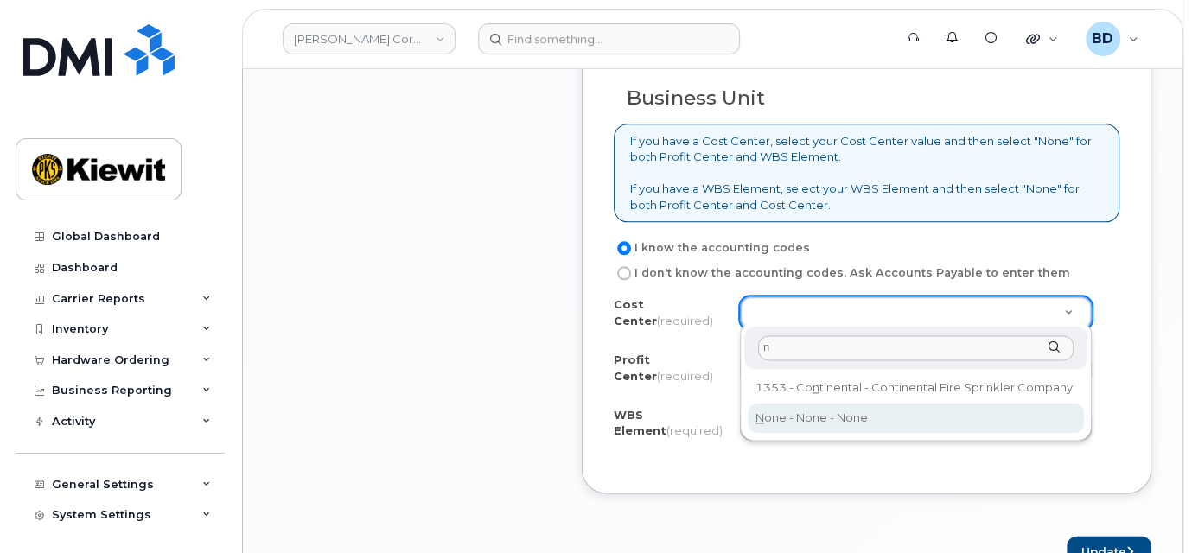
type input "n"
type input "None"
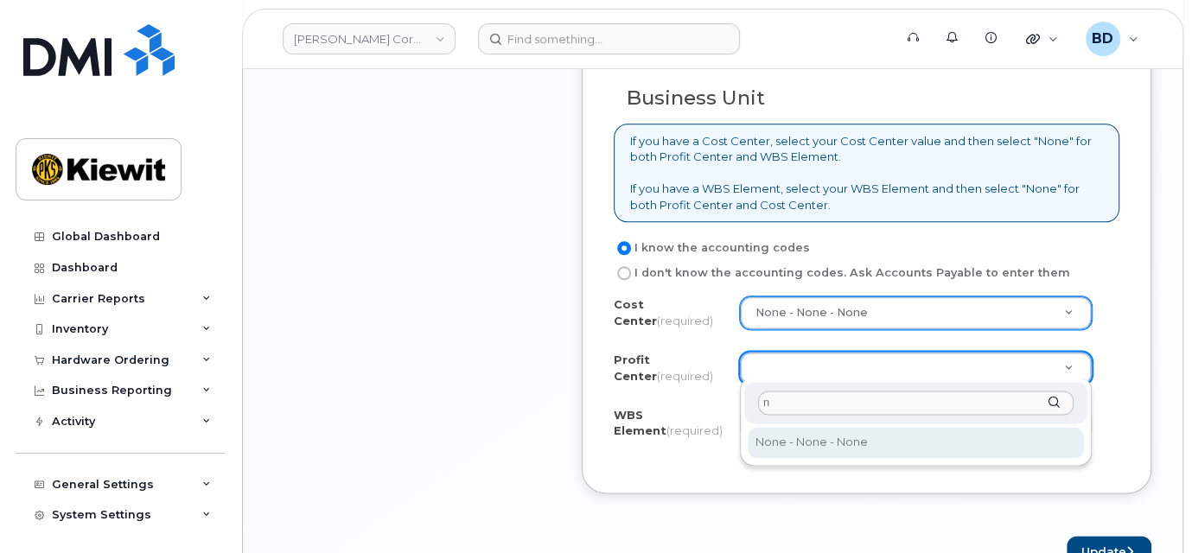
type input "n"
select select "None"
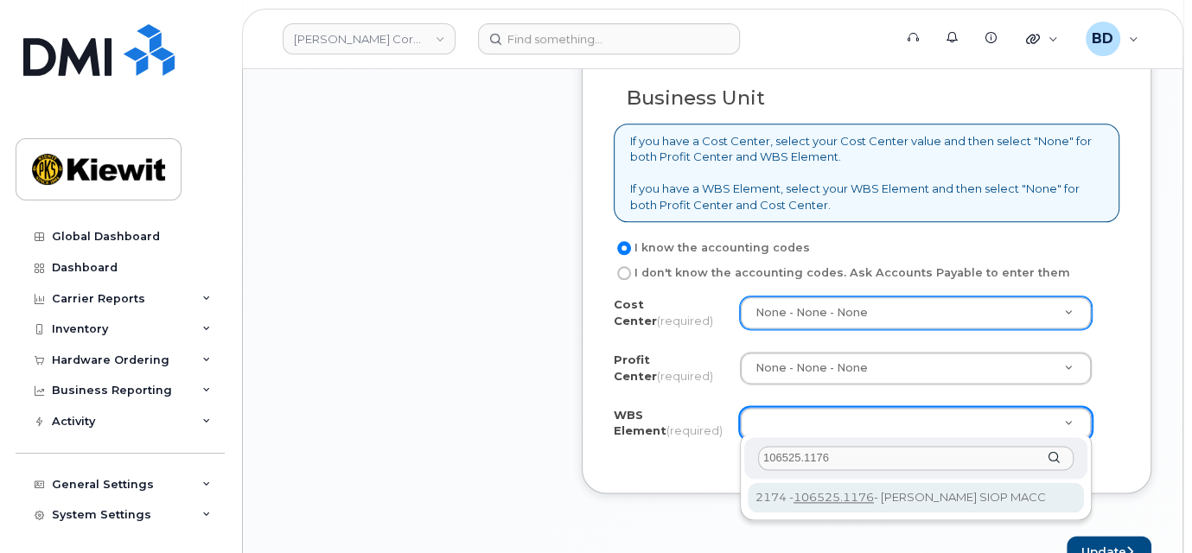
type input "106525.1176"
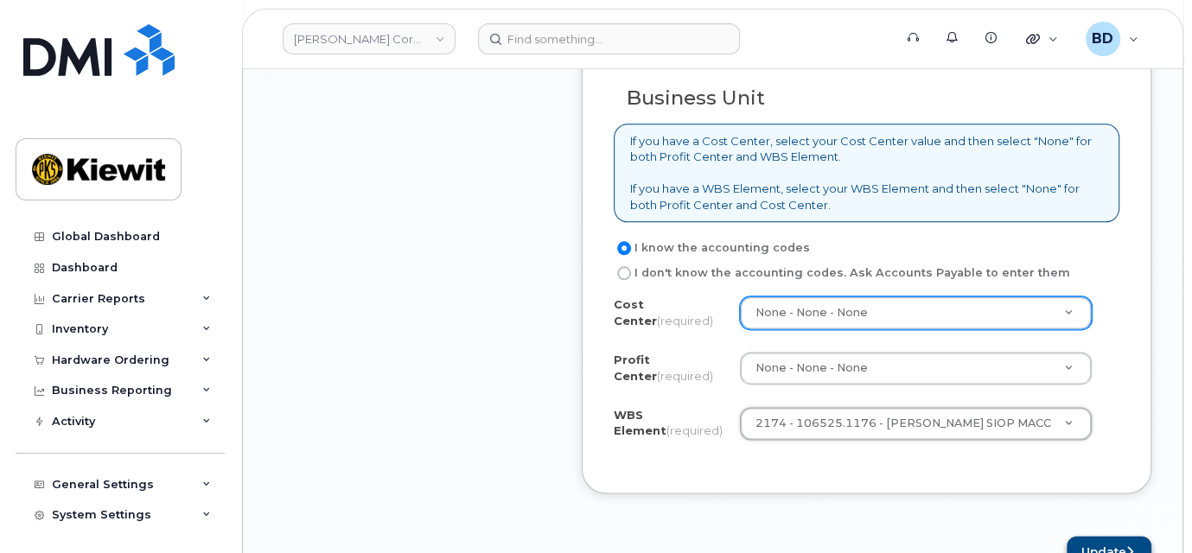
scroll to position [1498, 0]
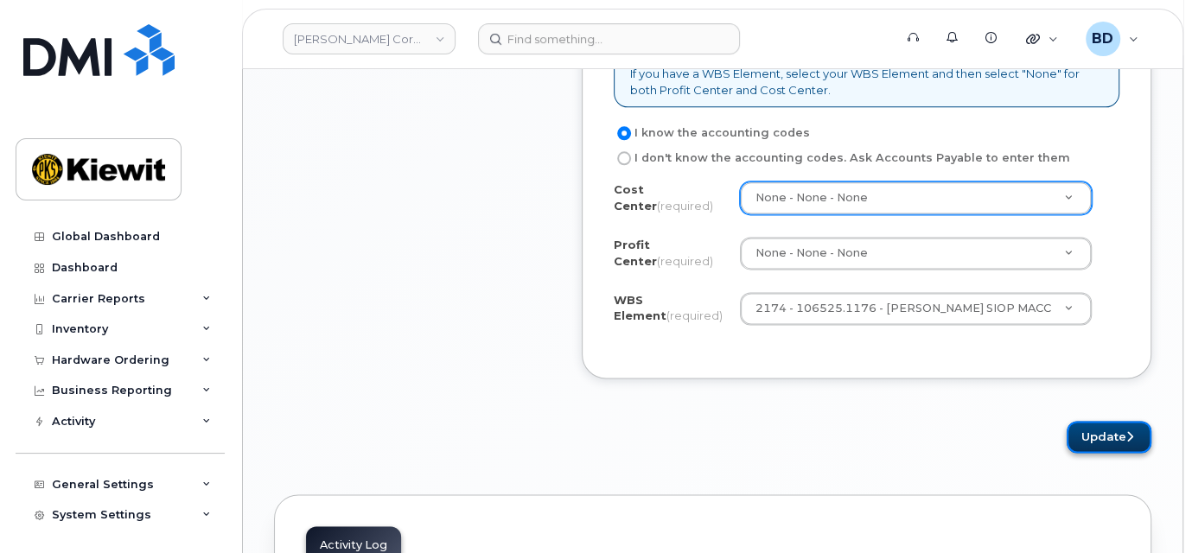
click at [1098, 430] on button "Update" at bounding box center [1108, 437] width 85 height 32
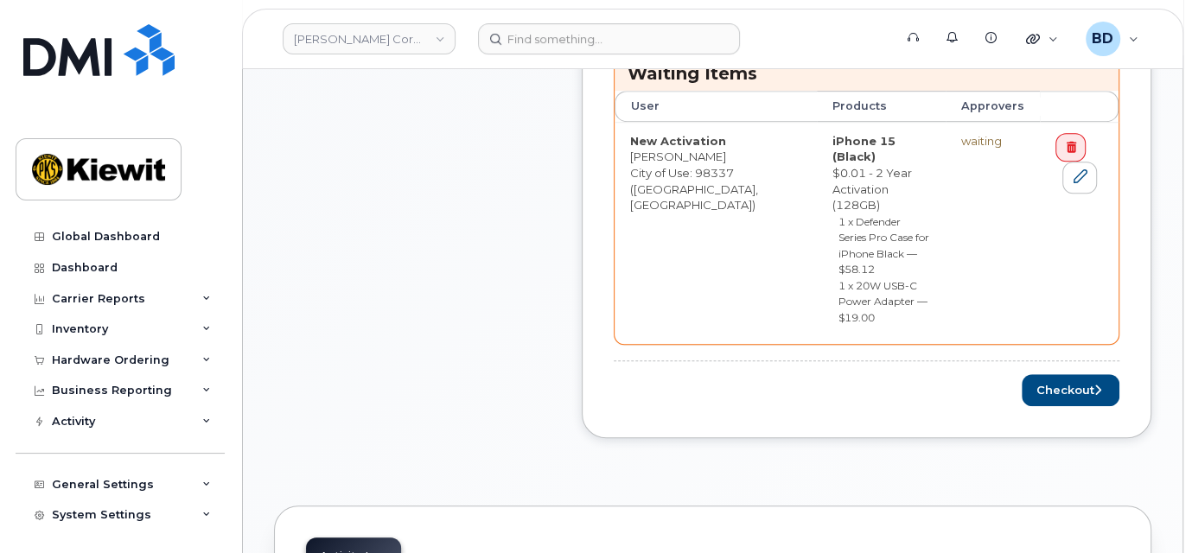
scroll to position [806, 0]
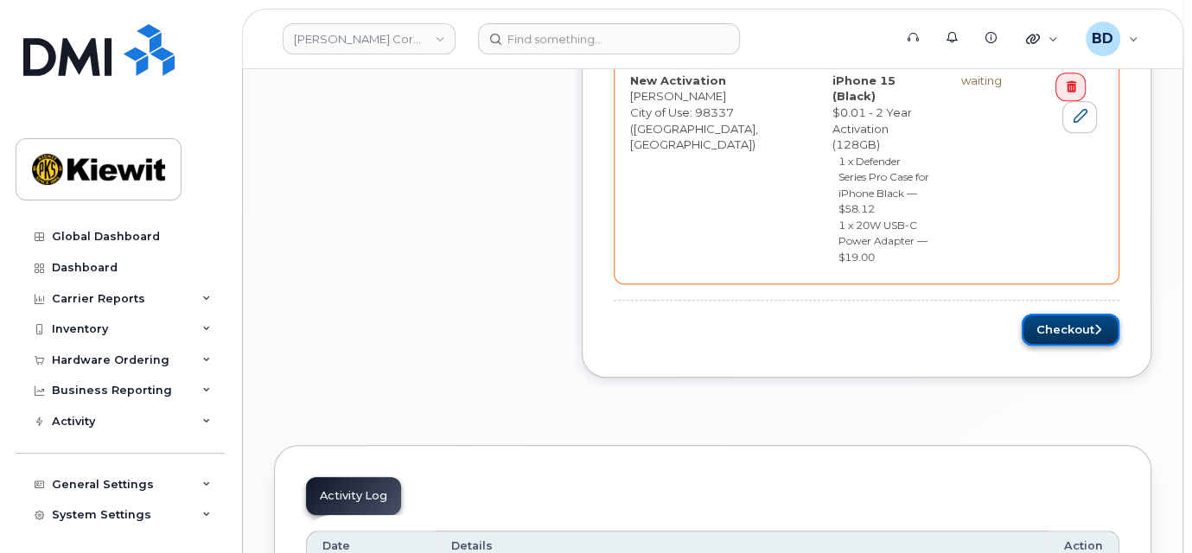
click at [1074, 314] on button "Checkout" at bounding box center [1070, 330] width 98 height 32
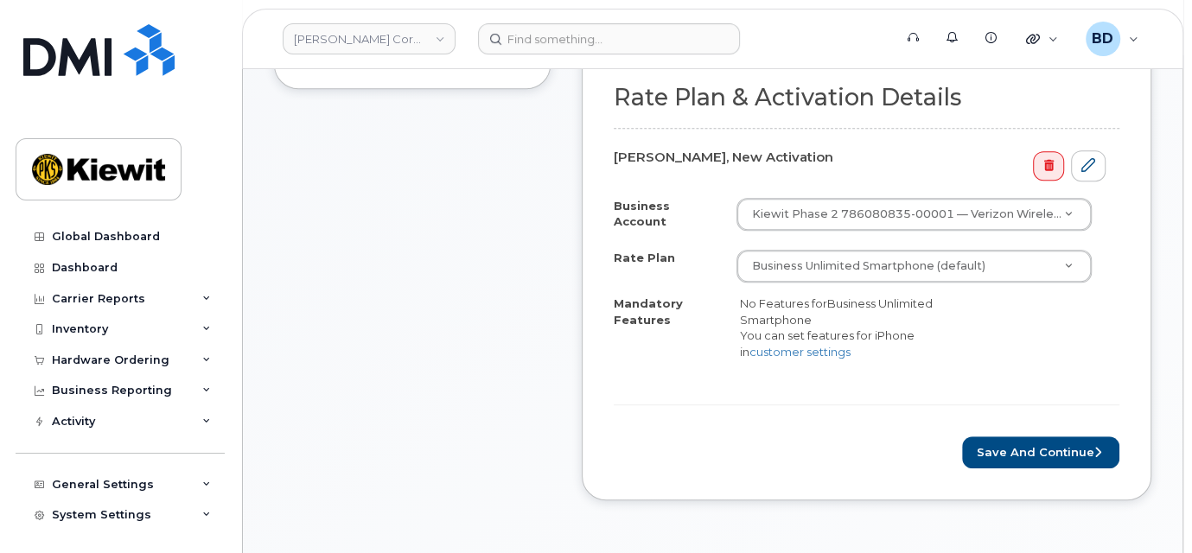
scroll to position [576, 0]
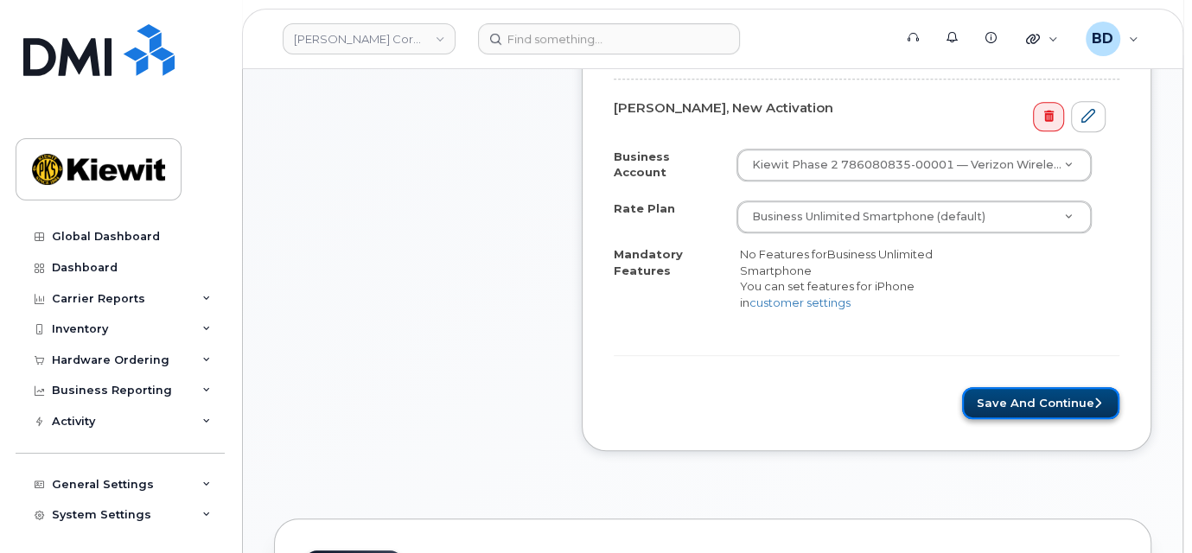
click at [1040, 388] on button "Save and Continue" at bounding box center [1040, 403] width 157 height 32
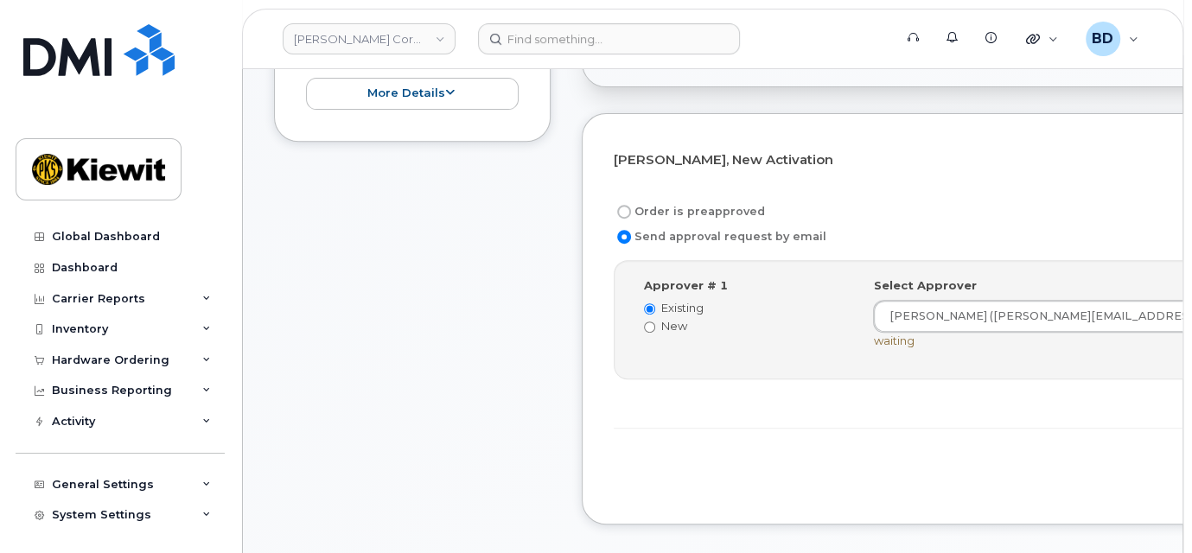
scroll to position [576, 0]
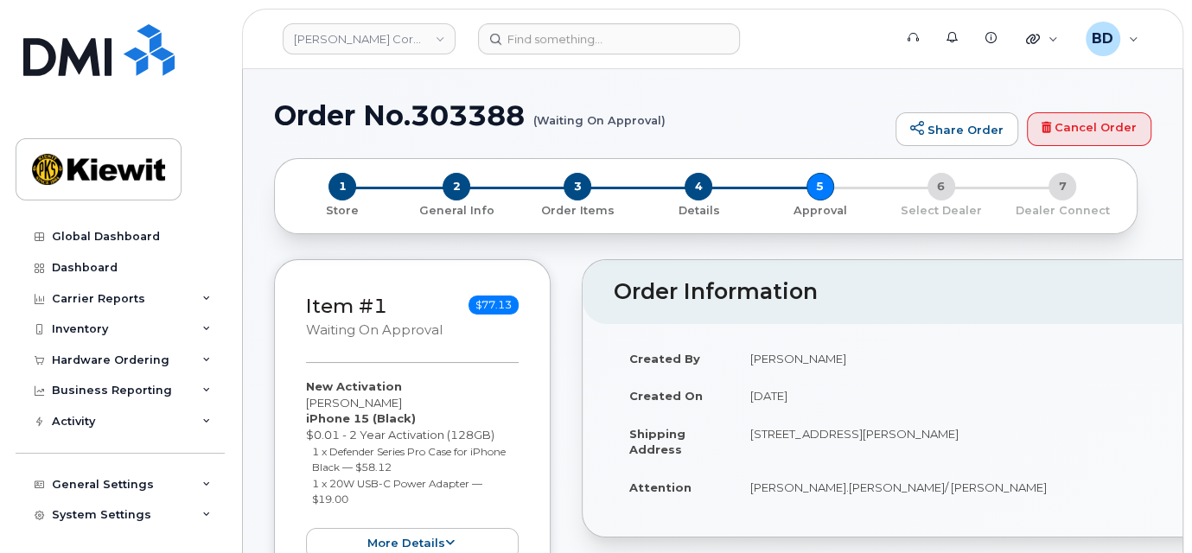
click at [444, 105] on h1 "Order No.303388 (Waiting On Approval)" at bounding box center [580, 115] width 613 height 30
copy h1 "303388"
click at [194, 354] on div "Hardware Ordering" at bounding box center [120, 360] width 209 height 31
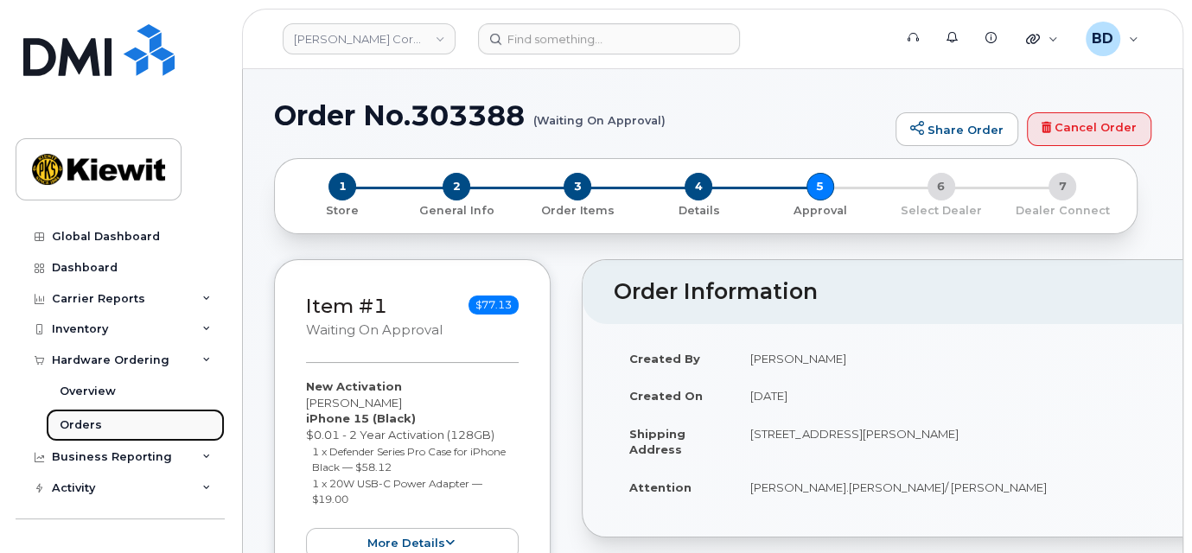
click at [104, 425] on link "Orders" at bounding box center [135, 425] width 179 height 33
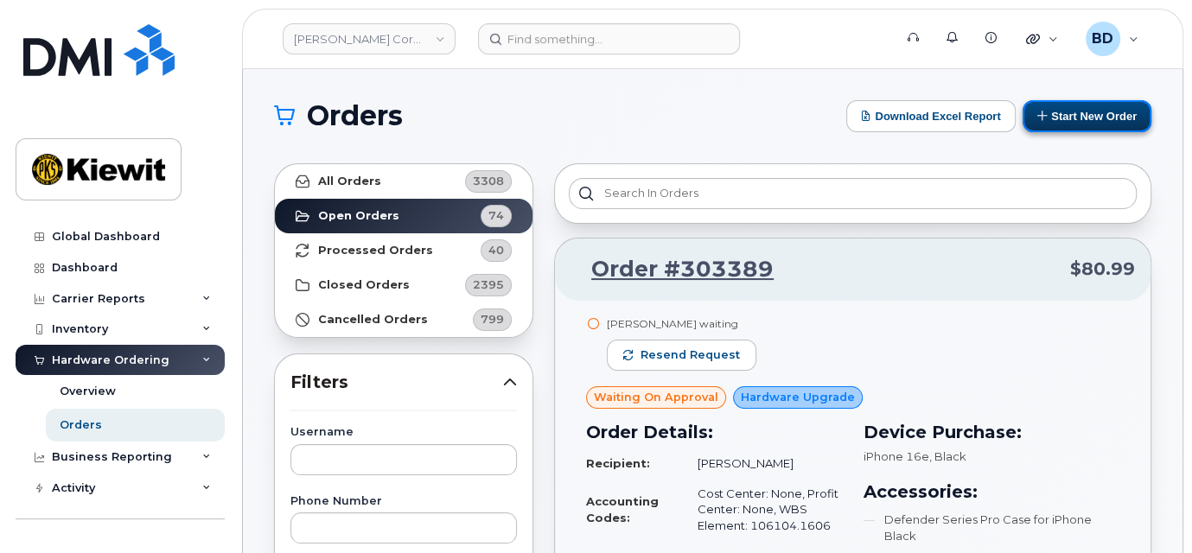
click at [1085, 113] on button "Start New Order" at bounding box center [1086, 116] width 129 height 32
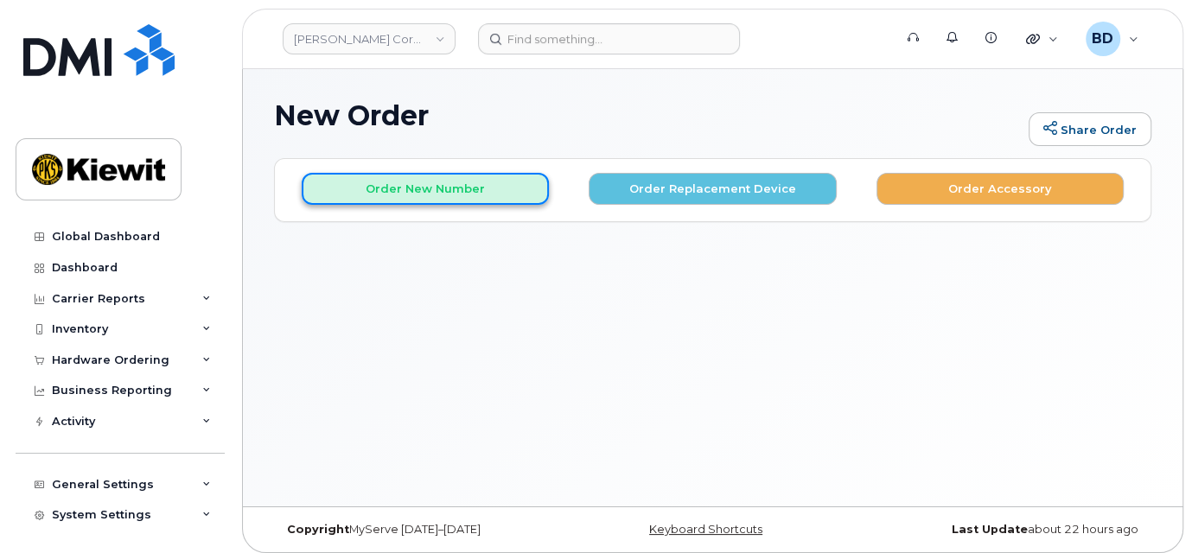
click at [422, 196] on button "Order New Number" at bounding box center [425, 189] width 247 height 32
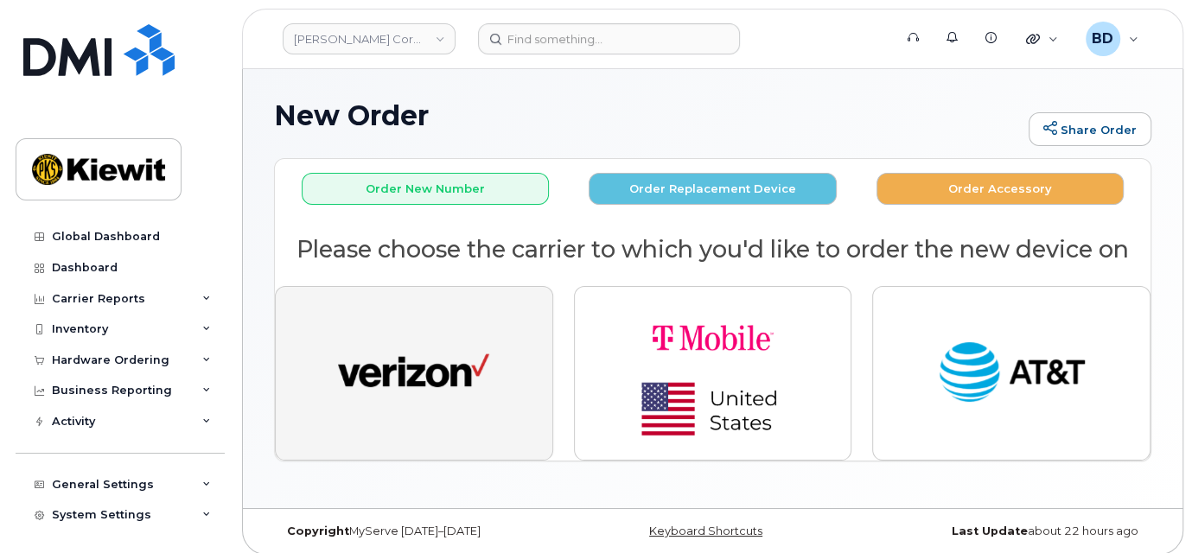
click at [440, 410] on button "button" at bounding box center [414, 373] width 278 height 175
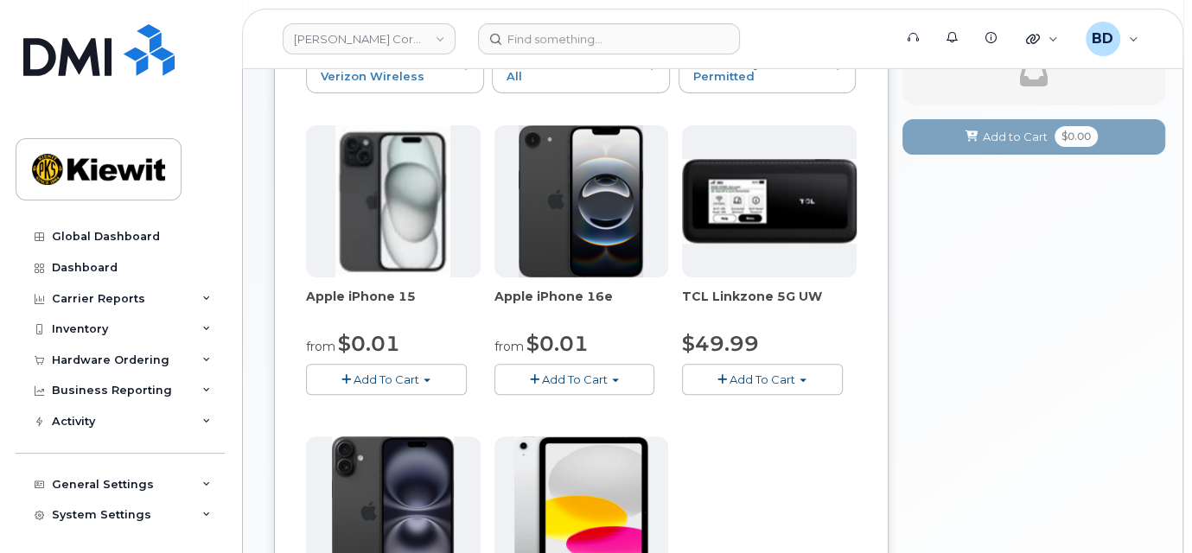
scroll to position [230, 0]
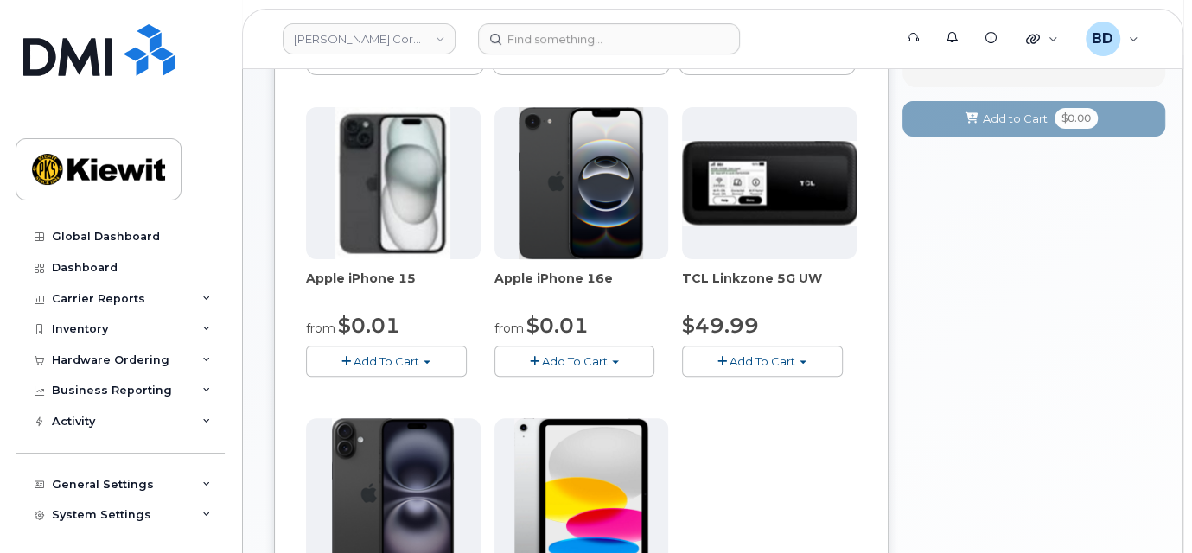
click at [403, 358] on span "Add To Cart" at bounding box center [386, 361] width 66 height 14
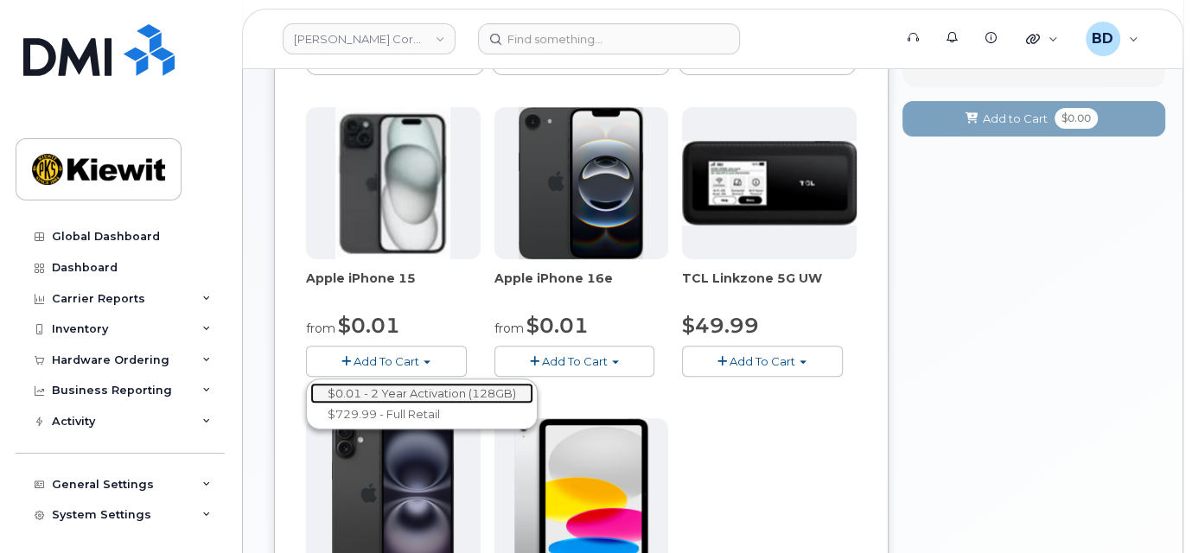
click at [410, 388] on link "$0.01 - 2 Year Activation (128GB)" at bounding box center [421, 394] width 223 height 22
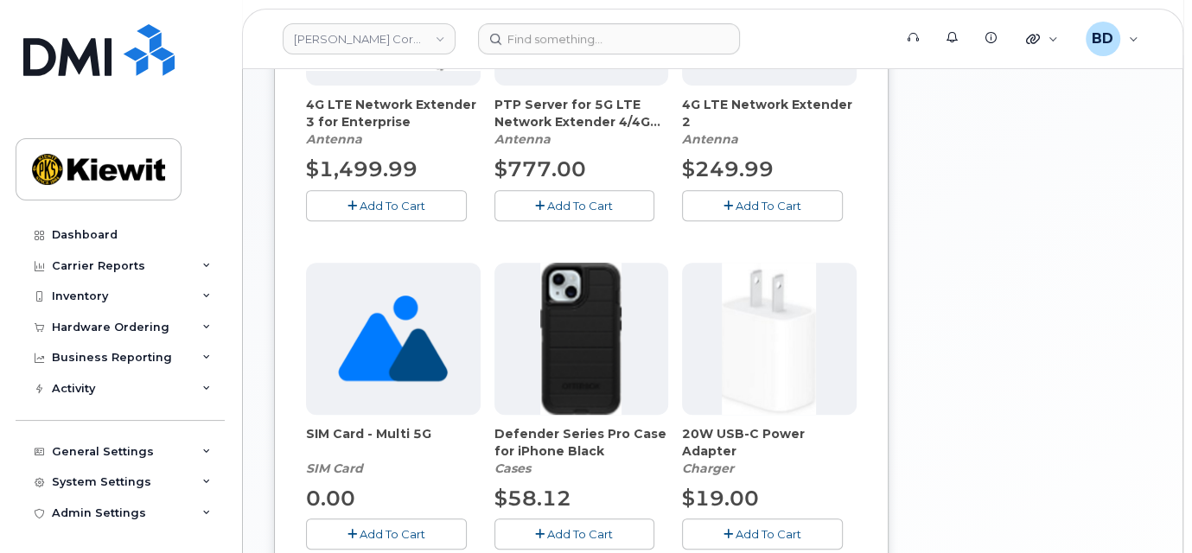
scroll to position [461, 0]
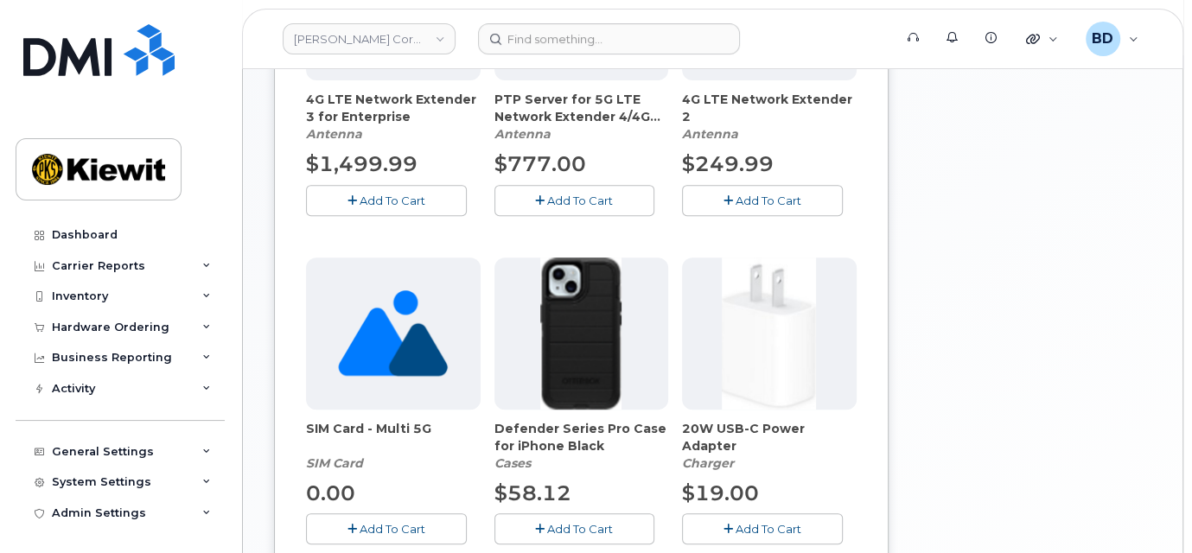
drag, startPoint x: 570, startPoint y: 535, endPoint x: 659, endPoint y: 525, distance: 90.5
click at [570, 535] on button "Add To Cart" at bounding box center [574, 528] width 161 height 30
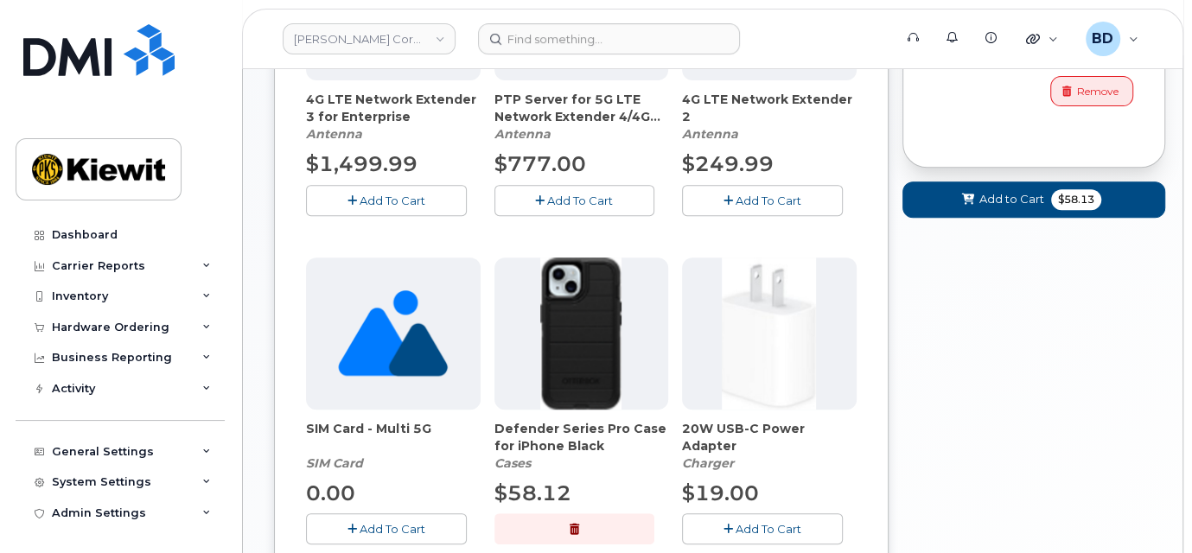
click at [749, 522] on span "Add To Cart" at bounding box center [768, 529] width 66 height 14
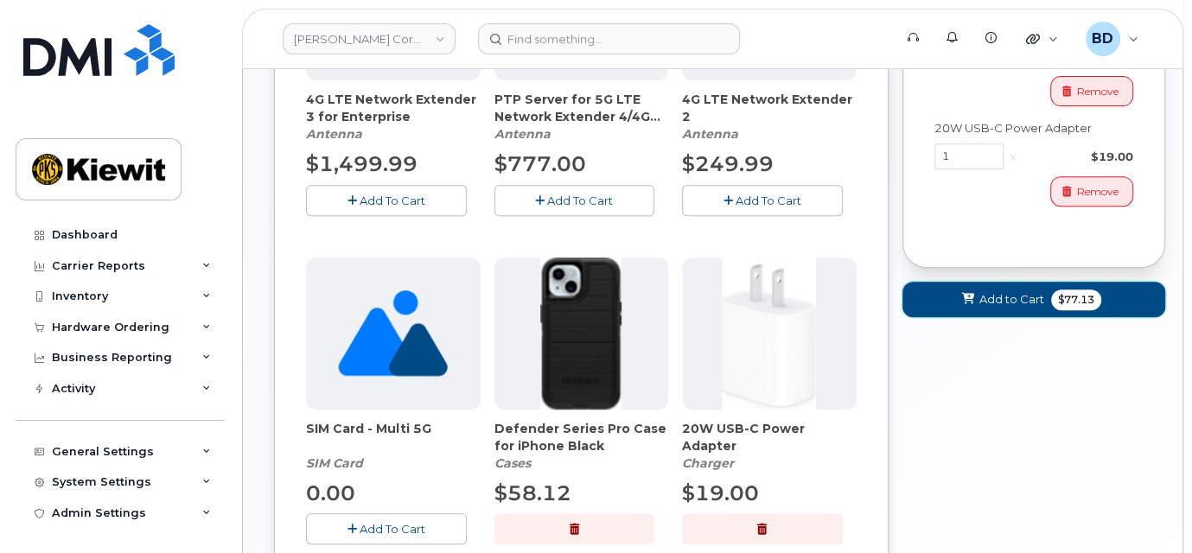
click at [945, 306] on button "Add to Cart $77.13" at bounding box center [1034, 299] width 264 height 35
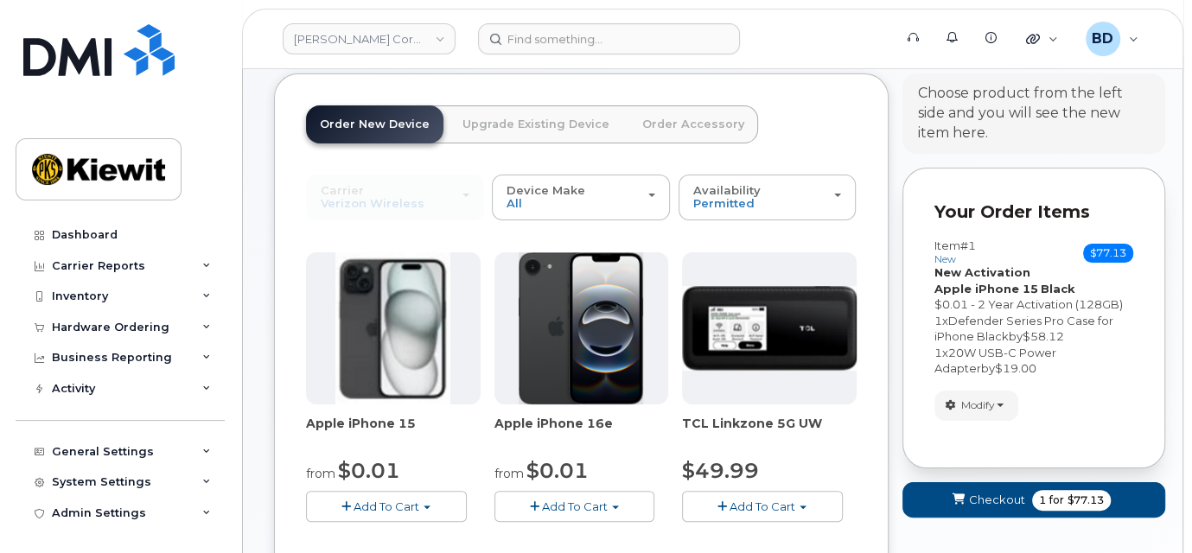
scroll to position [230, 0]
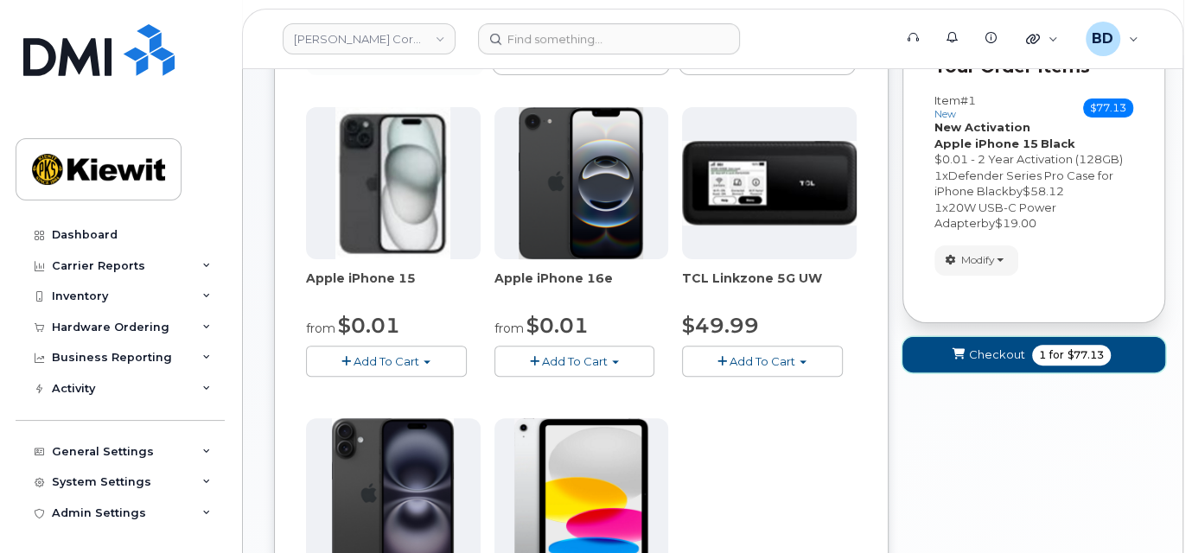
click at [971, 349] on span "Checkout" at bounding box center [997, 355] width 56 height 16
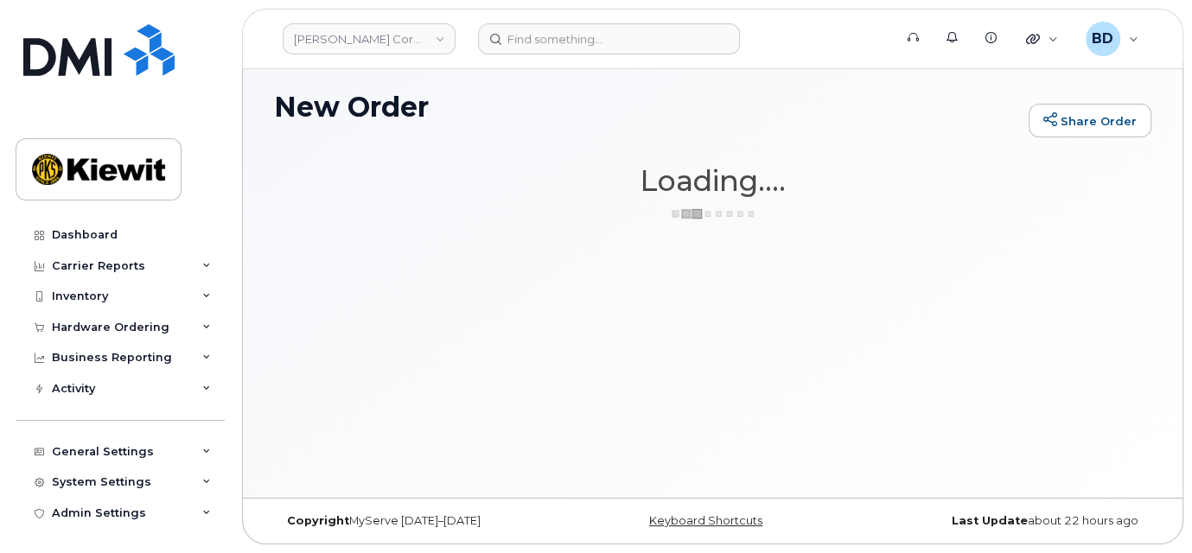
scroll to position [8, 0]
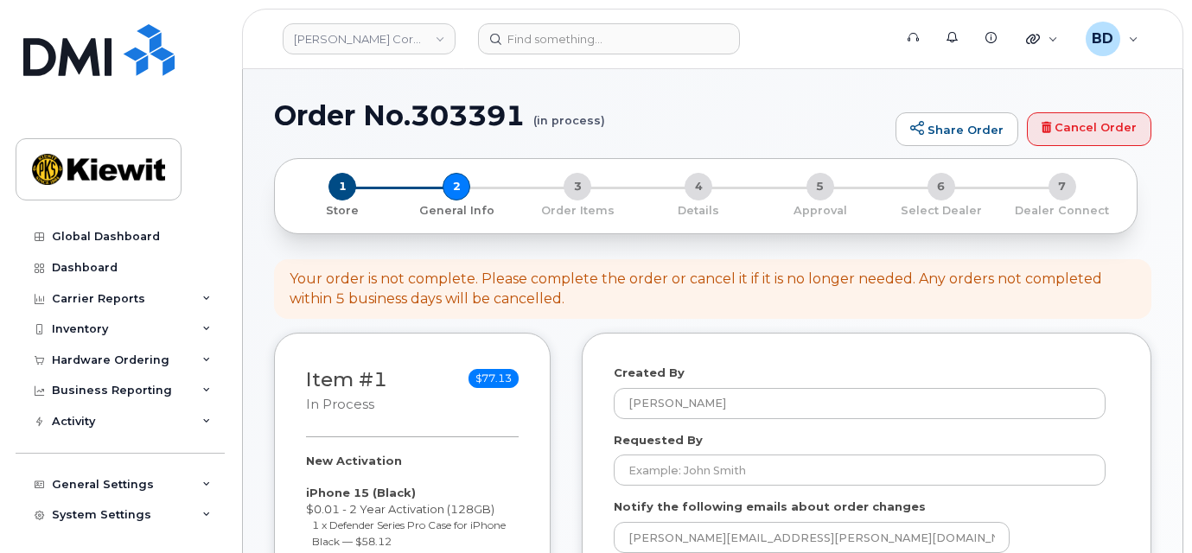
select select
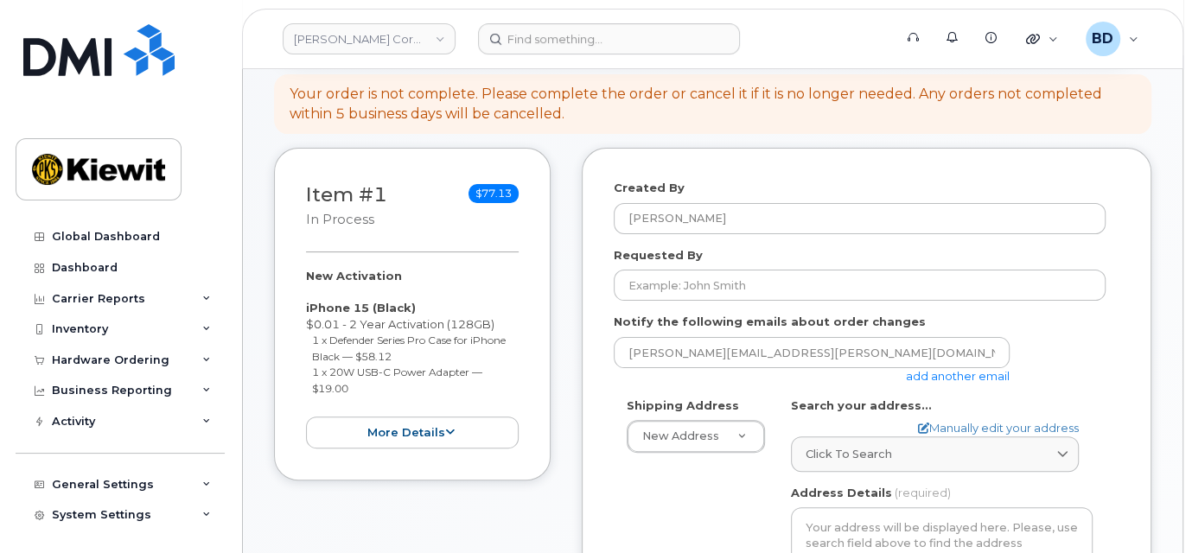
scroll to position [230, 0]
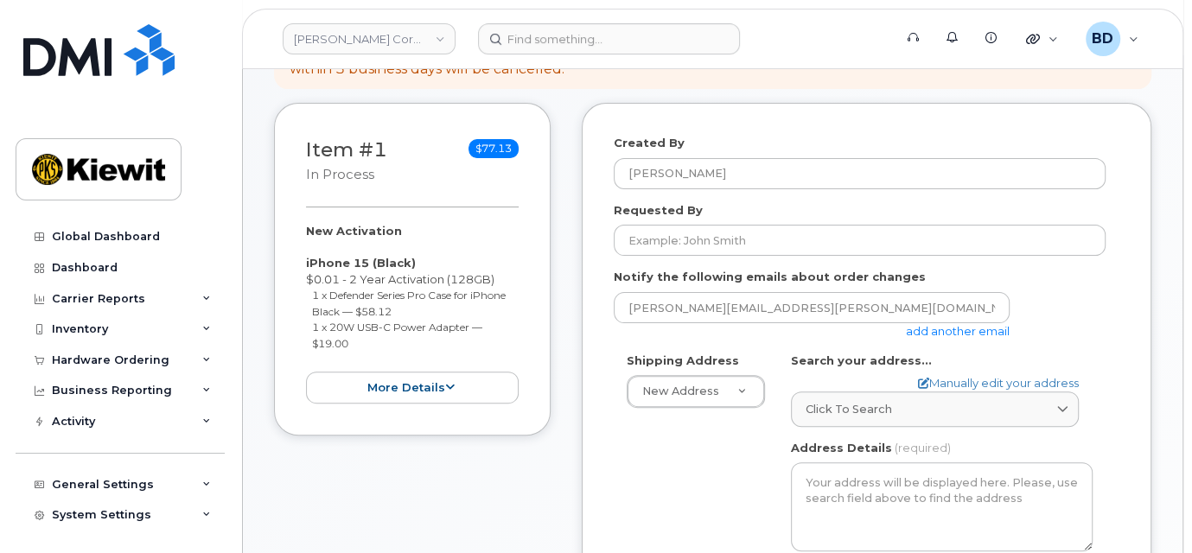
click at [925, 328] on link "add another email" at bounding box center [958, 331] width 104 height 14
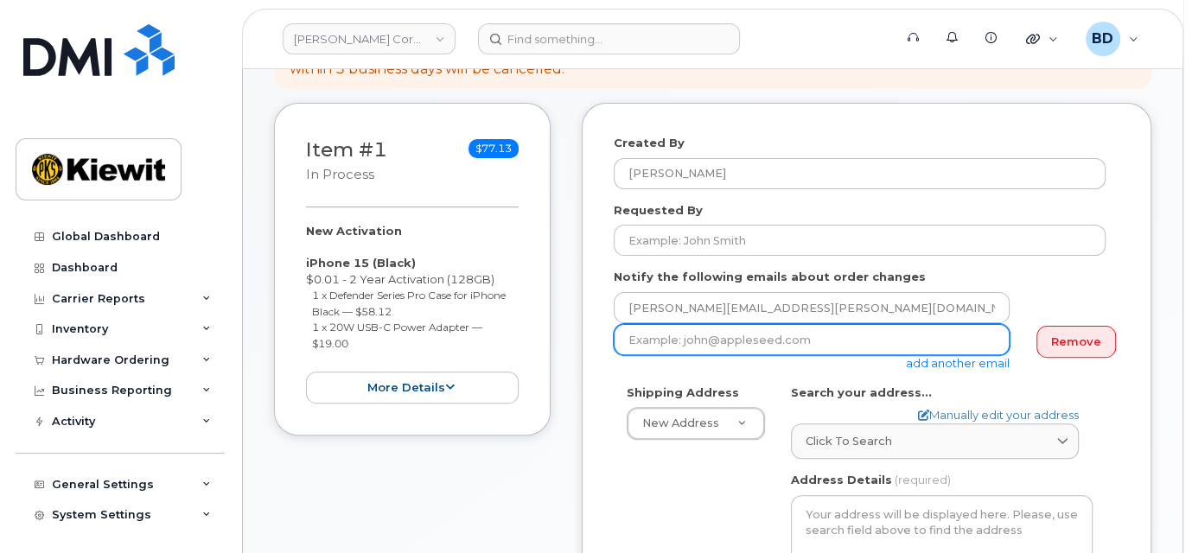
click at [728, 344] on input "email" at bounding box center [812, 339] width 396 height 31
click at [726, 343] on input "email" at bounding box center [812, 339] width 396 height 31
paste input "matt.gabriel@kiewit.com"
type input "matt.gabriel@kiewit.com"
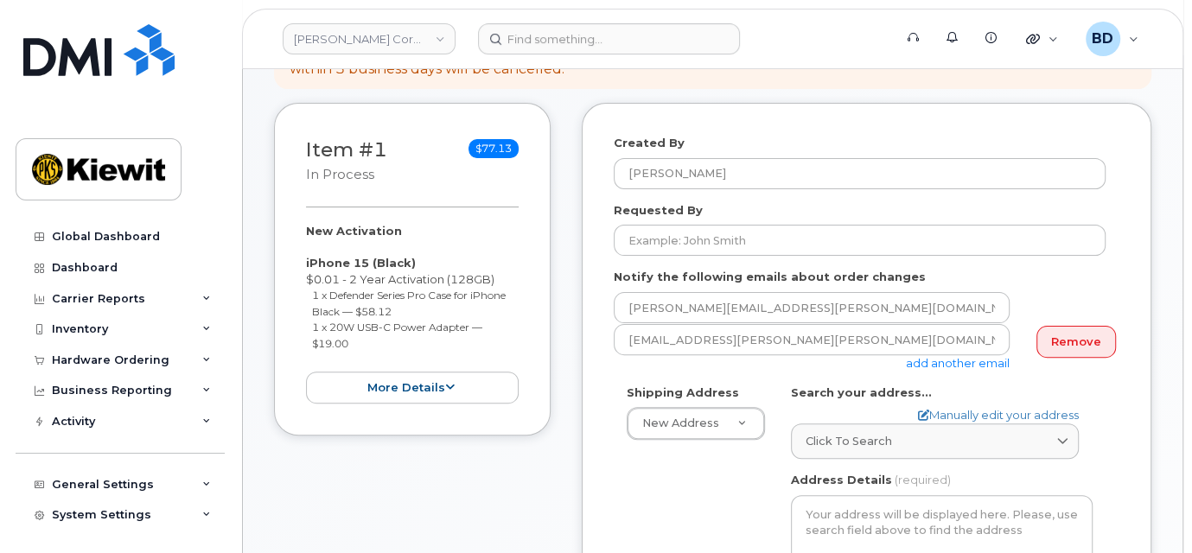
click at [602, 493] on div "Created By Barbara Dye Requested By Notify the following emails about order cha…" at bounding box center [867, 488] width 570 height 771
click at [958, 407] on link "Manually edit your address" at bounding box center [998, 415] width 161 height 16
select select
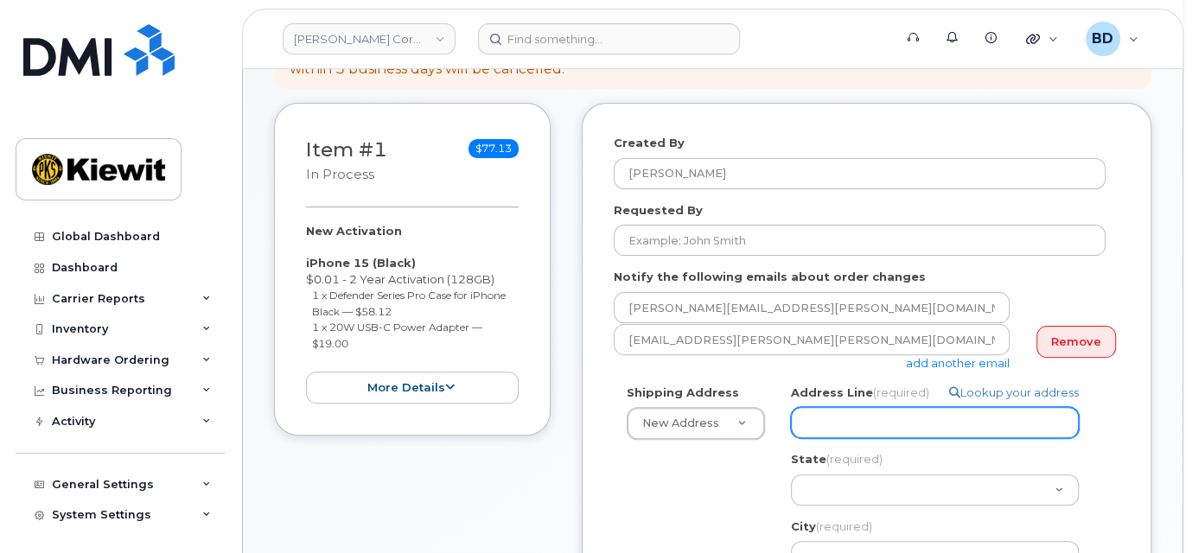
click at [869, 430] on input "Address Line (required)" at bounding box center [935, 422] width 288 height 31
paste input "2050 Roanoke Rd"
select select
type input "2050 Roanoke Rd"
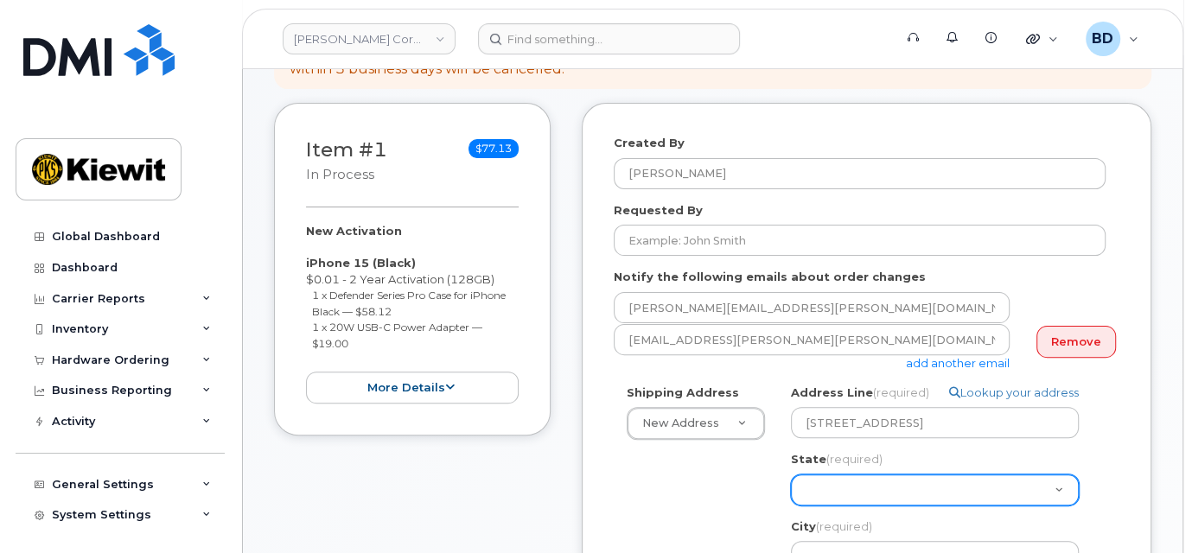
click at [837, 494] on select "Alabama Alaska American Samoa Arizona Arkansas California Colorado Connecticut …" at bounding box center [935, 489] width 288 height 31
select select "TX"
click at [833, 484] on select "Alabama Alaska American Samoa Arizona Arkansas California Colorado Connecticut …" at bounding box center [935, 489] width 288 height 31
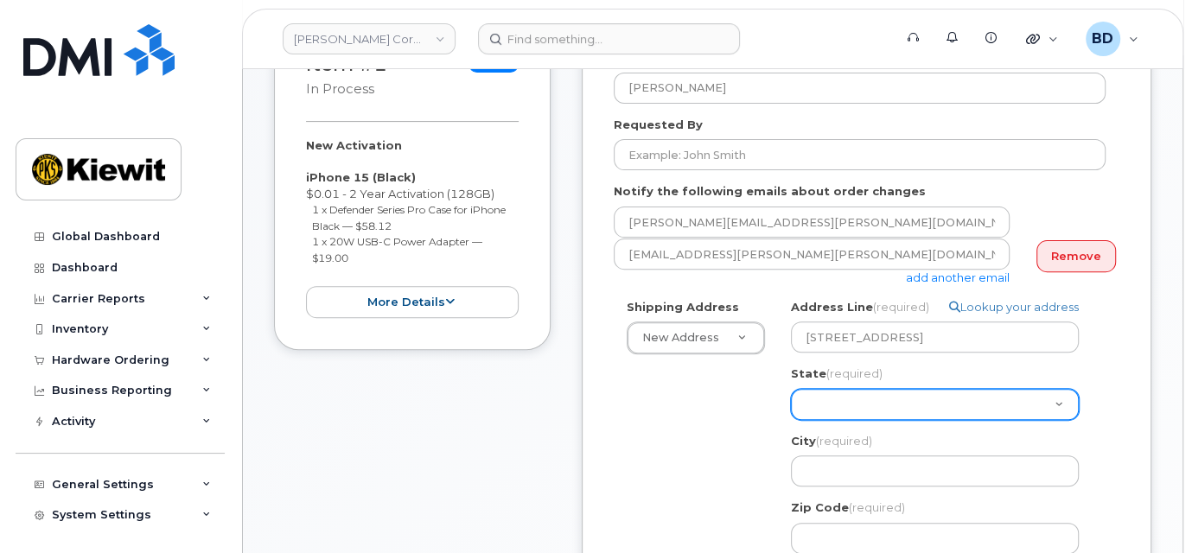
scroll to position [346, 0]
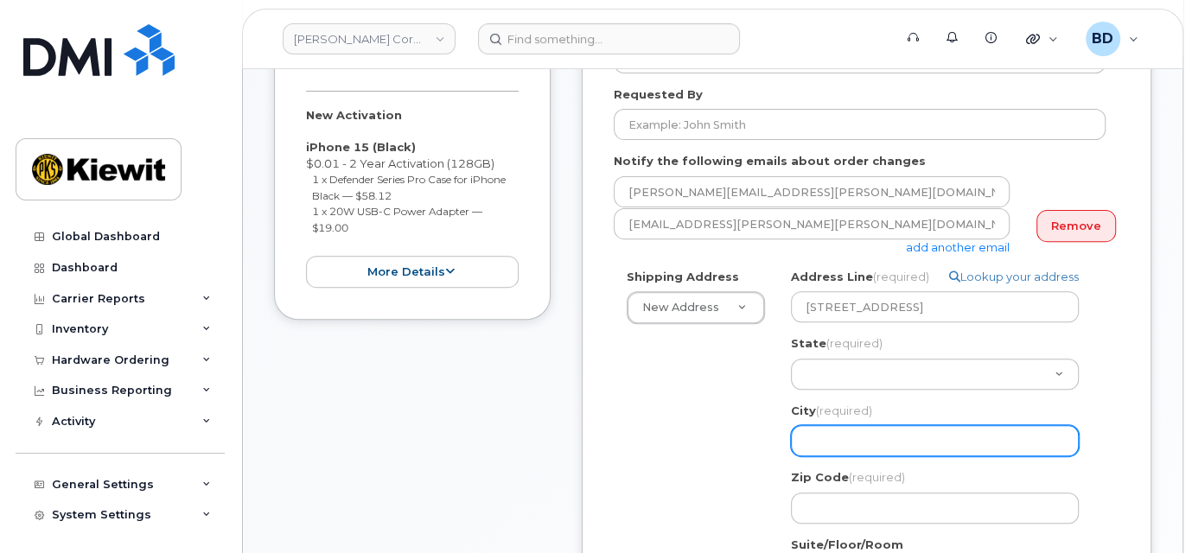
click at [827, 431] on input "City (required)" at bounding box center [935, 440] width 288 height 31
select select
type input "W"
select select
type input "We"
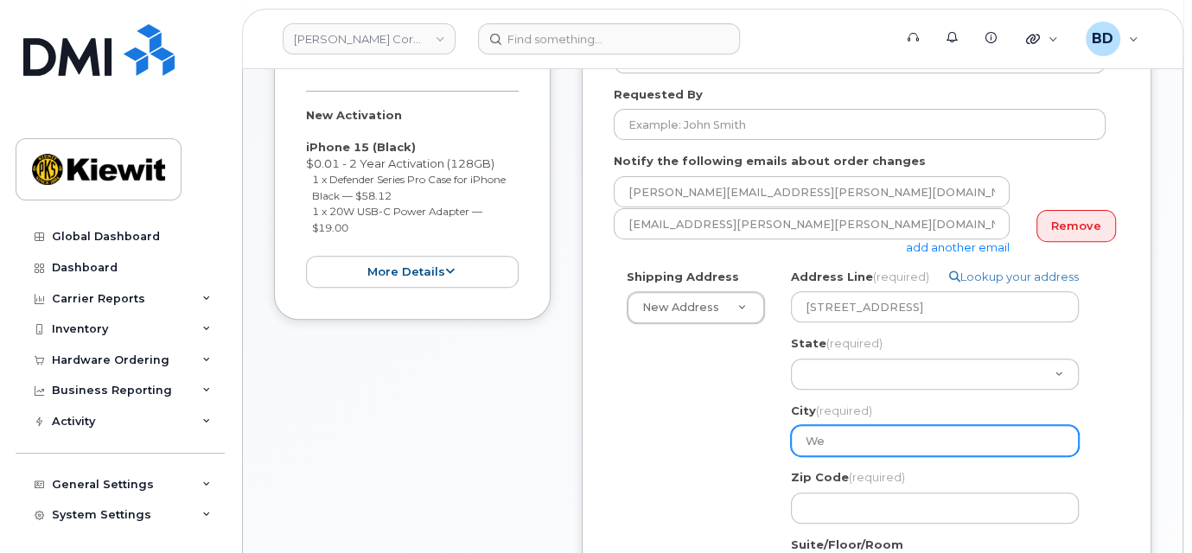
select select
type input "Wes"
select select
type input "West"
select select
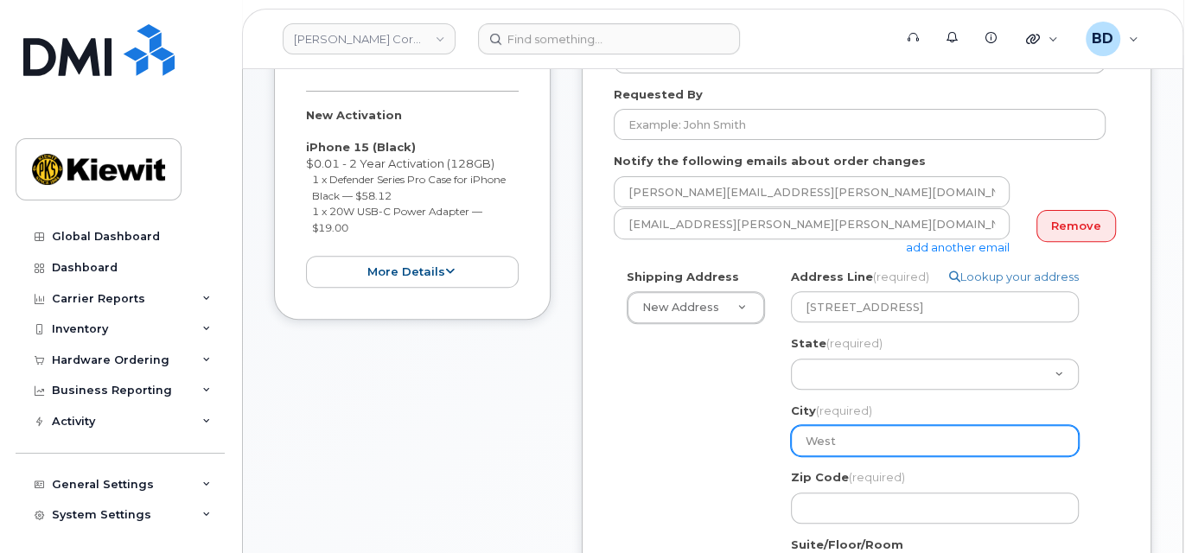
type input "Westl"
select select
type input "Westla"
select select
type input "Westlak"
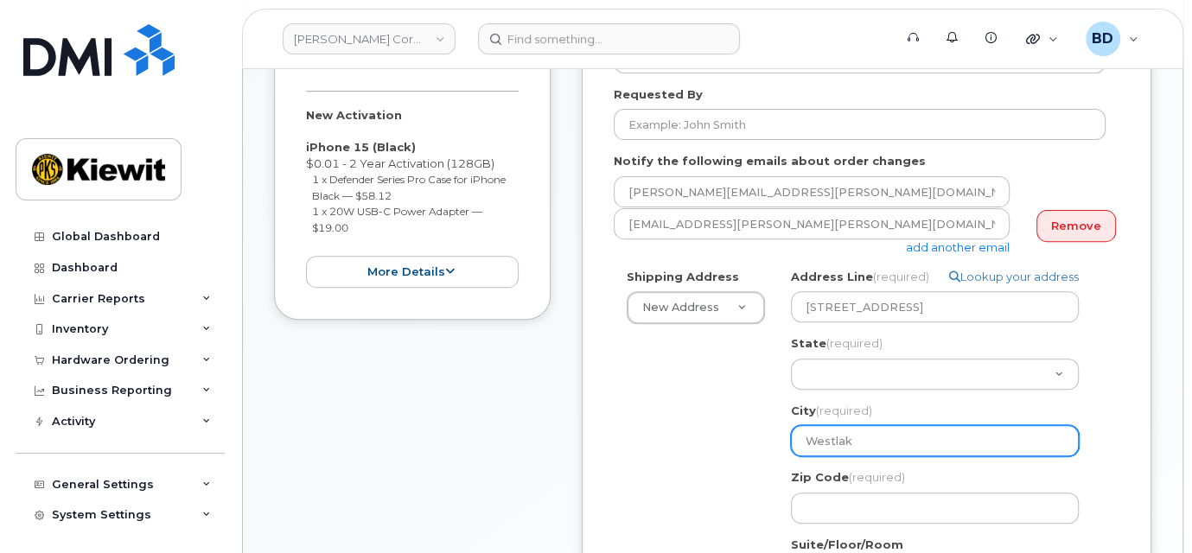
select select
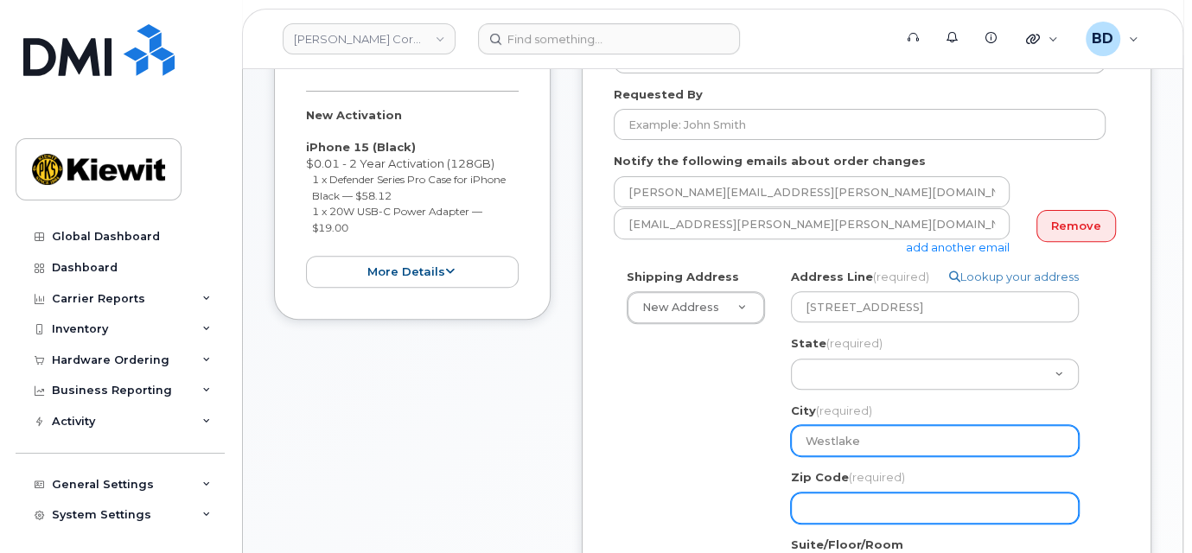
type input "Westlake"
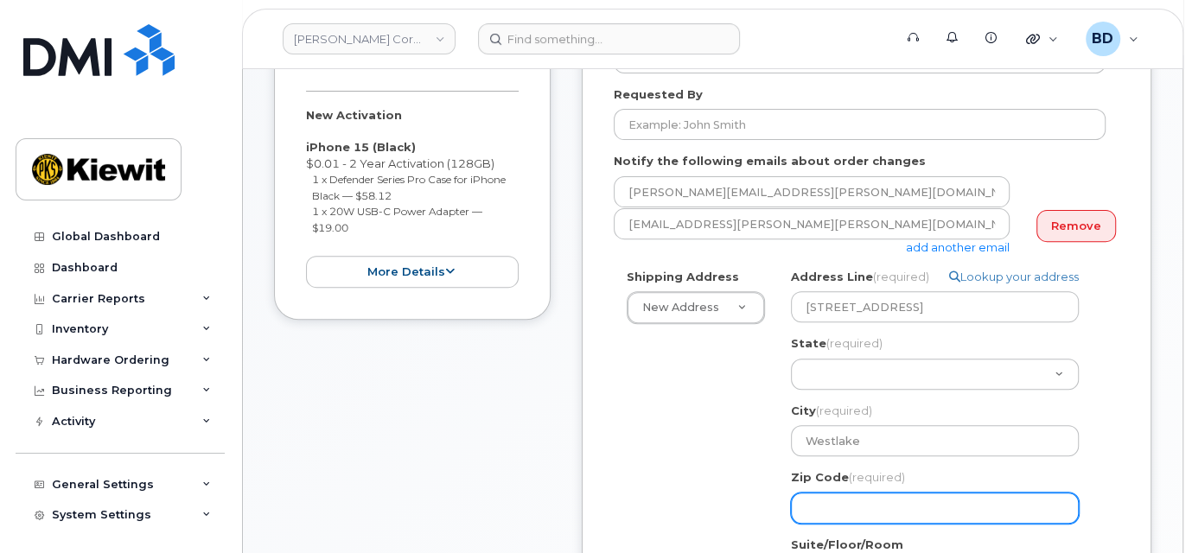
click at [877, 514] on input "Zip Code (required)" at bounding box center [935, 508] width 288 height 31
select select
type input "7"
select select
type input "76"
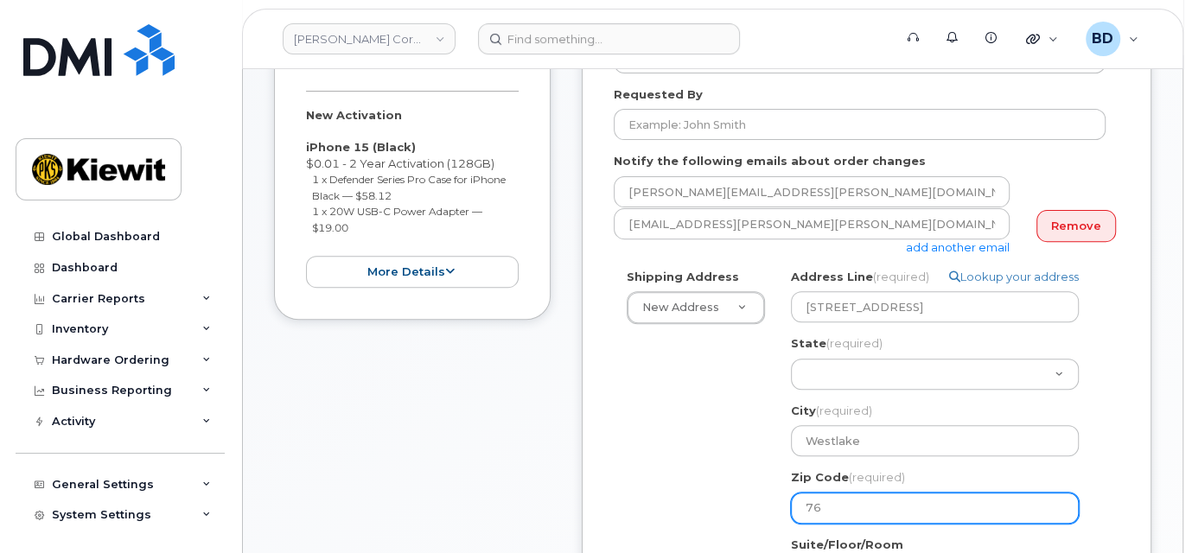
select select
type input "762"
select select
type input "7626"
select select
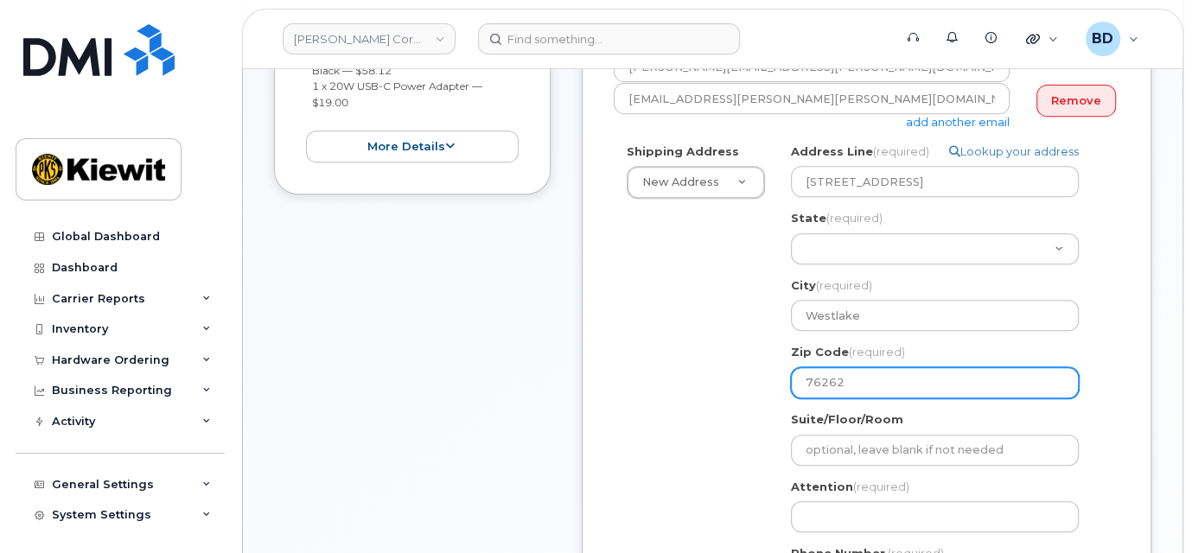
scroll to position [576, 0]
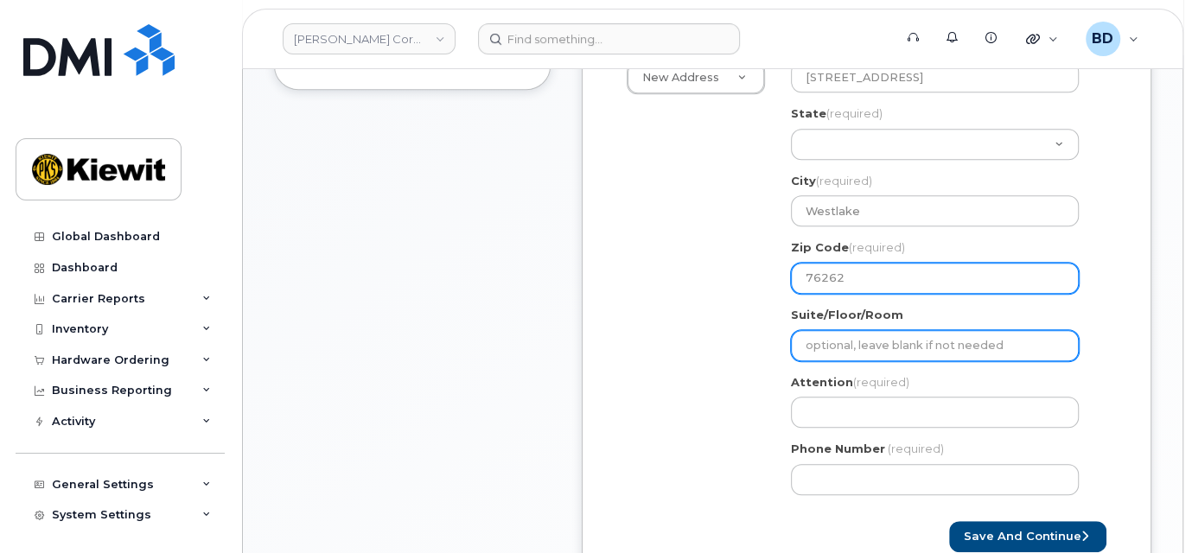
type input "76262"
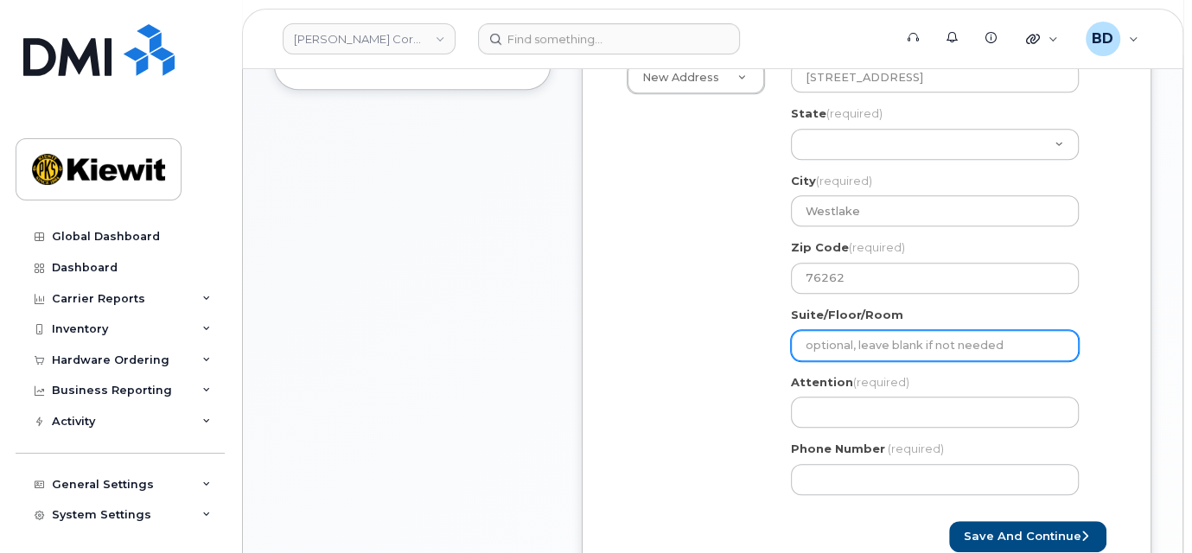
click at [837, 330] on input "Suite/Floor/Room" at bounding box center [935, 345] width 288 height 31
paste input "Suite 100"
select select
type input "Suite 100"
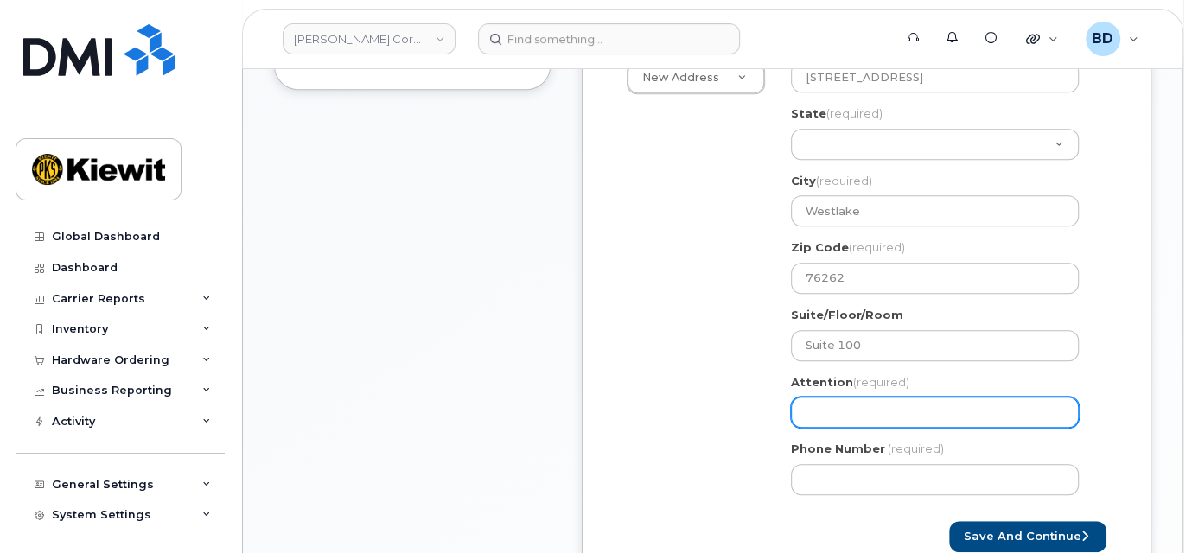
drag, startPoint x: 833, startPoint y: 430, endPoint x: 847, endPoint y: 417, distance: 19.0
click at [836, 426] on div "TX Westlake Search your address... Manually edit your address Click to search N…" at bounding box center [942, 273] width 328 height 469
click at [806, 418] on input "Attention (required)" at bounding box center [935, 412] width 288 height 31
paste input "Gustavo.Rostro Country: US"
select select
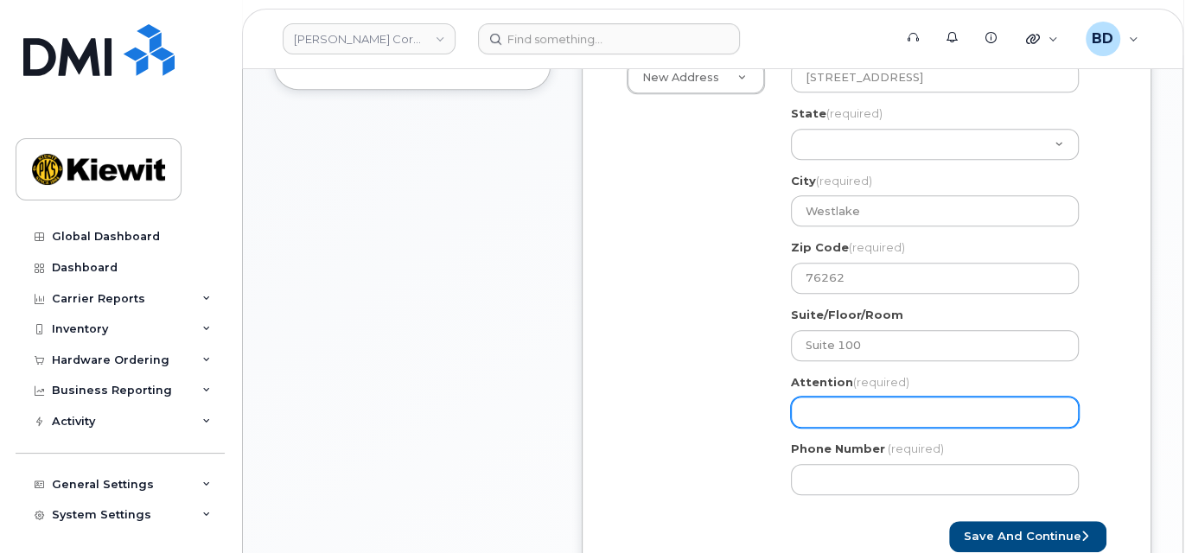
type input "Gustavo.Rostro Country: US"
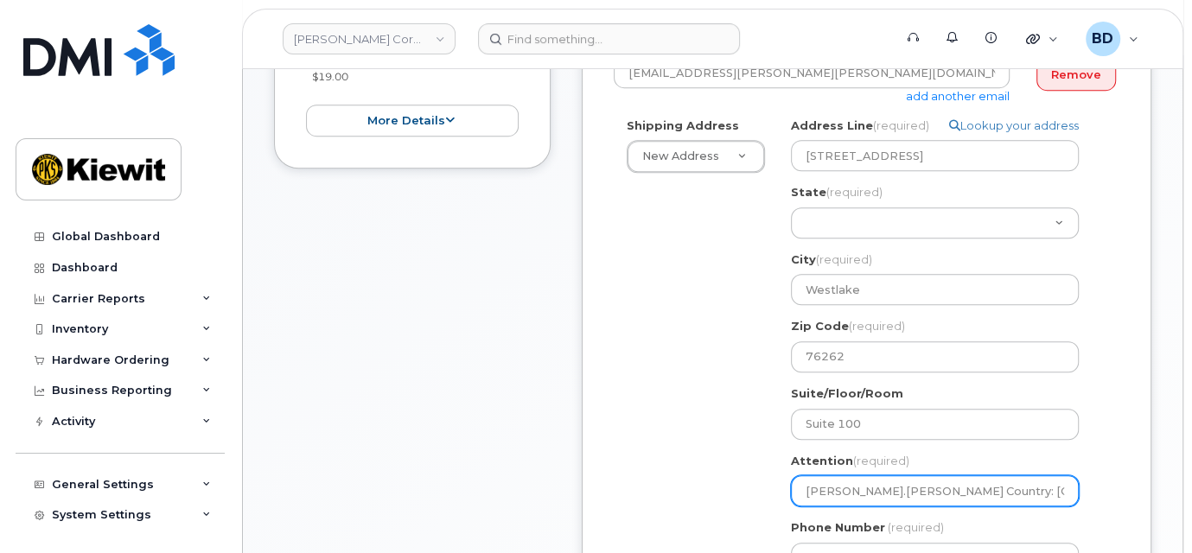
scroll to position [461, 0]
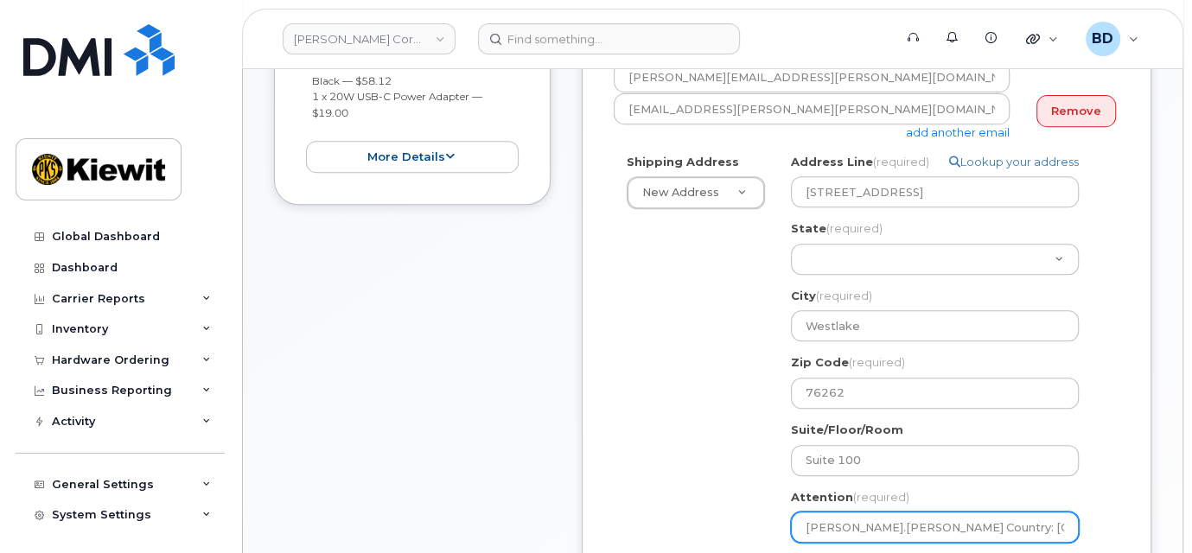
select select
type input "Gustavo.Rostro Country: USv"
drag, startPoint x: 893, startPoint y: 529, endPoint x: 1045, endPoint y: 535, distance: 152.2
click at [1045, 535] on input "Gustavo.Rostro Country: USv" at bounding box center [935, 527] width 288 height 31
select select
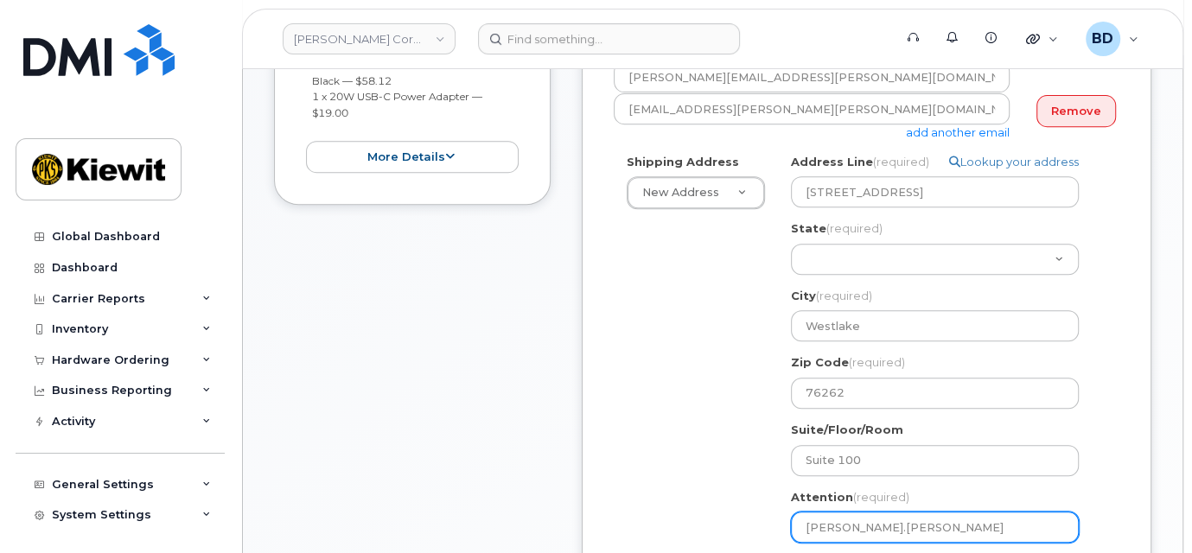
type input "Gustavo.Rostro"
select select
type input "Gustavo.Rostro/"
click at [920, 533] on input "Gustavo.Rostro/" at bounding box center [935, 527] width 288 height 31
paste input "Greg.Quintana"
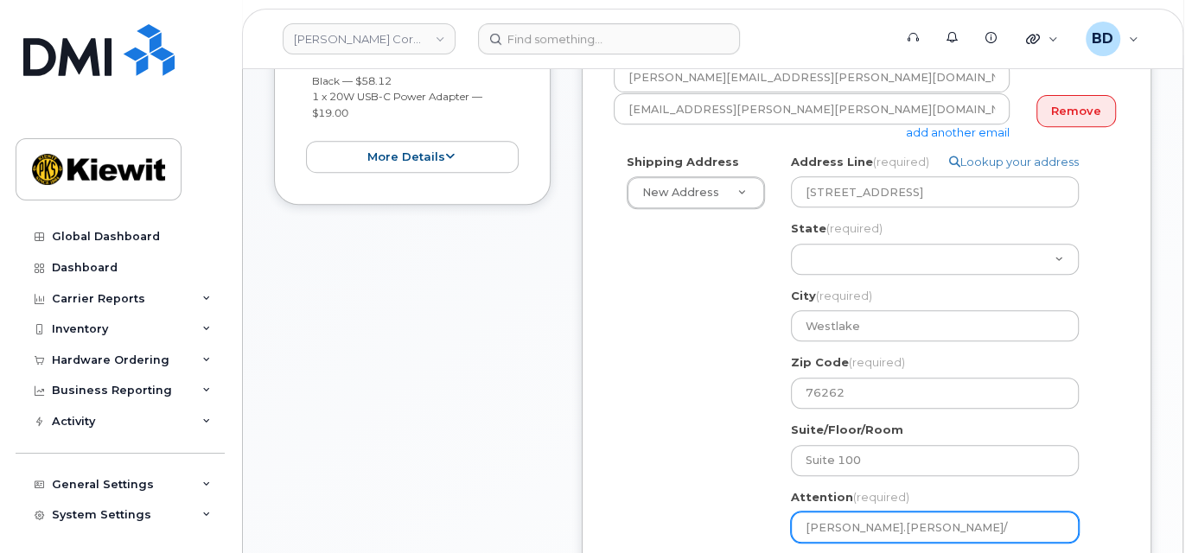
select select
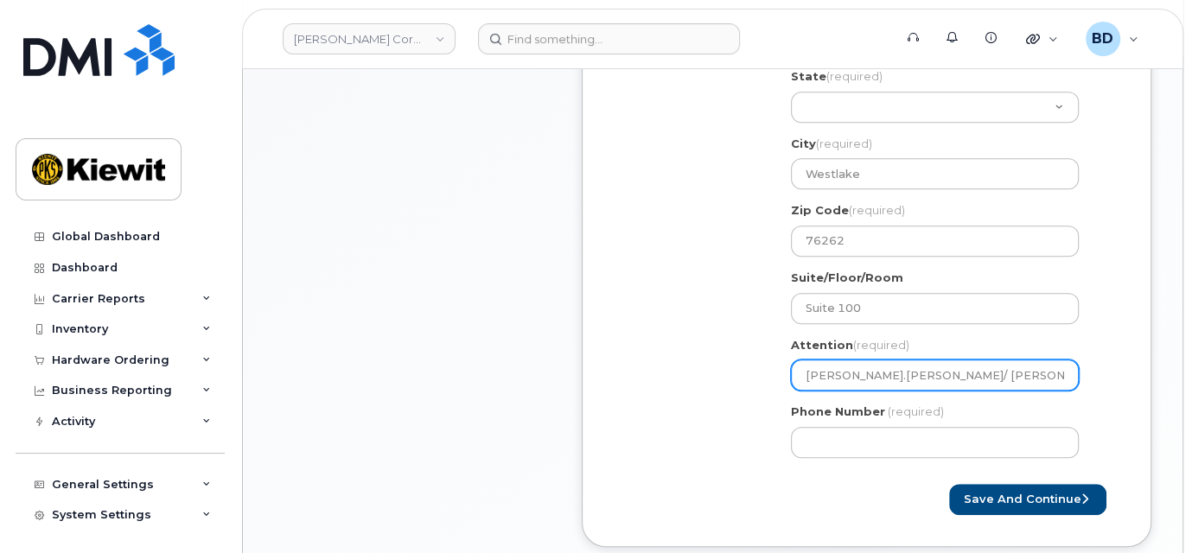
scroll to position [691, 0]
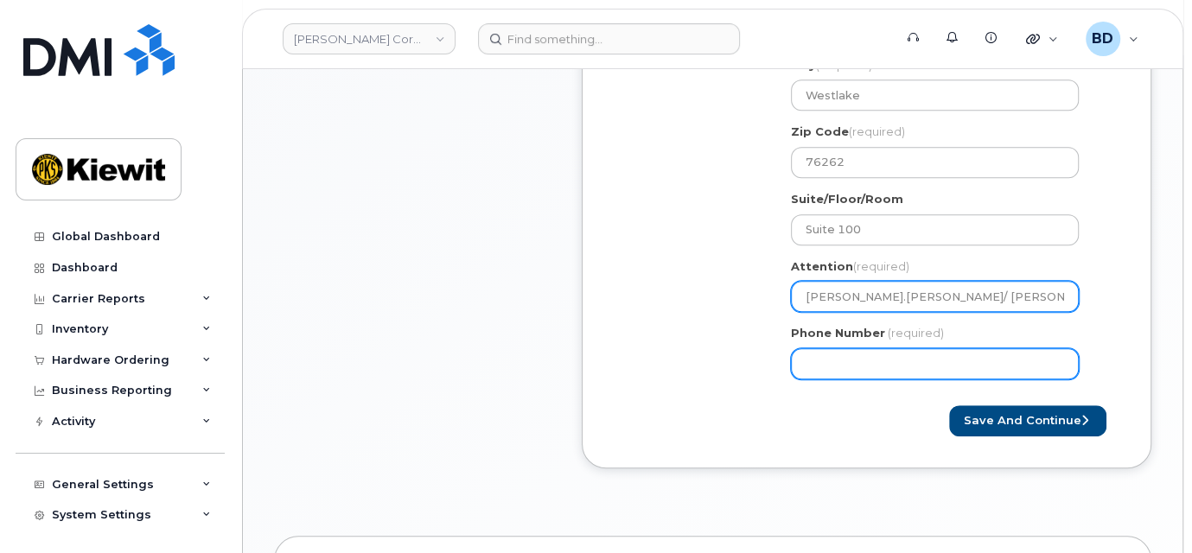
type input "Gustavo.Rostro/ Greg.Quintana"
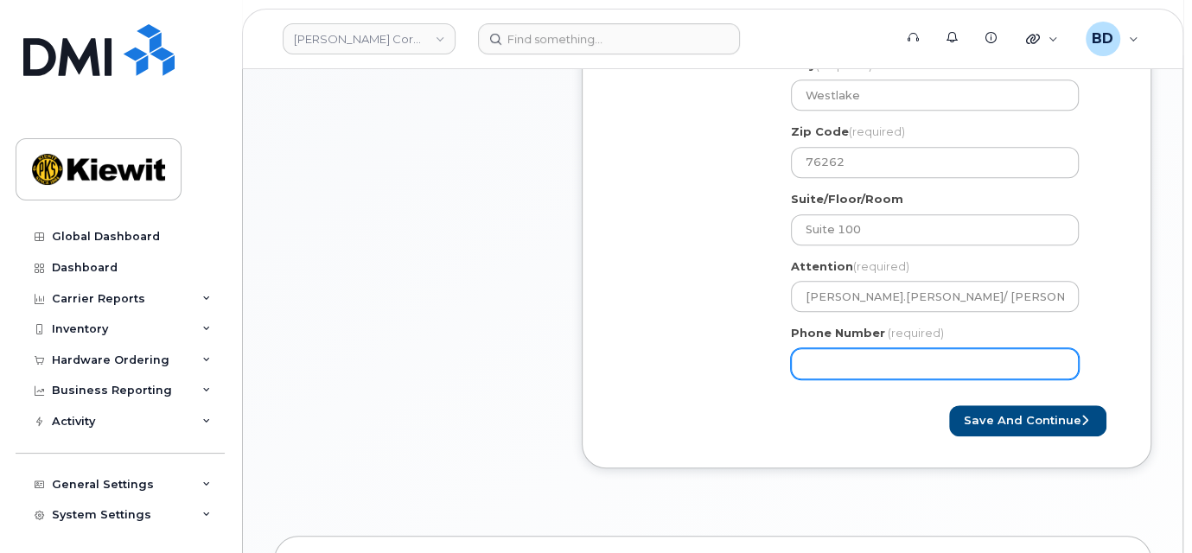
drag, startPoint x: 836, startPoint y: 369, endPoint x: 751, endPoint y: 330, distance: 93.2
click at [836, 367] on input "Phone Number" at bounding box center [935, 363] width 288 height 31
type input "8777727707"
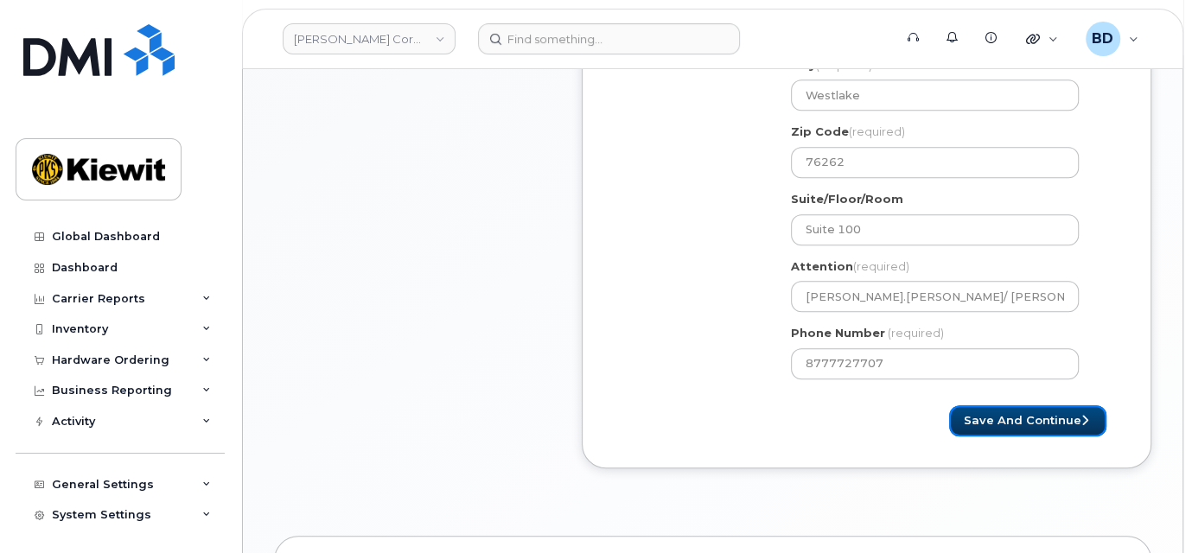
select select
click at [998, 417] on button "Save and Continue" at bounding box center [1027, 421] width 157 height 32
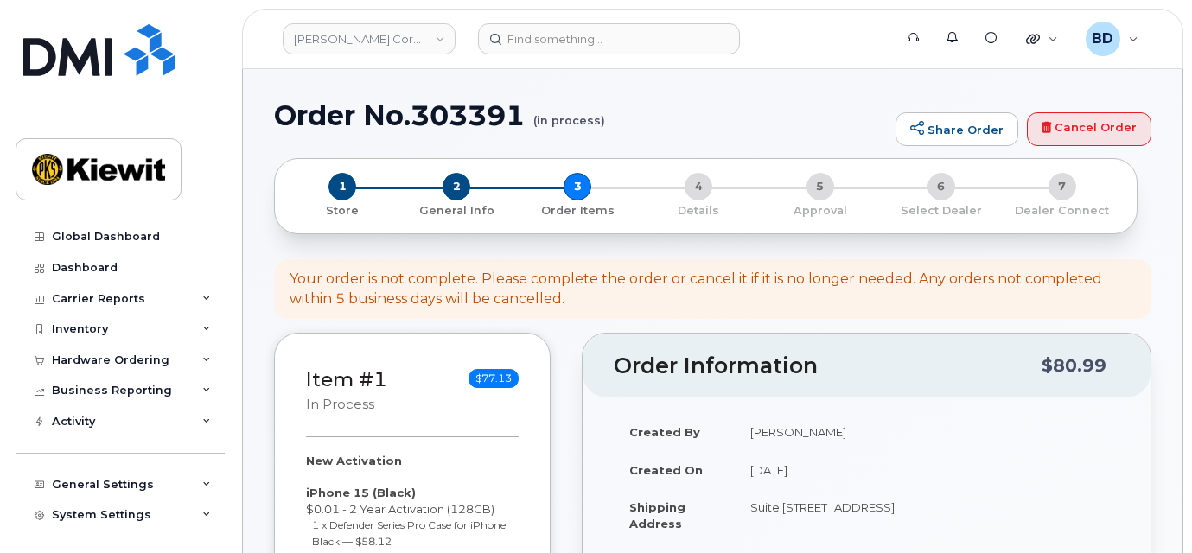
select select
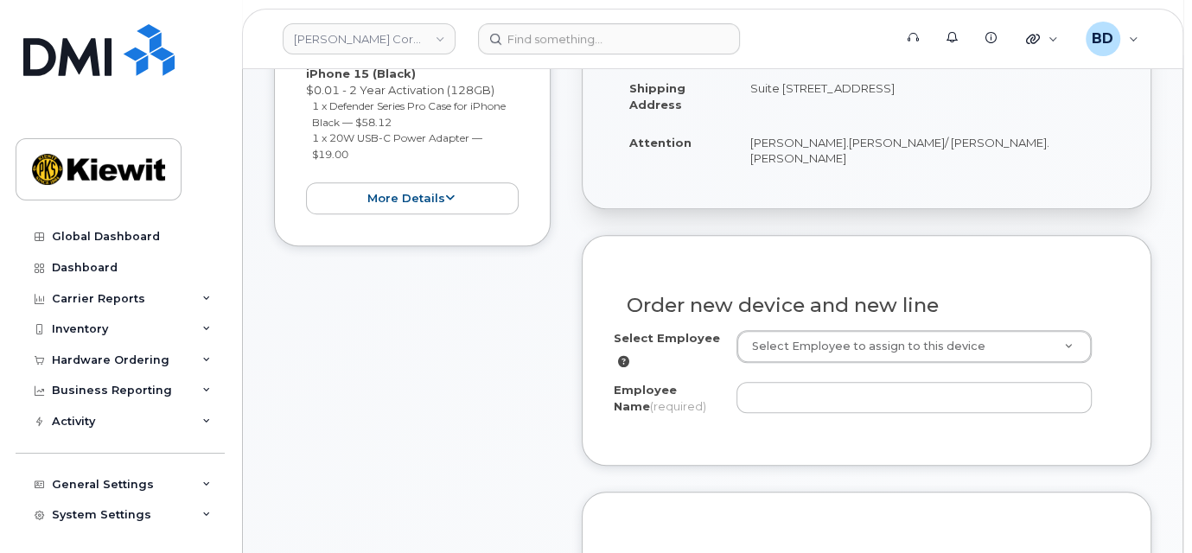
scroll to position [461, 0]
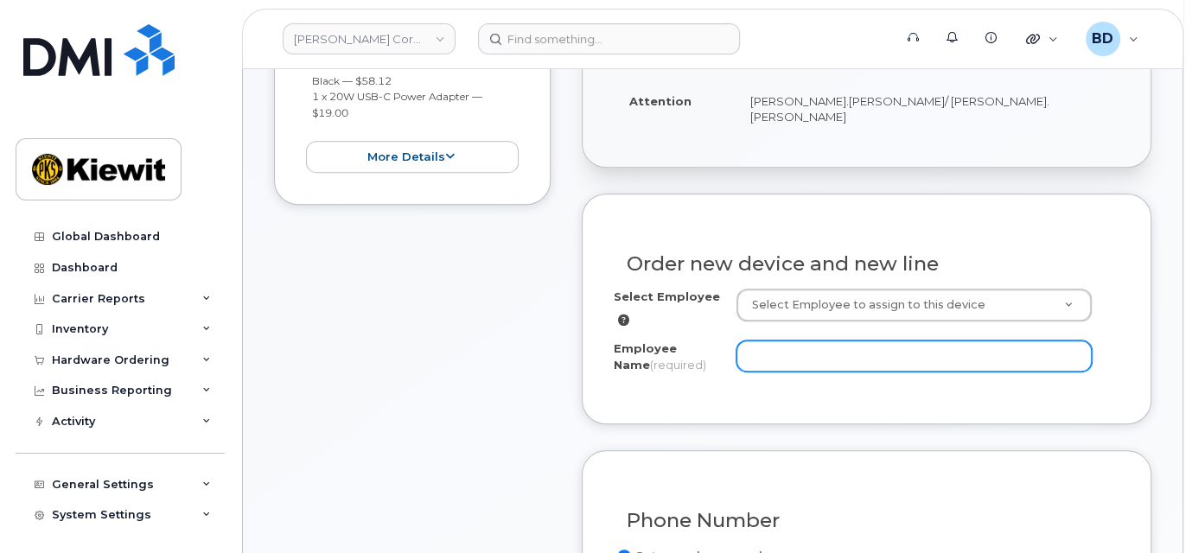
click at [764, 340] on input "Employee Name (required)" at bounding box center [913, 355] width 355 height 31
paste input "[PERSON_NAME].[PERSON_NAME]"
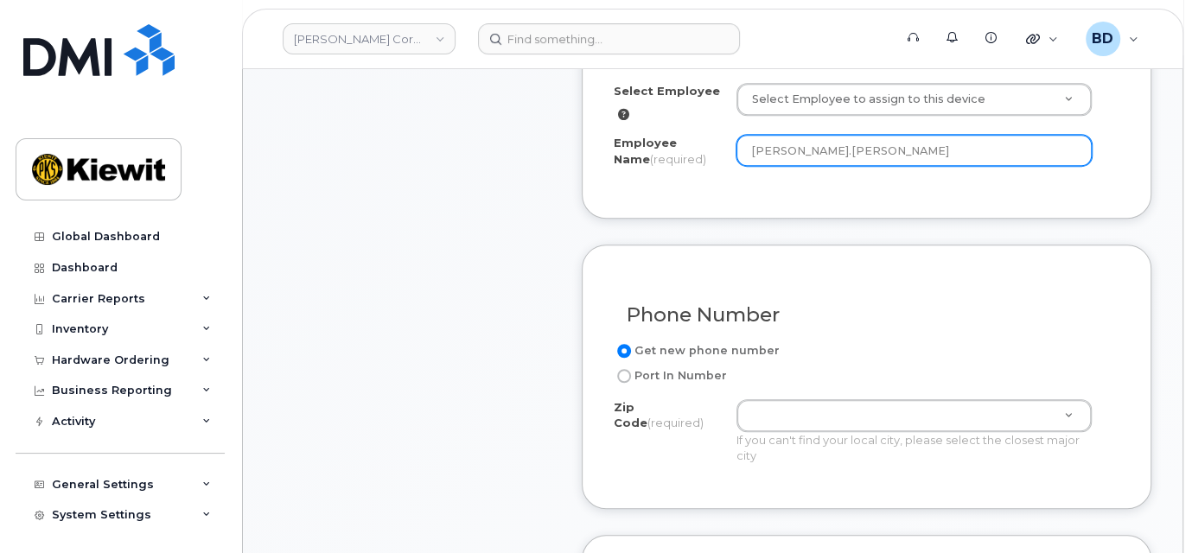
scroll to position [806, 0]
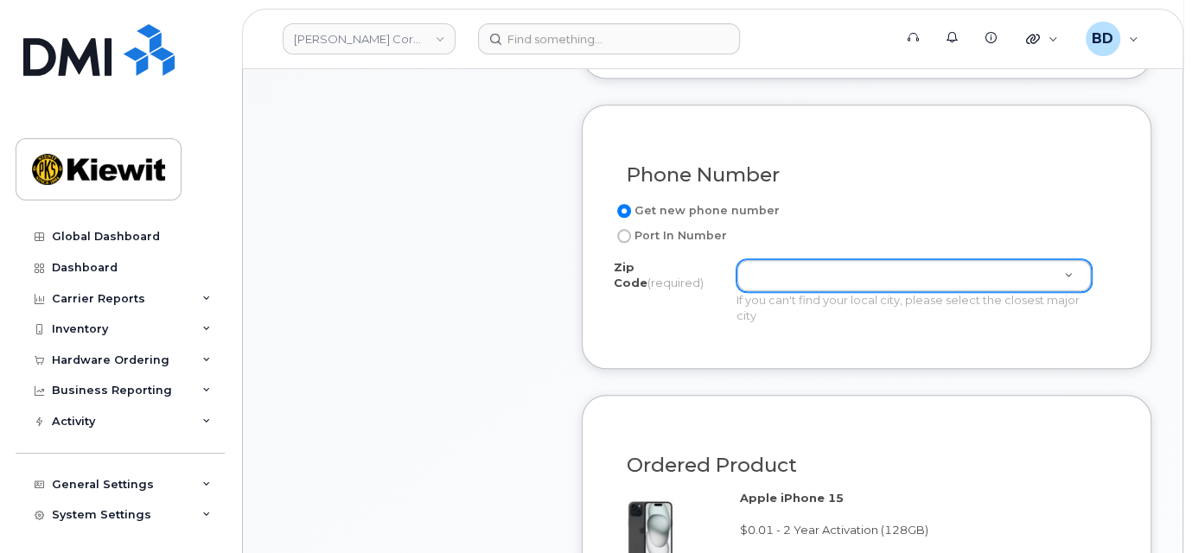
type input "[PERSON_NAME].[PERSON_NAME]"
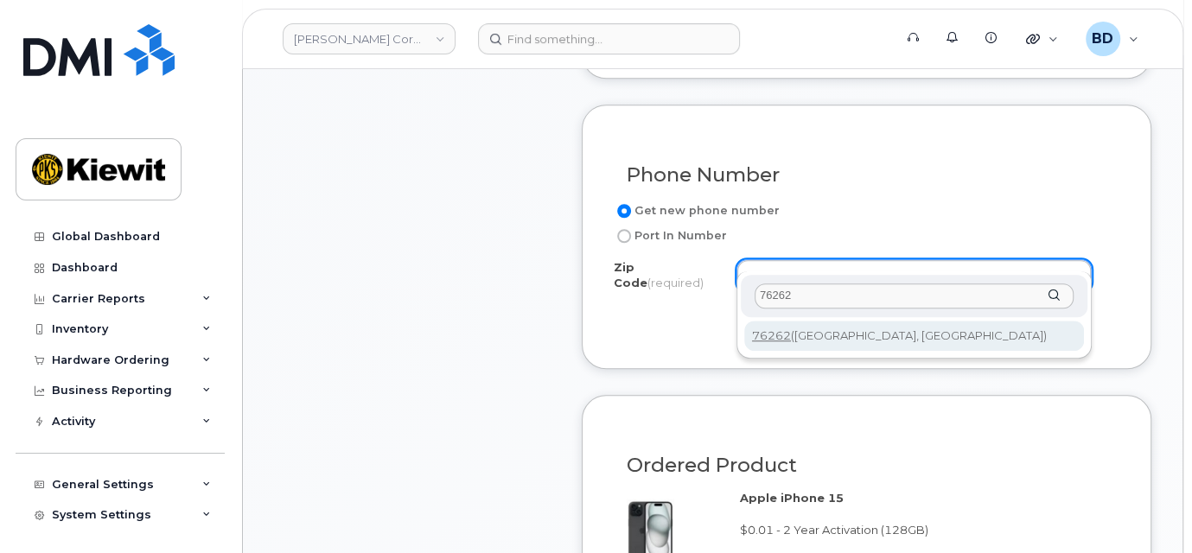
type input "76262"
type input "76262 ([GEOGRAPHIC_DATA], [GEOGRAPHIC_DATA])"
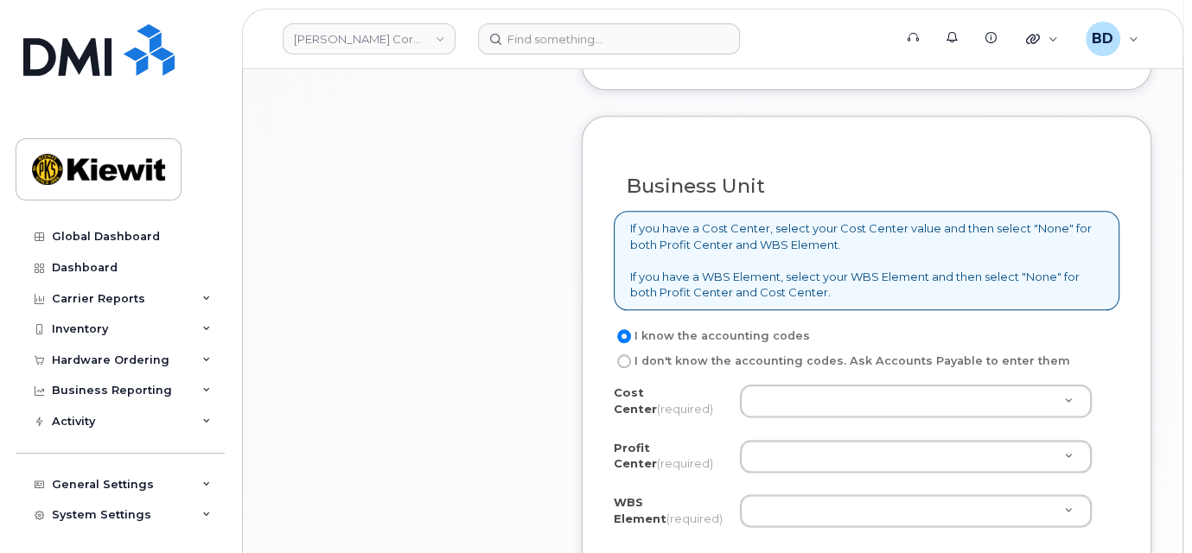
scroll to position [1383, 0]
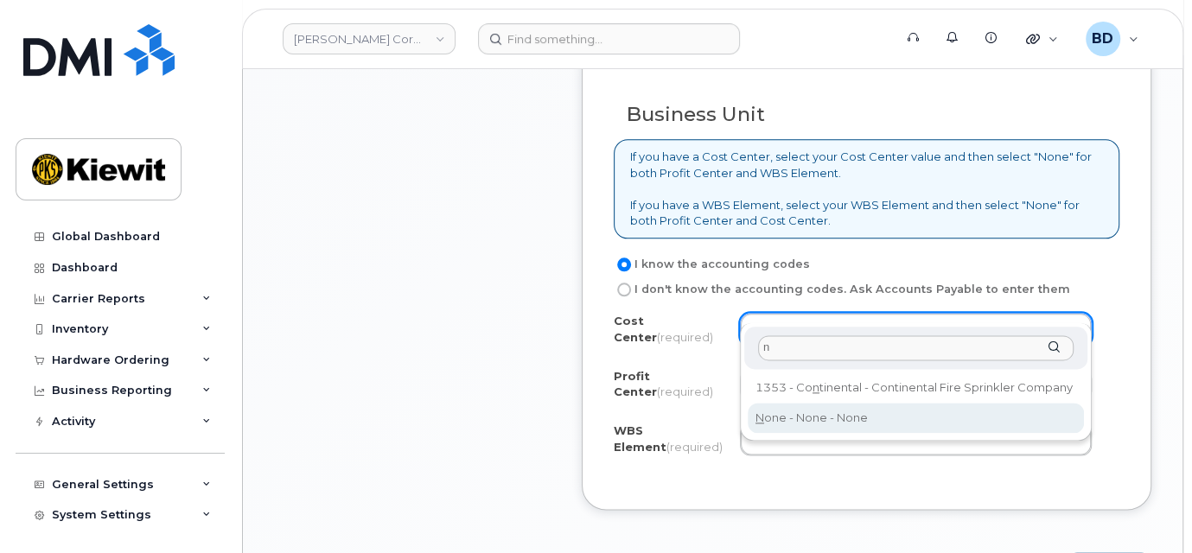
type input "n"
type input "None"
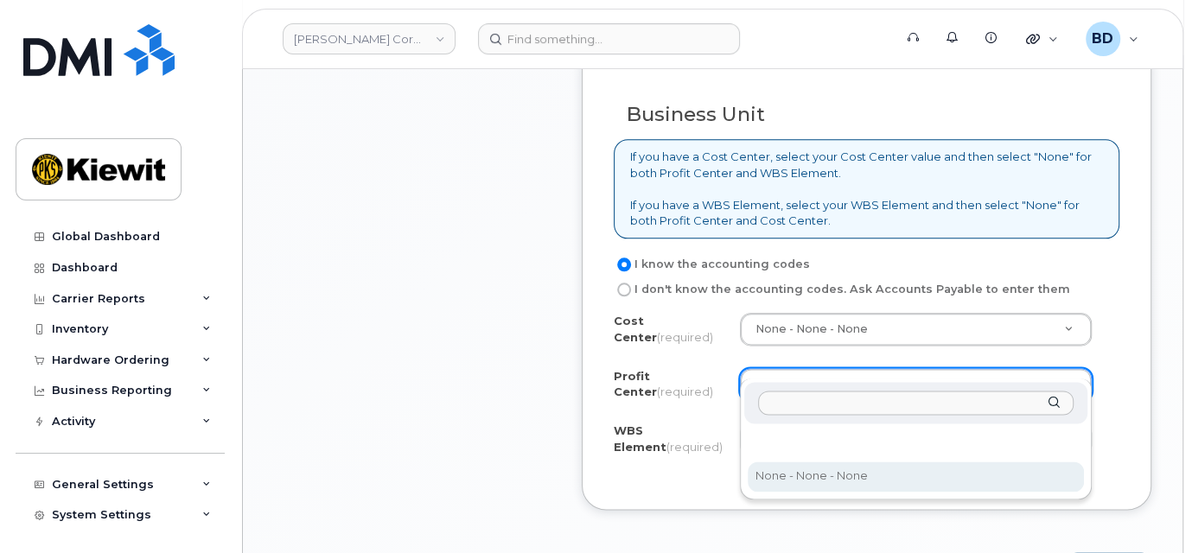
select select "None"
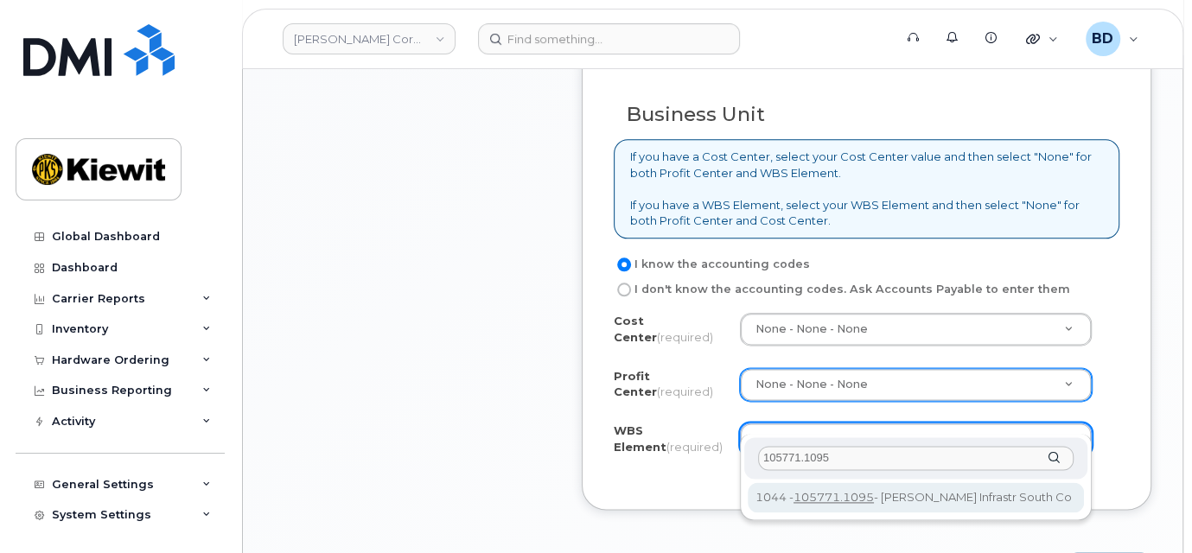
type input "105771.1095"
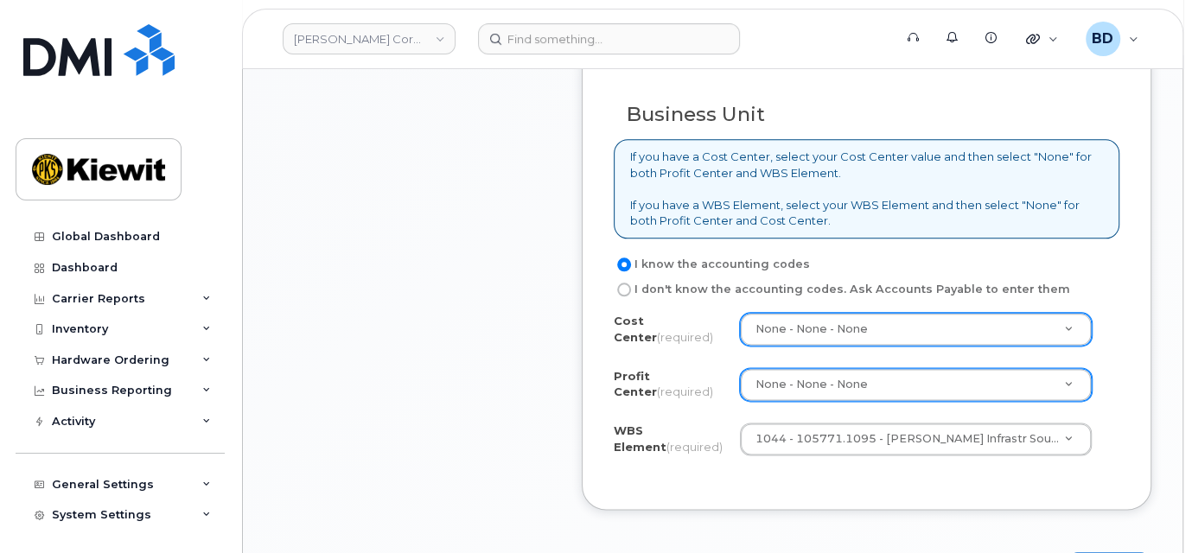
drag, startPoint x: 1098, startPoint y: 548, endPoint x: 903, endPoint y: 315, distance: 304.3
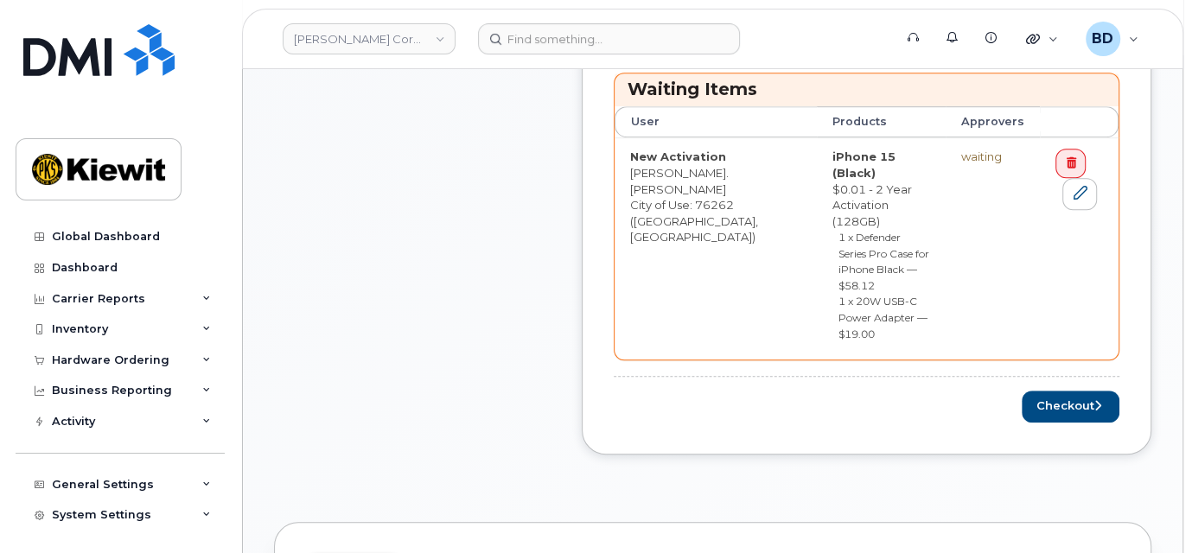
scroll to position [806, 0]
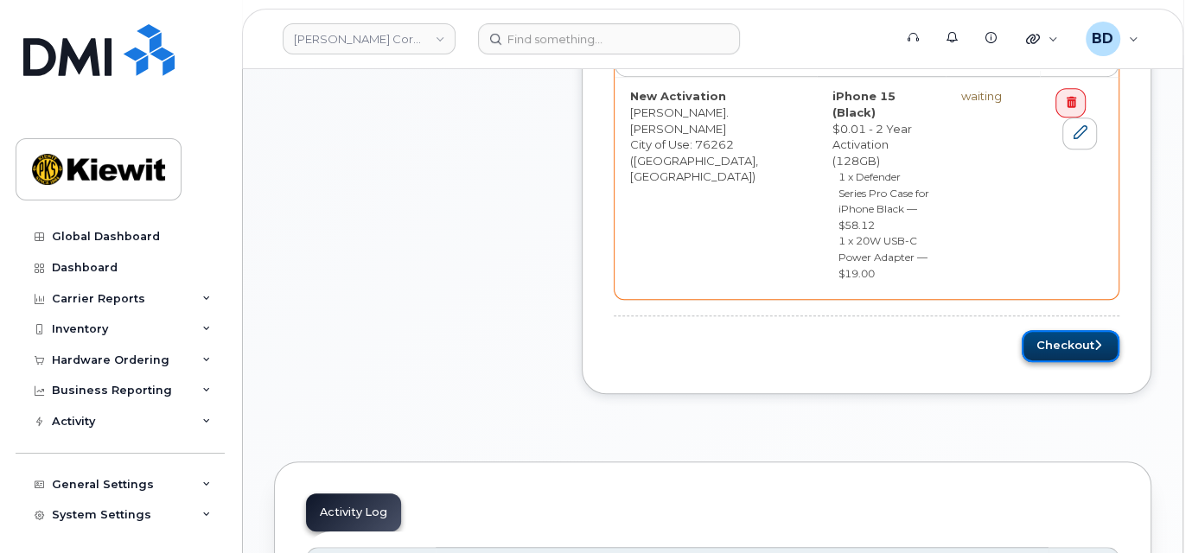
click at [1069, 330] on button "Checkout" at bounding box center [1070, 346] width 98 height 32
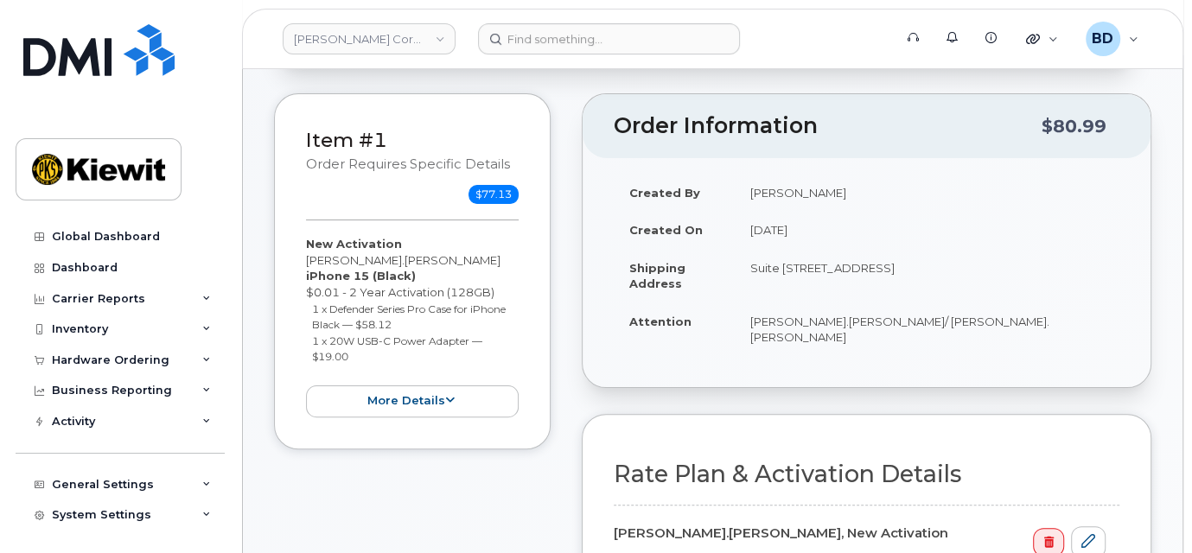
scroll to position [461, 0]
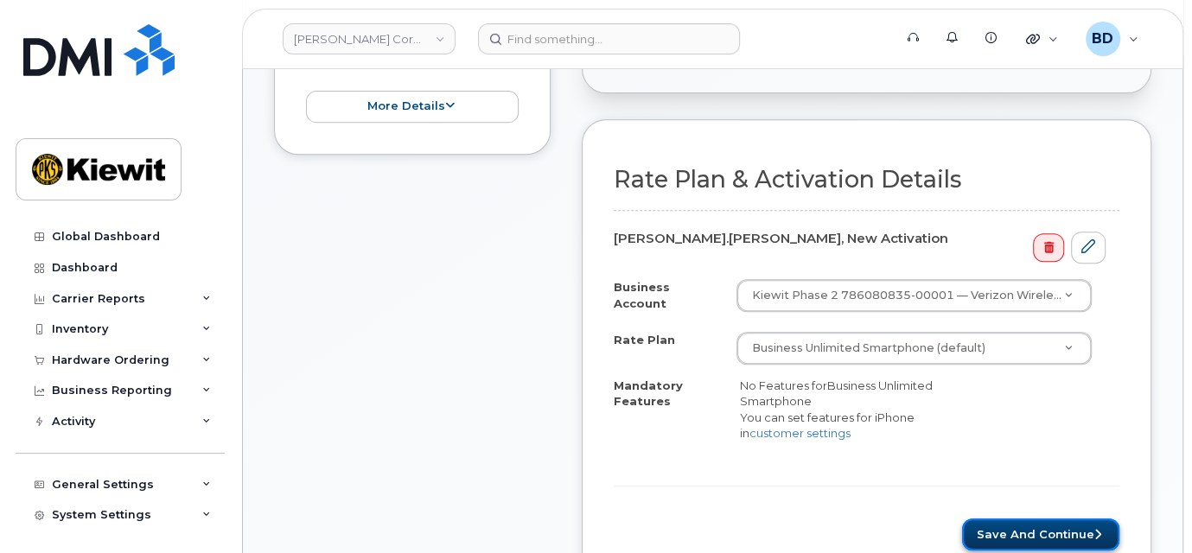
click at [1072, 519] on button "Save and Continue" at bounding box center [1040, 535] width 157 height 32
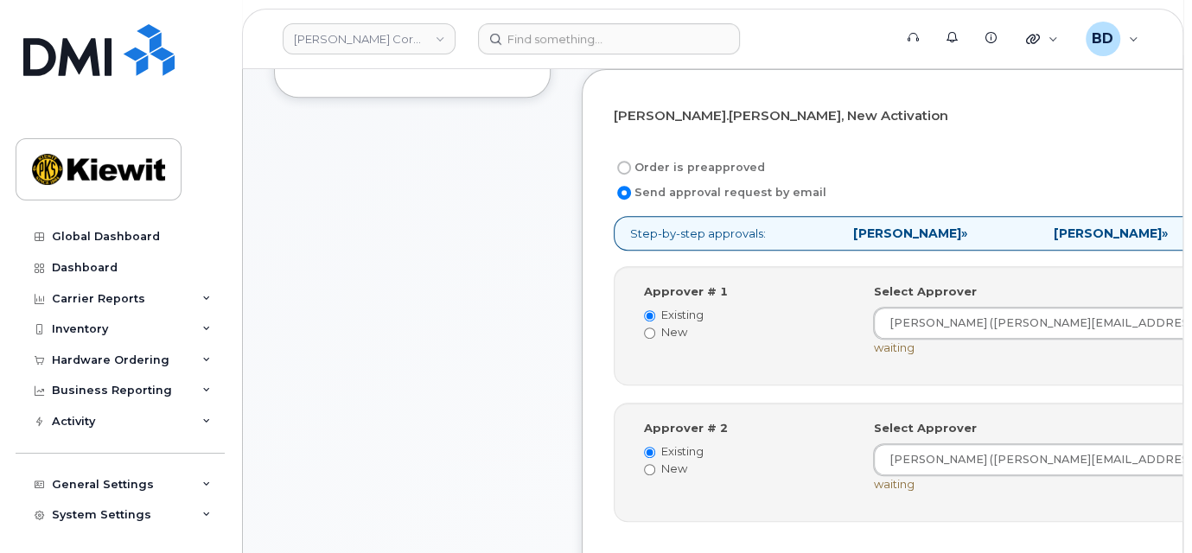
scroll to position [576, 0]
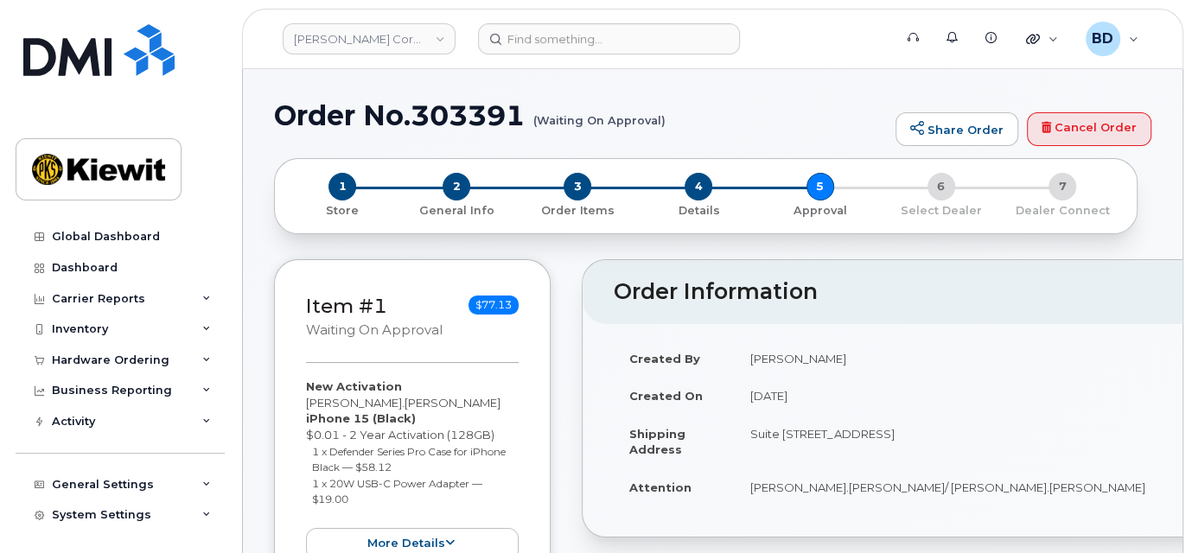
click at [461, 109] on h1 "Order No.303391 (Waiting On Approval)" at bounding box center [580, 115] width 613 height 30
copy h1 "303391"
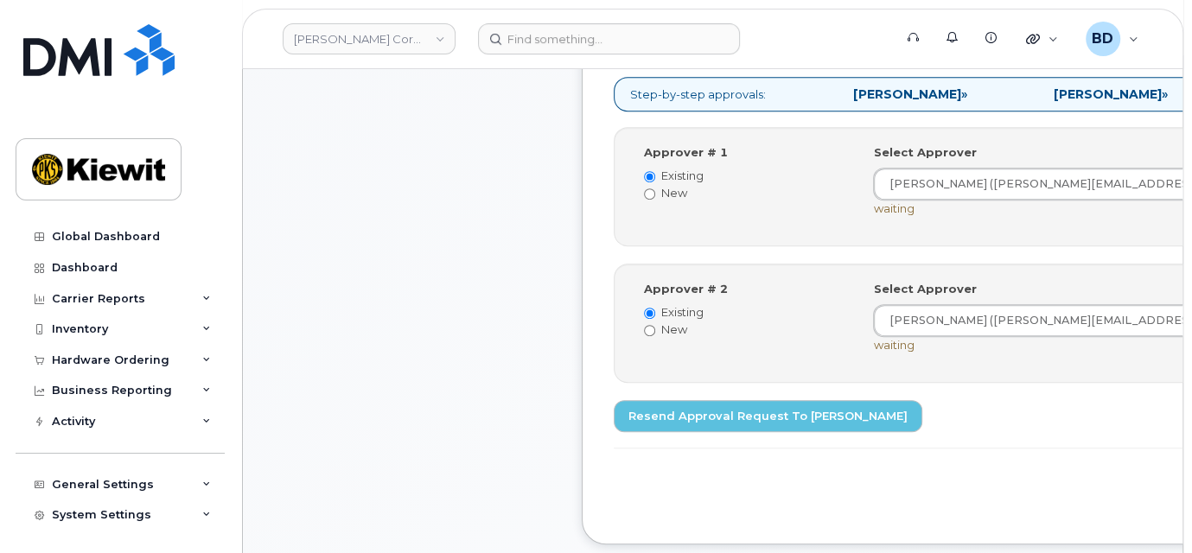
scroll to position [806, 0]
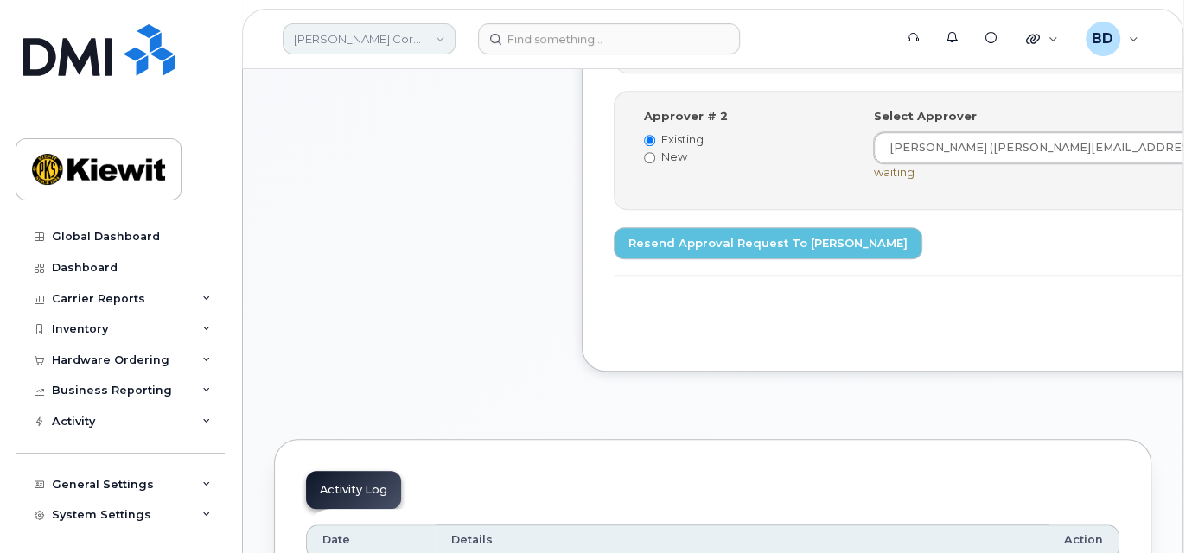
click at [341, 31] on link "Kiewit Corporation" at bounding box center [369, 38] width 173 height 31
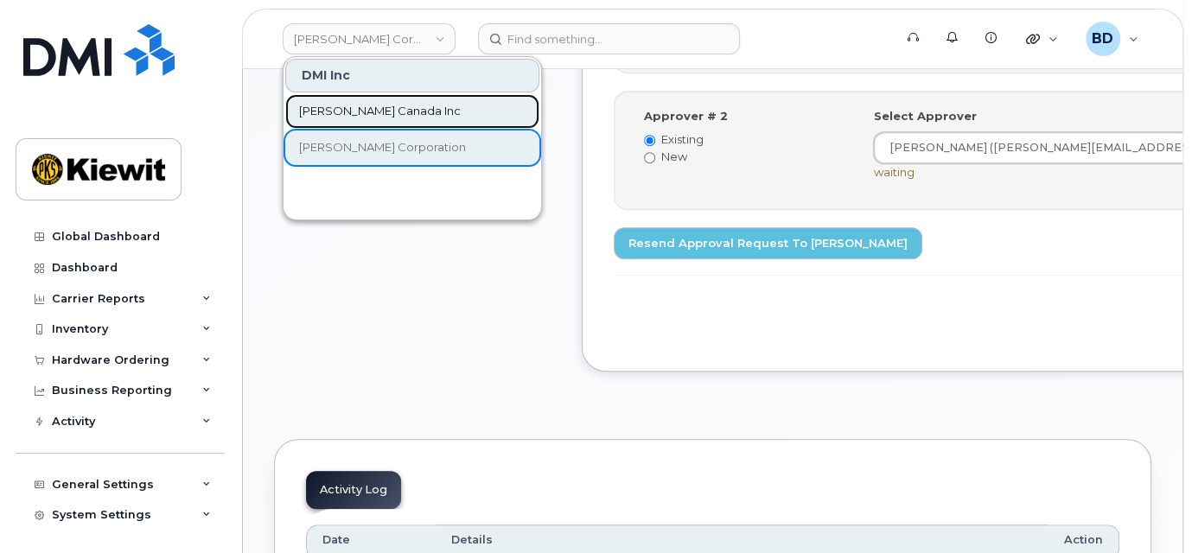
click at [349, 105] on span "[PERSON_NAME] Canada Inc" at bounding box center [380, 111] width 162 height 17
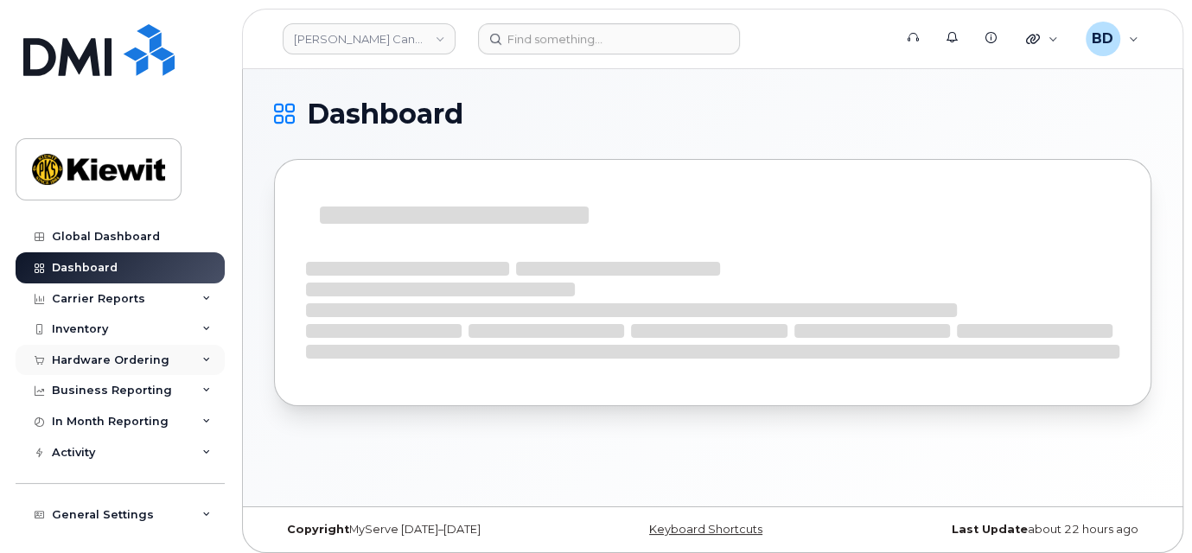
click at [202, 360] on icon at bounding box center [206, 360] width 9 height 9
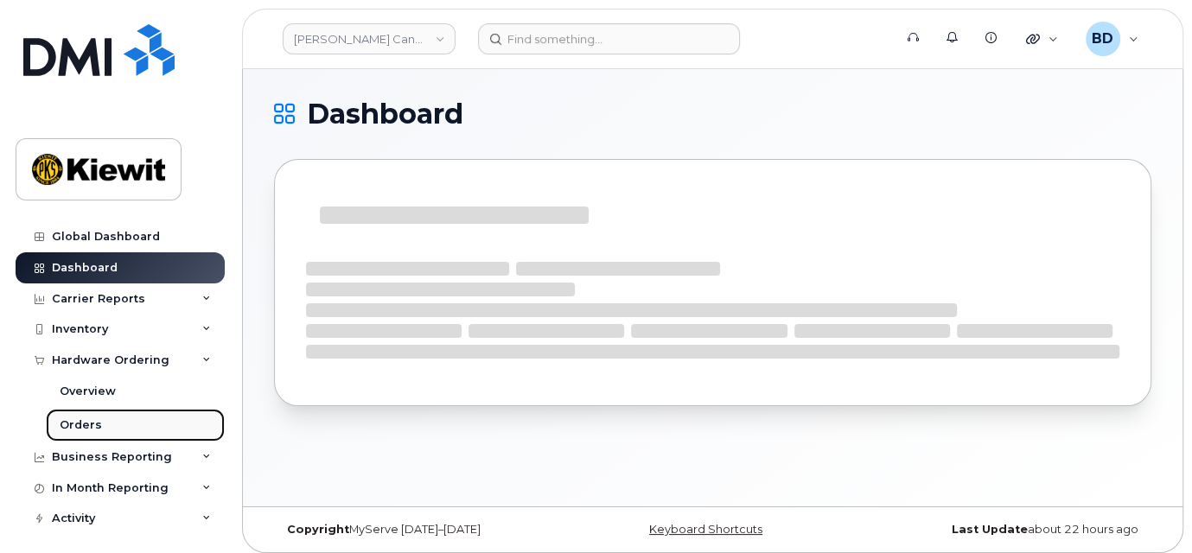
click at [93, 420] on div "Orders" at bounding box center [81, 425] width 42 height 16
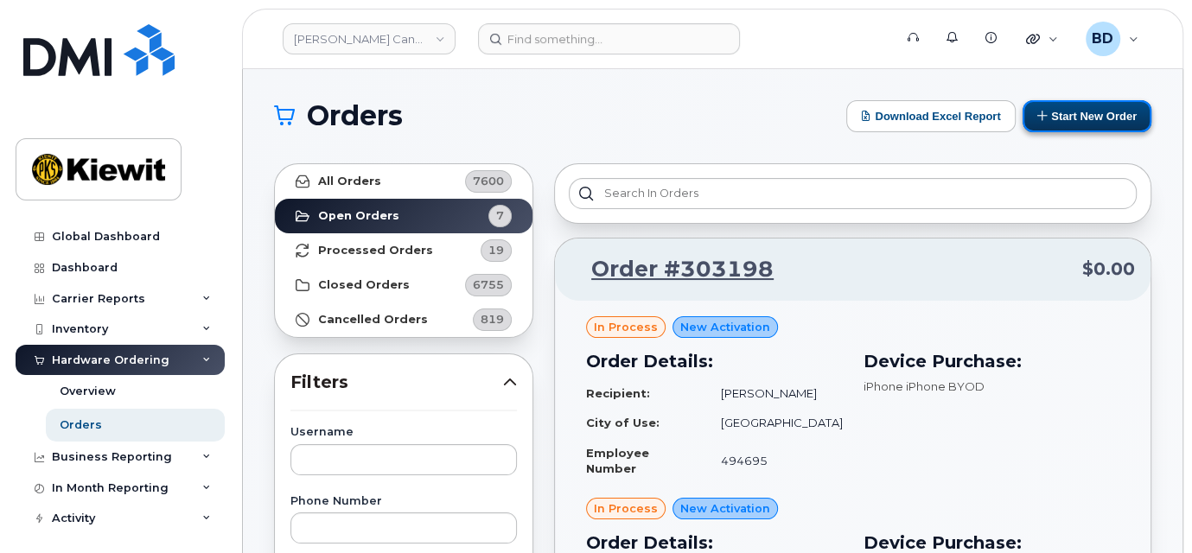
click at [1072, 111] on button "Start New Order" at bounding box center [1086, 116] width 129 height 32
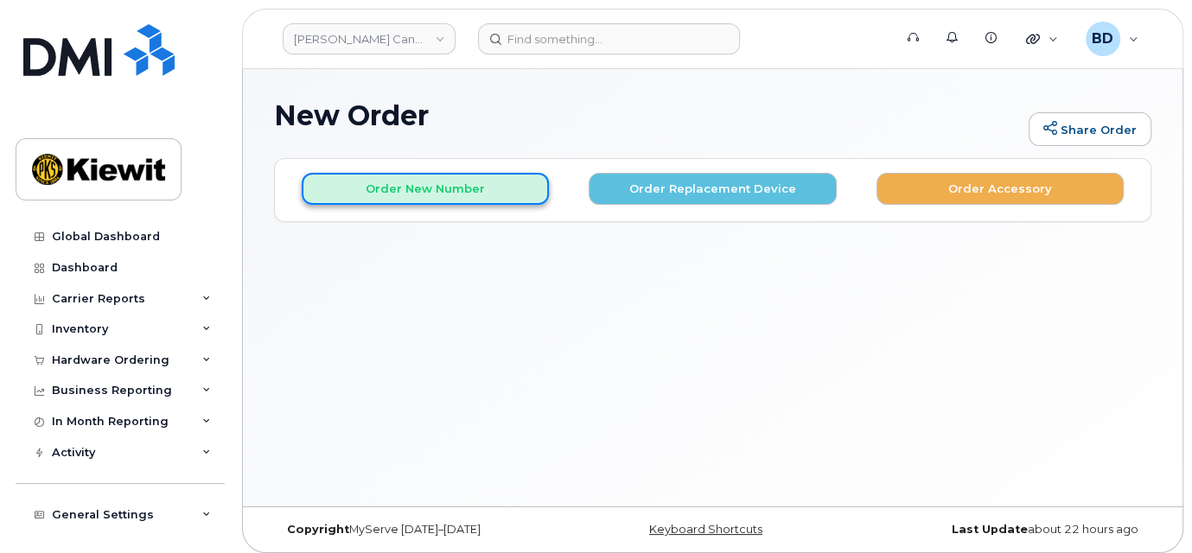
click at [488, 192] on button "Order New Number" at bounding box center [425, 189] width 247 height 32
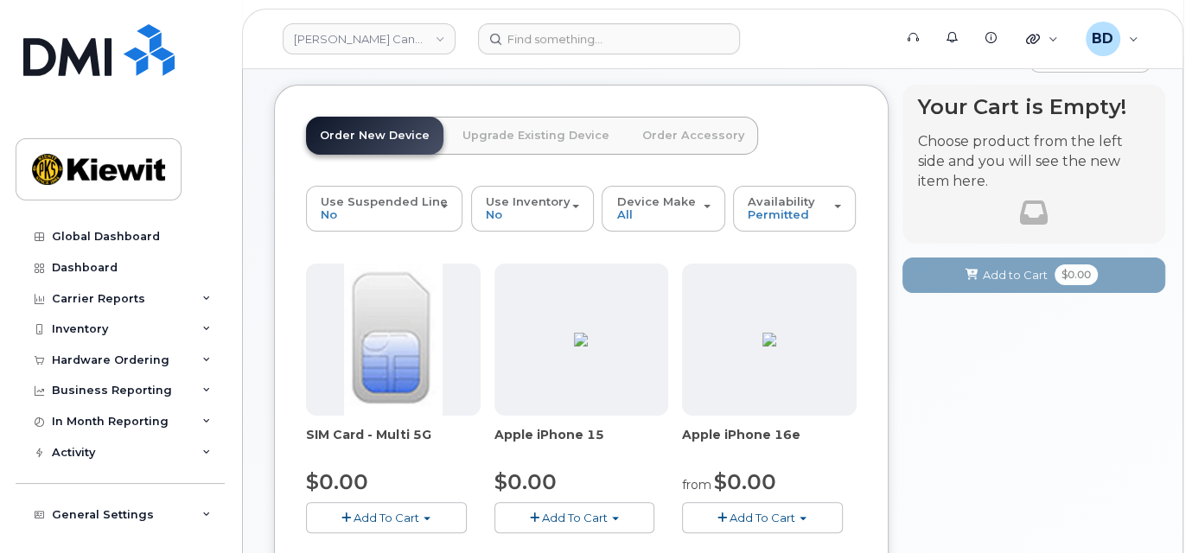
scroll to position [115, 0]
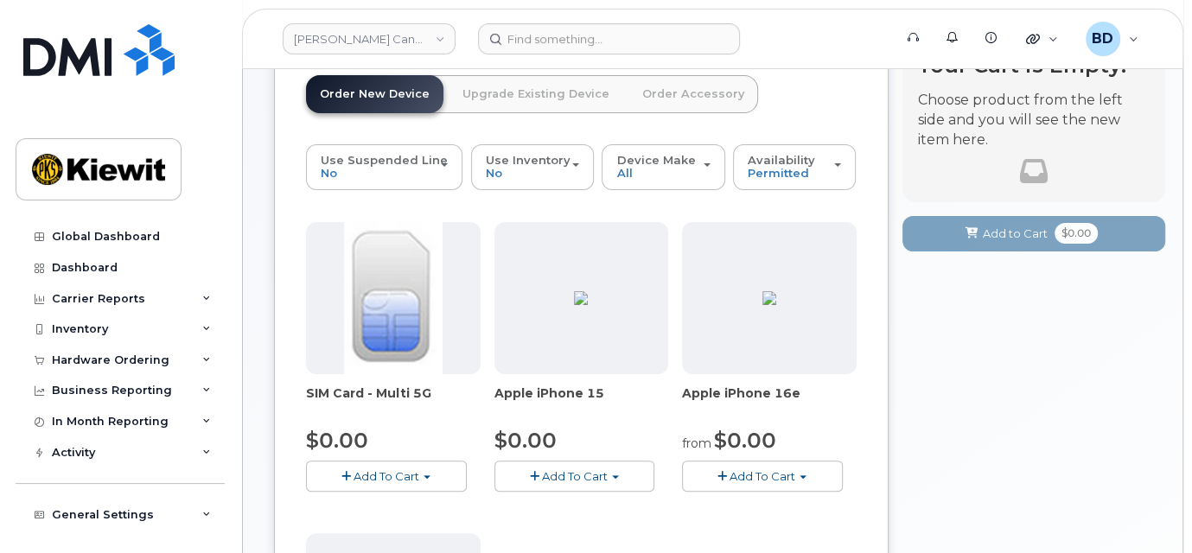
click at [590, 473] on span "Add To Cart" at bounding box center [575, 476] width 66 height 14
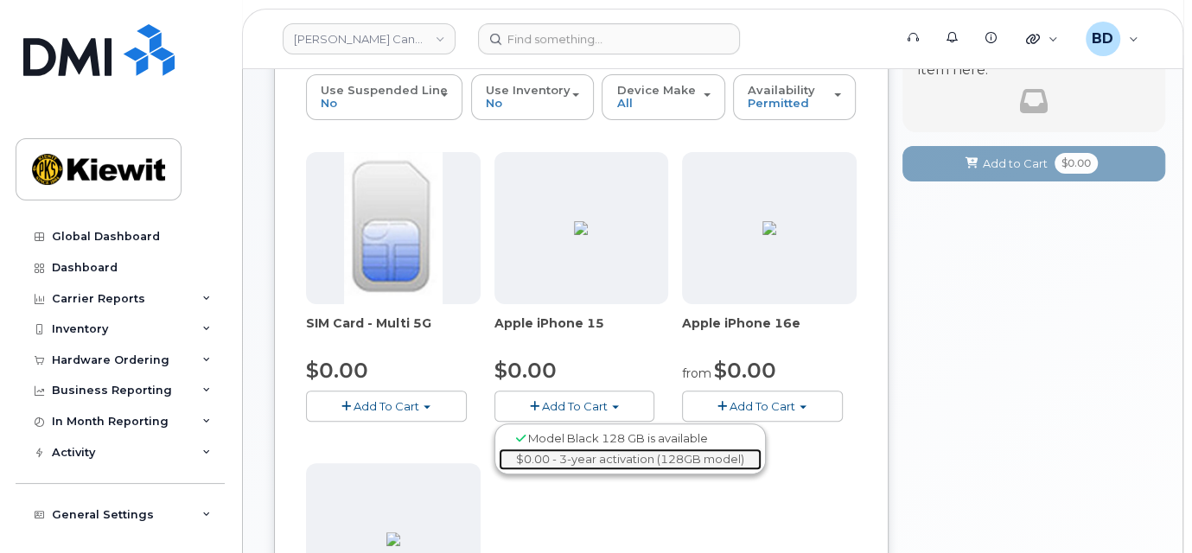
scroll to position [230, 0]
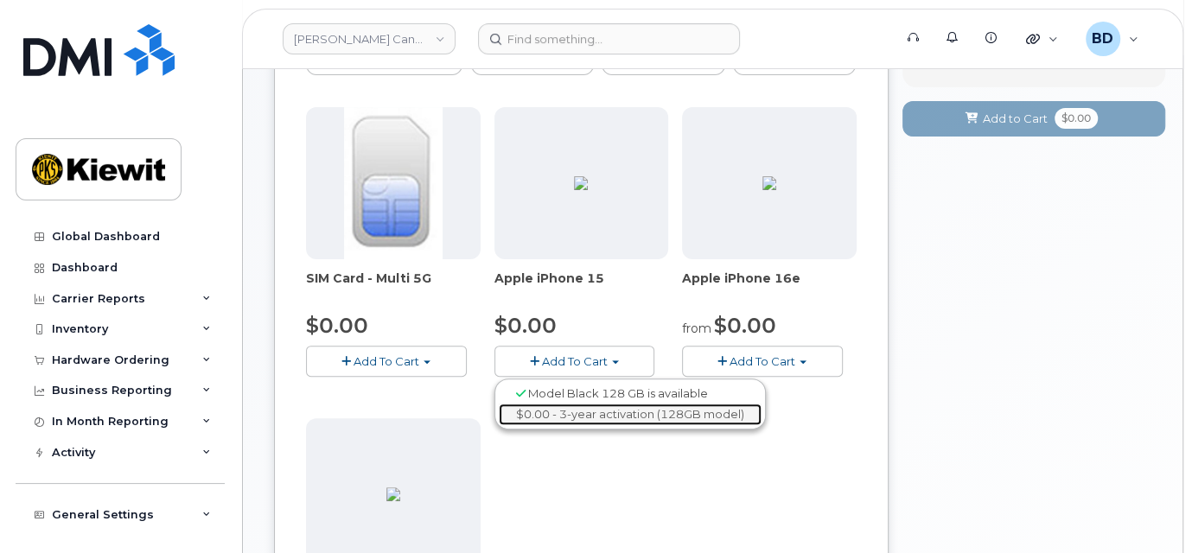
click at [564, 410] on link "$0.00 - 3-year activation (128GB model)" at bounding box center [630, 415] width 263 height 22
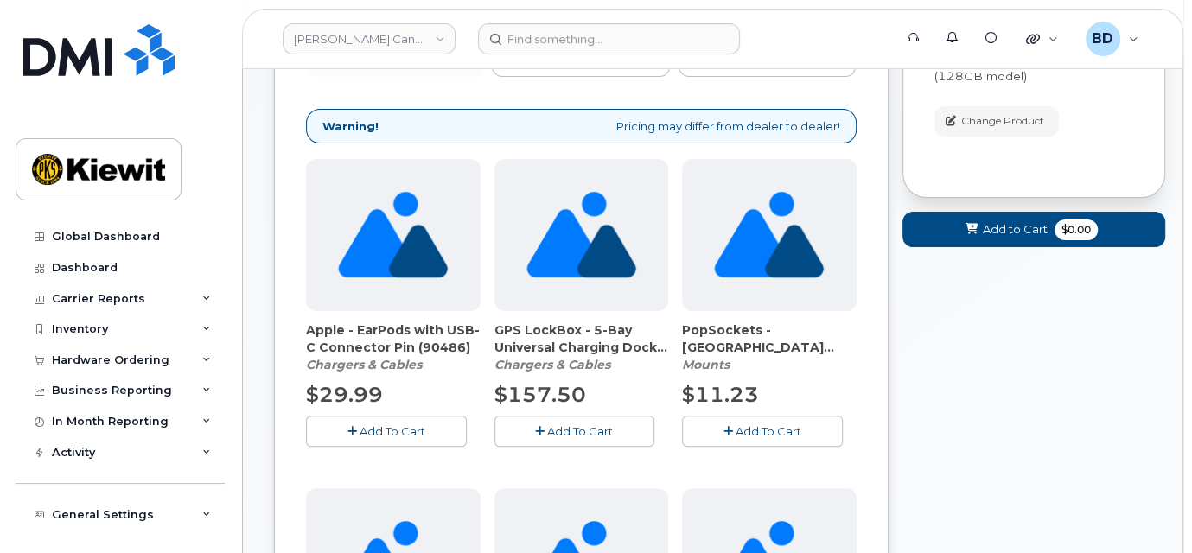
scroll to position [0, 0]
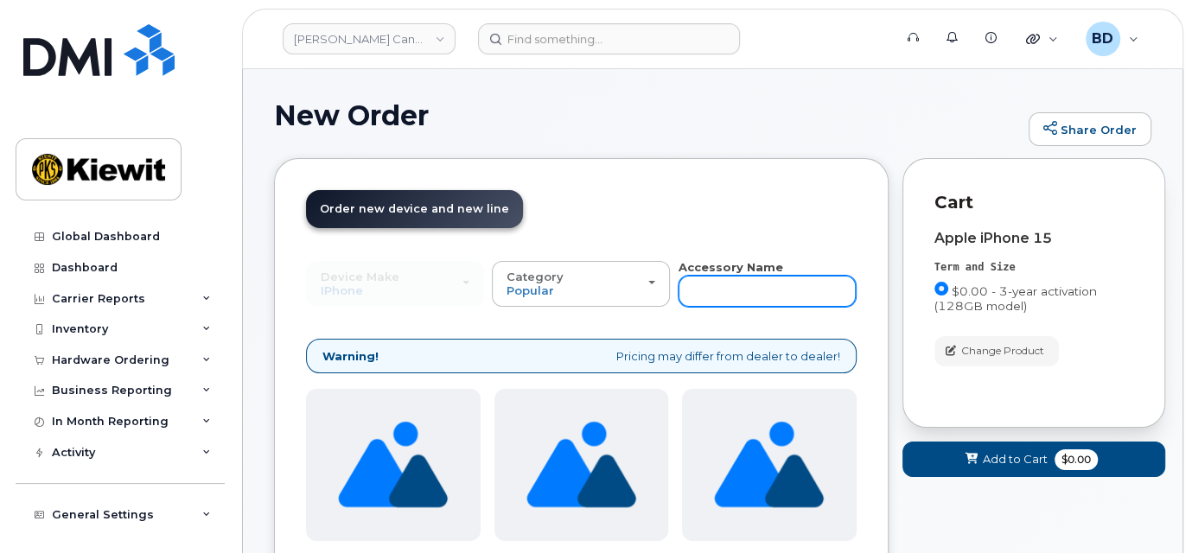
click at [727, 282] on input "text" at bounding box center [767, 291] width 178 height 31
type input "case"
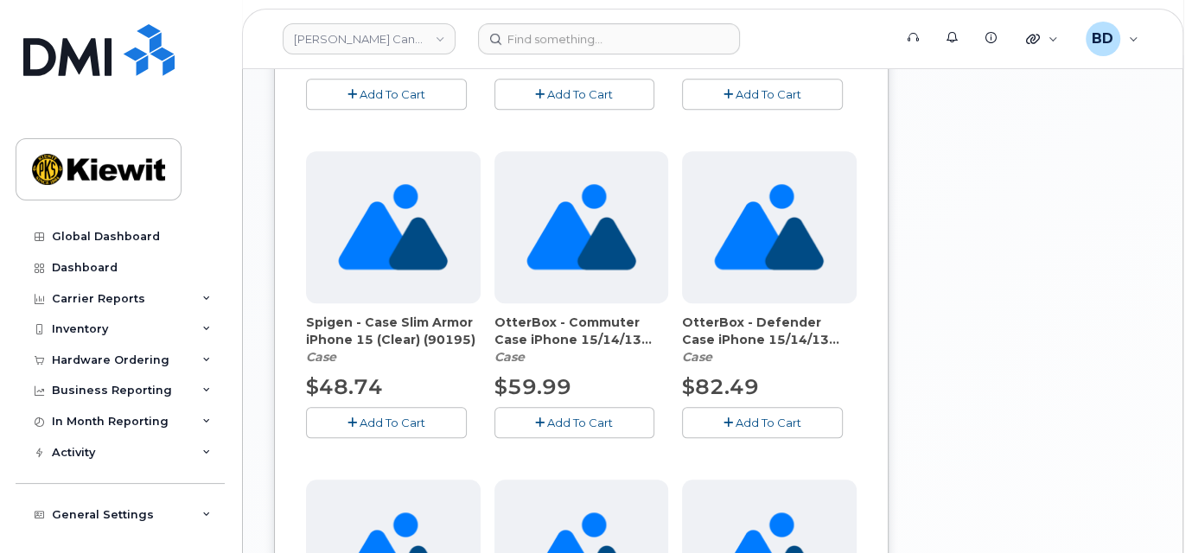
scroll to position [1267, 0]
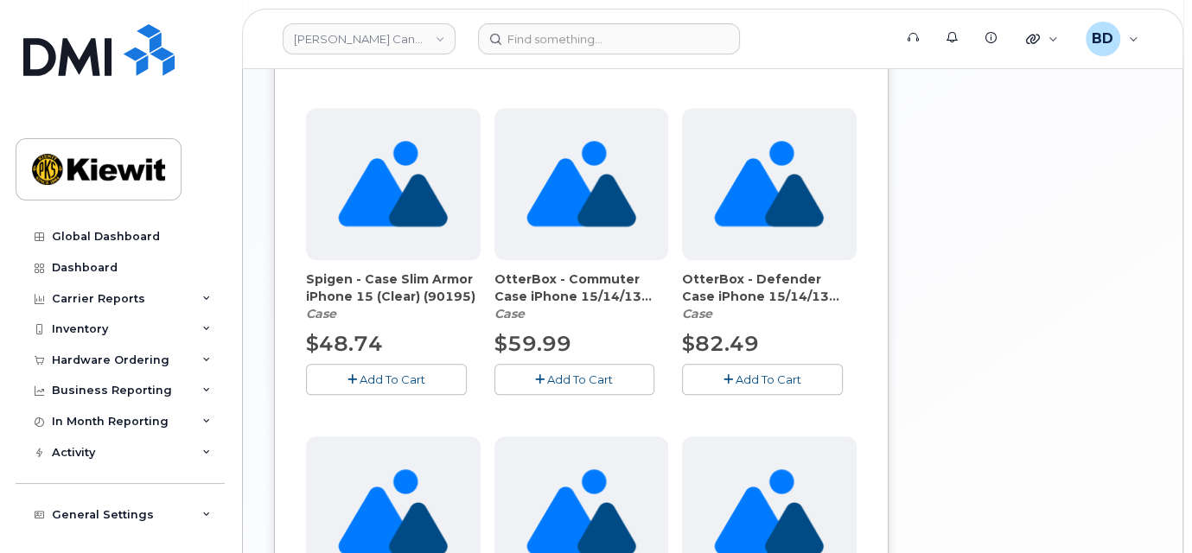
click at [595, 381] on span "Add To Cart" at bounding box center [580, 379] width 66 height 14
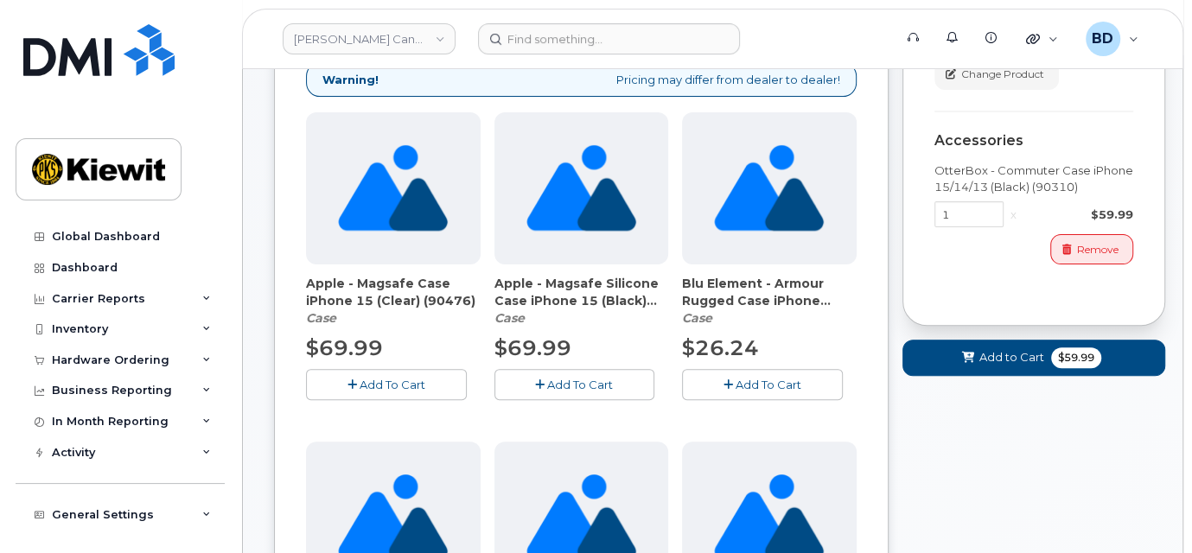
scroll to position [230, 0]
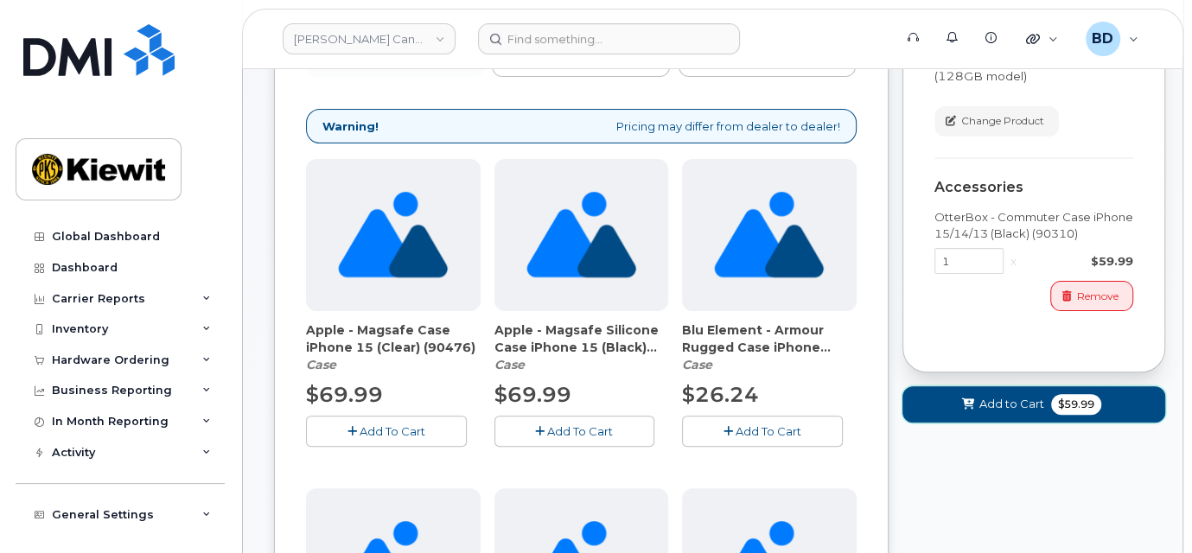
click at [1015, 400] on span "Add to Cart" at bounding box center [1011, 404] width 65 height 16
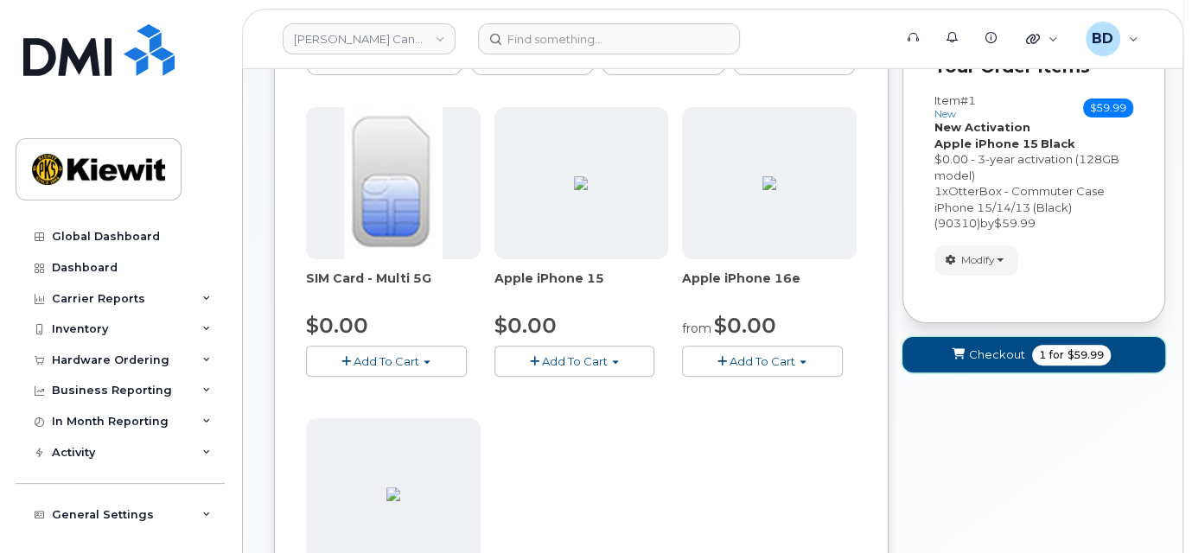
click at [998, 352] on span "Checkout" at bounding box center [997, 355] width 56 height 16
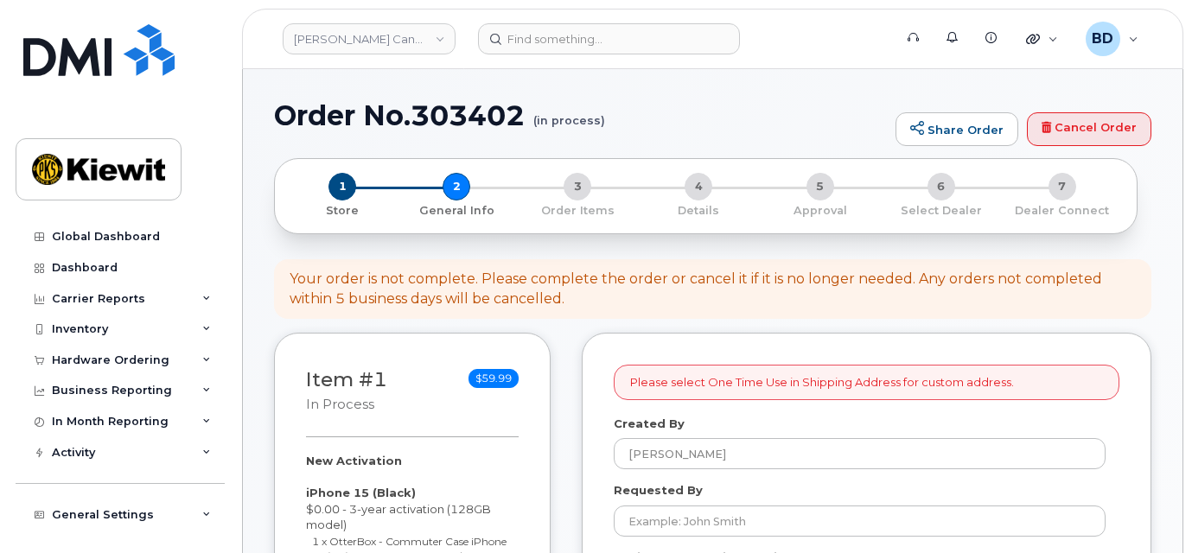
select select
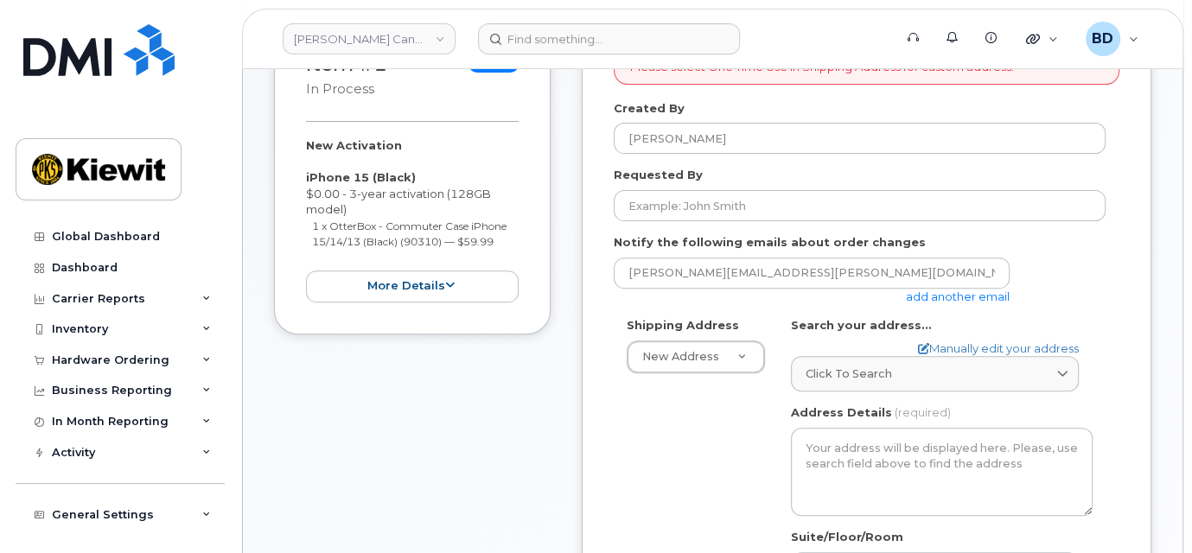
scroll to position [346, 0]
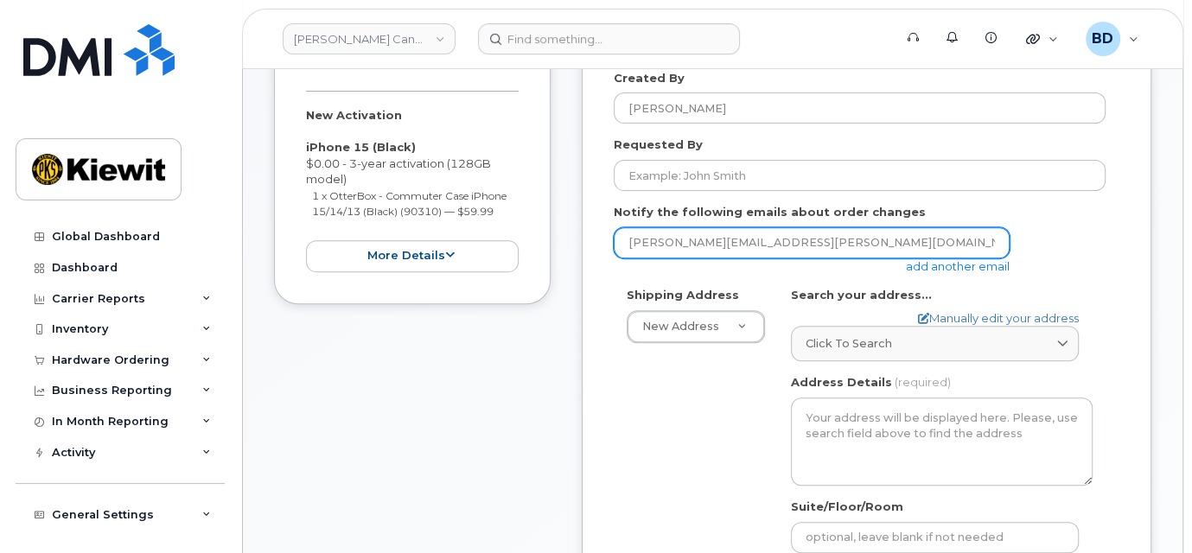
drag, startPoint x: 799, startPoint y: 229, endPoint x: 766, endPoint y: 216, distance: 35.3
click at [766, 216] on div "Notify the following emails about order changes [PERSON_NAME][EMAIL_ADDRESS][PE…" at bounding box center [867, 239] width 506 height 70
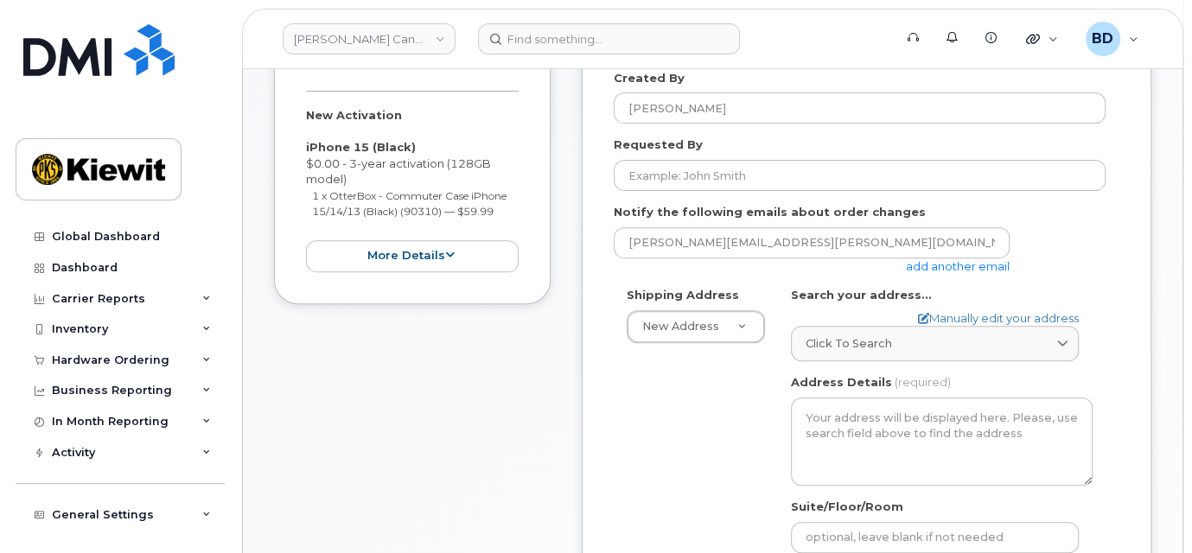
click at [952, 262] on link "add another email" at bounding box center [958, 266] width 104 height 14
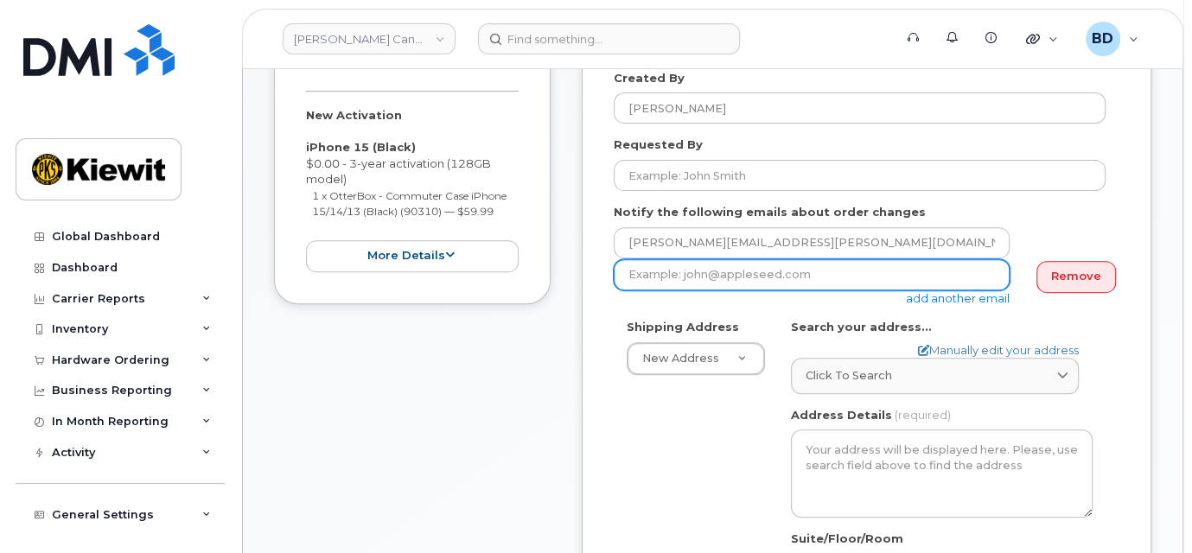
click at [668, 278] on input "email" at bounding box center [812, 274] width 396 height 31
paste input "matt.gabriel@kiewit.com"
type input "matt.gabriel@kiewit.com"
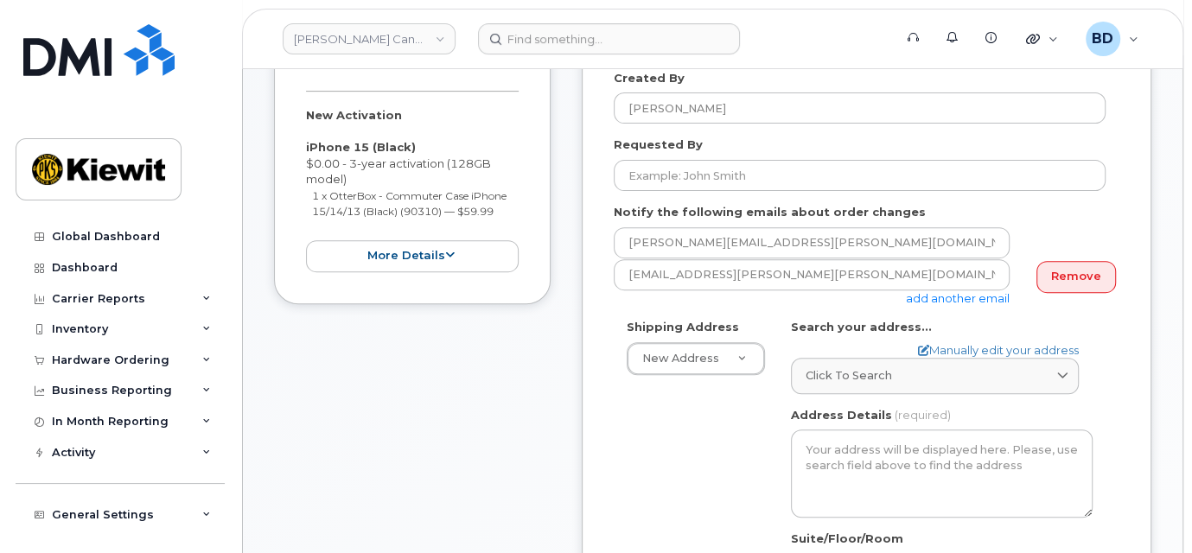
click at [607, 310] on div "Please select One Time Use in Shipping Address for custom address. Created By B…" at bounding box center [867, 490] width 570 height 1007
drag, startPoint x: 944, startPoint y: 347, endPoint x: 880, endPoint y: 328, distance: 67.0
click at [945, 347] on link "Manually edit your address" at bounding box center [998, 350] width 161 height 16
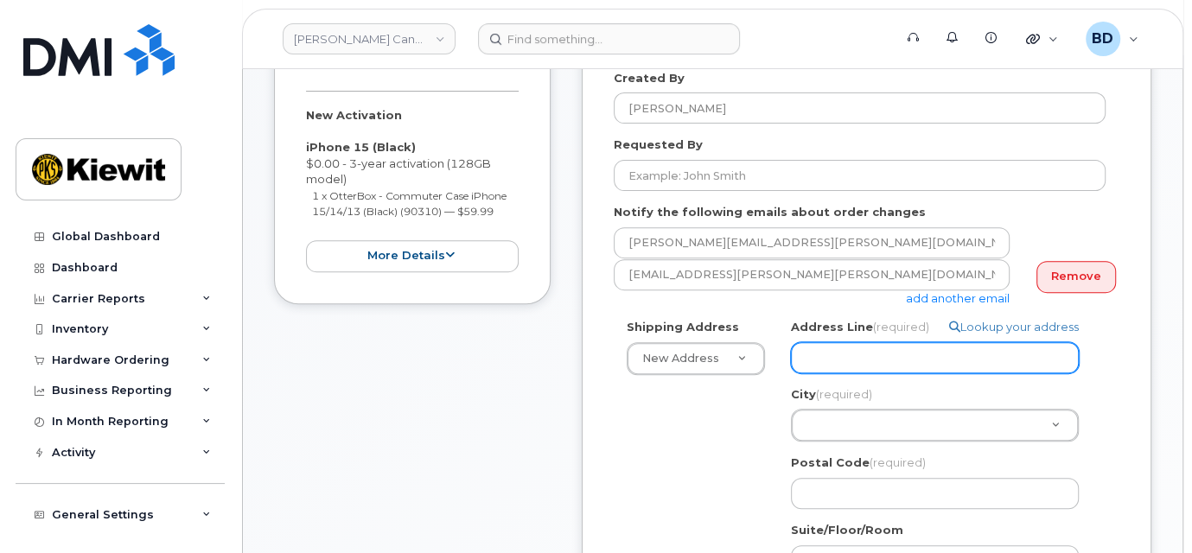
click at [834, 347] on input "Address Line (required)" at bounding box center [935, 357] width 288 height 31
paste input "10333 Southport Road S.W."
select select
type input "10333 Southport Road S.W."
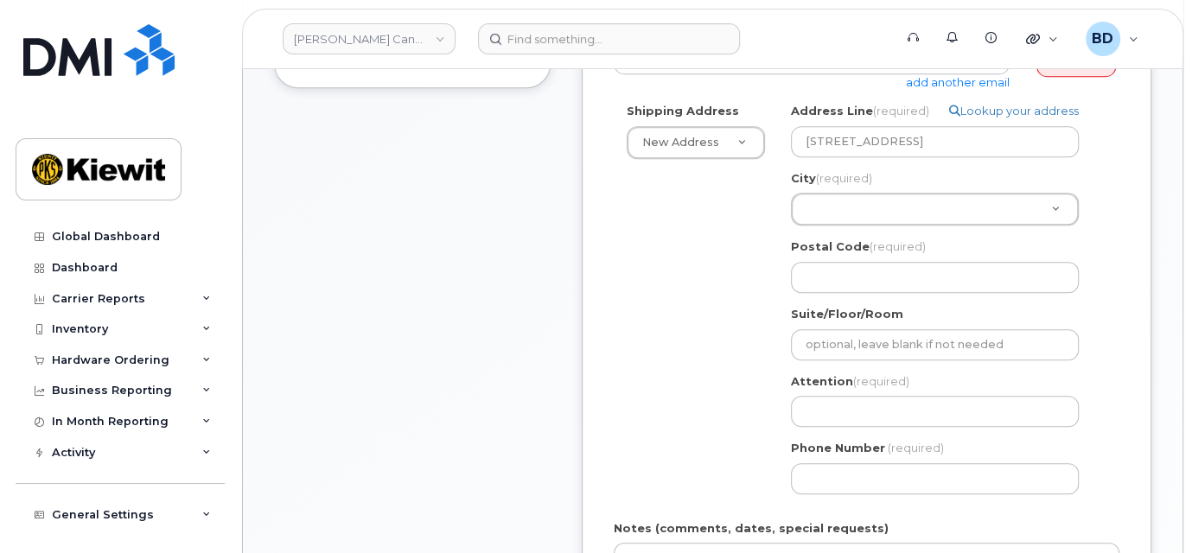
scroll to position [576, 0]
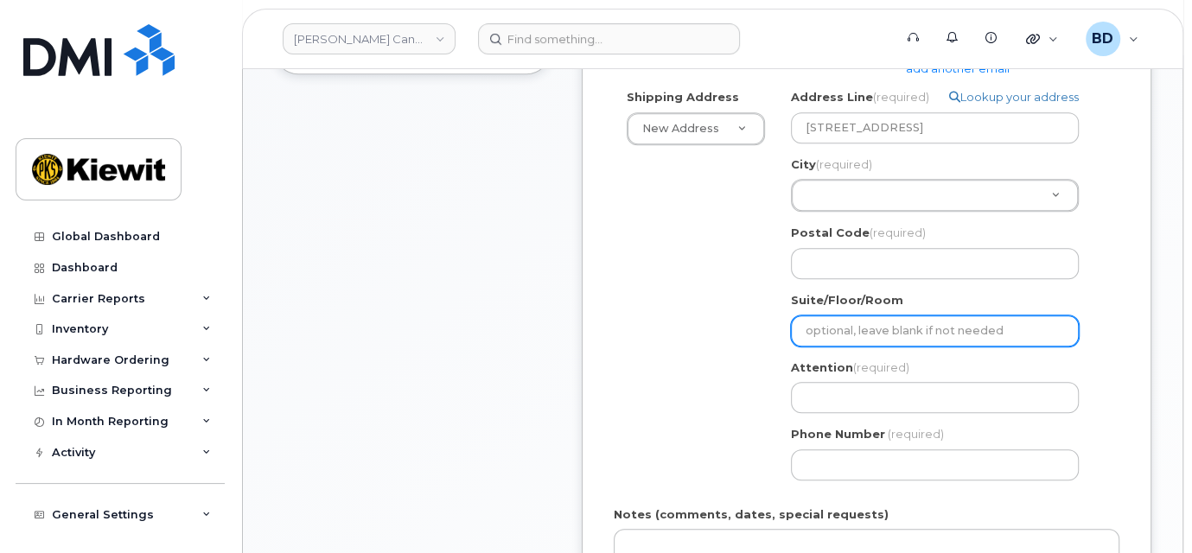
click at [815, 337] on input "Suite/Floor/Room" at bounding box center [935, 330] width 288 height 31
paste input "Suite 200"
select select
type input "Suite 200"
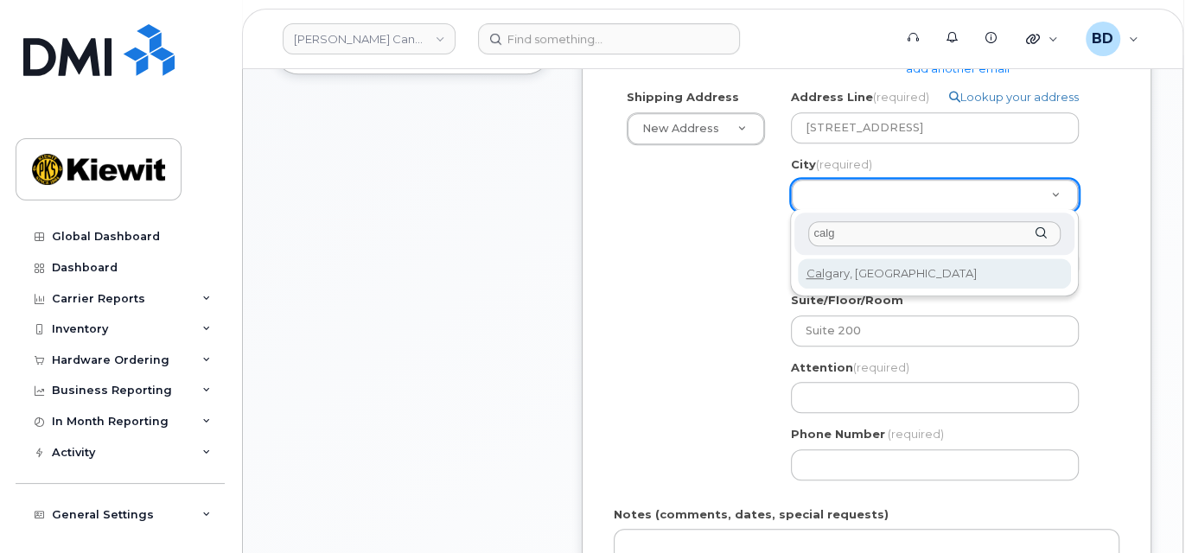
type input "calg"
select select
type input "88"
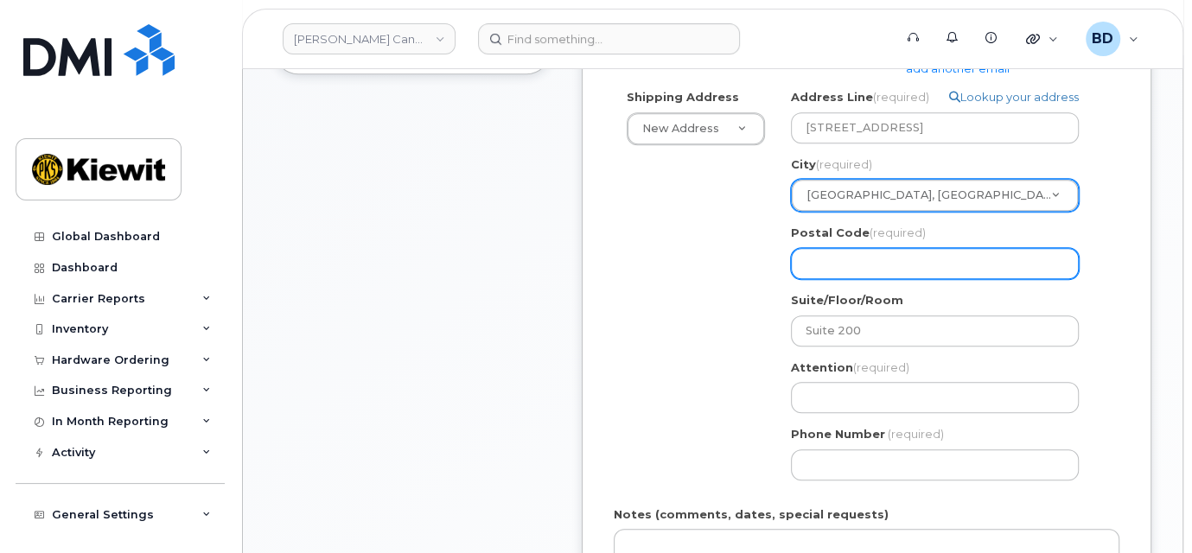
click at [824, 264] on input "Postal Code (required)" at bounding box center [935, 263] width 288 height 31
paste input "T2W 3X6"
select select
type input "T2W 3X6"
click at [831, 258] on input "T2W 3X6" at bounding box center [935, 263] width 288 height 31
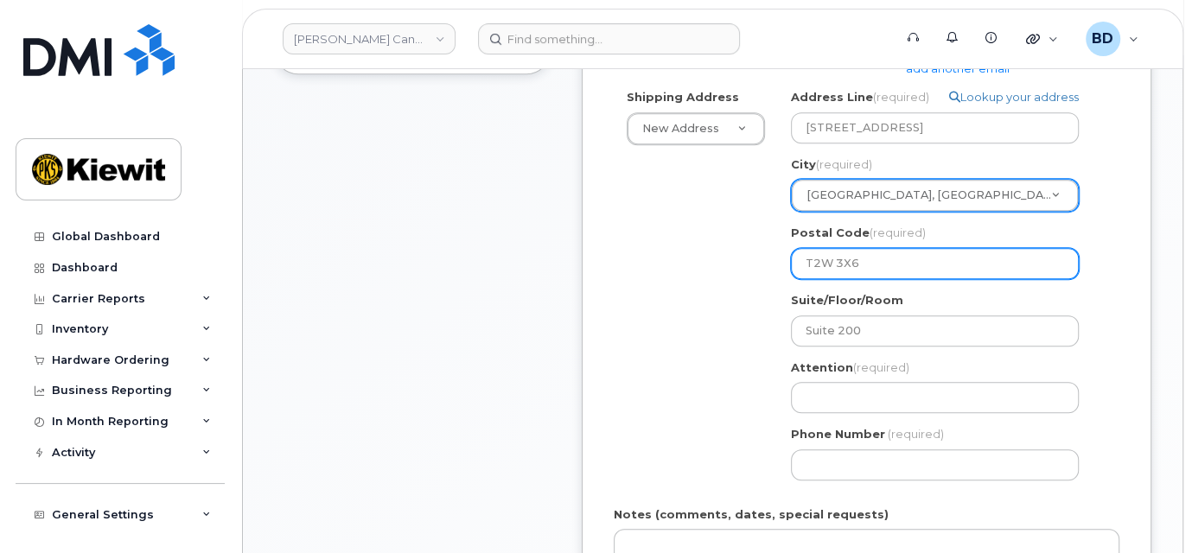
select select
type input "T2W3X6"
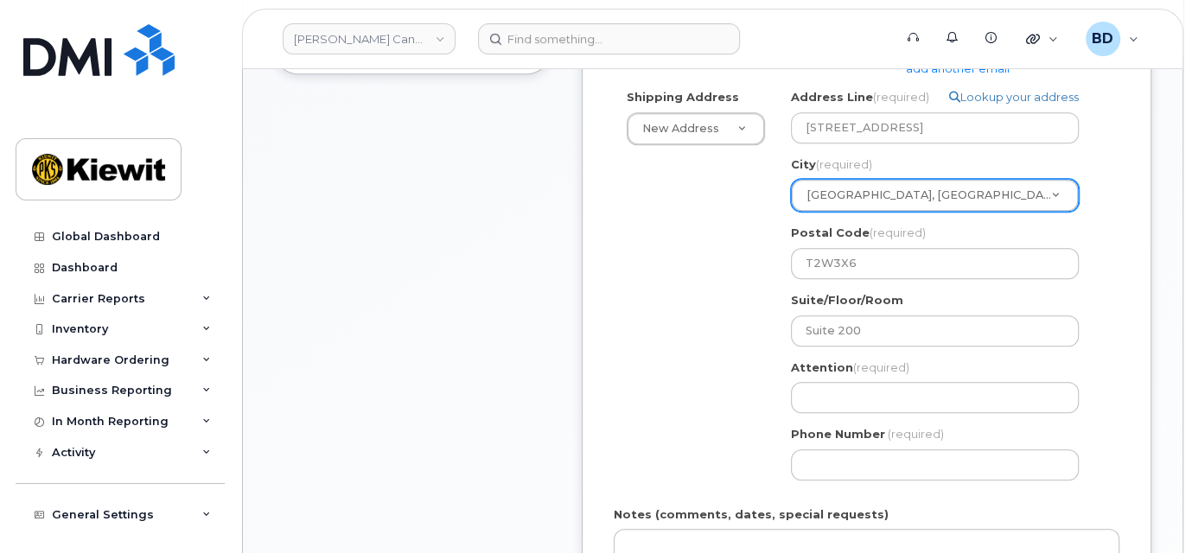
click at [737, 298] on div "Shipping Address New Address New Address 200 10333 Southport Road SW 200 10333 …" at bounding box center [860, 291] width 492 height 404
click at [823, 394] on input "Attention (required)" at bounding box center [935, 397] width 288 height 31
paste input "Leanne.Ivison"
select select
type input "Leanne.Ivison"
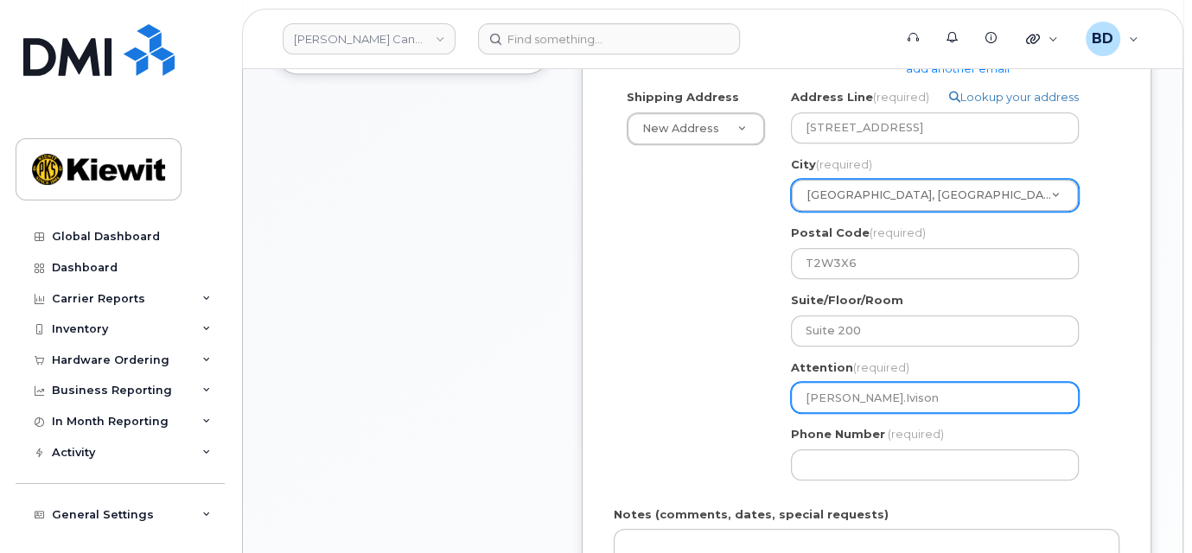
select select
click at [900, 395] on input "Leanne.Ivison/" at bounding box center [935, 397] width 288 height 31
paste input "[PERSON_NAME]"
type input "[PERSON_NAME].Ivison/[PERSON_NAME]"
select select
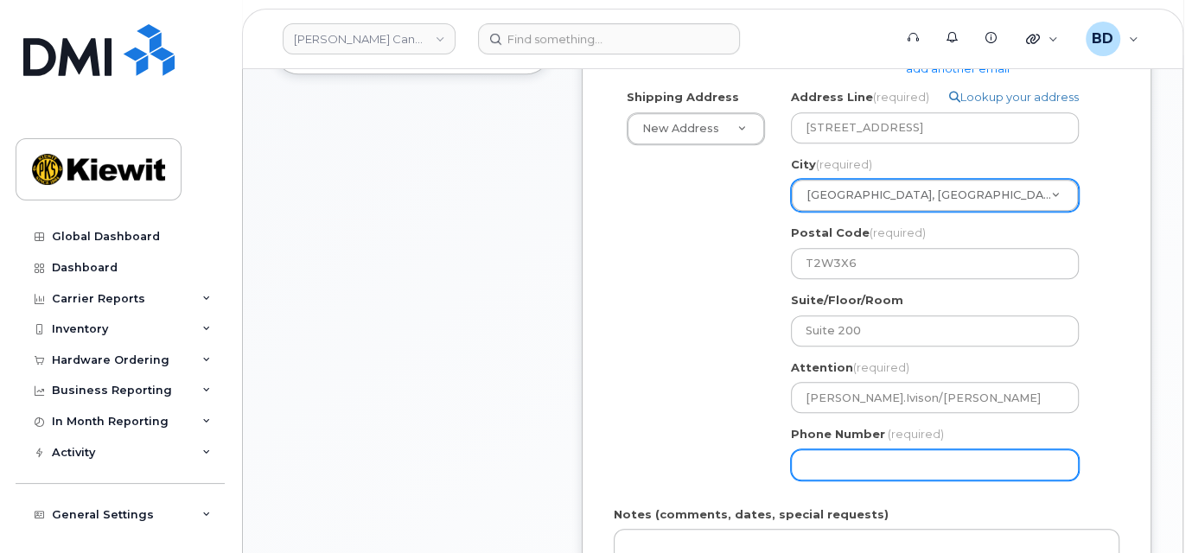
click at [805, 457] on input "Phone Number" at bounding box center [935, 464] width 288 height 31
type input "877772770"
select select
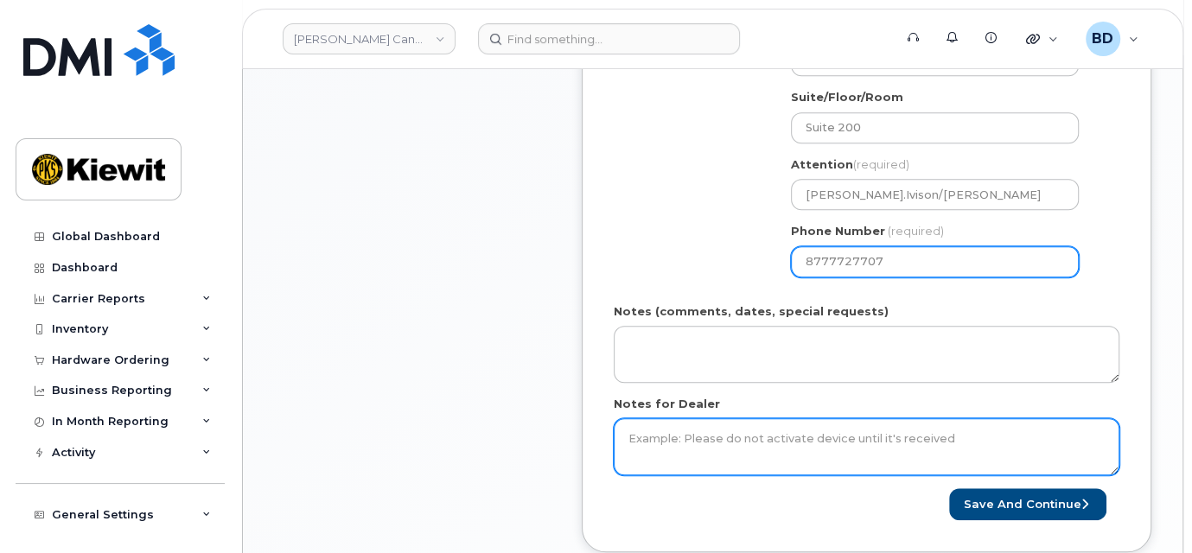
scroll to position [806, 0]
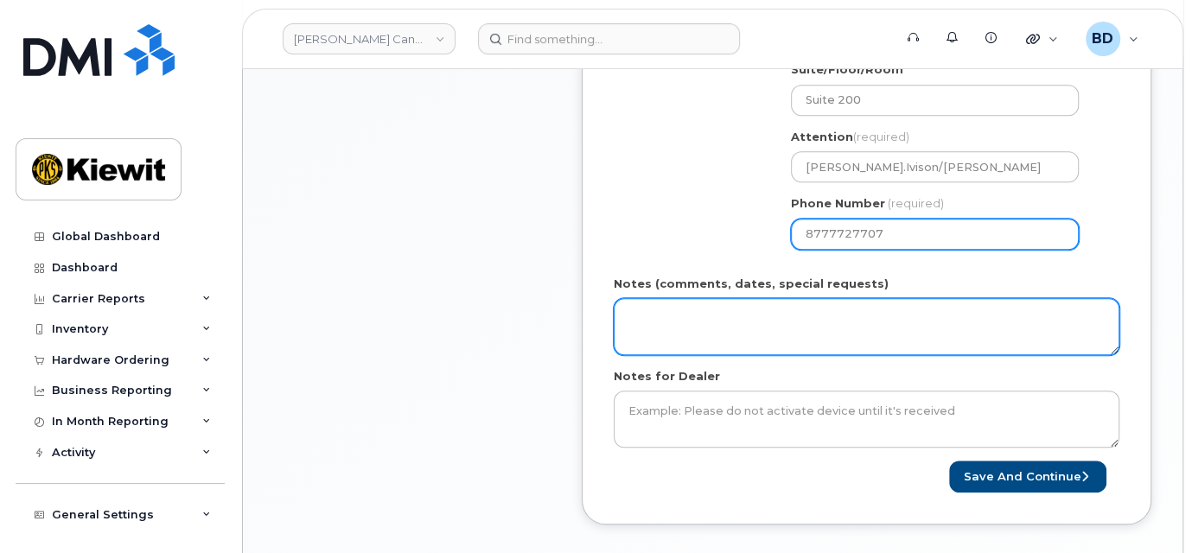
type input "8777727707"
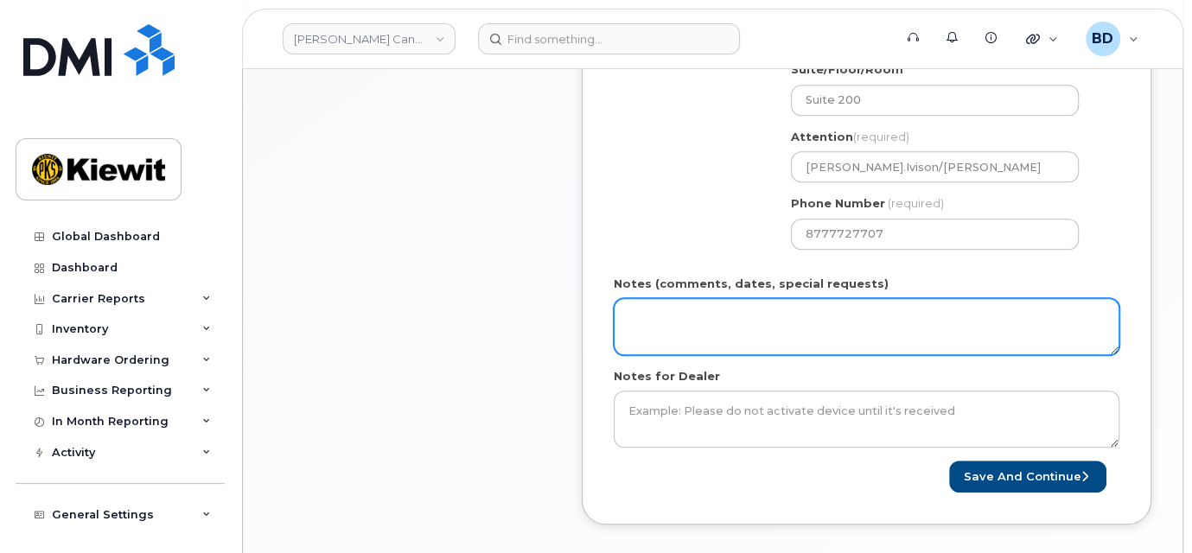
click at [704, 328] on textarea "Notes (comments, dates, special requests)" at bounding box center [867, 326] width 506 height 57
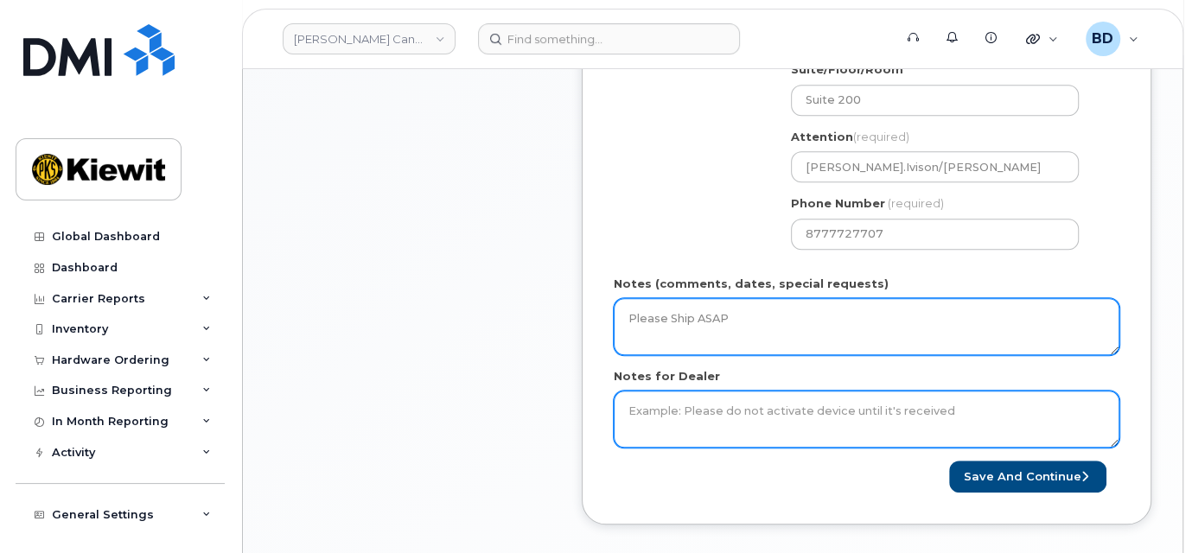
type textarea "Please Ship ASAP"
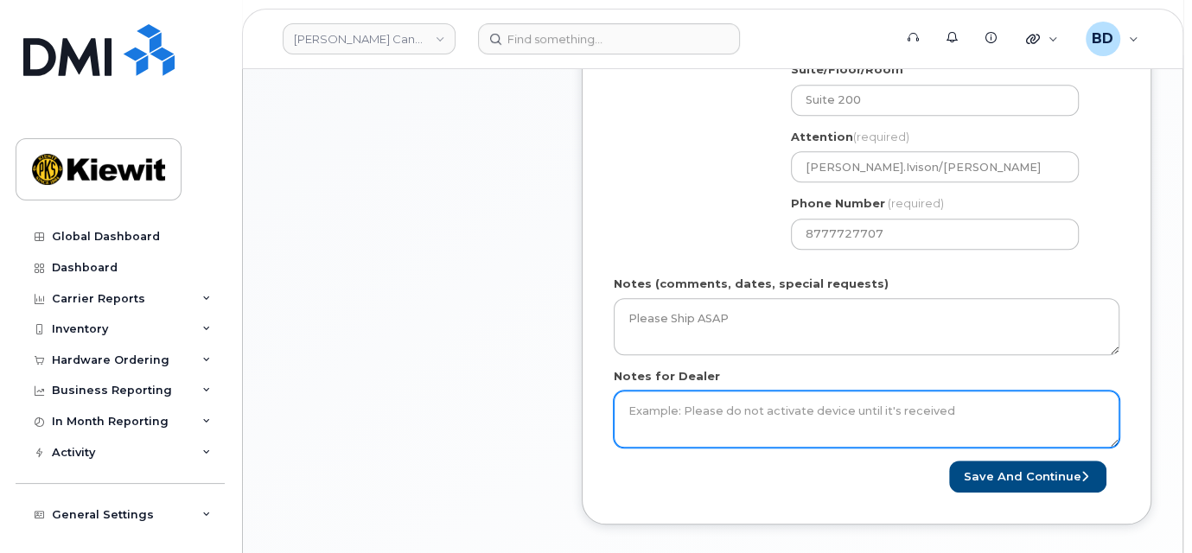
click at [659, 417] on textarea "Notes for Dealer" at bounding box center [867, 419] width 506 height 57
type textarea "Please Ship ASAP"
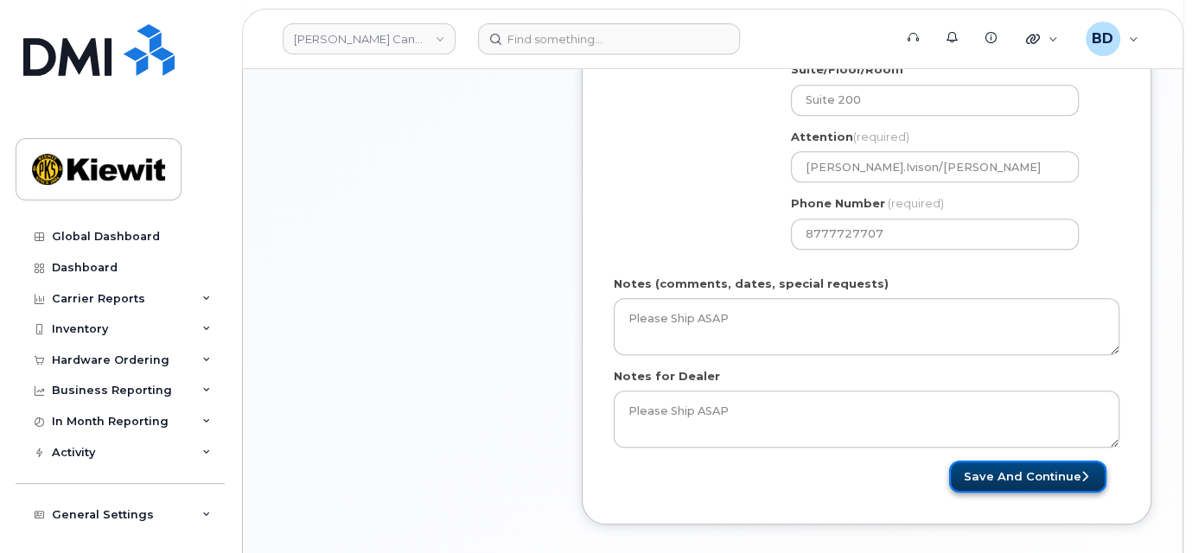
click at [1054, 474] on button "Save and Continue" at bounding box center [1027, 477] width 157 height 32
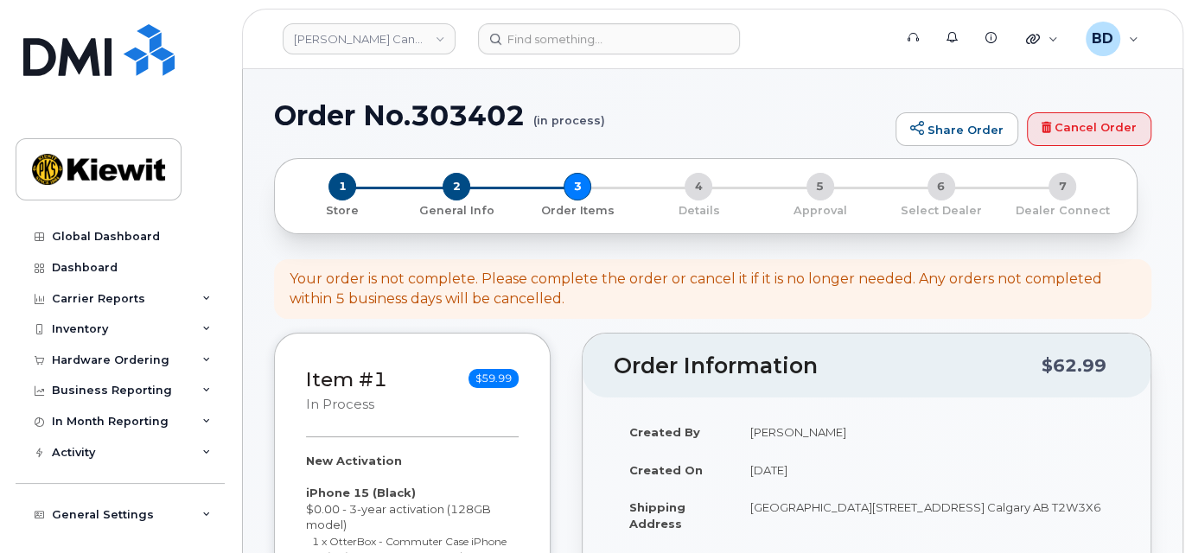
click at [951, 389] on header "Order Information $62.99" at bounding box center [866, 366] width 568 height 64
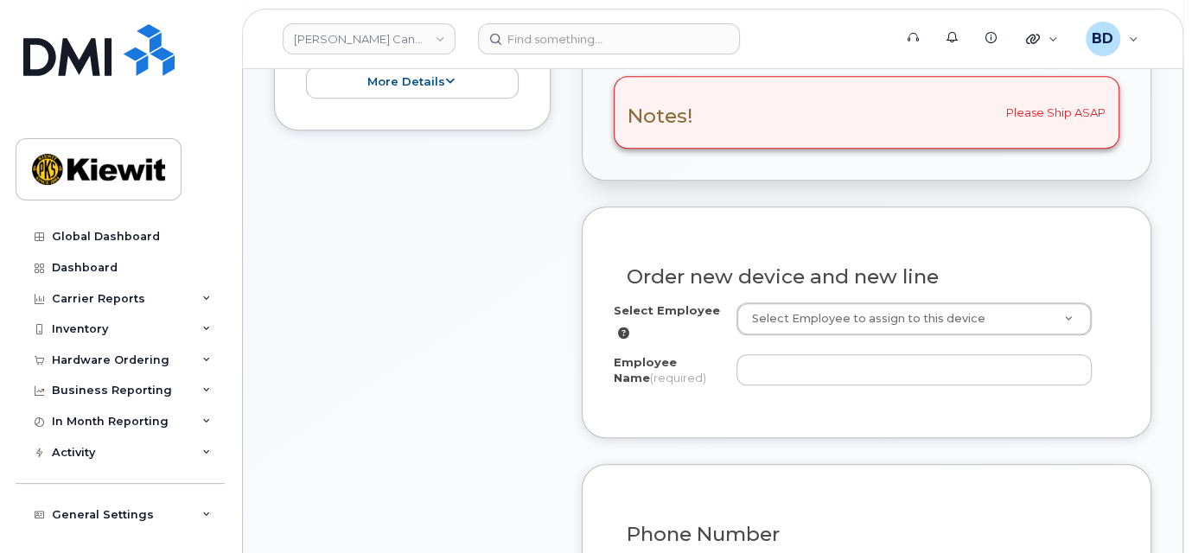
scroll to position [576, 0]
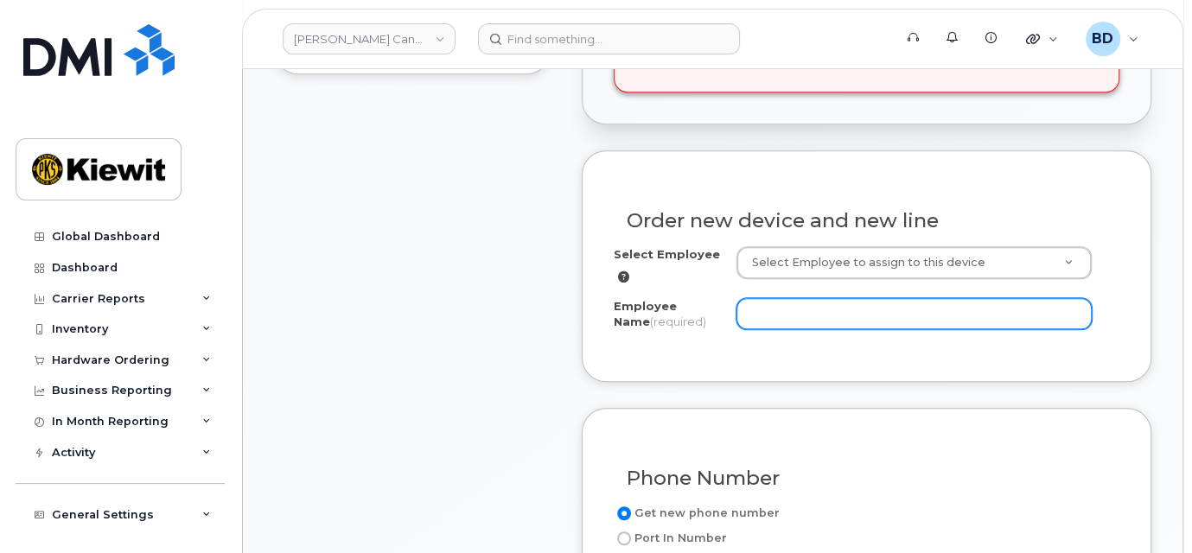
click at [755, 309] on input "Employee Name (required)" at bounding box center [913, 313] width 355 height 31
click at [730, 313] on div "Employee Name (required) v" at bounding box center [867, 317] width 506 height 39
paste input "[PERSON_NAME]"
type input "[PERSON_NAME]"
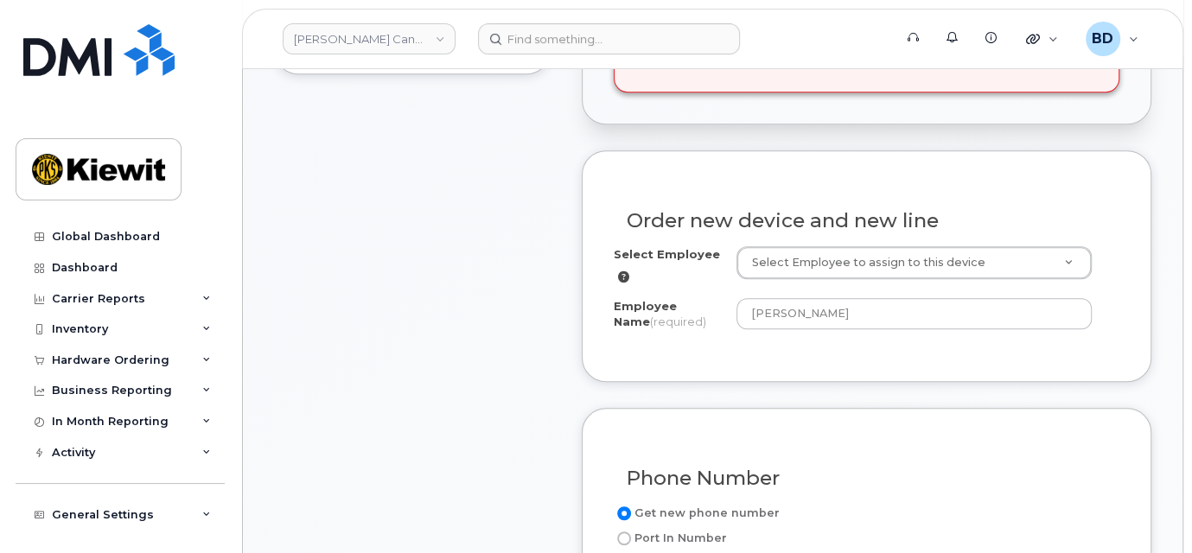
drag, startPoint x: 526, startPoint y: 412, endPoint x: 603, endPoint y: 406, distance: 77.2
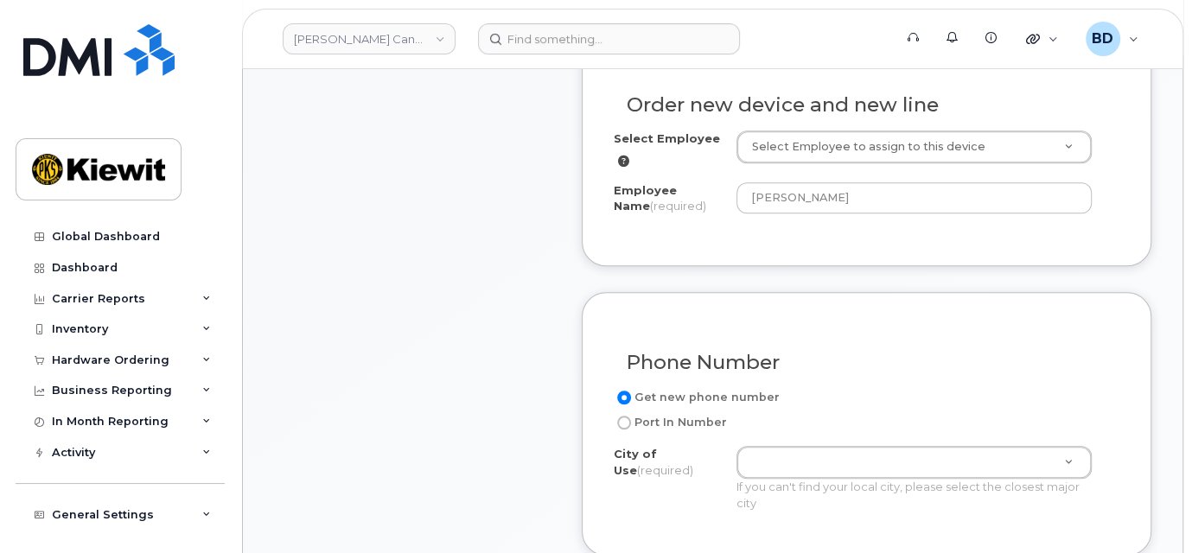
scroll to position [806, 0]
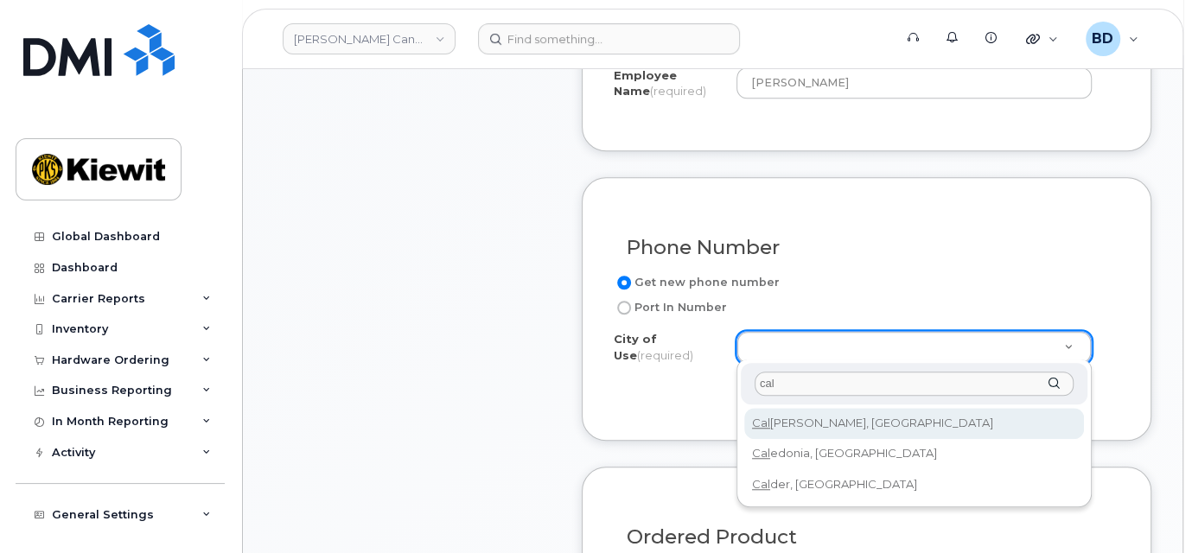
type input "cal"
type input "88"
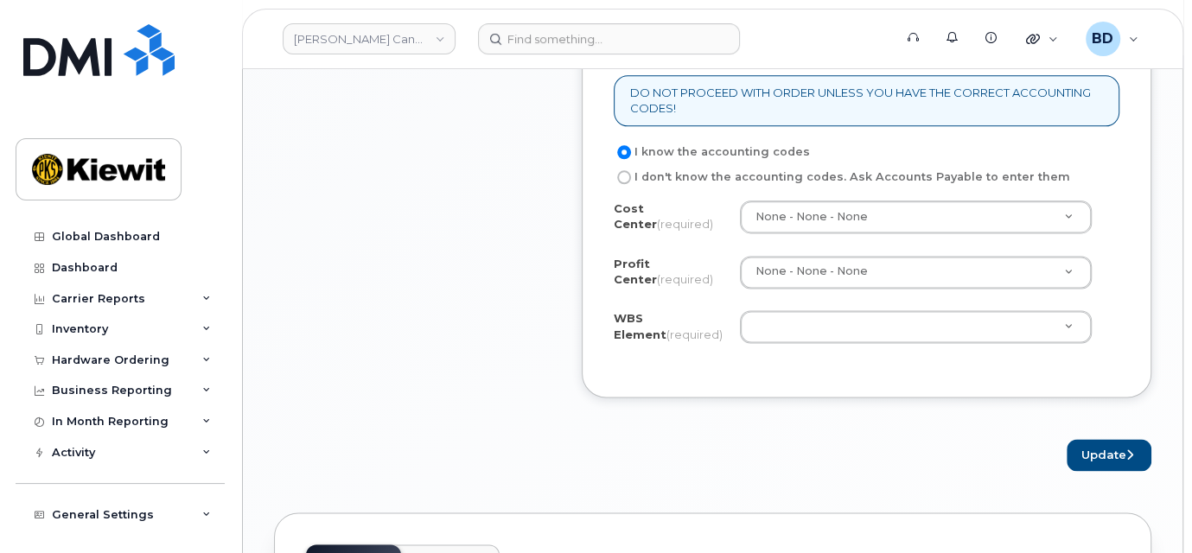
scroll to position [1498, 0]
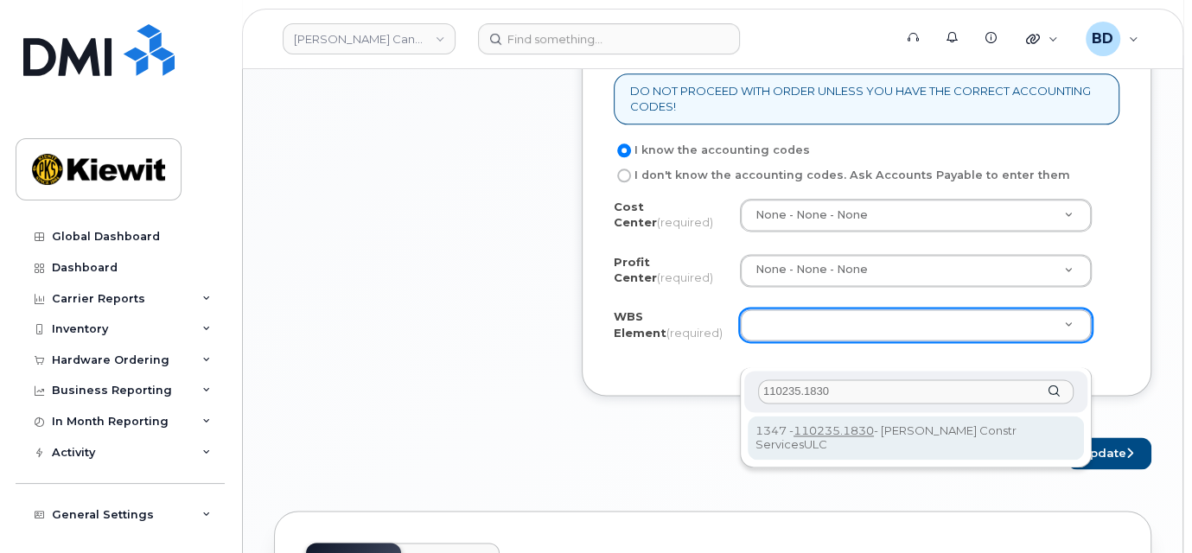
type input "110235.1830"
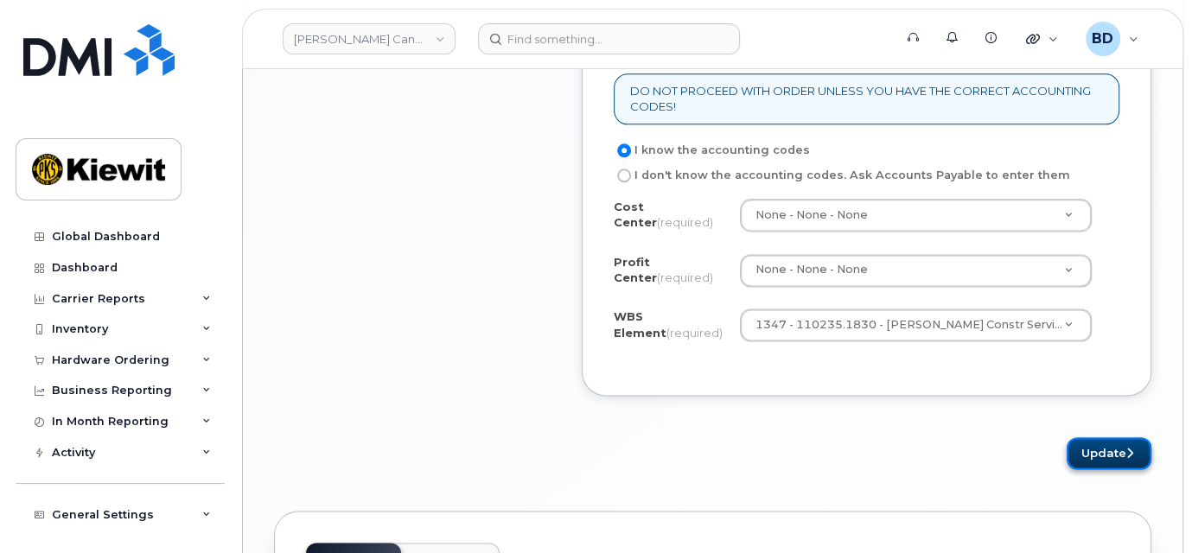
click at [1107, 469] on button "Update" at bounding box center [1108, 453] width 85 height 32
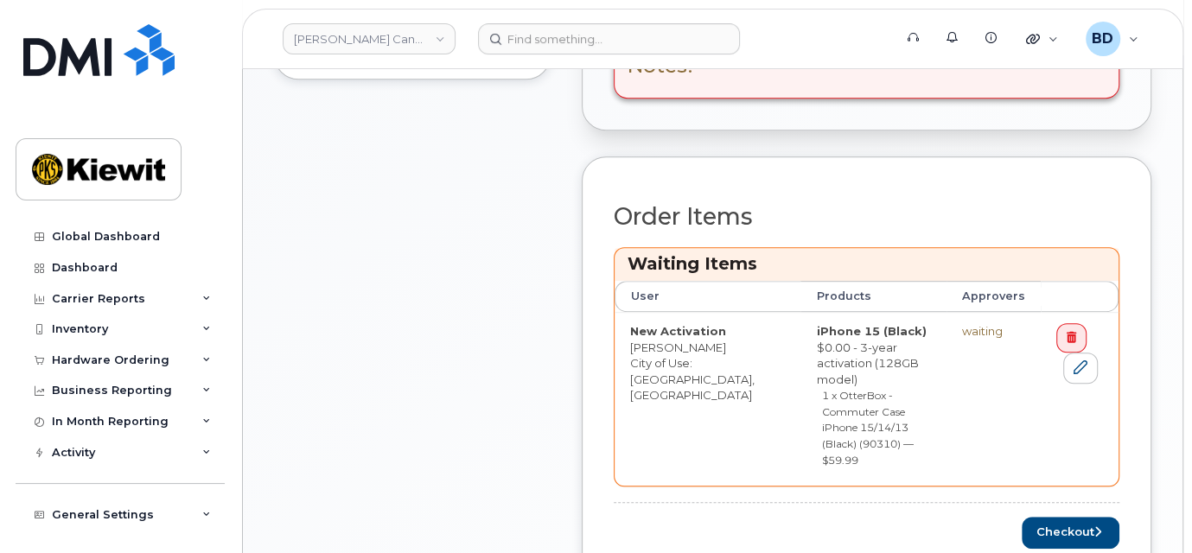
scroll to position [691, 0]
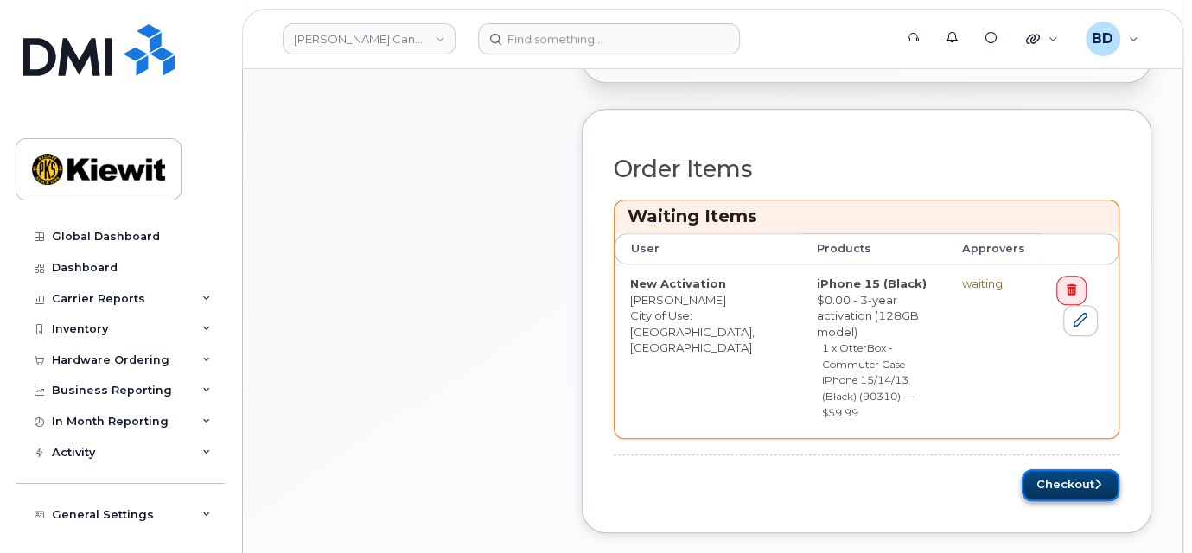
click at [1073, 469] on button "Checkout" at bounding box center [1070, 485] width 98 height 32
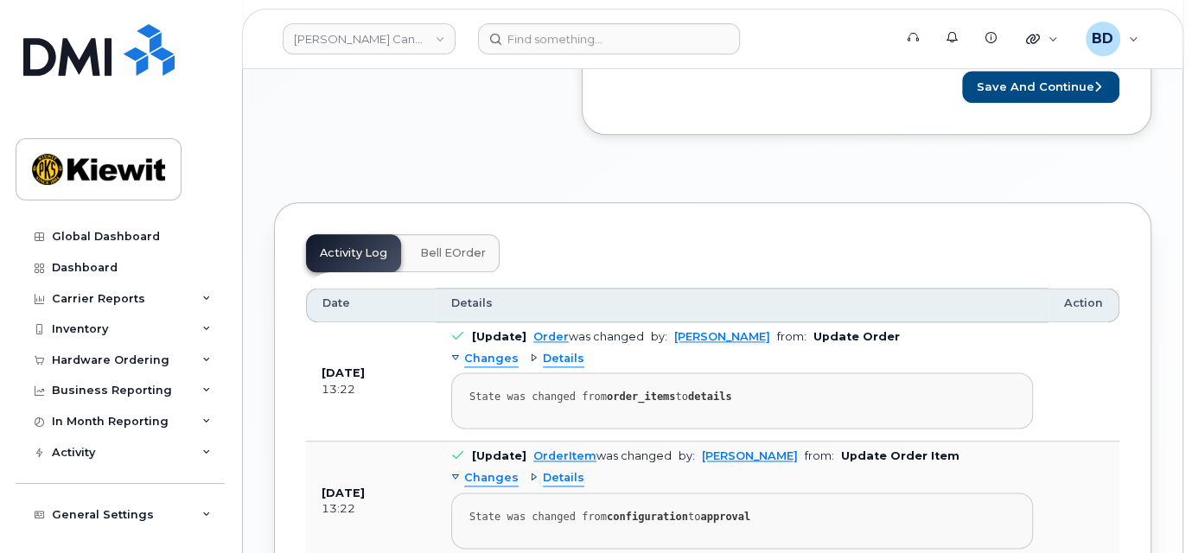
scroll to position [1383, 0]
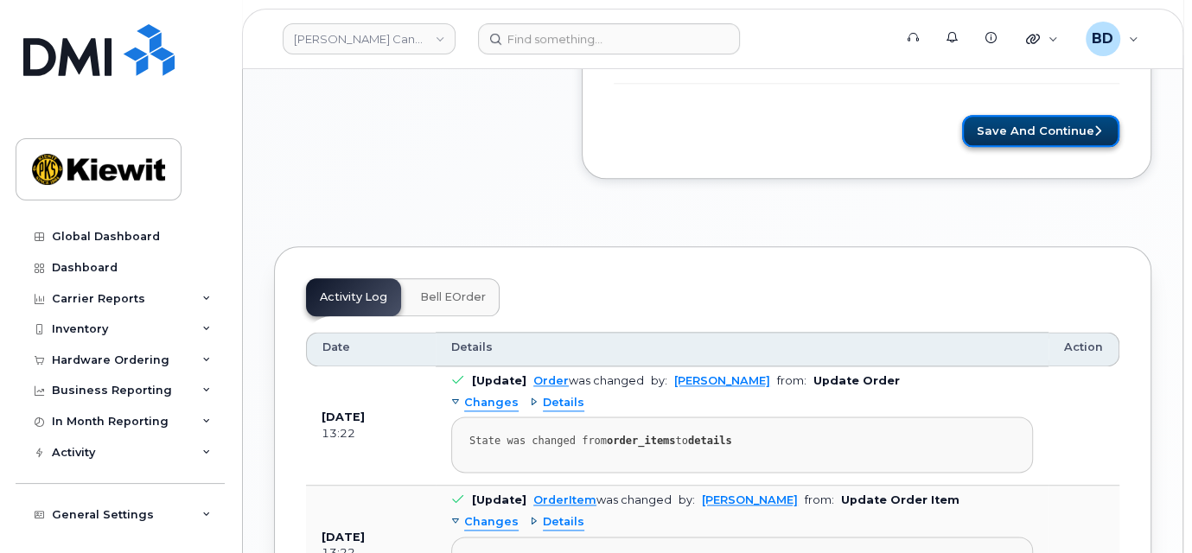
click at [1009, 122] on button "Save and Continue" at bounding box center [1040, 131] width 157 height 32
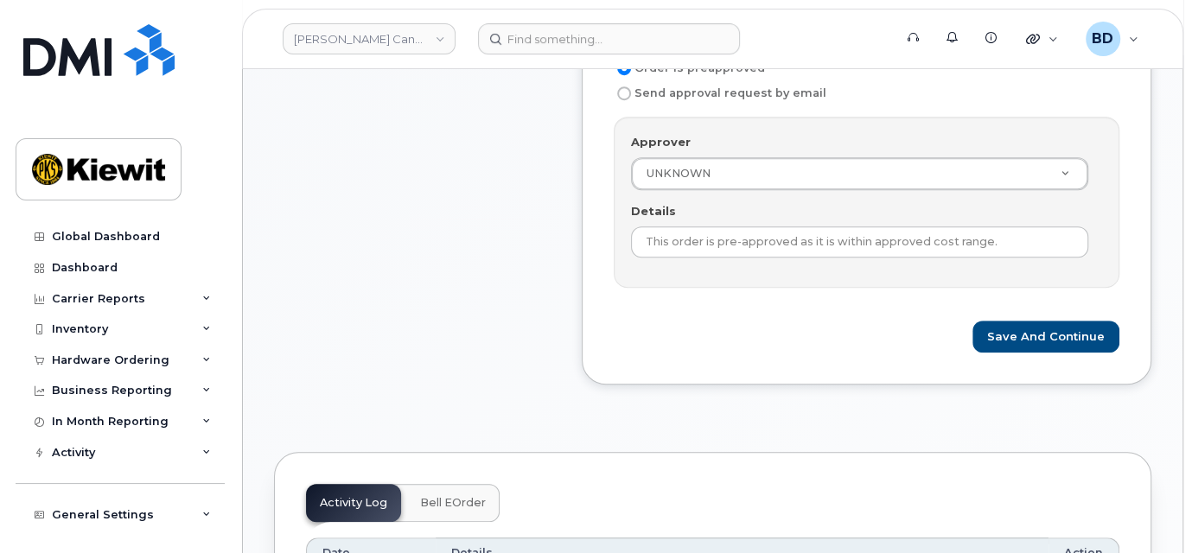
scroll to position [691, 0]
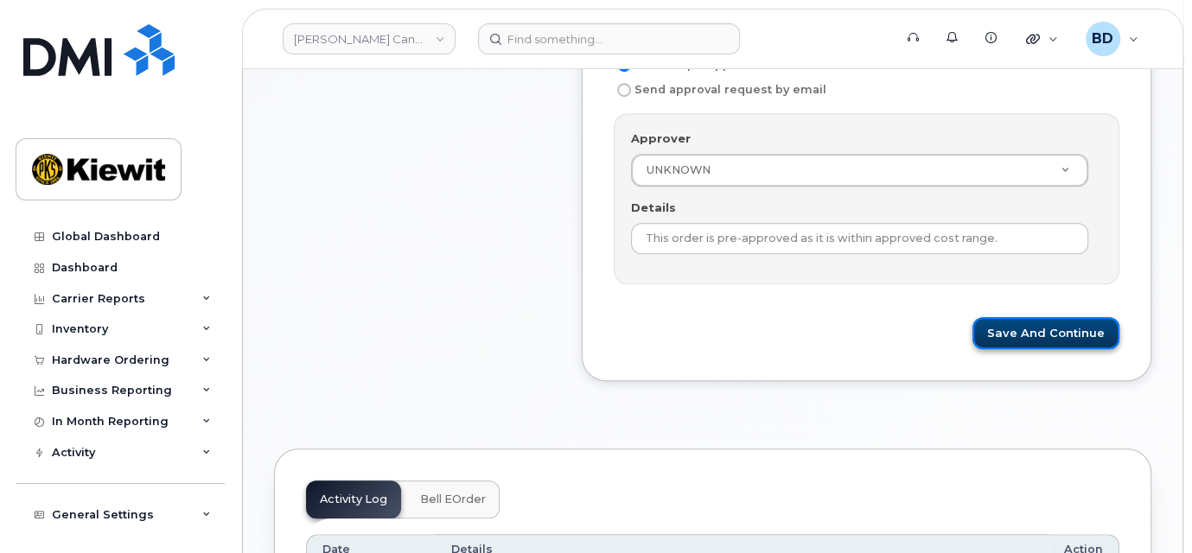
drag, startPoint x: 1045, startPoint y: 333, endPoint x: 1009, endPoint y: 324, distance: 37.3
click at [1045, 334] on button "Save and Continue" at bounding box center [1045, 333] width 147 height 32
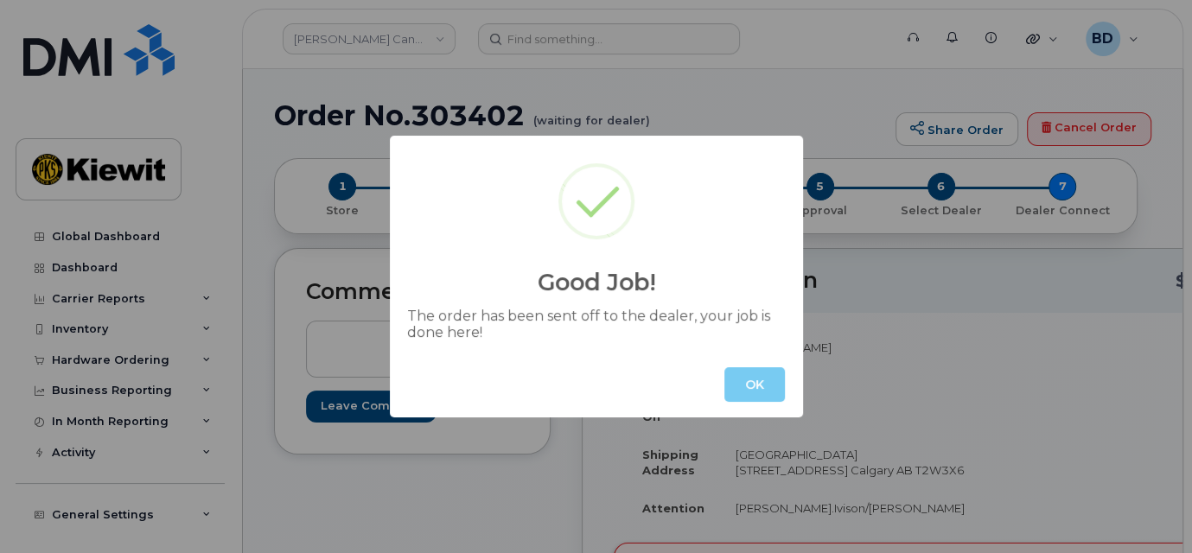
click at [756, 382] on button "OK" at bounding box center [754, 384] width 60 height 35
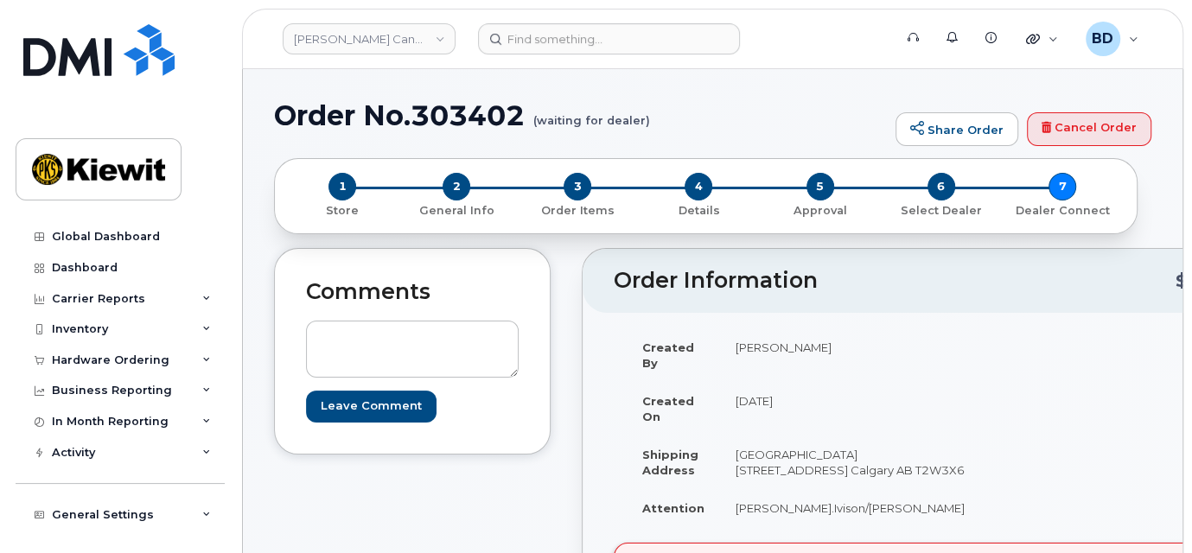
click at [468, 113] on h1 "Order No.303402 (waiting for dealer)" at bounding box center [580, 115] width 613 height 30
copy h1 "303402"
click at [398, 10] on header "[PERSON_NAME] Canada Inc Support Alerts Knowledge Base Quicklinks Suspend / Can…" at bounding box center [712, 39] width 941 height 60
click at [396, 27] on link "[PERSON_NAME] Canada Inc" at bounding box center [369, 38] width 173 height 31
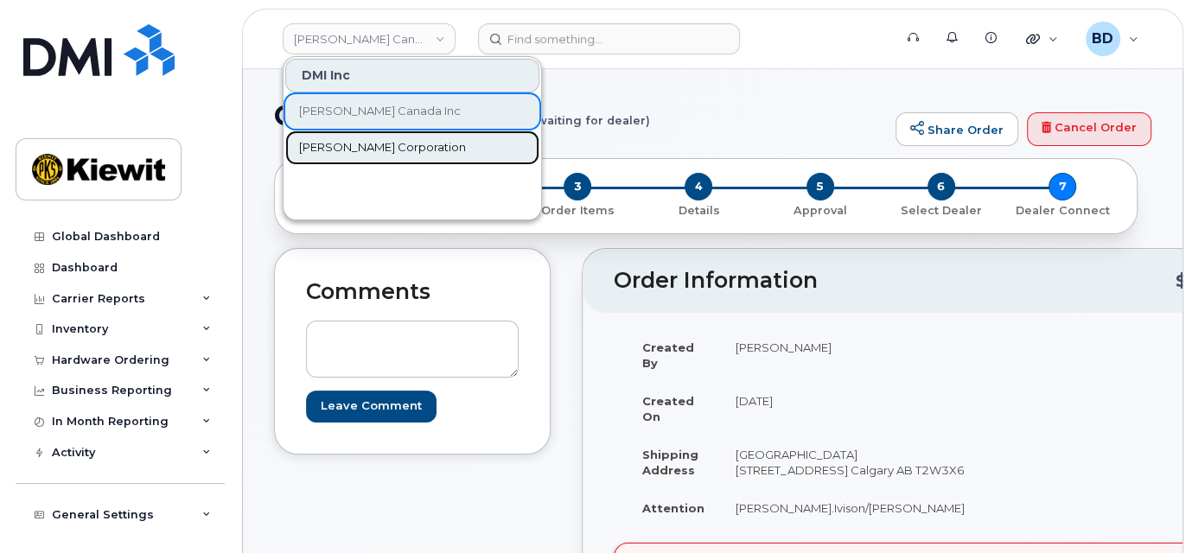
click at [373, 147] on span "[PERSON_NAME] Corporation" at bounding box center [382, 147] width 167 height 17
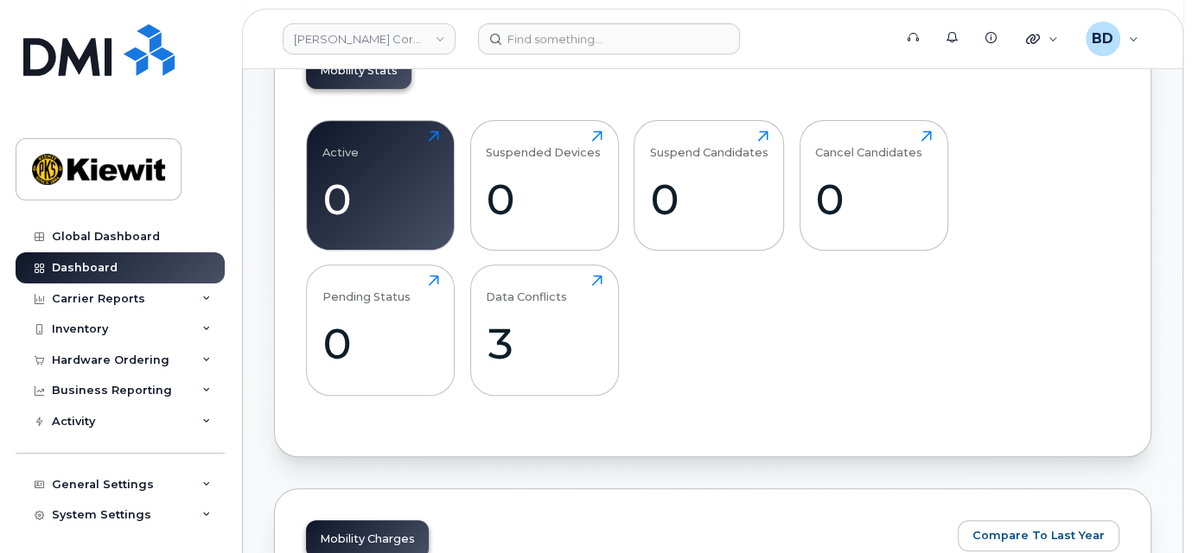
scroll to position [346, 0]
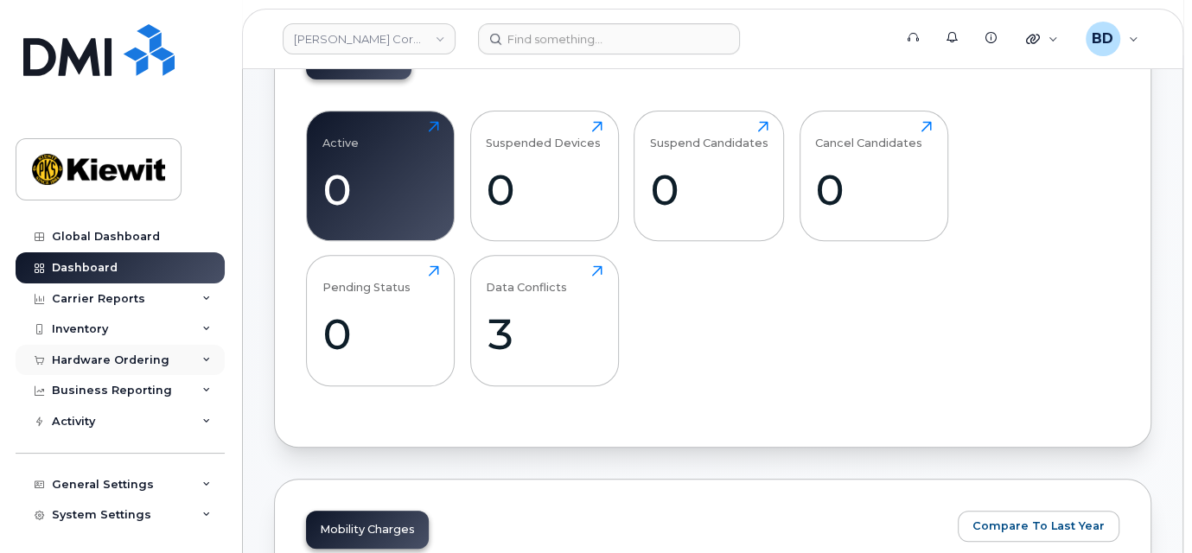
click at [202, 359] on icon at bounding box center [206, 360] width 9 height 9
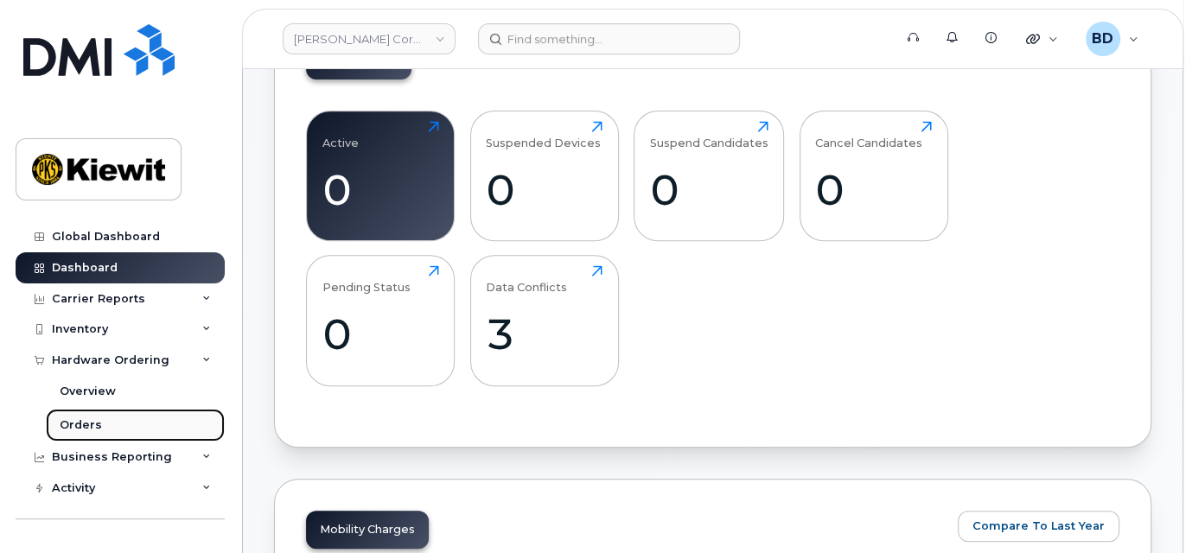
click at [94, 423] on div "Orders" at bounding box center [81, 425] width 42 height 16
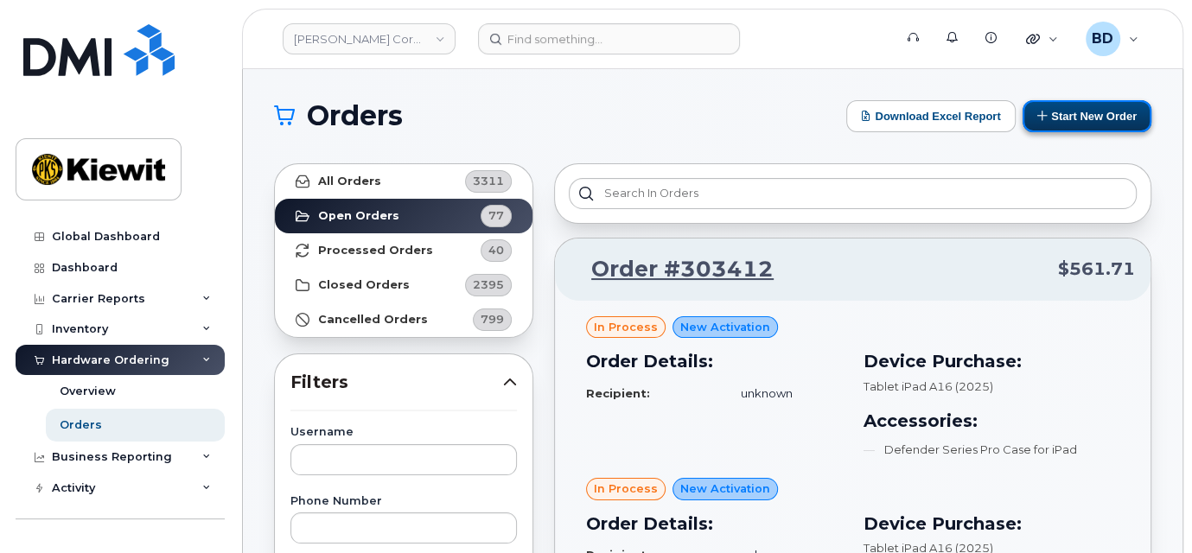
drag, startPoint x: 1096, startPoint y: 107, endPoint x: 1052, endPoint y: 111, distance: 44.2
click at [1096, 107] on button "Start New Order" at bounding box center [1086, 116] width 129 height 32
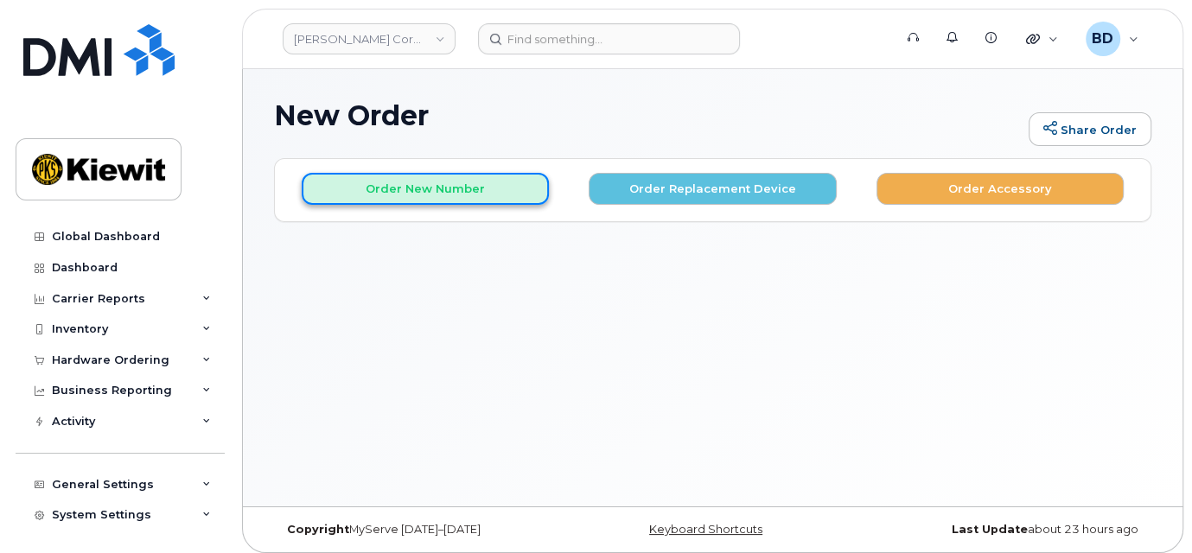
click at [339, 185] on button "Order New Number" at bounding box center [425, 189] width 247 height 32
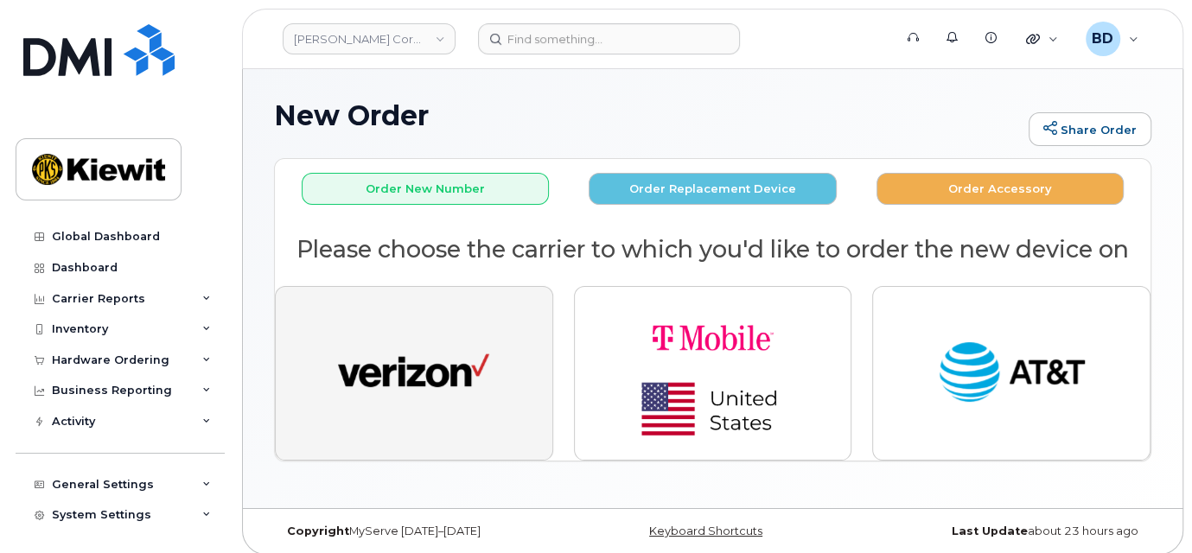
click at [406, 350] on img "button" at bounding box center [413, 373] width 151 height 78
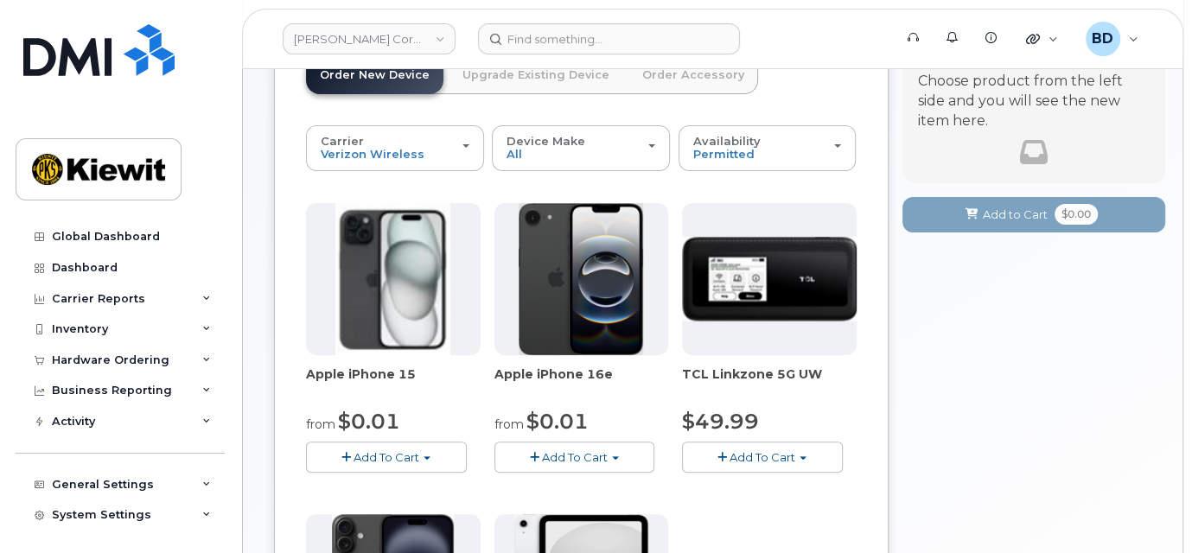
scroll to position [128, 0]
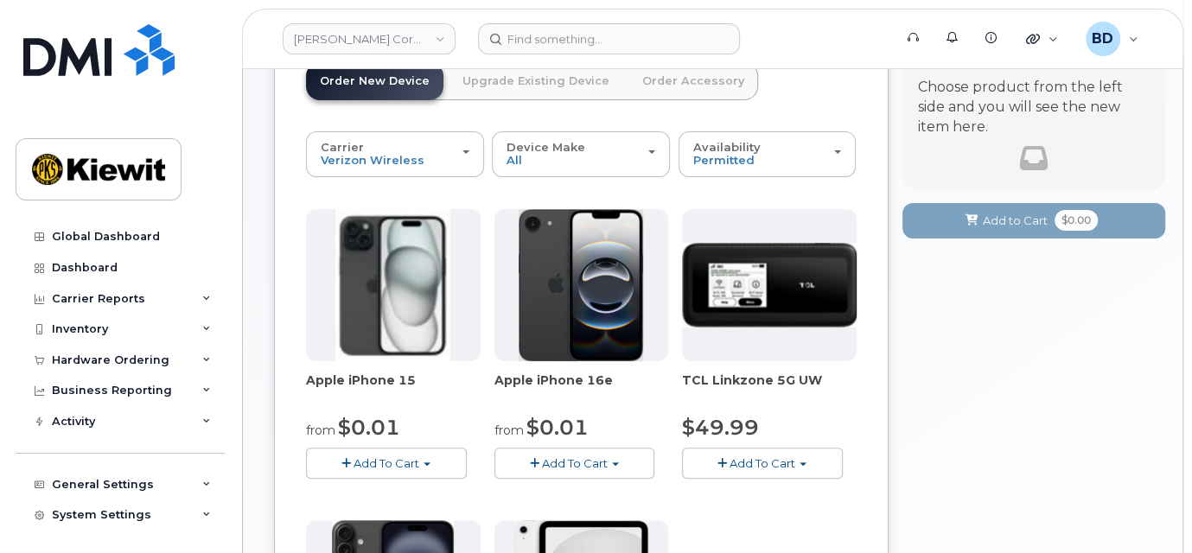
click at [359, 461] on span "Add To Cart" at bounding box center [386, 463] width 66 height 14
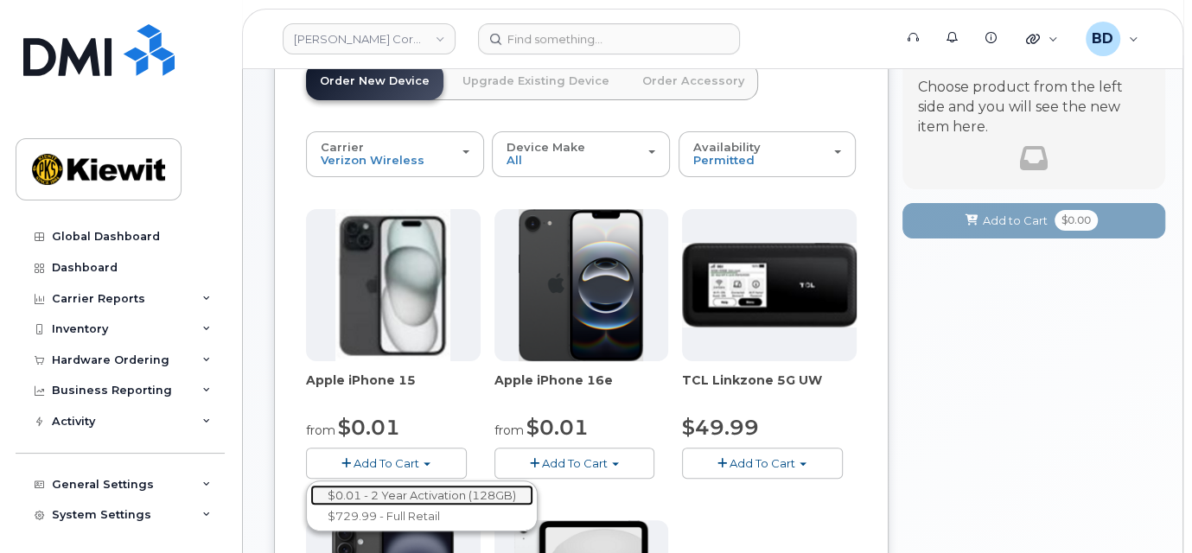
click at [414, 490] on link "$0.01 - 2 Year Activation (128GB)" at bounding box center [421, 496] width 223 height 22
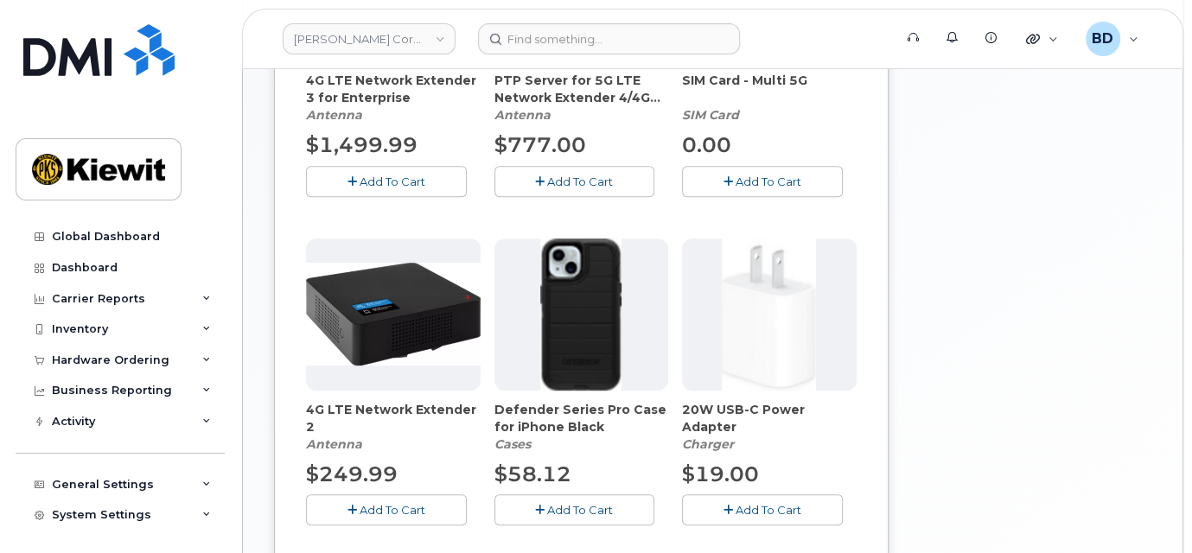
scroll to position [589, 0]
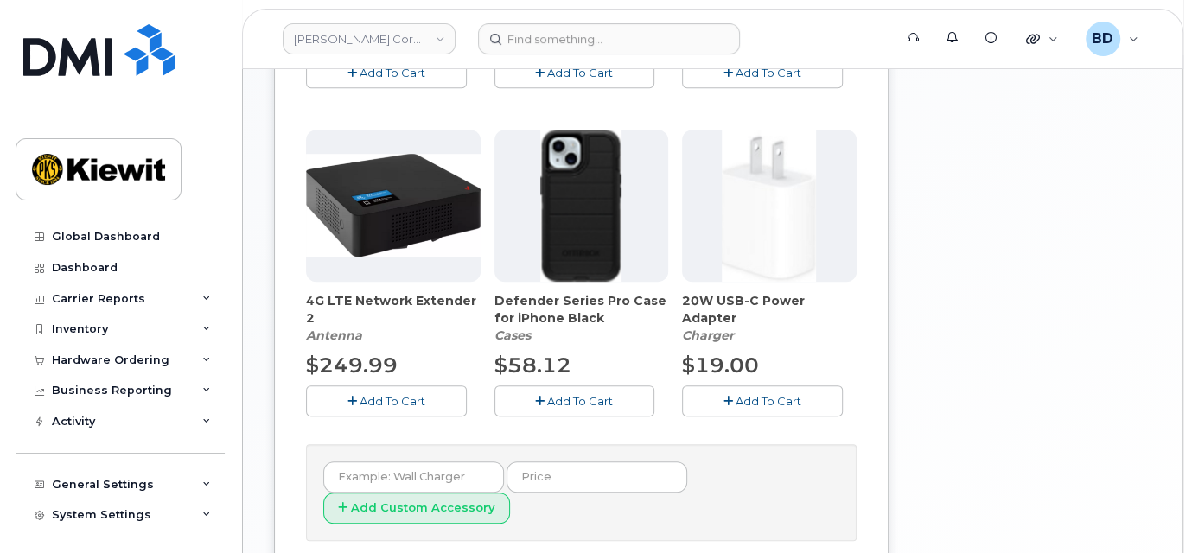
drag, startPoint x: 557, startPoint y: 401, endPoint x: 710, endPoint y: 404, distance: 153.0
click at [560, 401] on span "Add To Cart" at bounding box center [580, 401] width 66 height 14
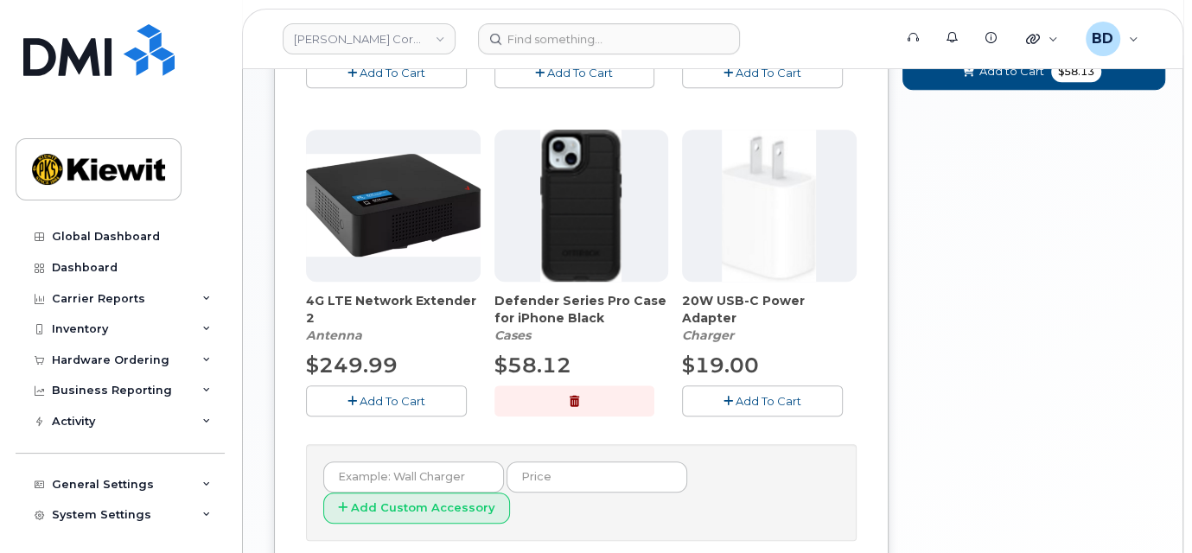
click at [742, 399] on span "Add To Cart" at bounding box center [768, 401] width 66 height 14
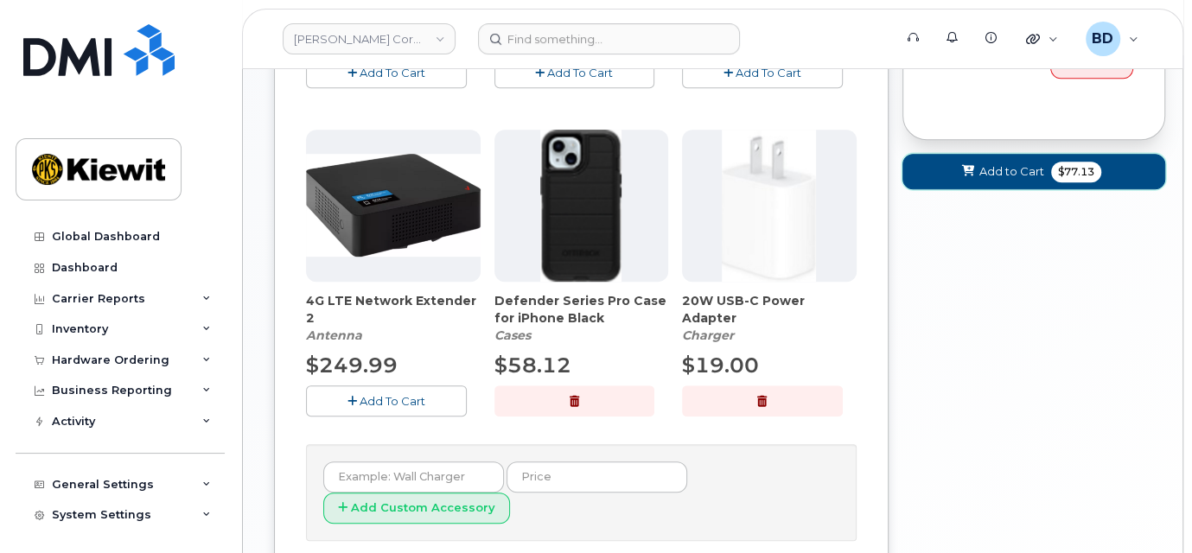
click at [996, 172] on span "Add to Cart" at bounding box center [1011, 171] width 65 height 16
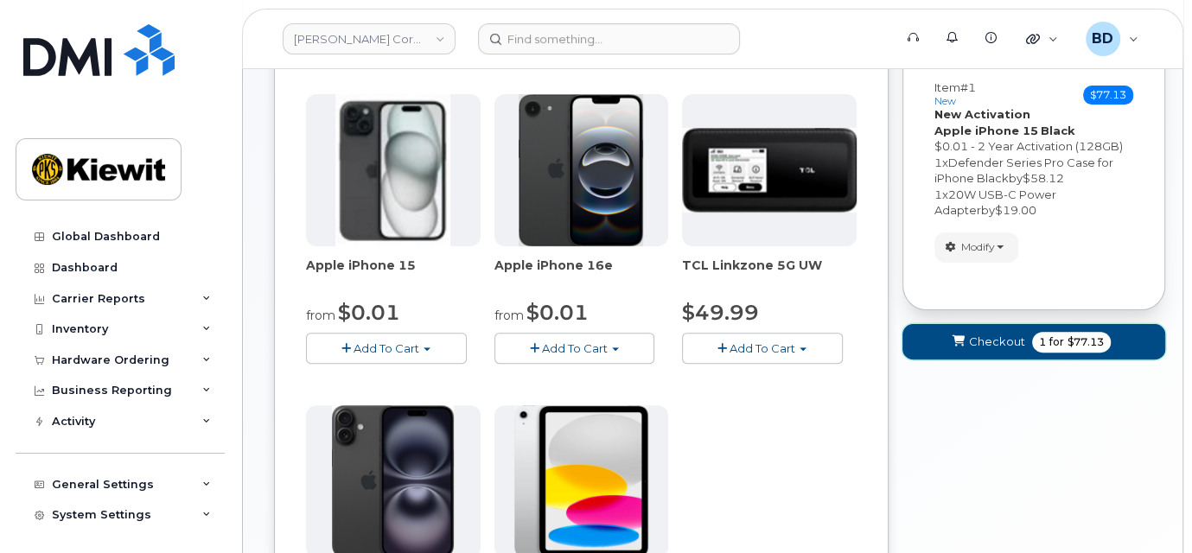
click at [957, 339] on icon "submit" at bounding box center [957, 341] width 12 height 11
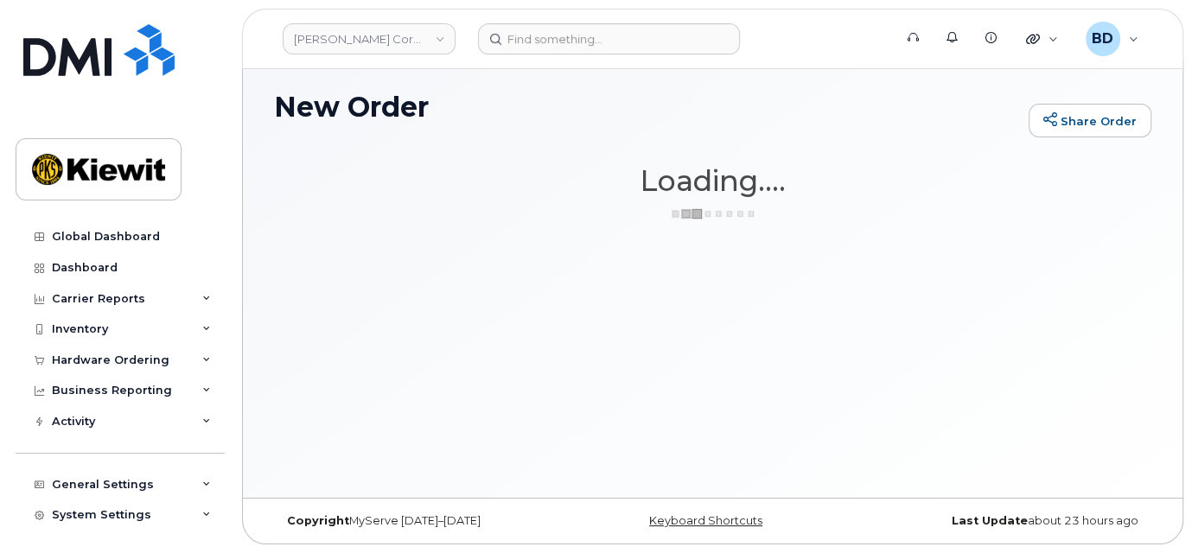
scroll to position [8, 0]
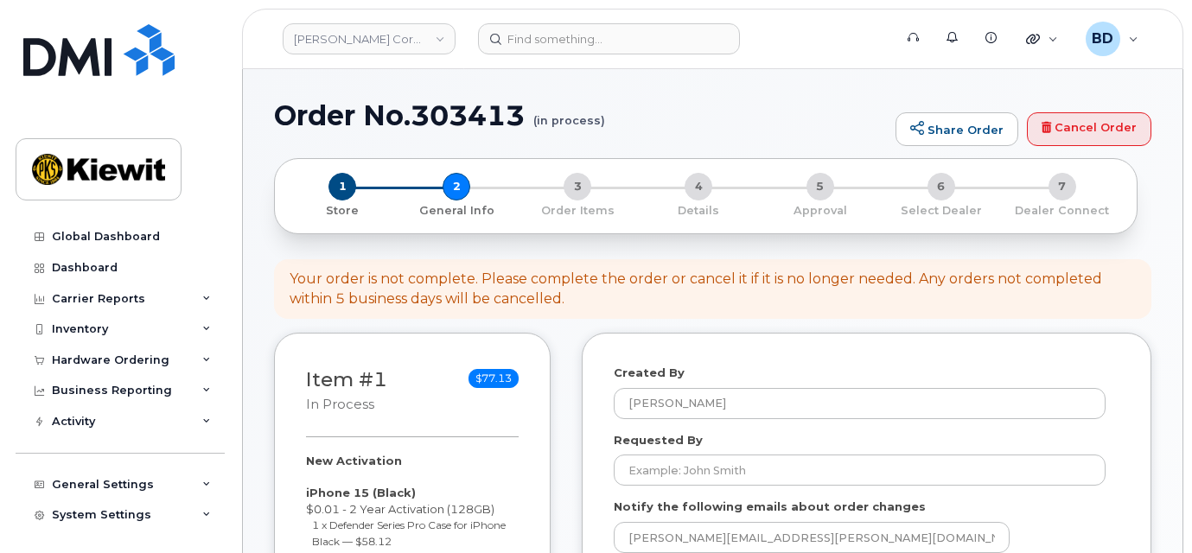
select select
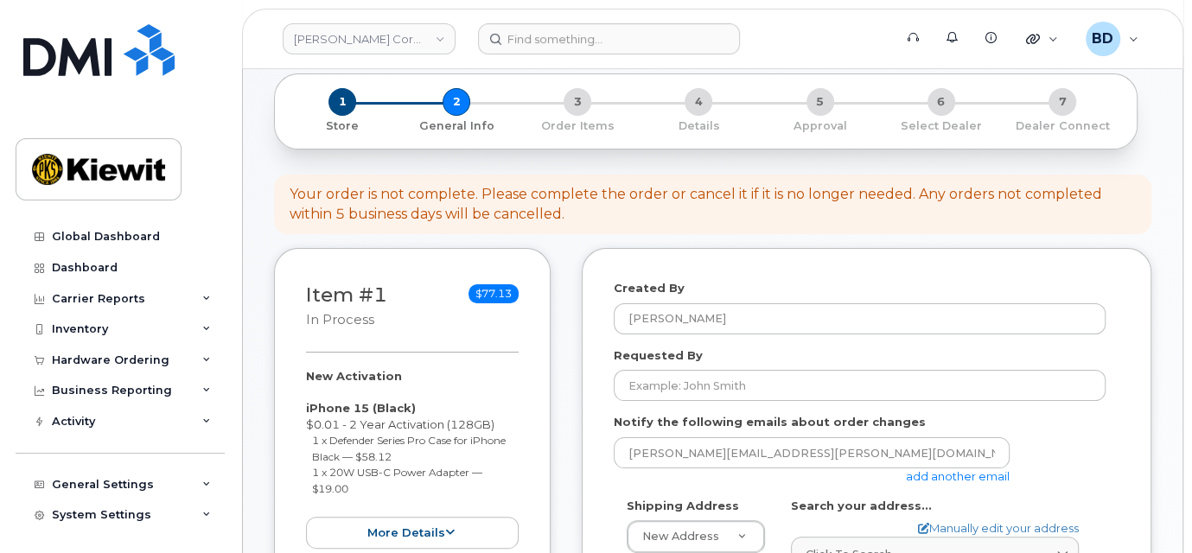
scroll to position [115, 0]
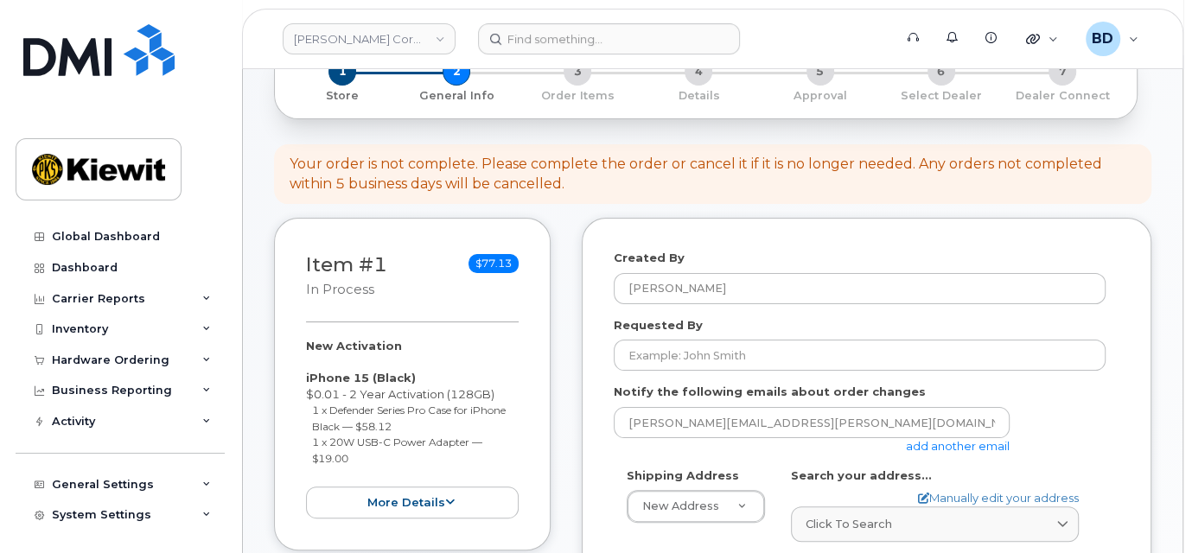
click at [953, 444] on link "add another email" at bounding box center [958, 446] width 104 height 14
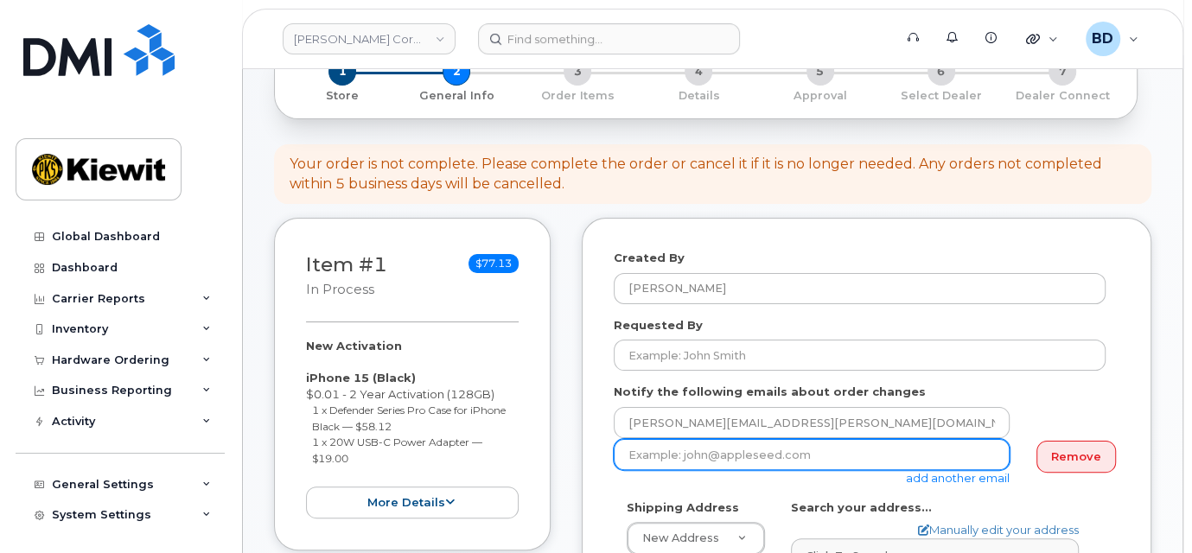
click at [653, 447] on input "email" at bounding box center [812, 454] width 396 height 31
paste input "[EMAIL_ADDRESS][PERSON_NAME][PERSON_NAME][DOMAIN_NAME]"
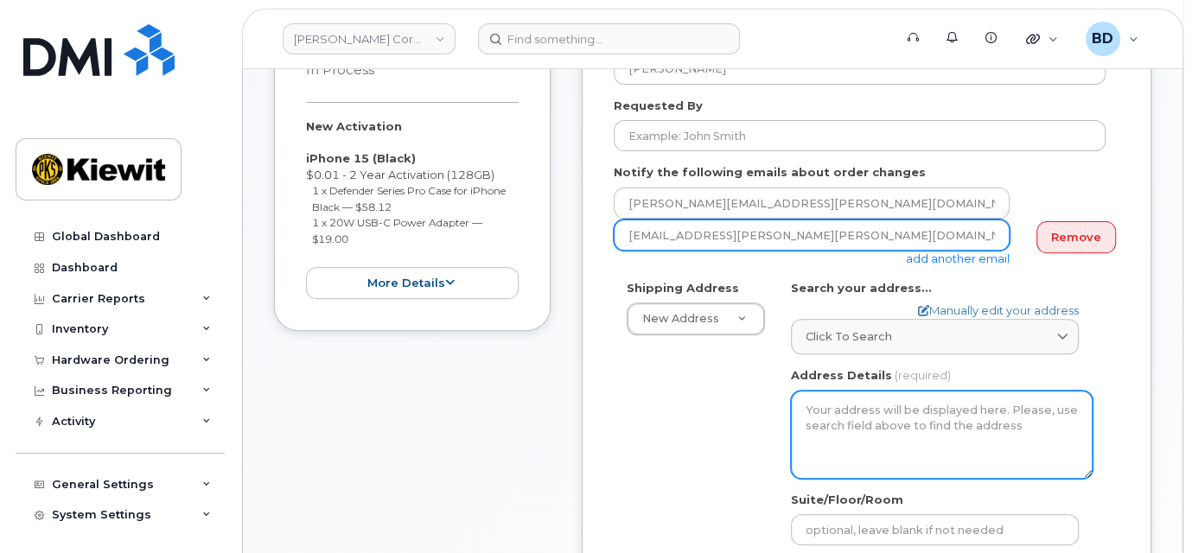
scroll to position [346, 0]
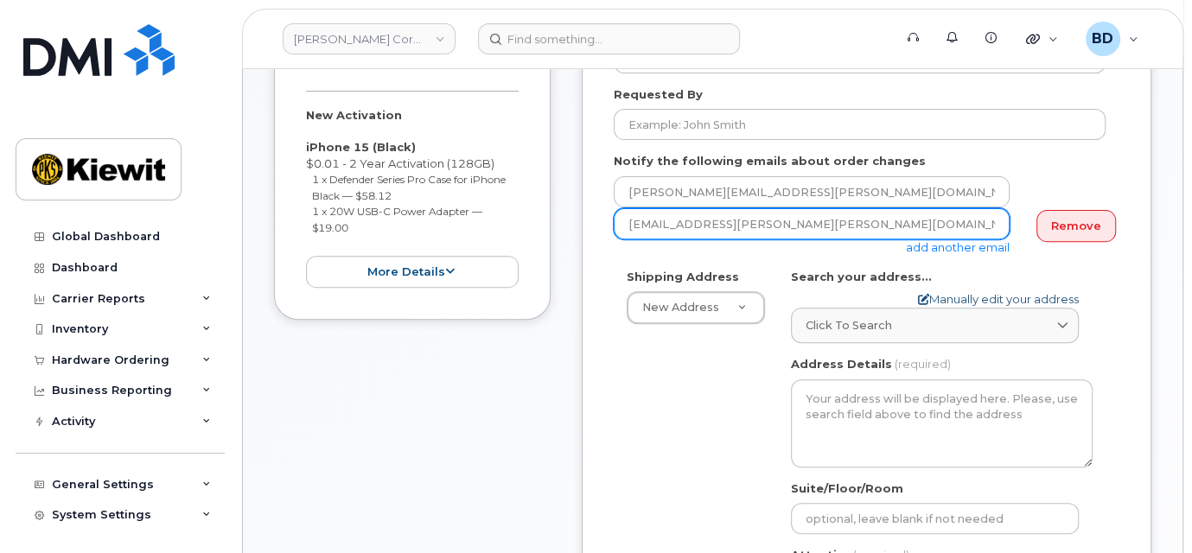
type input "[EMAIL_ADDRESS][PERSON_NAME][PERSON_NAME][DOMAIN_NAME]"
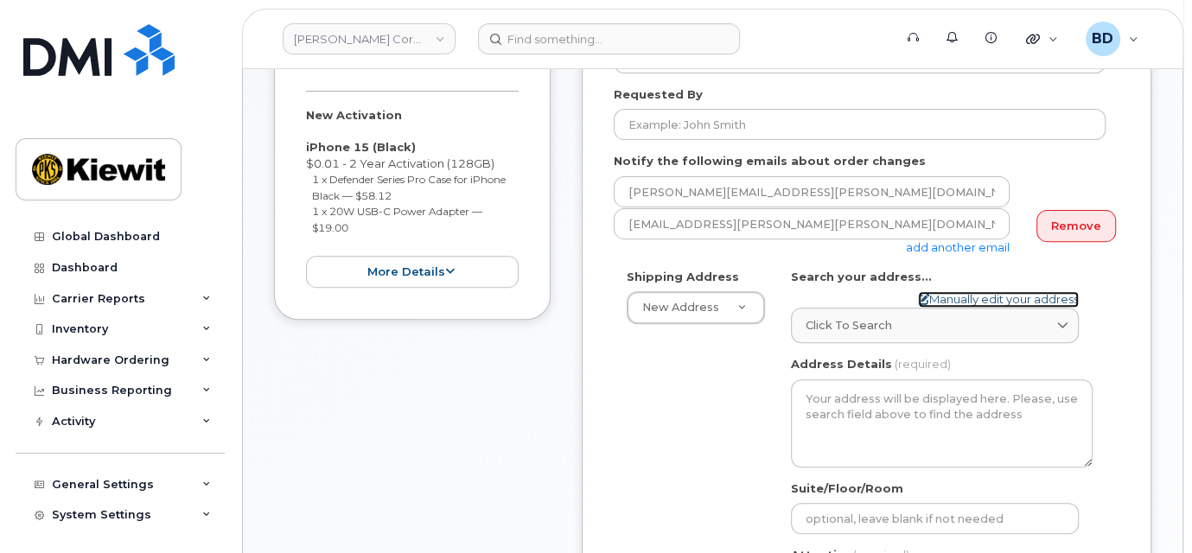
click at [947, 300] on link "Manually edit your address" at bounding box center [998, 299] width 161 height 16
select select
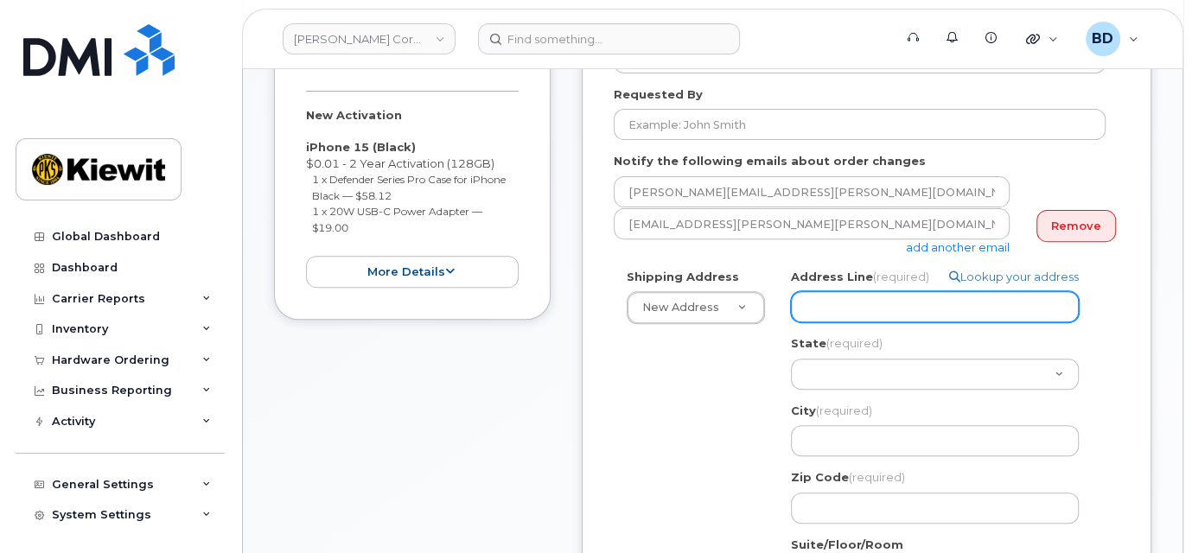
drag, startPoint x: 821, startPoint y: 302, endPoint x: 646, endPoint y: 239, distance: 186.4
click at [821, 302] on input "Address Line (required)" at bounding box center [935, 306] width 288 height 31
click at [808, 299] on input "Address Line (required)" at bounding box center [935, 306] width 288 height 31
paste input "[STREET_ADDRESS][PERSON_NAME]"
select select
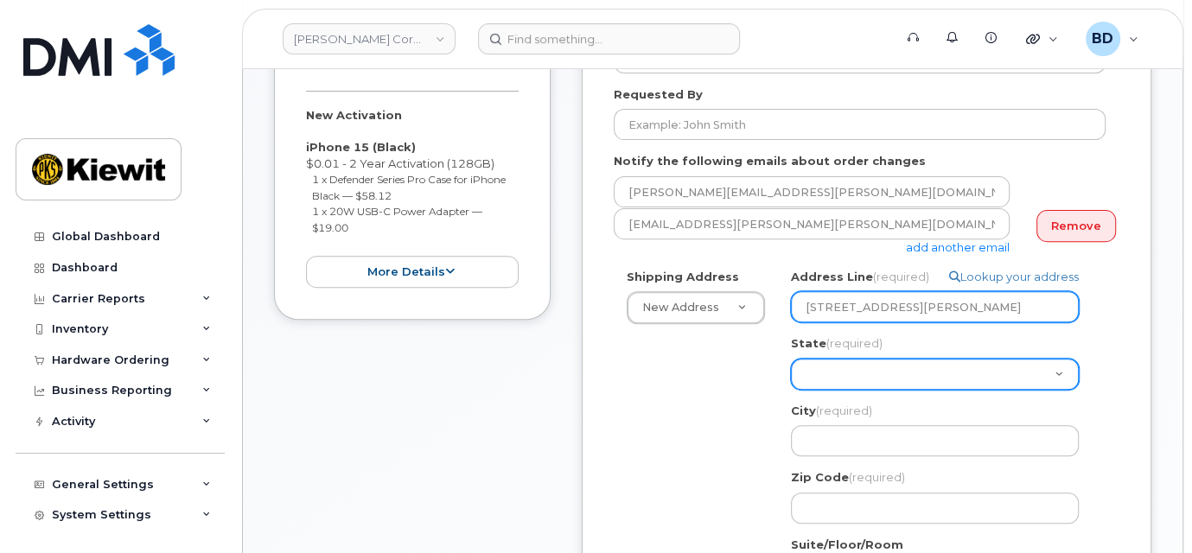
type input "[STREET_ADDRESS][PERSON_NAME]"
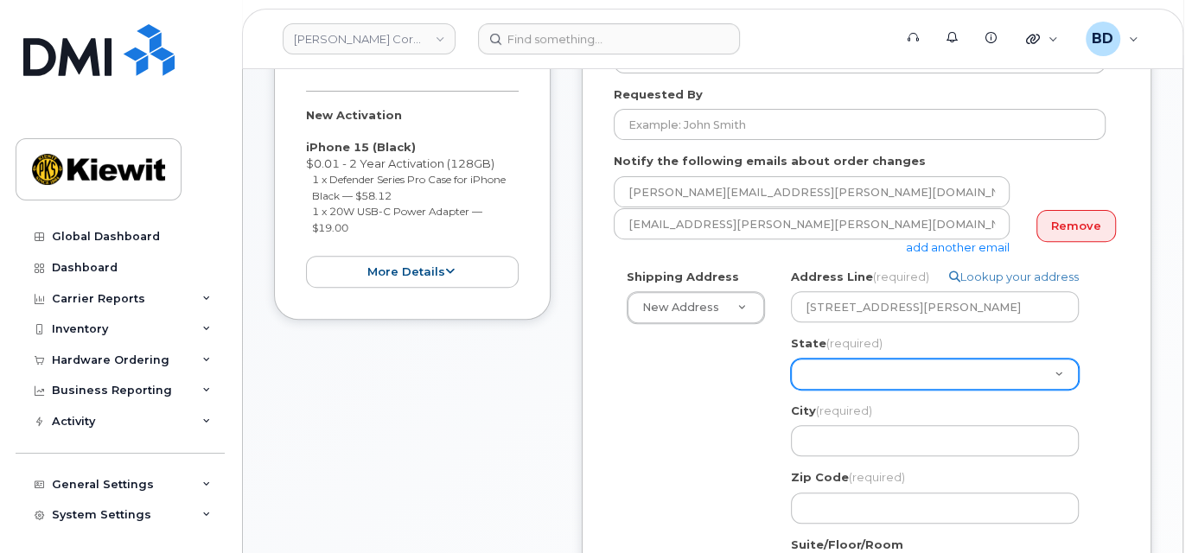
click at [824, 374] on select "[US_STATE] [US_STATE] [US_STATE] [US_STATE] [US_STATE] [US_STATE] [US_STATE] [U…" at bounding box center [935, 374] width 288 height 31
select select "NE"
click at [791, 359] on select "[US_STATE] [US_STATE] [US_STATE] [US_STATE] [US_STATE] [US_STATE] [US_STATE] [U…" at bounding box center [935, 374] width 288 height 31
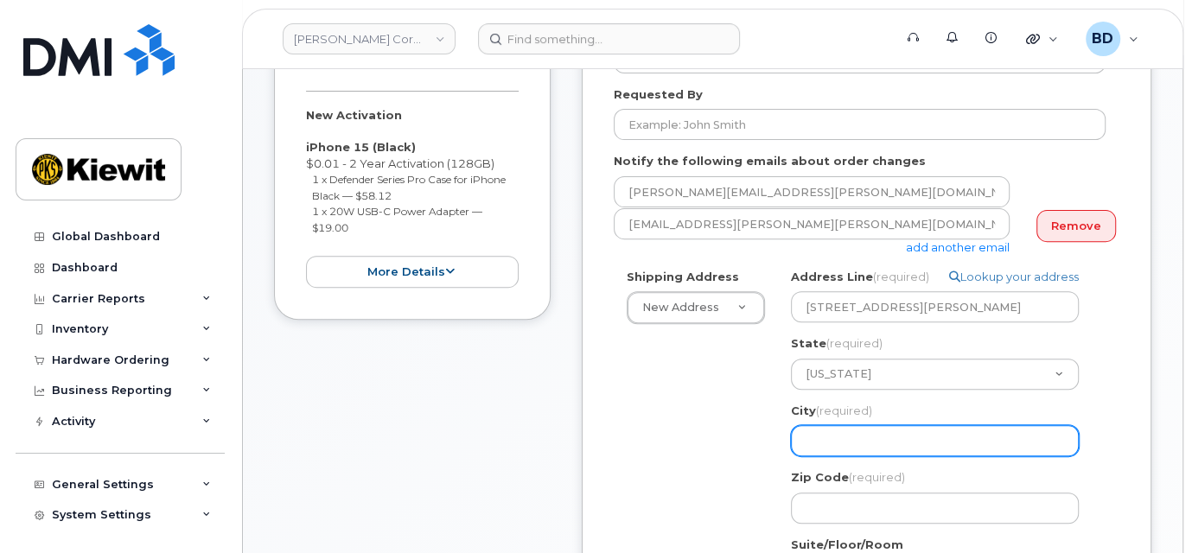
click at [832, 441] on input "City (required)" at bounding box center [935, 440] width 288 height 31
click at [839, 443] on input "City (required)" at bounding box center [935, 440] width 288 height 31
select select
type input "O"
select select
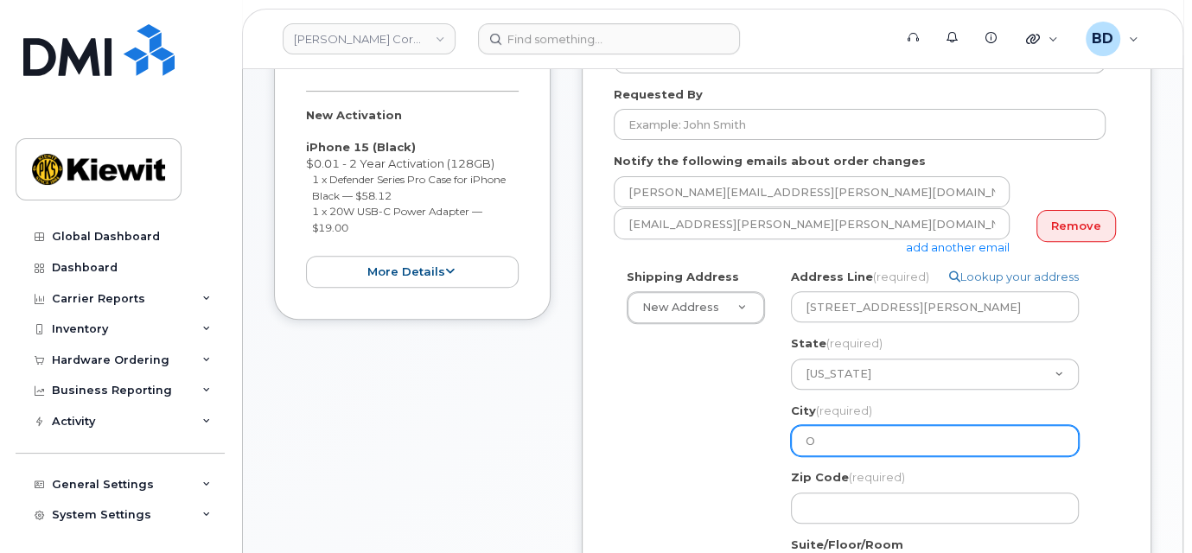
type input "Om"
select select
type input "Oma"
select select
type input "Omah"
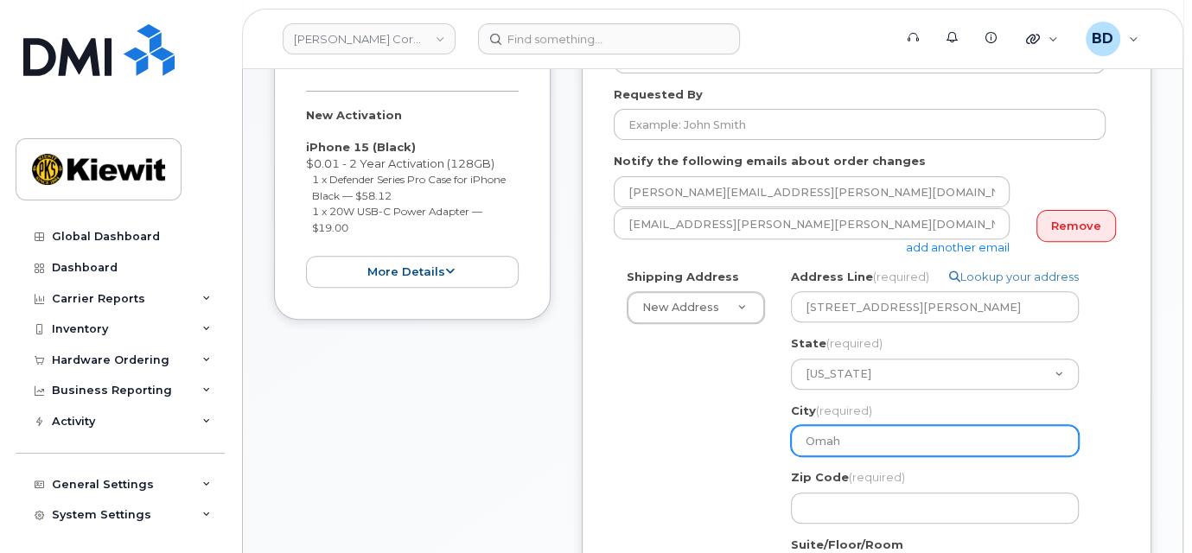
select select
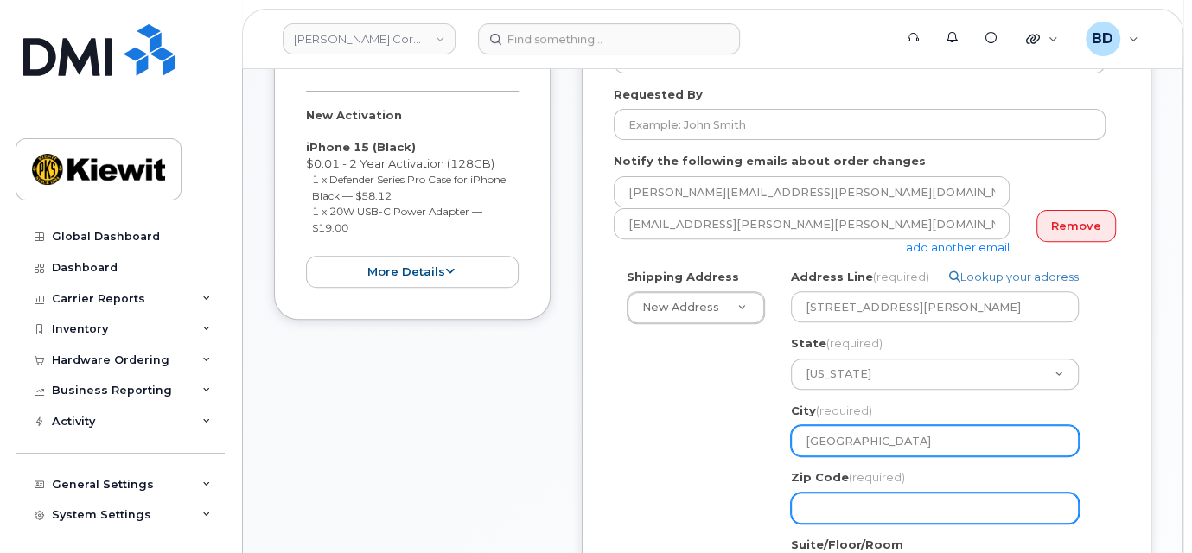
type input "Omaha"
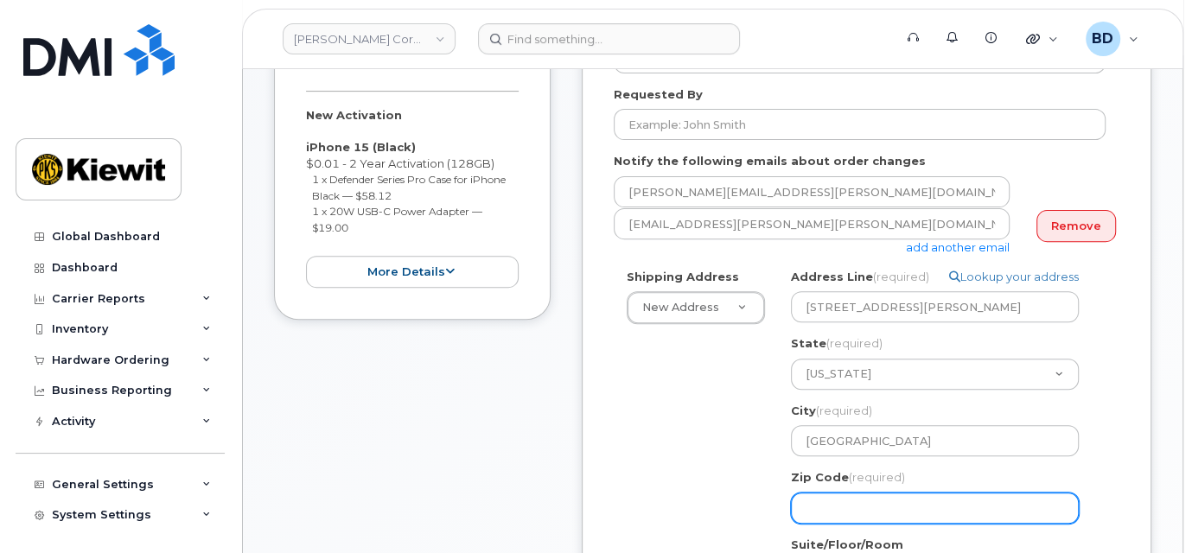
click at [820, 508] on input "Zip Code (required)" at bounding box center [935, 508] width 288 height 31
select select
type input "6"
select select
type input "68"
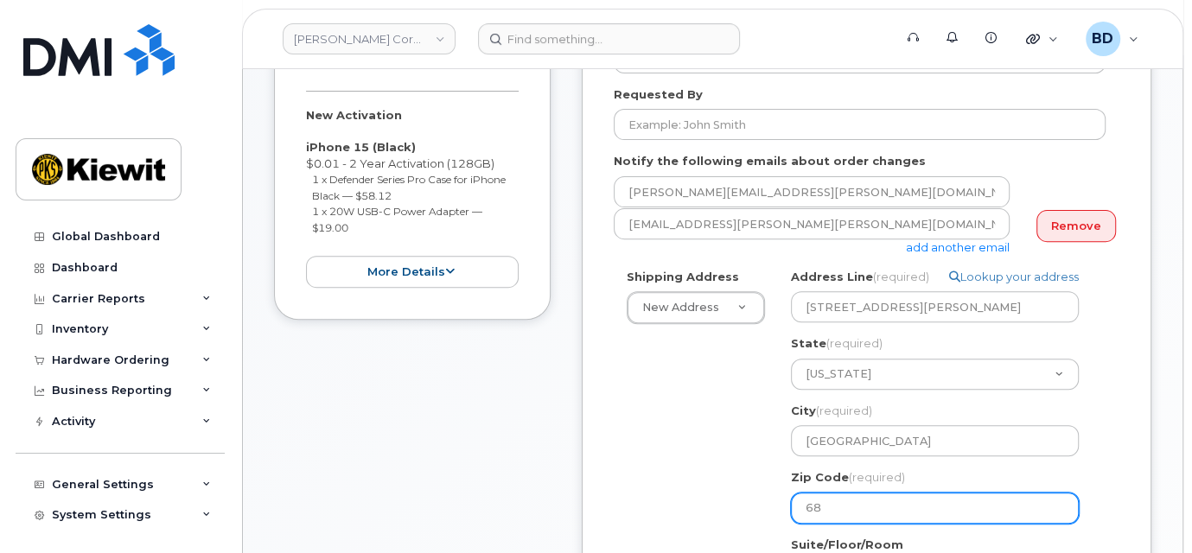
select select
type input "681"
select select
type input "6810"
select select
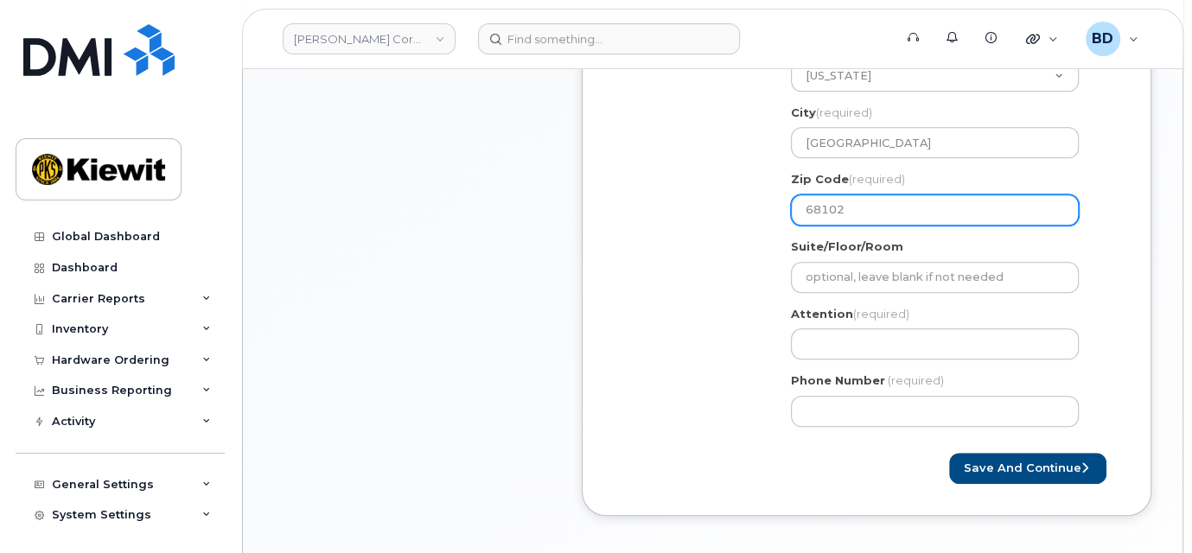
scroll to position [691, 0]
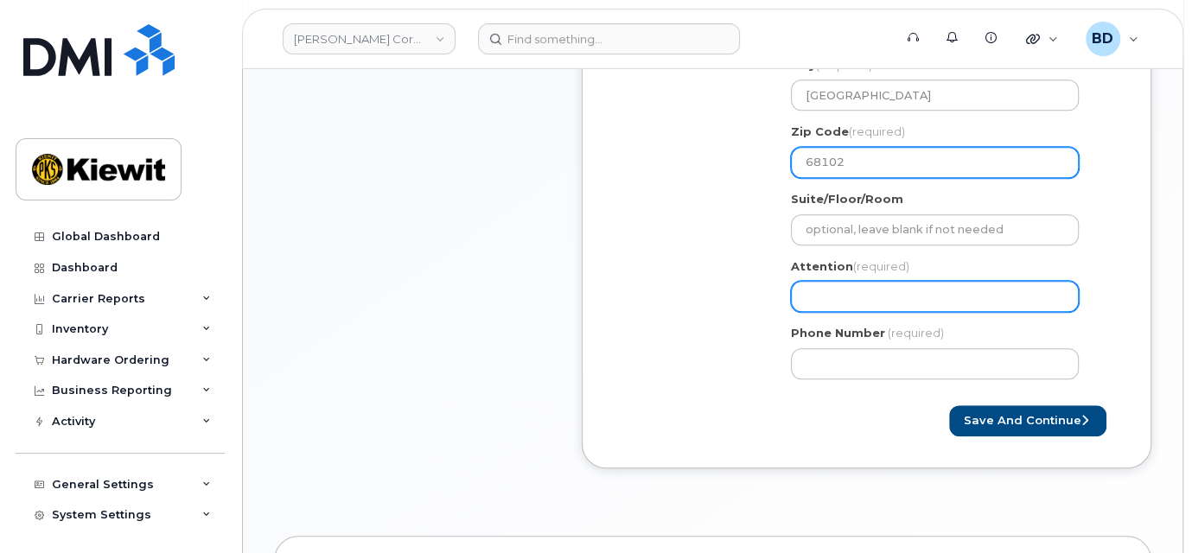
type input "68102"
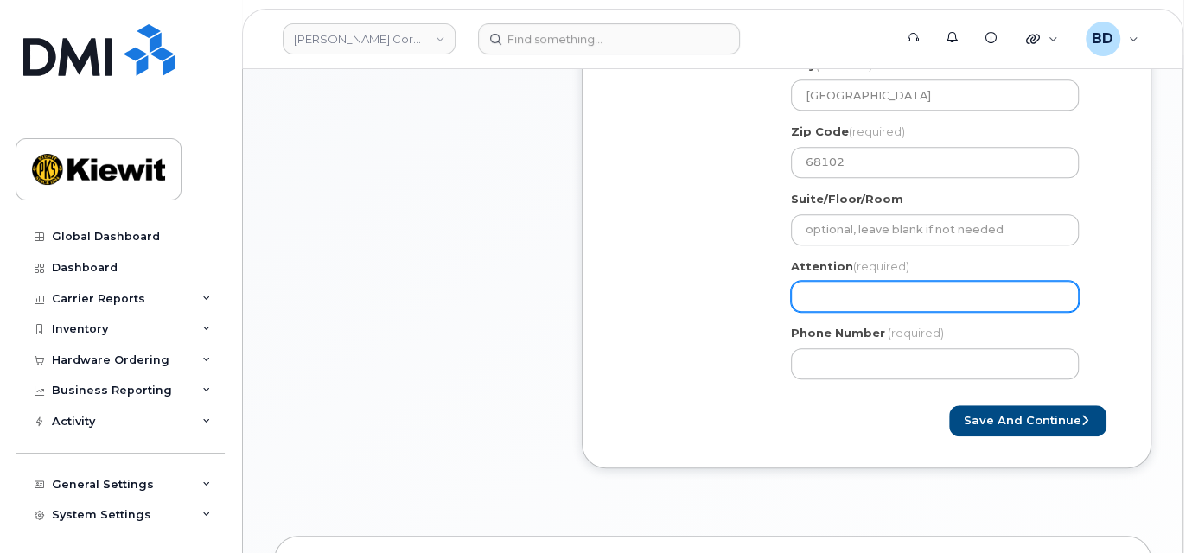
click at [813, 290] on input "Attention (required)" at bounding box center [935, 296] width 288 height 31
click at [832, 290] on input "Attention (required)" at bounding box center [935, 296] width 288 height 31
paste input "tions Co Supervisor:"
type input "tions Co Supervisor:"
drag, startPoint x: 923, startPoint y: 292, endPoint x: 718, endPoint y: 315, distance: 206.0
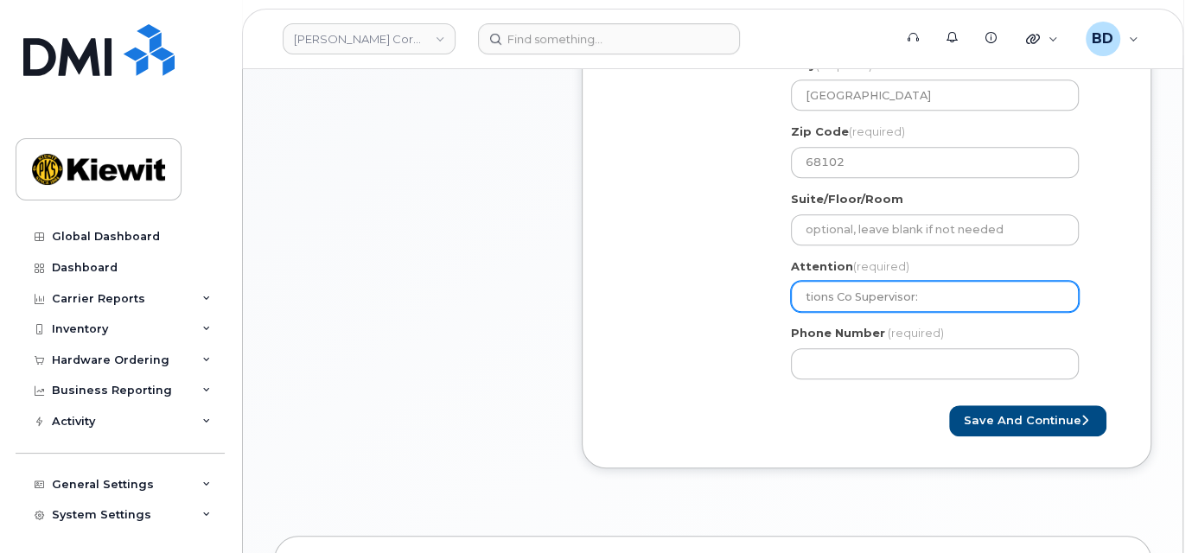
click at [718, 315] on div "Shipping Address New Address New Address 10055 Trainstation Circle 11501 42nd S…" at bounding box center [860, 157] width 492 height 469
select select
click at [828, 300] on input "Attention (required)" at bounding box center [935, 296] width 288 height 31
paste input "Michael.Wrona"
select select
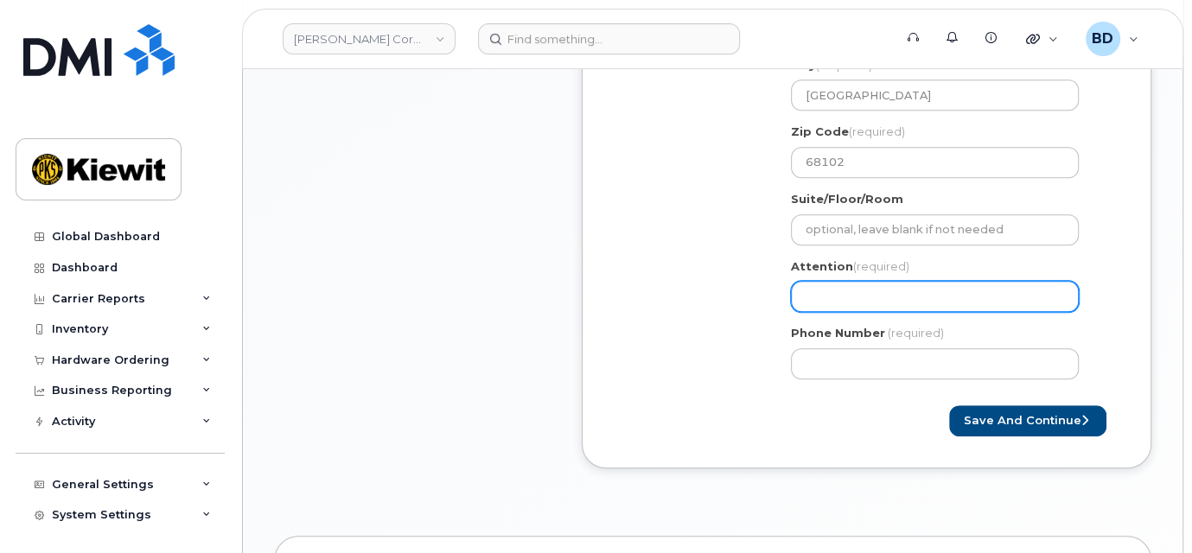
type input "Michael.Wrona"
select select
type input "Michael.Wrona/"
click at [910, 299] on input "Michael.Wrona/" at bounding box center [935, 296] width 288 height 31
paste input "[PERSON_NAME]"
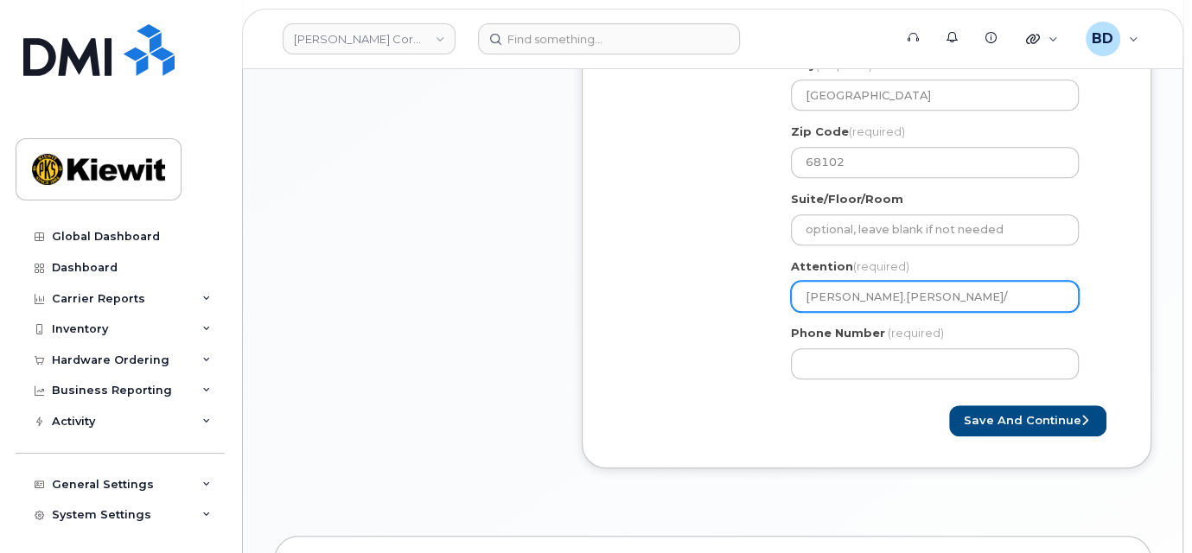
select select
type input "[PERSON_NAME].[PERSON_NAME]/[PERSON_NAME]"
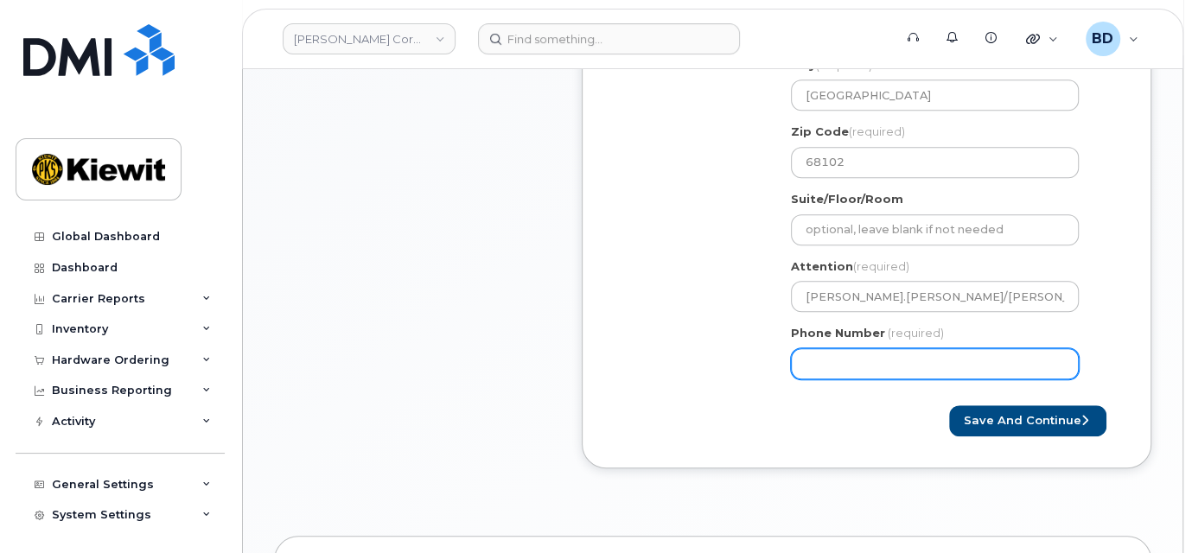
click at [822, 364] on input "Phone Number" at bounding box center [935, 363] width 288 height 31
click at [806, 354] on input "Phone Number" at bounding box center [935, 363] width 288 height 31
click at [828, 364] on input "877" at bounding box center [935, 363] width 288 height 31
type input "8777727707"
select select
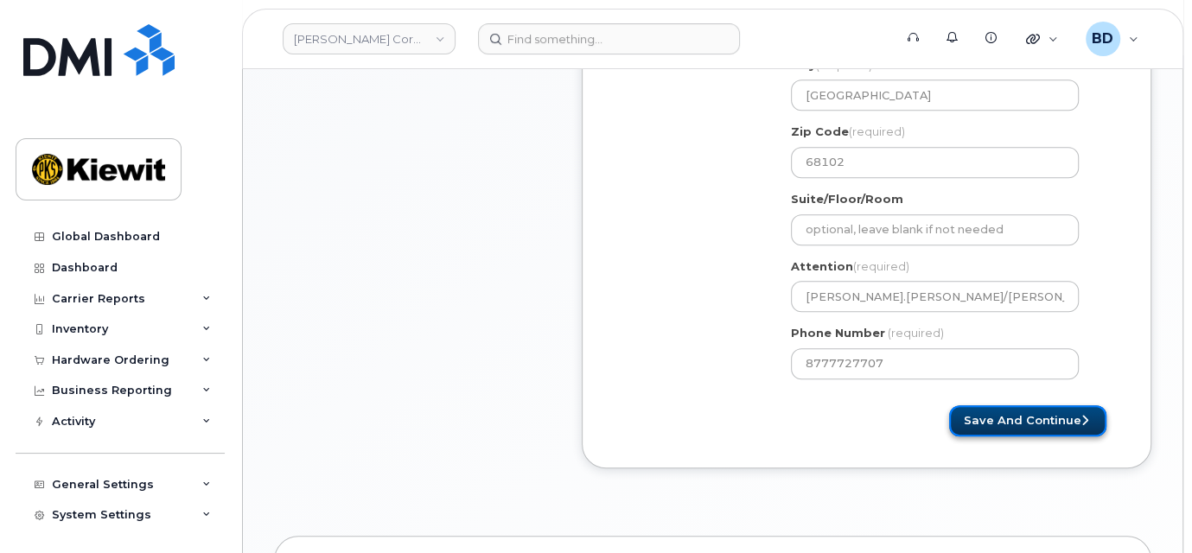
click at [991, 412] on button "Save and Continue" at bounding box center [1027, 421] width 157 height 32
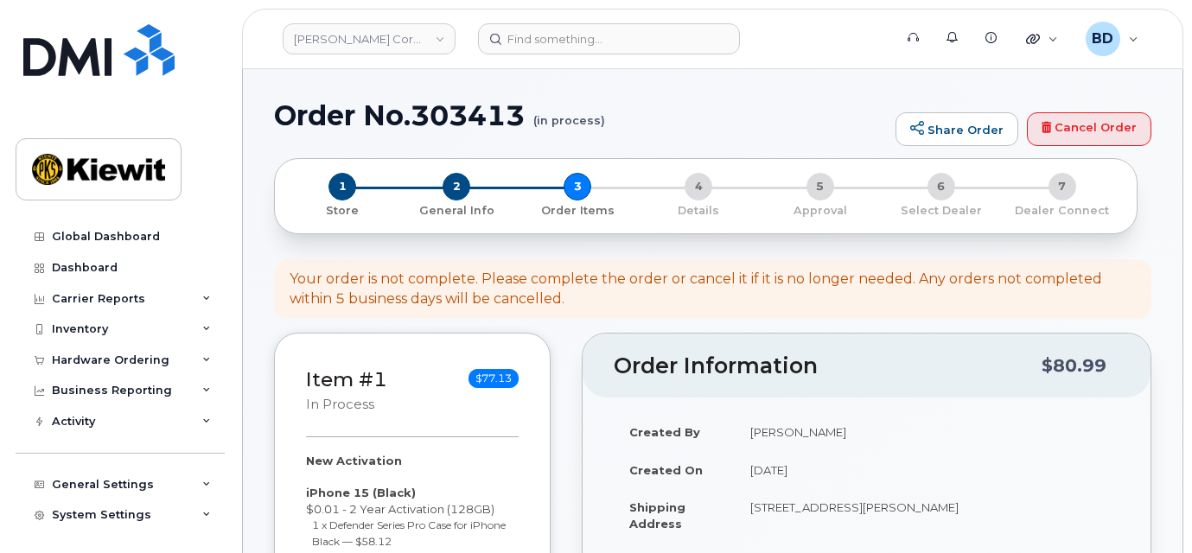
select select
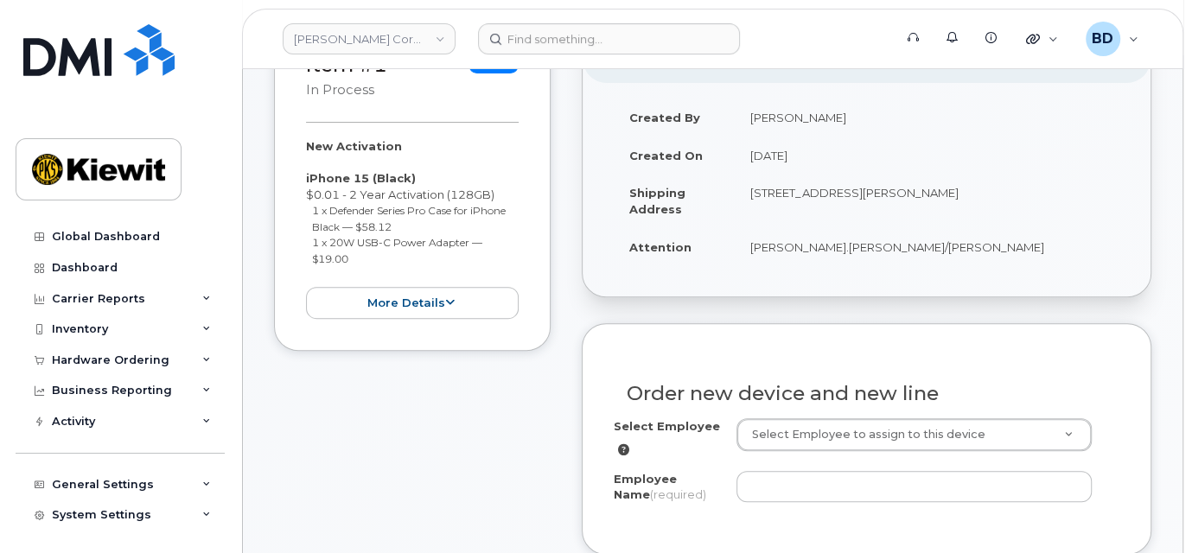
scroll to position [576, 0]
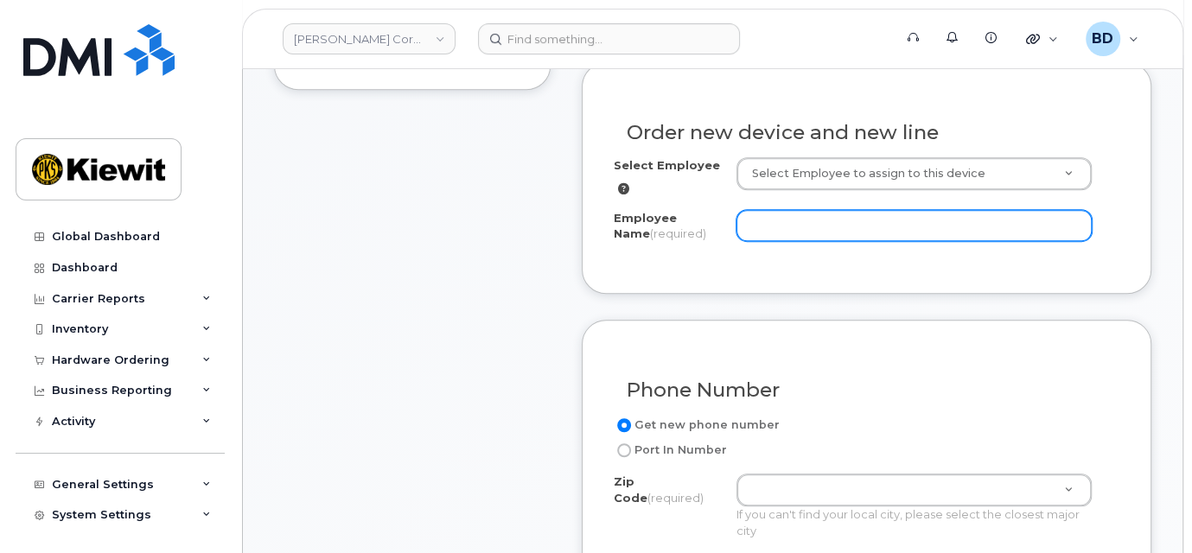
click at [767, 222] on input "Employee Name (required)" at bounding box center [913, 225] width 355 height 31
paste input "[PERSON_NAME]"
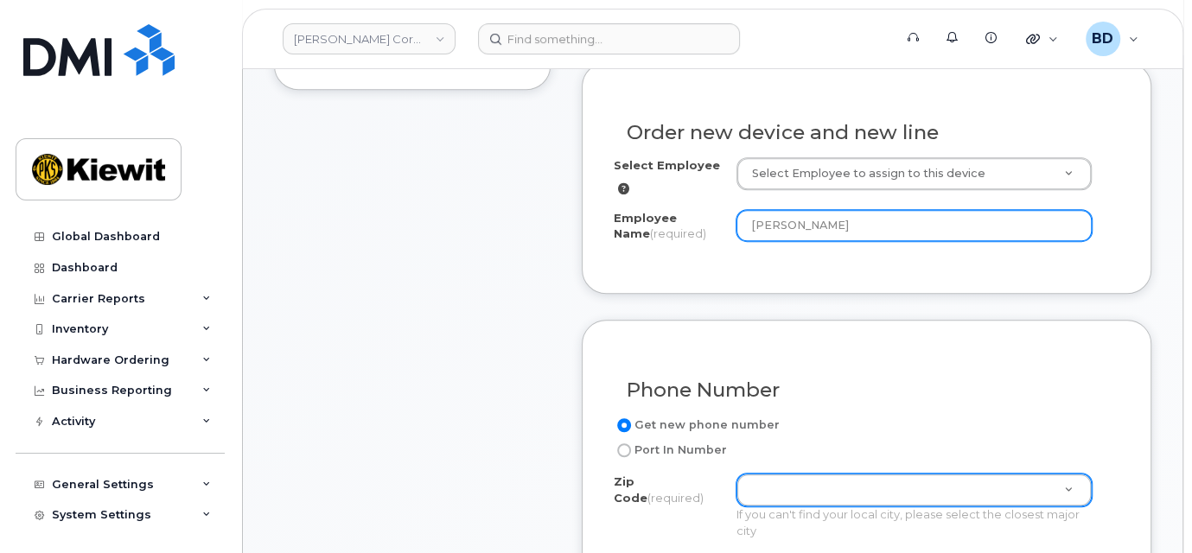
type input "[PERSON_NAME]"
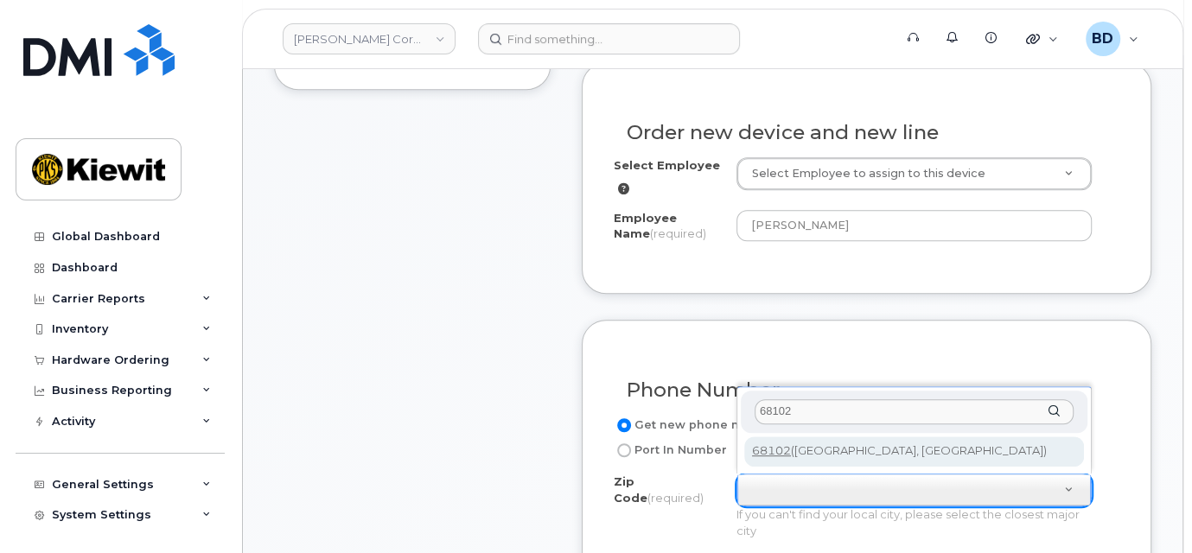
type input "68102"
type input "68102 (Omaha, NE)"
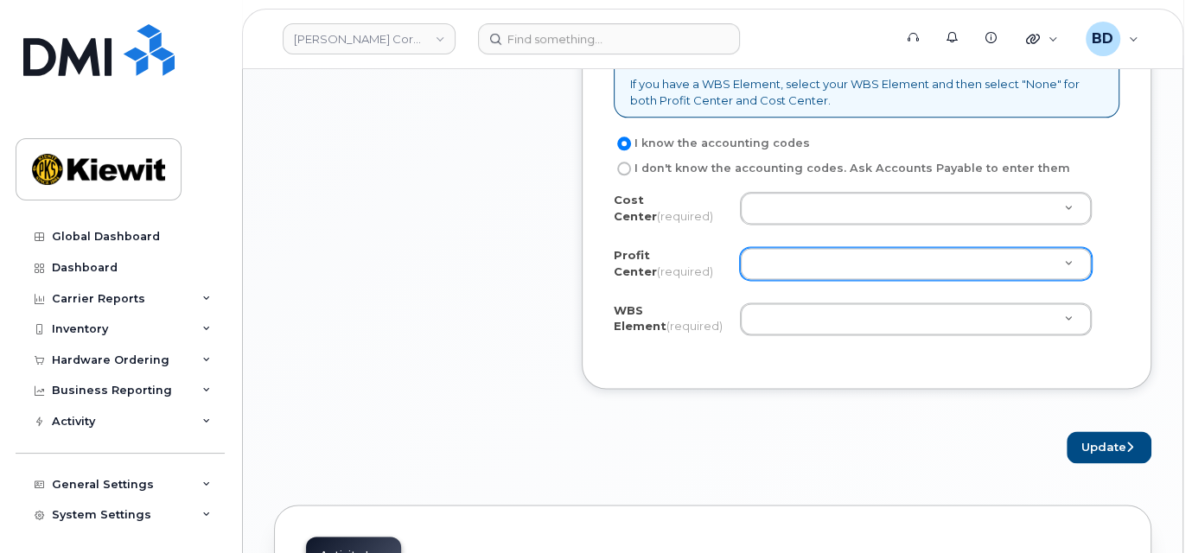
scroll to position [1498, 0]
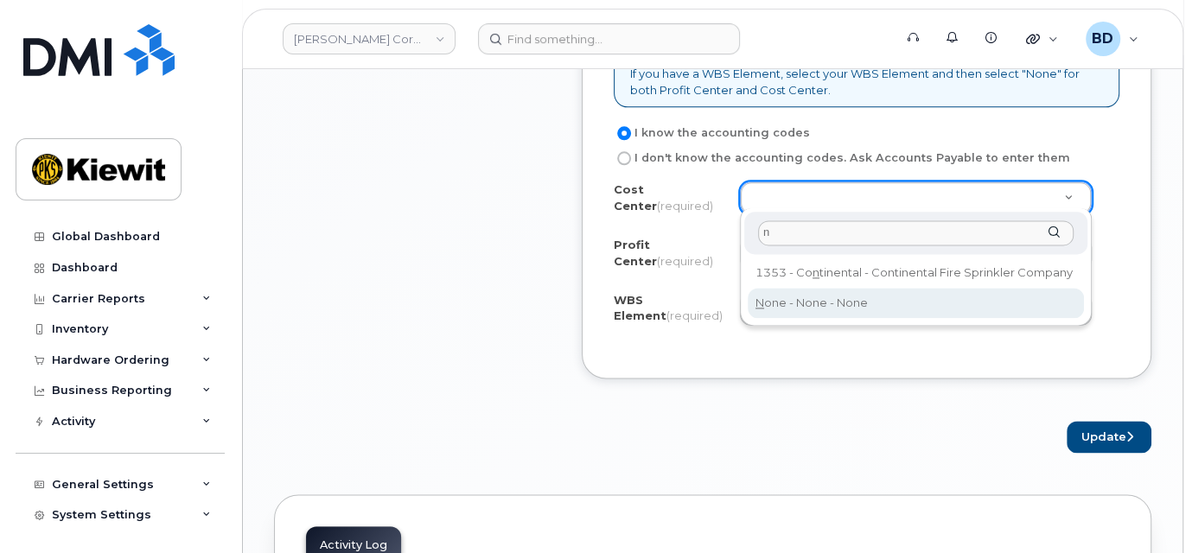
type input "n"
type input "None"
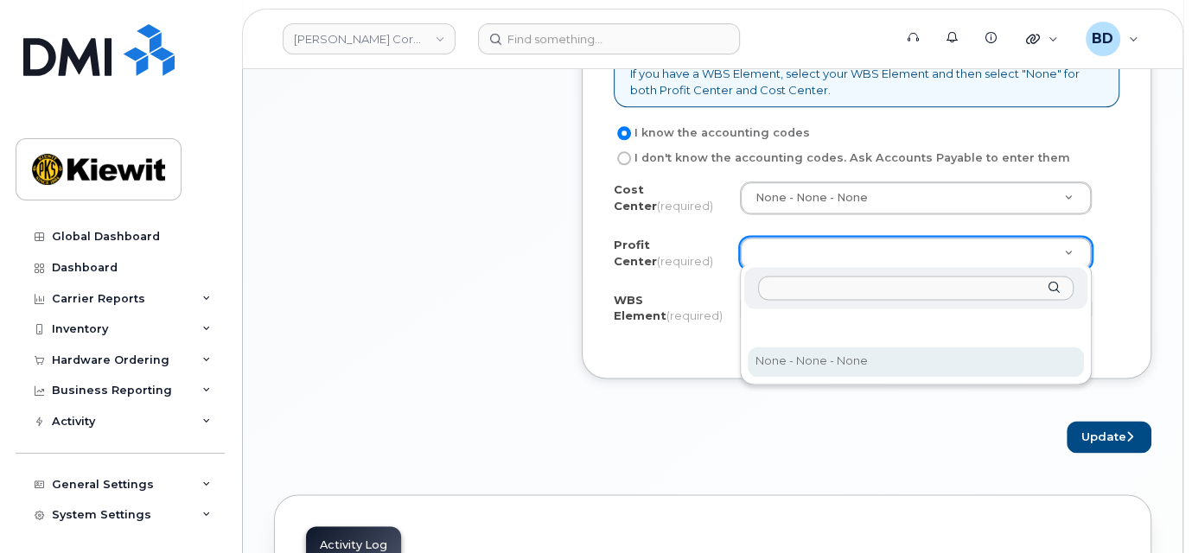
select select "None"
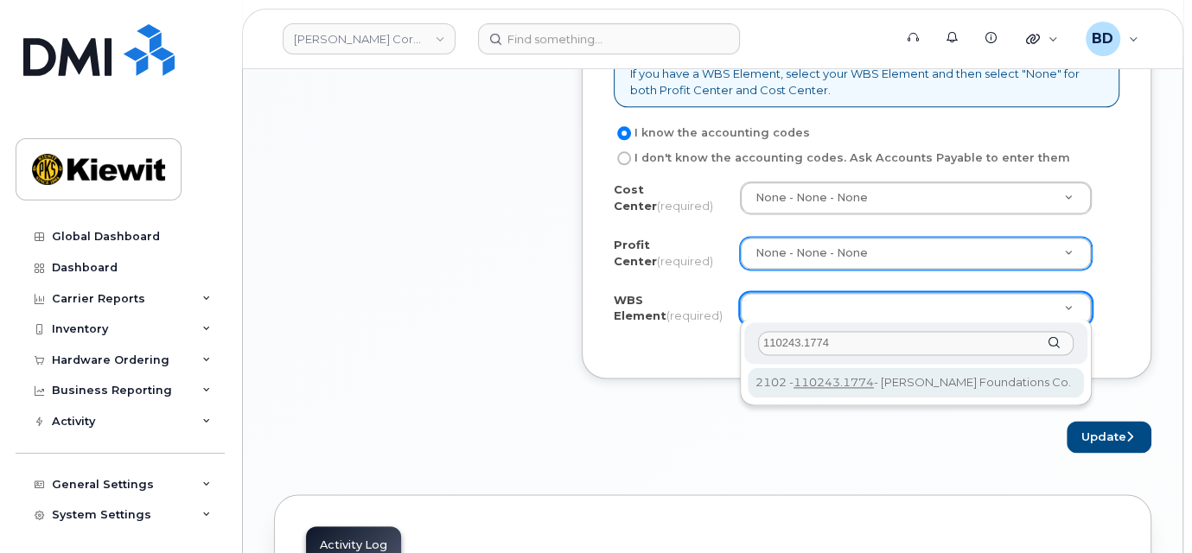
type input "110243.1774"
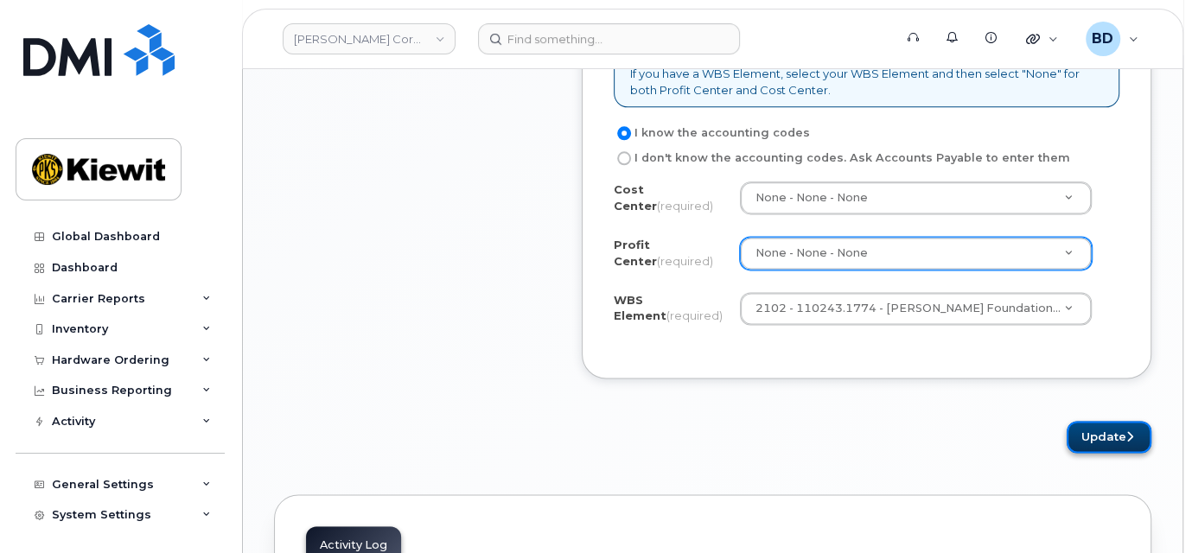
click at [1101, 425] on button "Update" at bounding box center [1108, 437] width 85 height 32
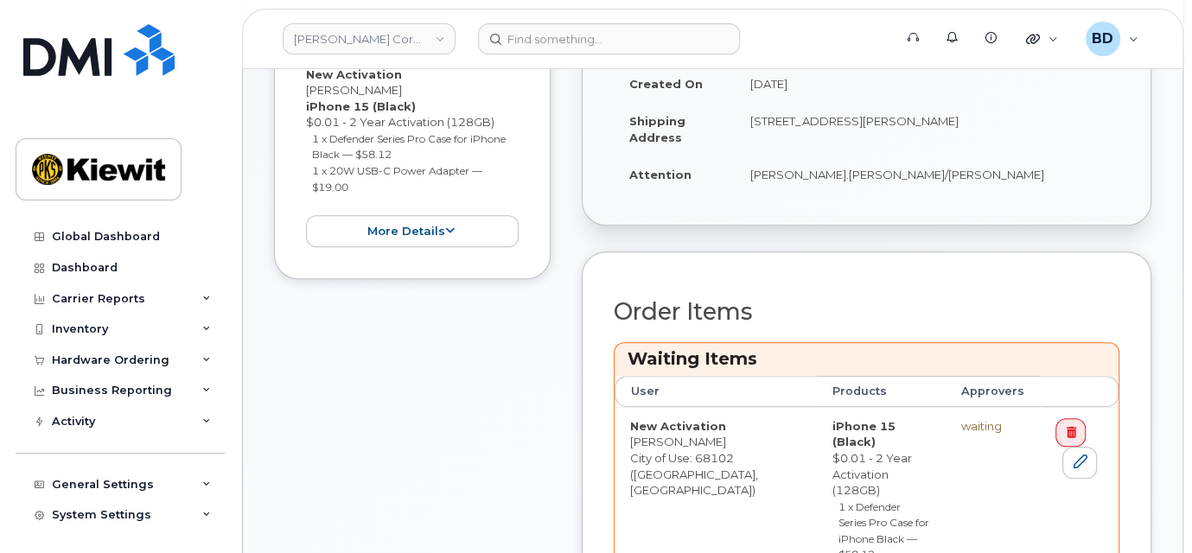
scroll to position [691, 0]
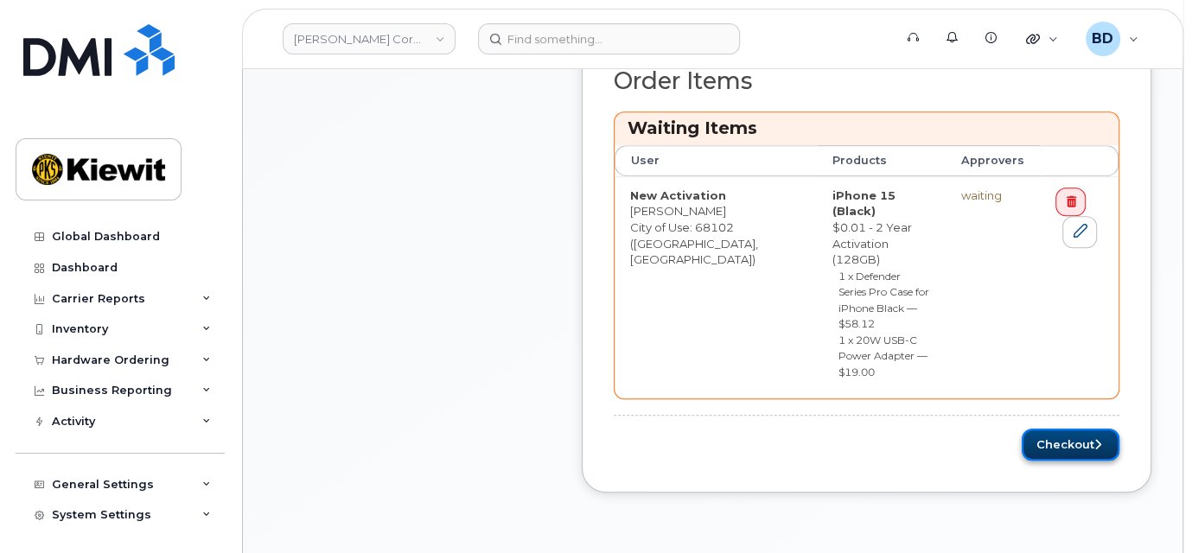
click at [1058, 429] on button "Checkout" at bounding box center [1070, 445] width 98 height 32
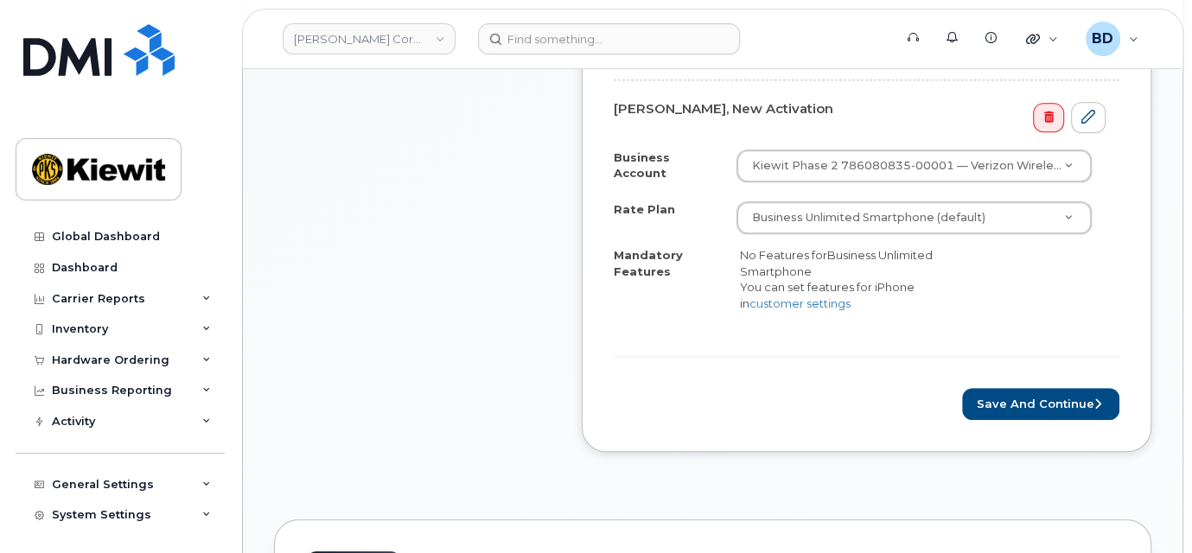
scroll to position [576, 0]
click at [1037, 394] on button "Save and Continue" at bounding box center [1040, 403] width 157 height 32
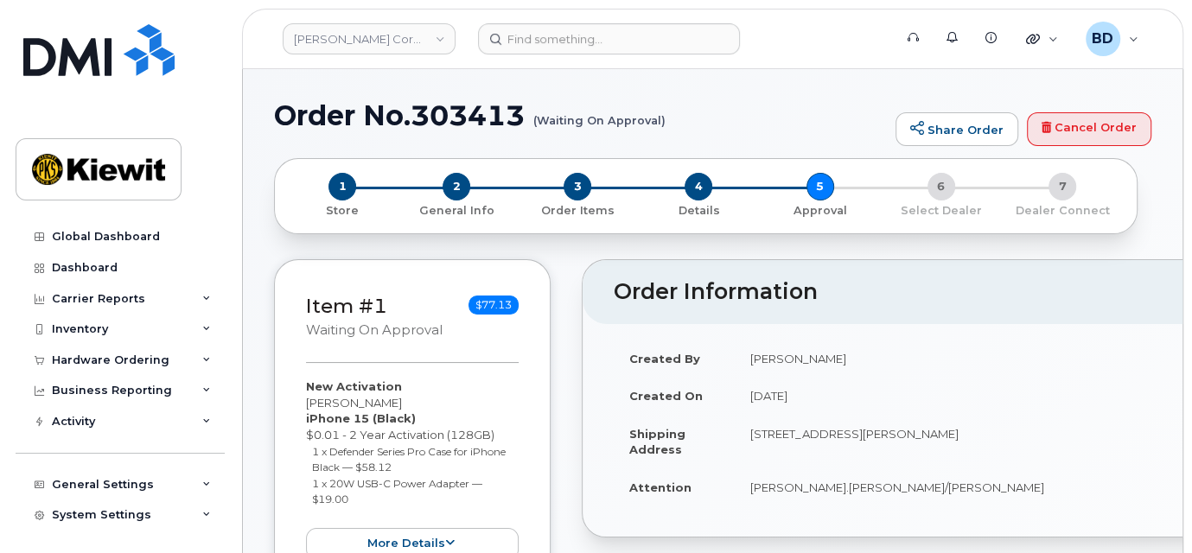
scroll to position [576, 0]
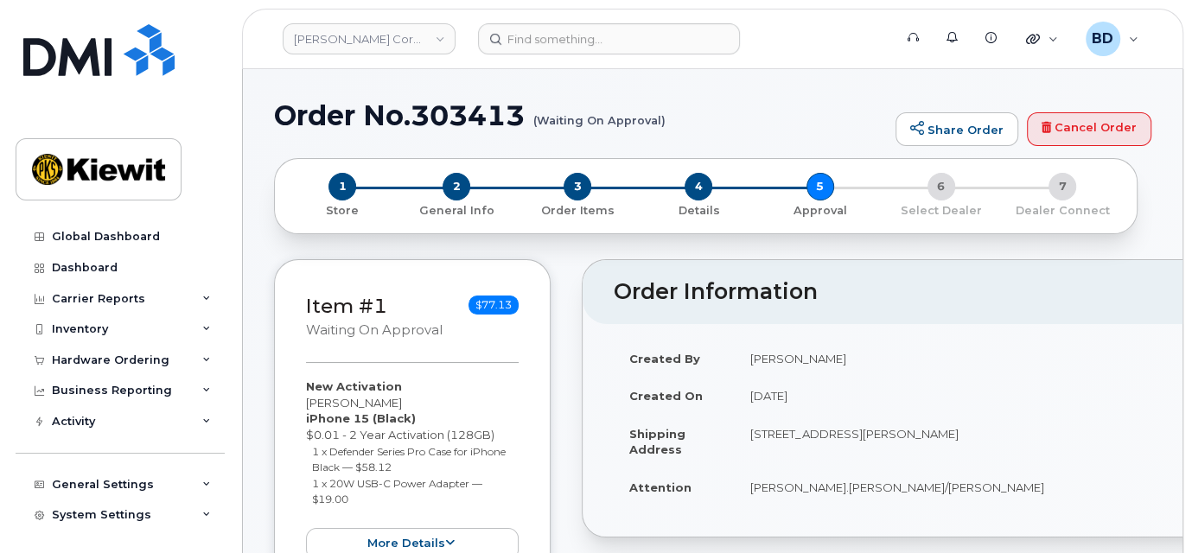
click at [458, 118] on h1 "Order No.303413 (Waiting On Approval)" at bounding box center [580, 115] width 613 height 30
copy h1 "303413"
